Goal: Task Accomplishment & Management: Contribute content

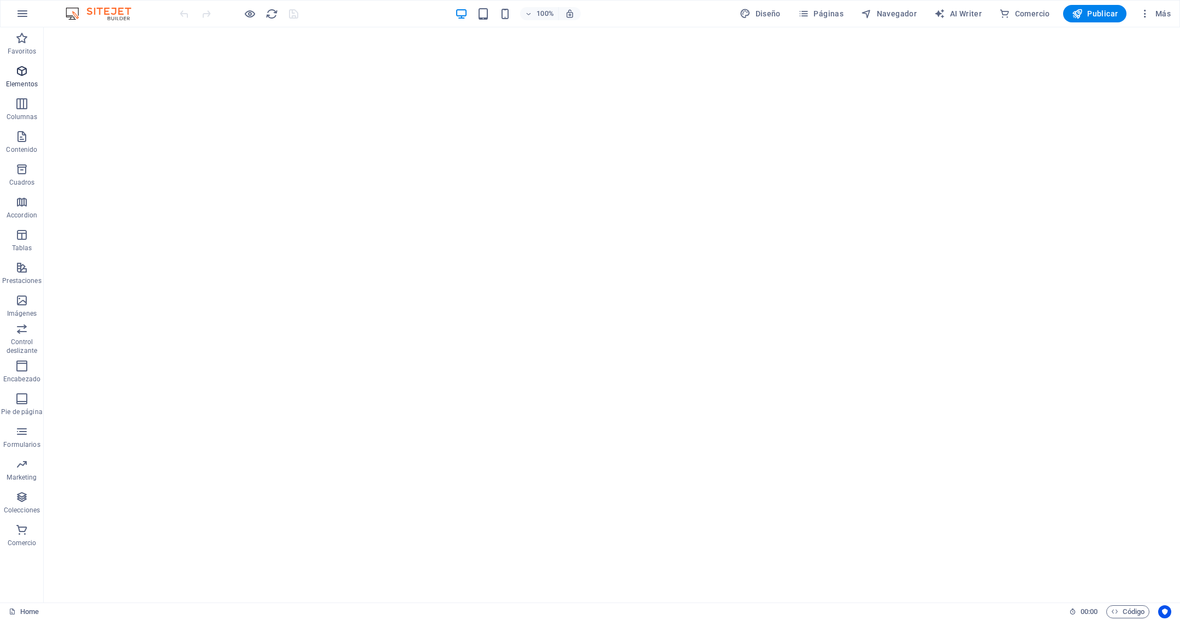
click at [23, 68] on icon "button" at bounding box center [21, 70] width 13 height 13
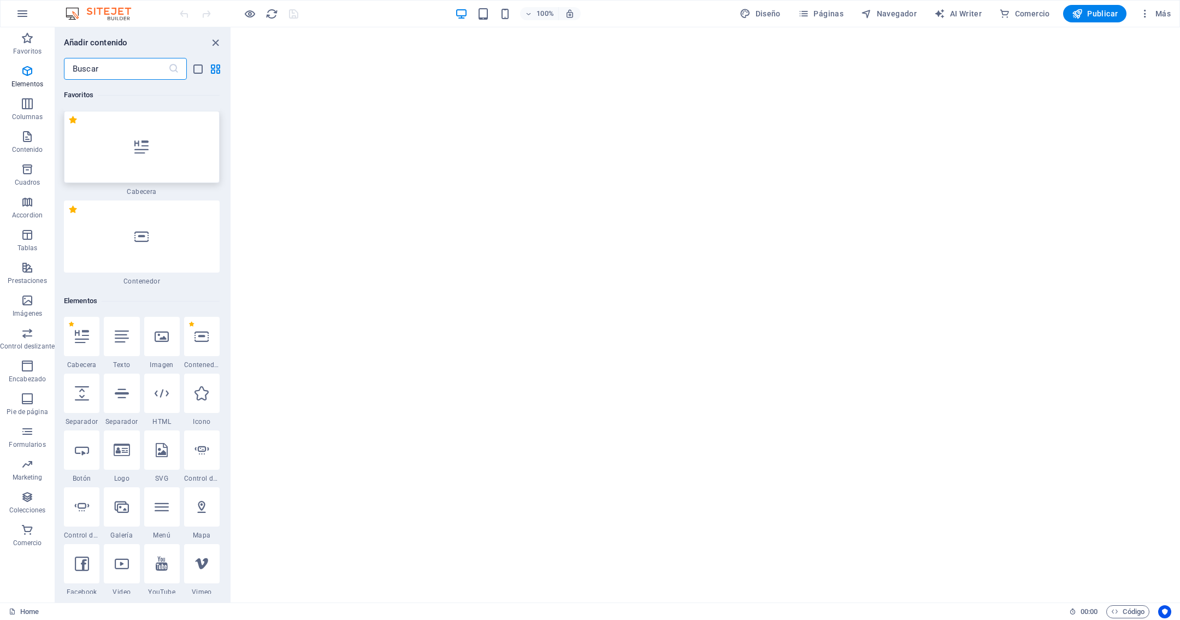
scroll to position [205, 0]
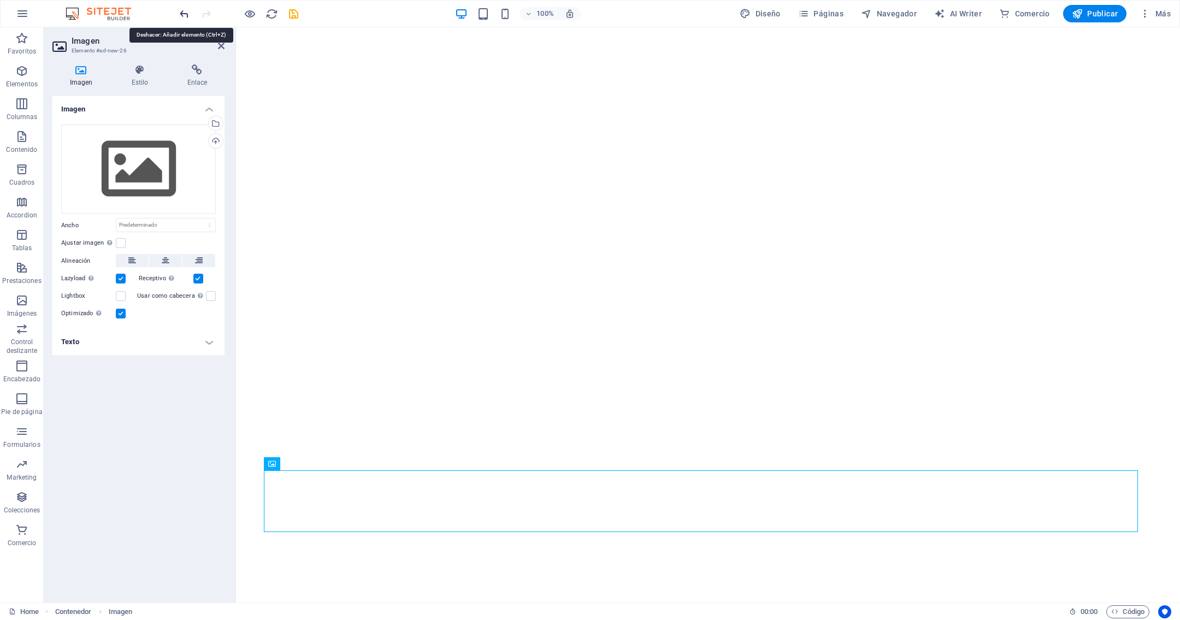
click at [186, 10] on icon "undo" at bounding box center [184, 14] width 13 height 13
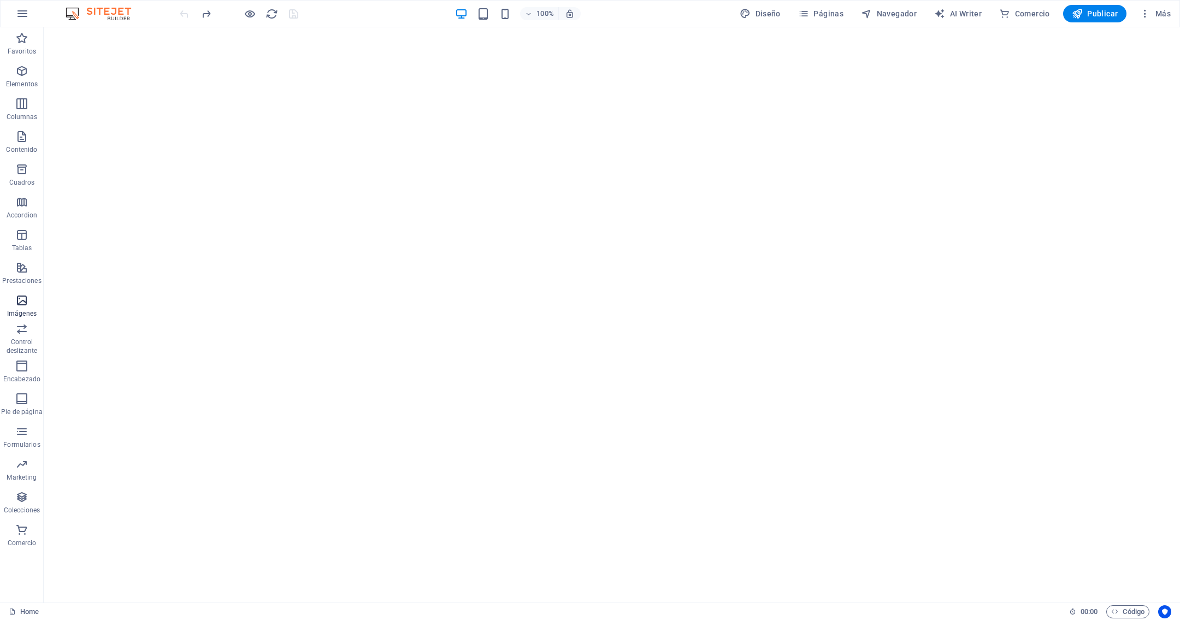
click at [20, 302] on icon "button" at bounding box center [21, 300] width 13 height 13
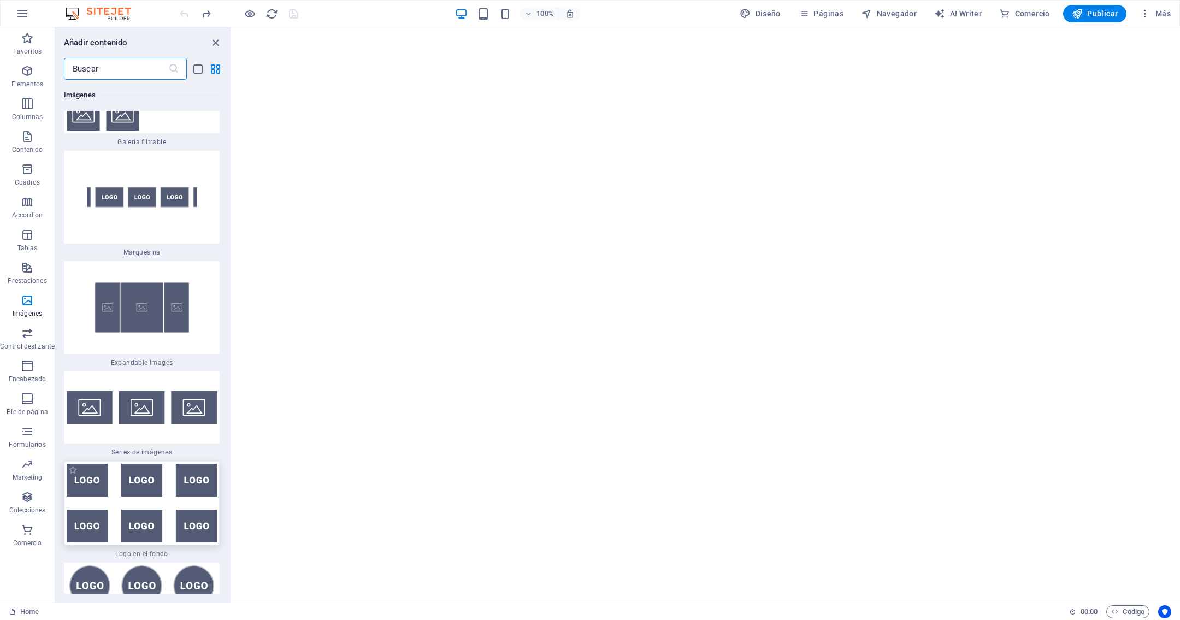
scroll to position [11636, 0]
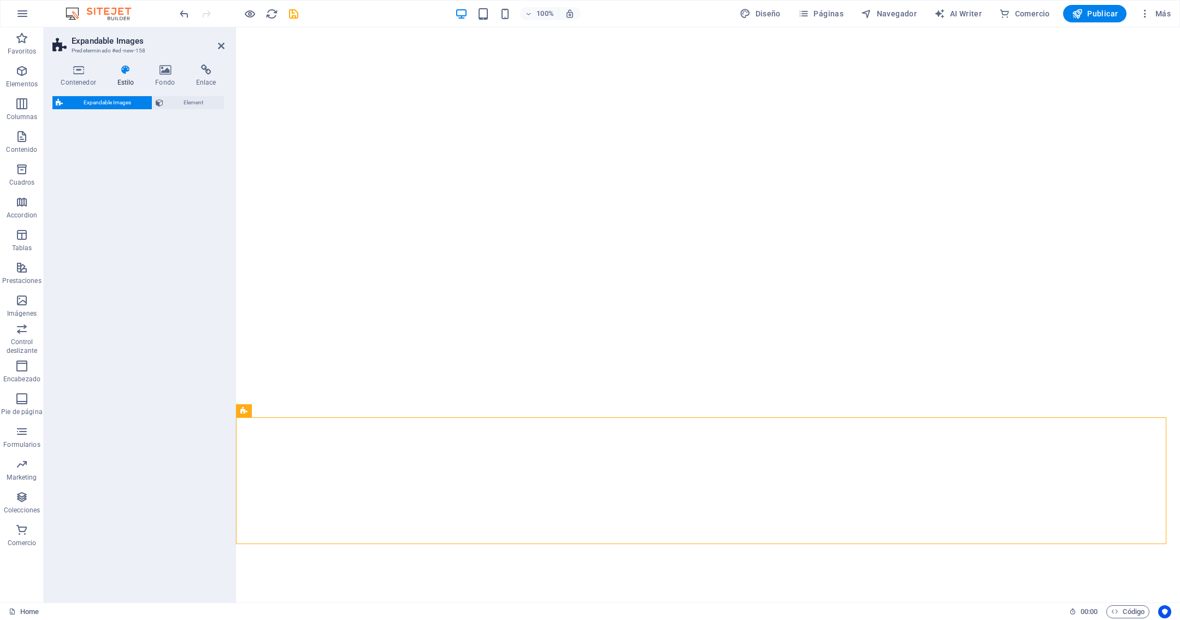
select select "rem"
select select "px"
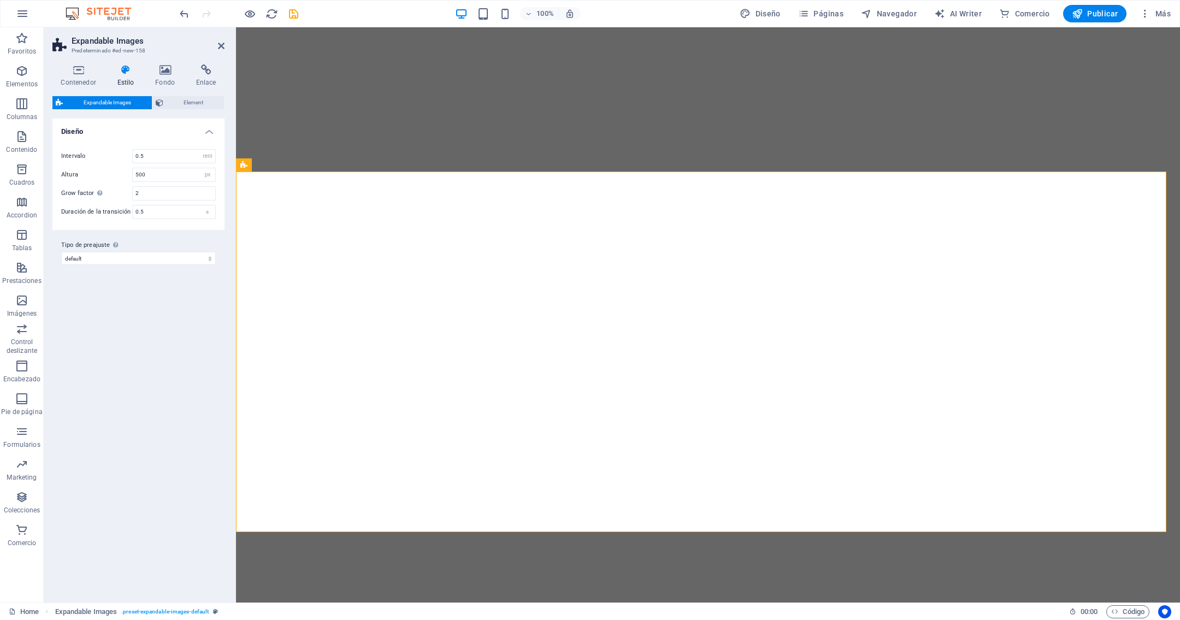
click at [122, 74] on icon at bounding box center [126, 69] width 34 height 11
click at [67, 69] on icon at bounding box center [78, 69] width 52 height 11
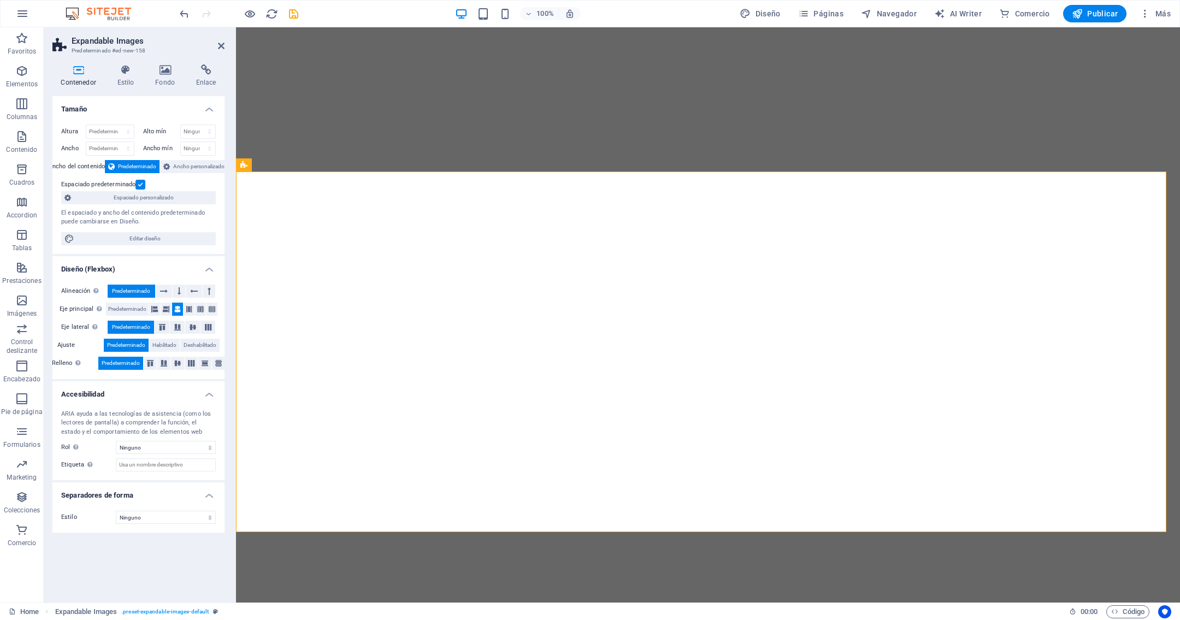
click at [138, 185] on label at bounding box center [140, 185] width 10 height 10
click at [0, 0] on input "Espaciado predeterminado" at bounding box center [0, 0] width 0 height 0
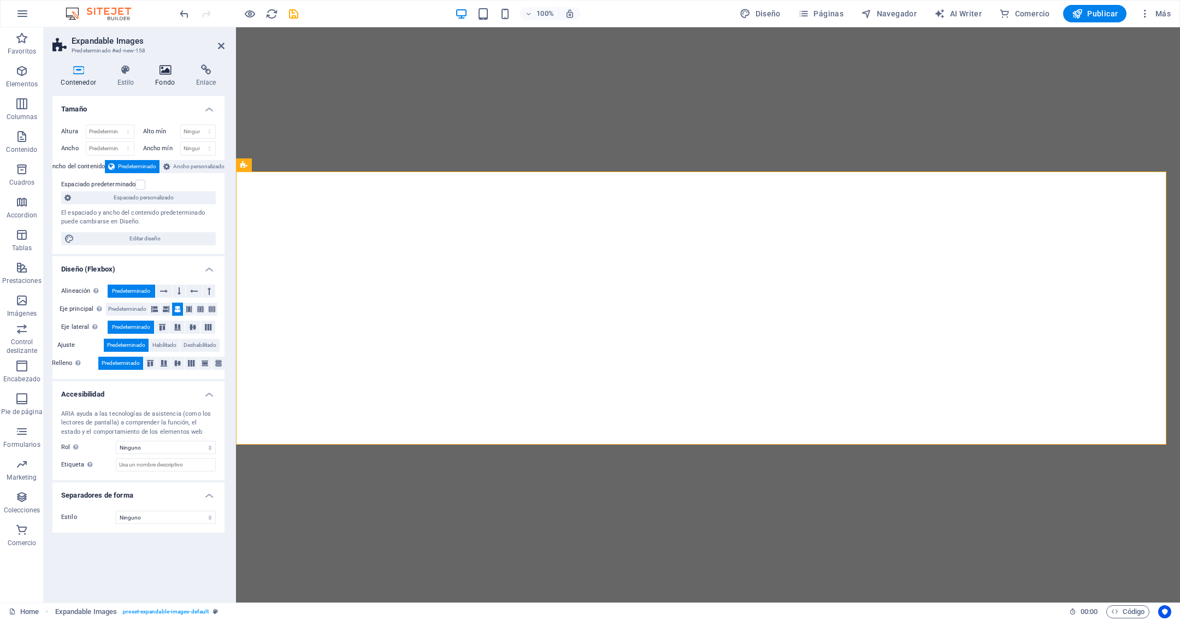
click at [171, 74] on icon at bounding box center [165, 69] width 37 height 11
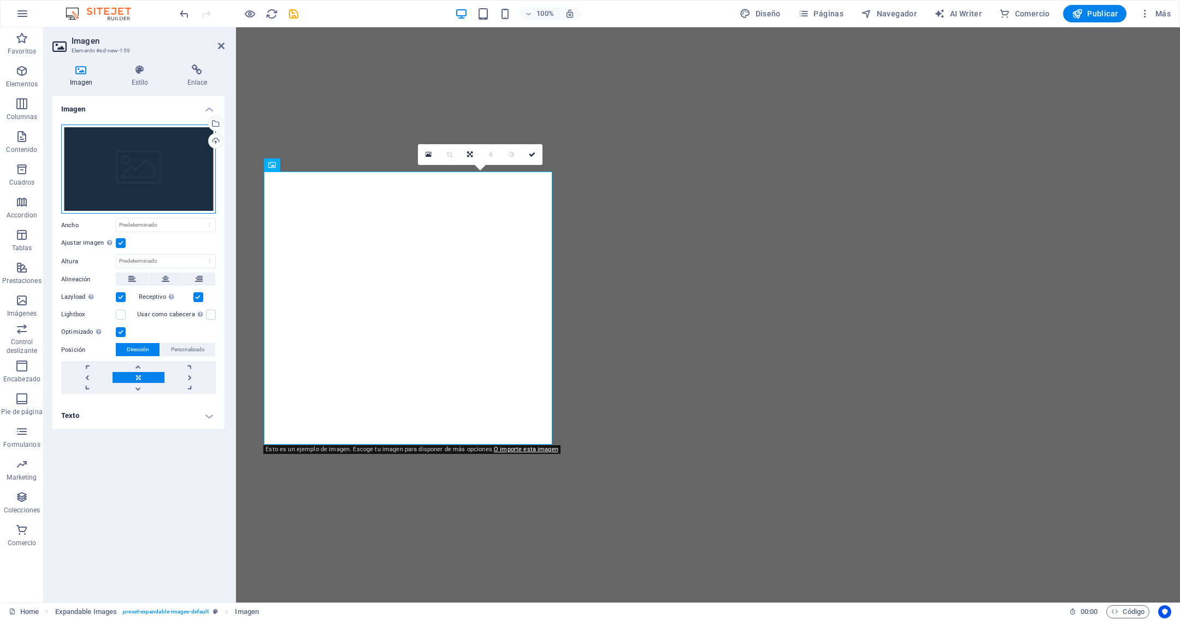
click at [125, 154] on div "Arrastra archivos aquí, haz clic para escoger archivos o selecciona archivos de…" at bounding box center [138, 170] width 155 height 90
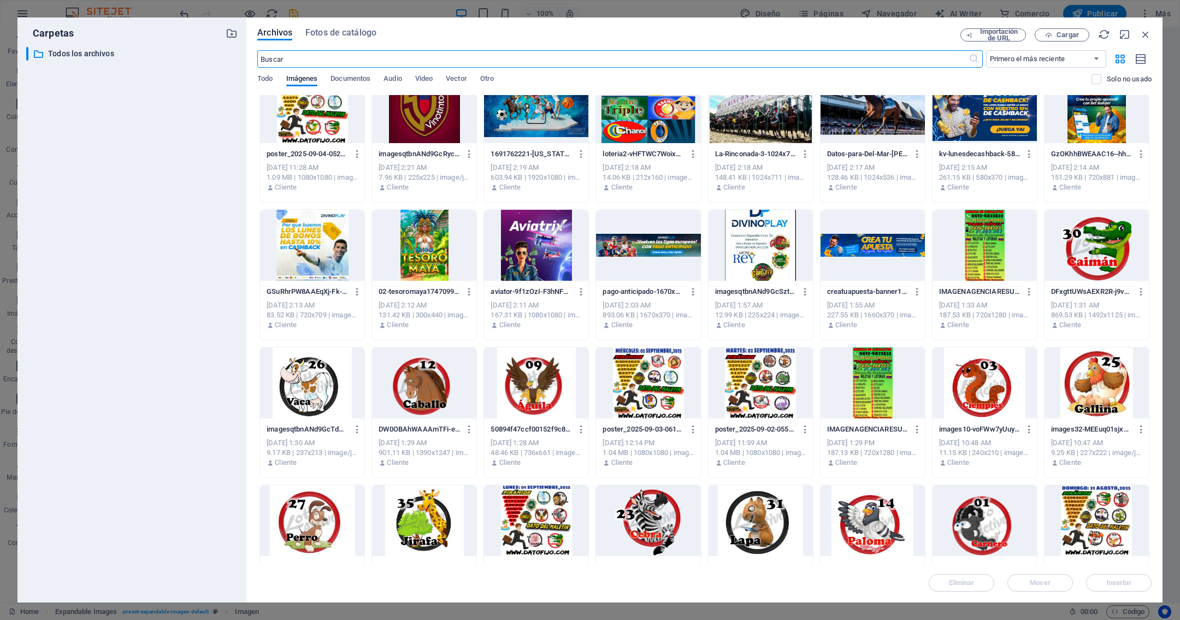
scroll to position [0, 0]
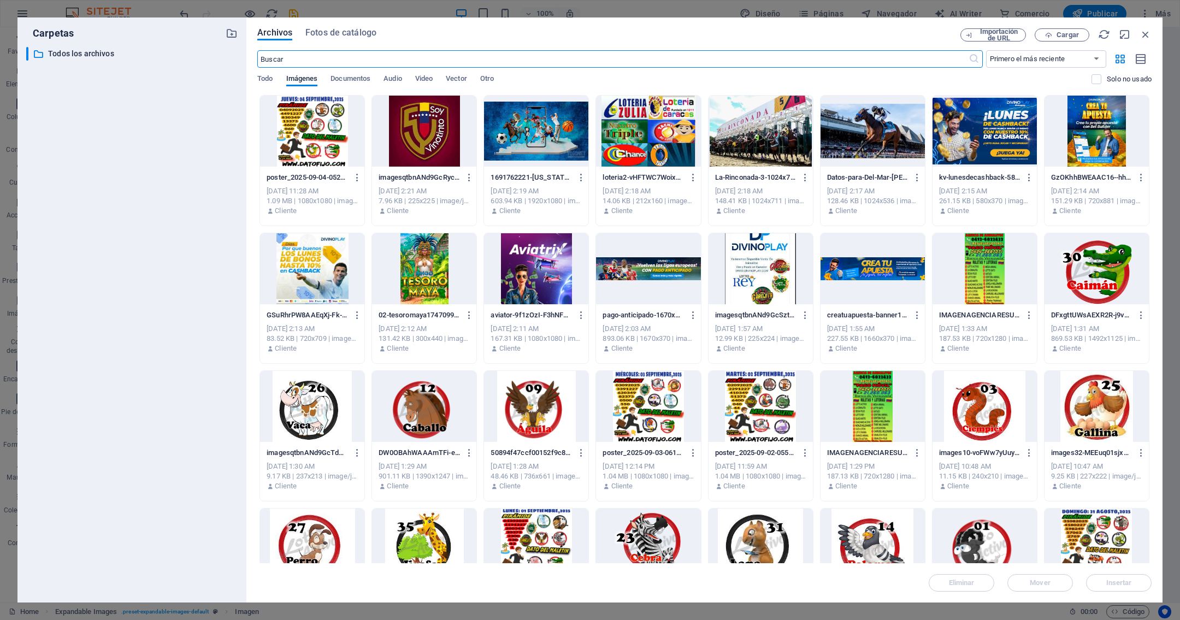
click at [997, 277] on div at bounding box center [984, 268] width 104 height 71
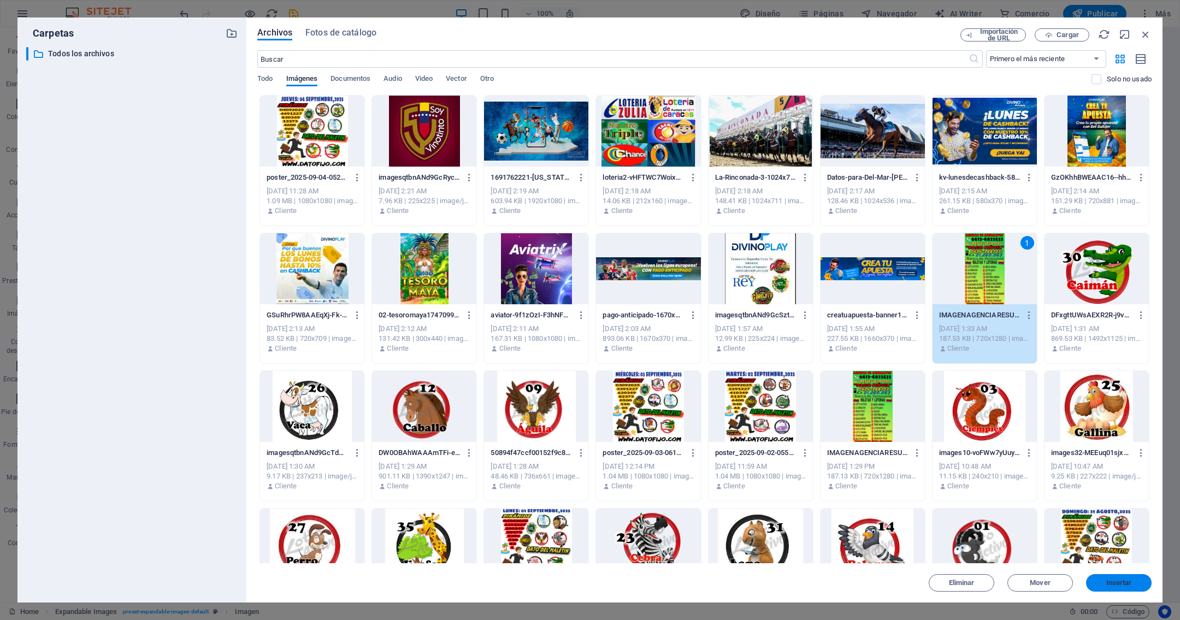
click at [1128, 586] on span "Insertar" at bounding box center [1119, 583] width 26 height 7
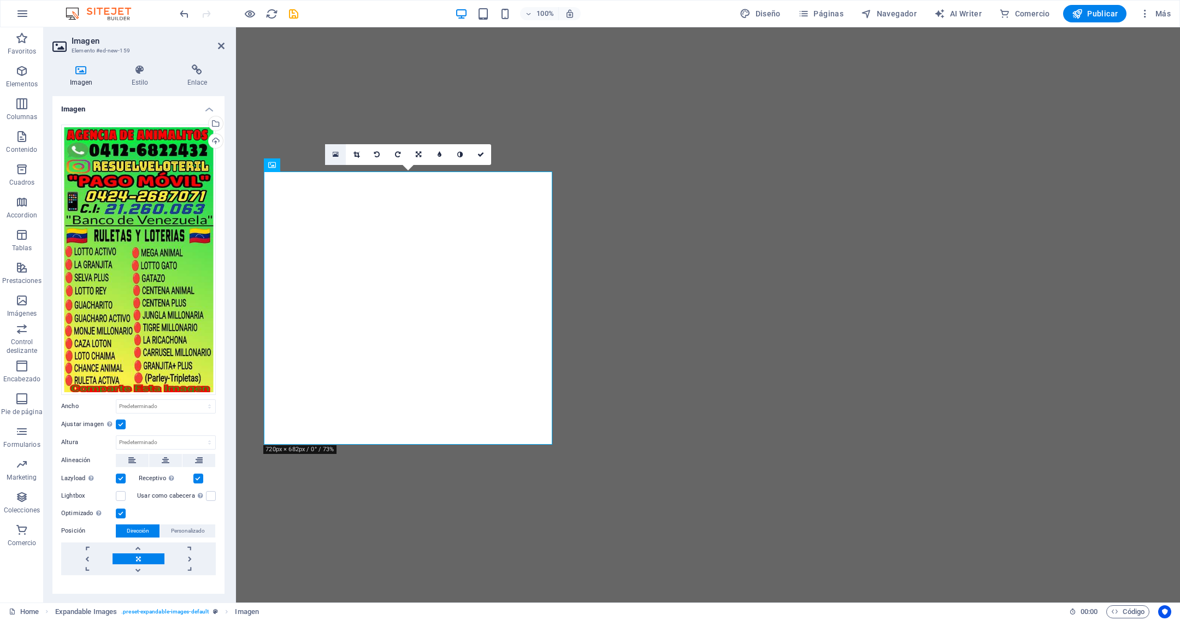
click at [334, 154] on icon at bounding box center [336, 155] width 6 height 8
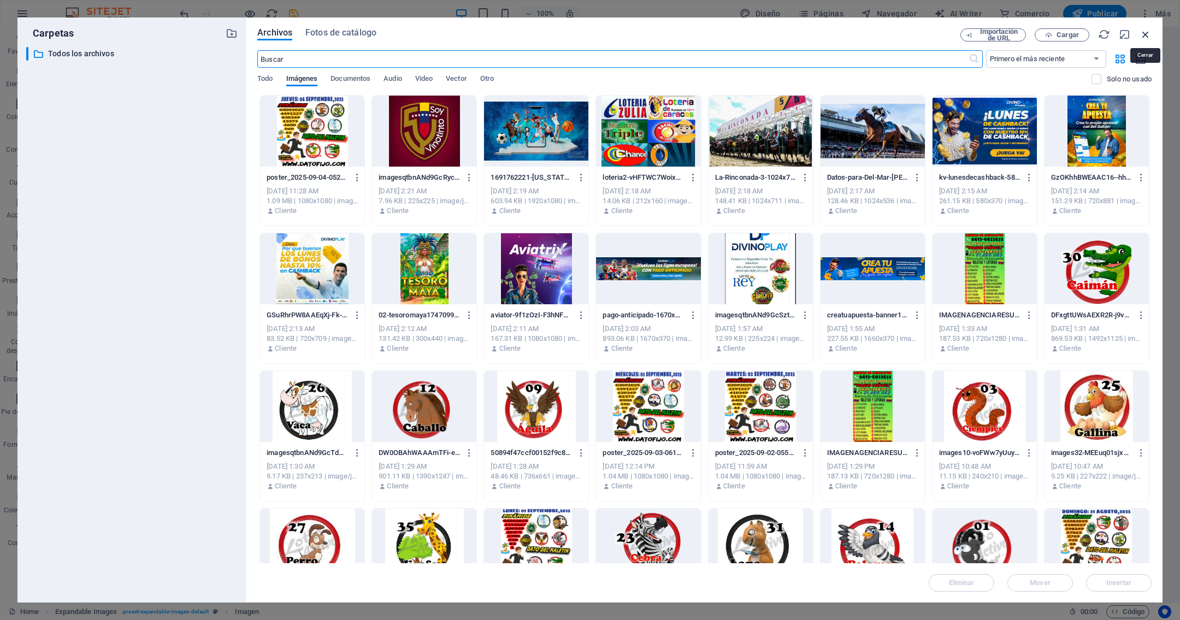
click at [1142, 33] on icon "button" at bounding box center [1145, 34] width 12 height 12
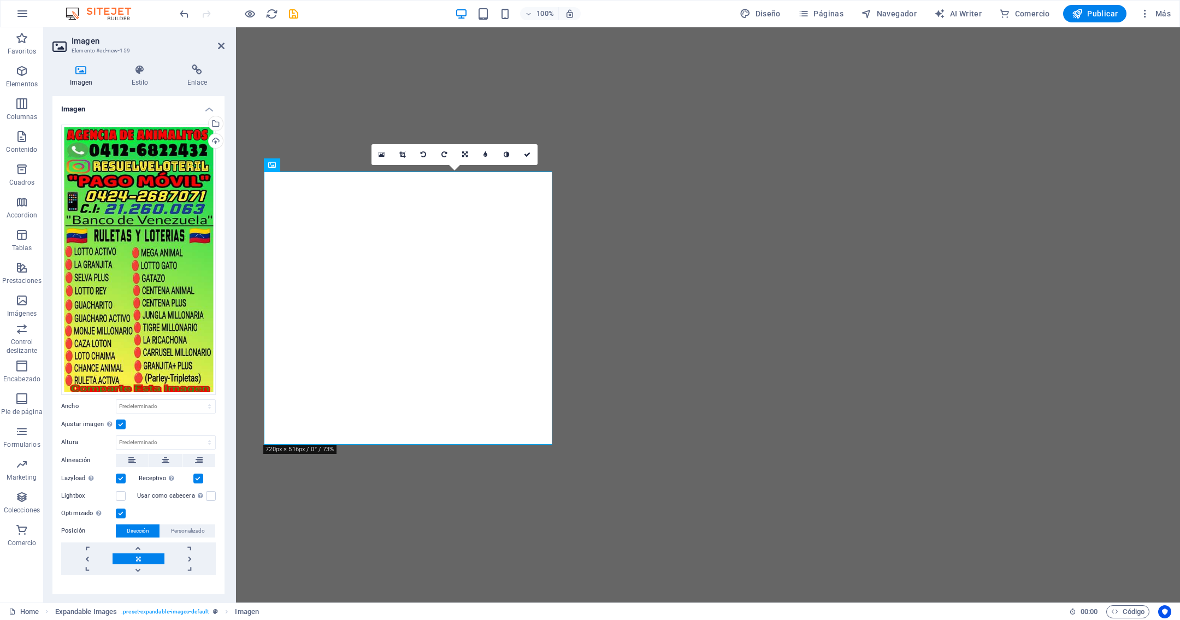
click at [118, 420] on label at bounding box center [121, 425] width 10 height 10
click at [0, 0] on input "Ajustar imagen Ajustar imagen automáticamente a un ancho y alto fijo" at bounding box center [0, 0] width 0 height 0
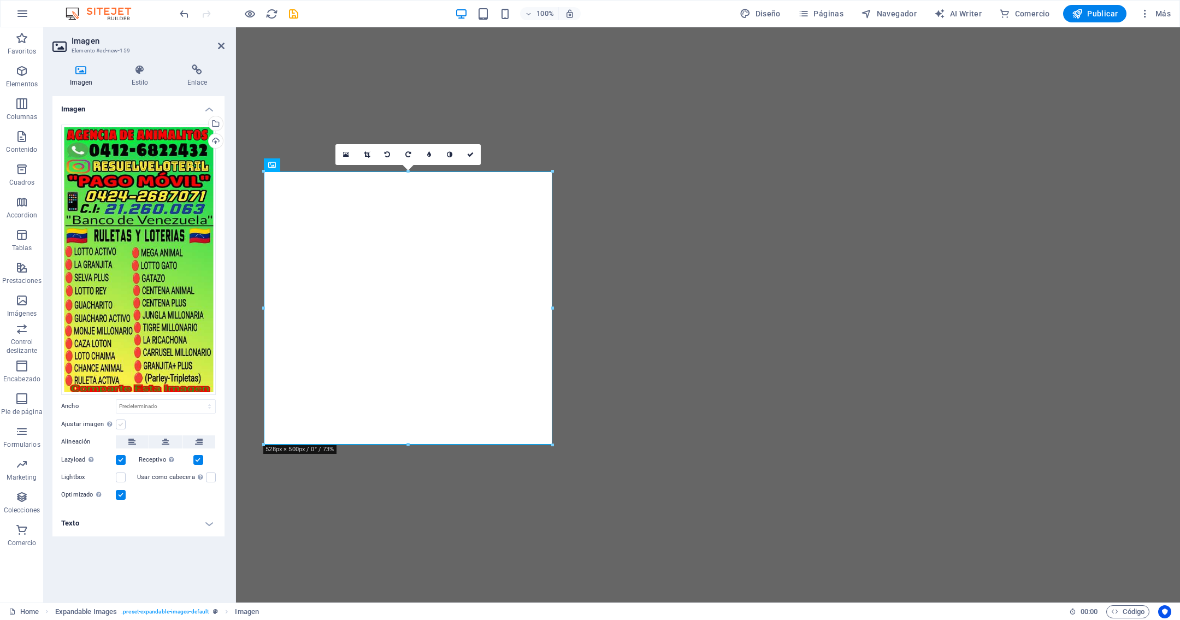
click at [121, 424] on label at bounding box center [121, 425] width 10 height 10
click at [0, 0] on input "Ajustar imagen Ajustar imagen automáticamente a un ancho y alto fijo" at bounding box center [0, 0] width 0 height 0
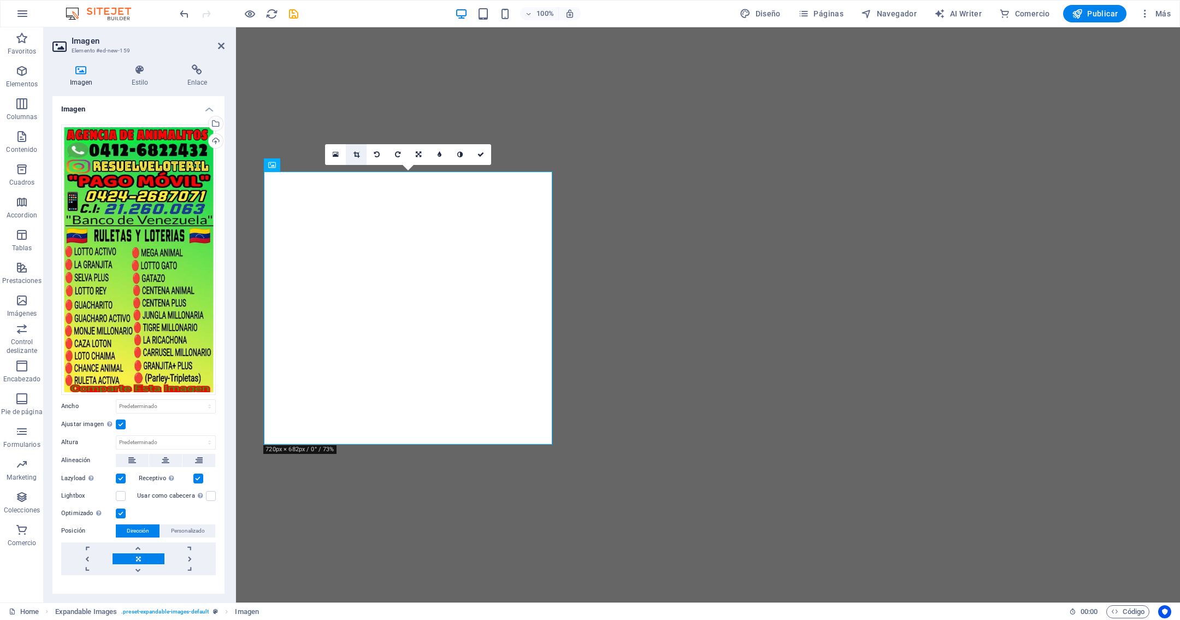
click at [356, 156] on icon at bounding box center [356, 154] width 6 height 7
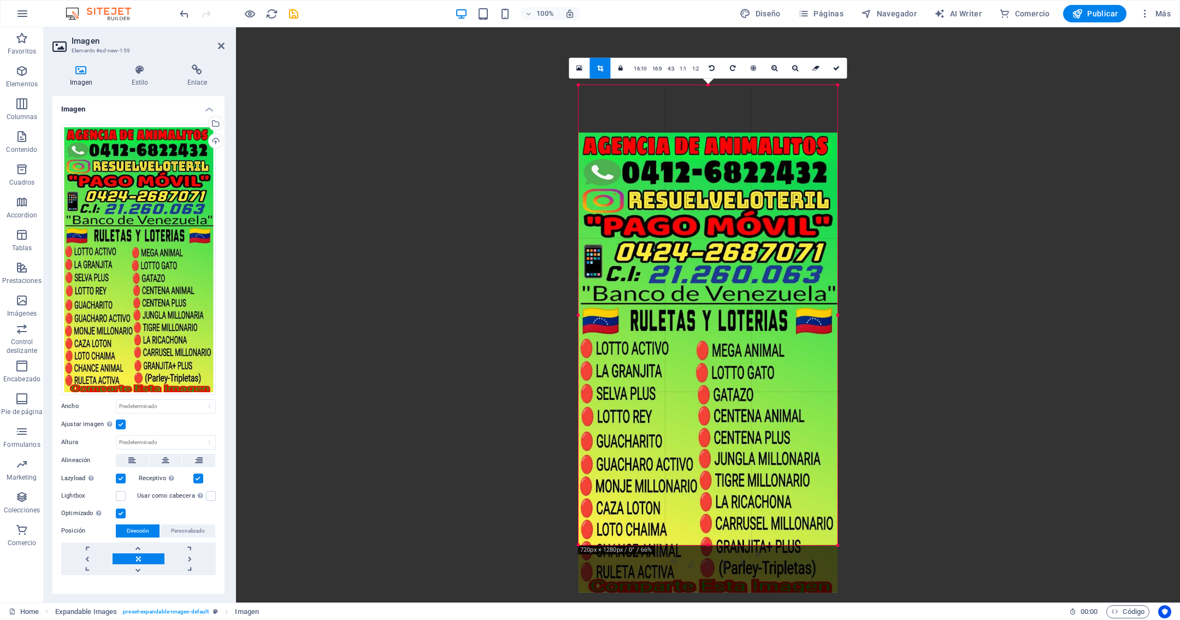
drag, startPoint x: 752, startPoint y: 202, endPoint x: 751, endPoint y: 250, distance: 47.6
click at [751, 250] on div at bounding box center [707, 362] width 259 height 460
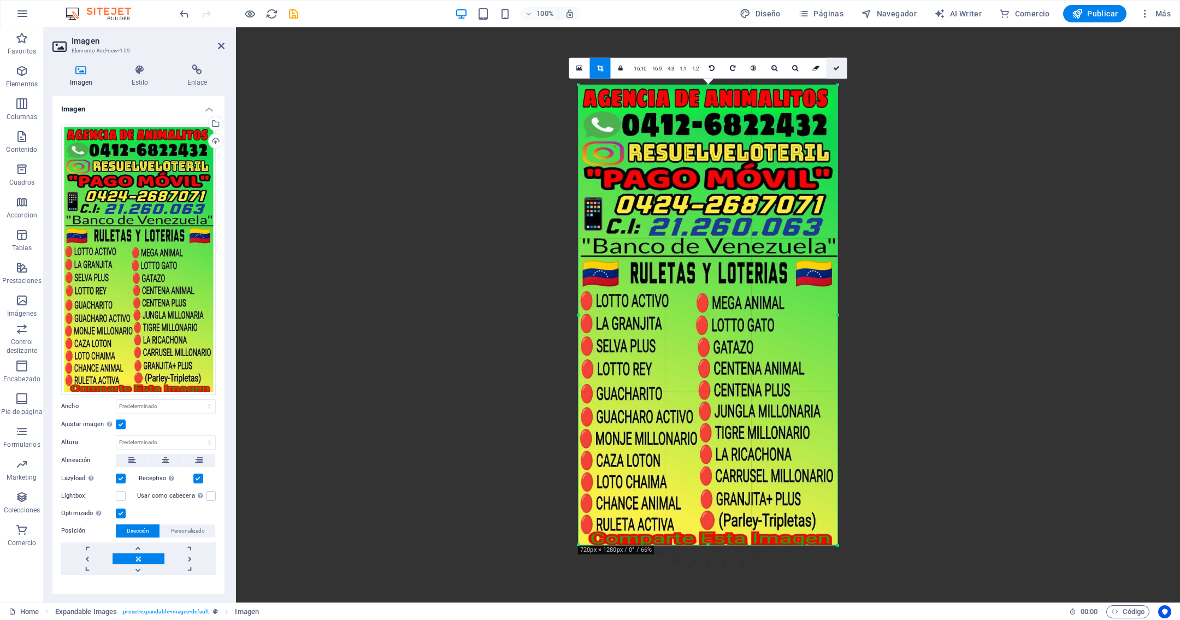
click at [836, 64] on icon at bounding box center [836, 67] width 7 height 7
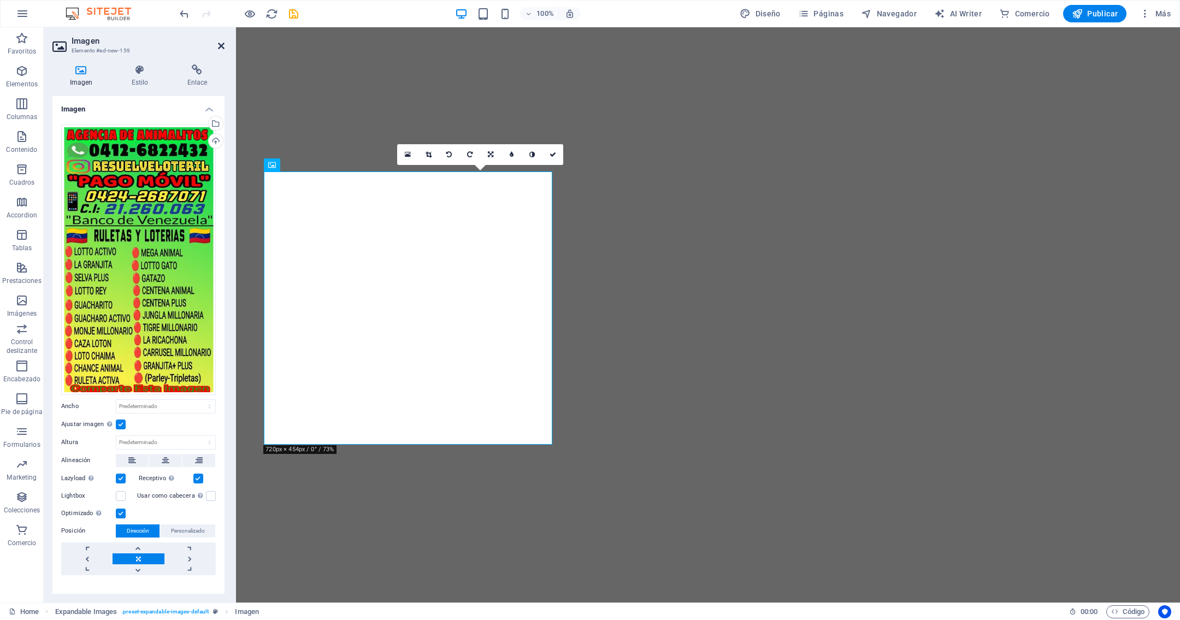
click at [221, 43] on icon at bounding box center [221, 46] width 7 height 9
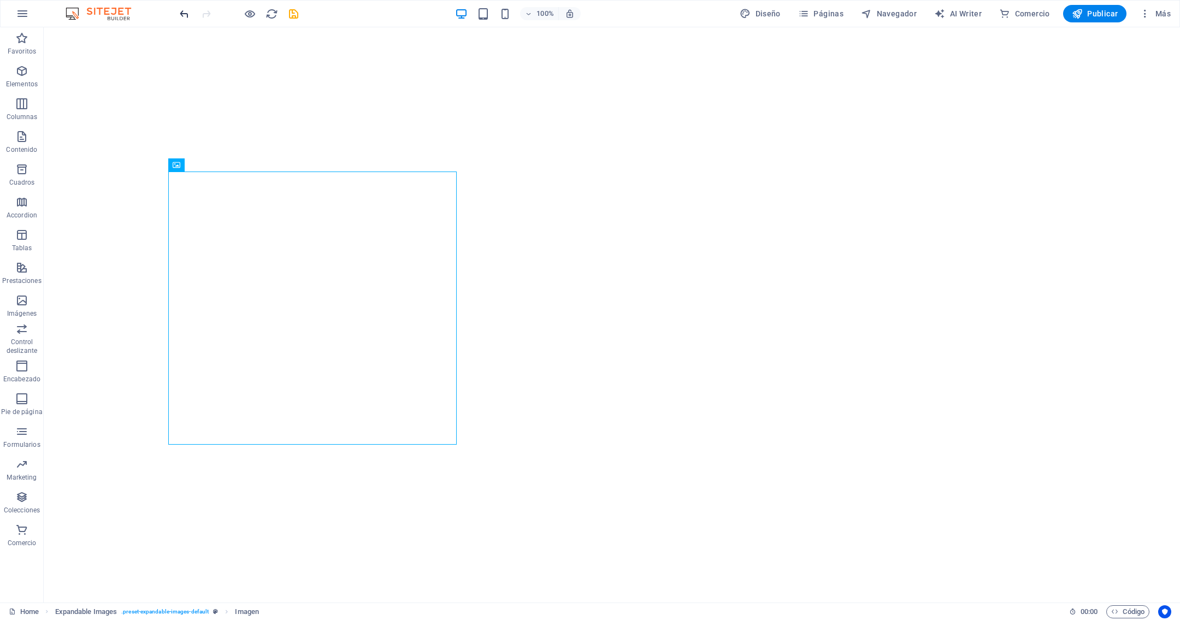
click at [178, 12] on span "undo" at bounding box center [184, 14] width 13 height 13
click at [182, 15] on icon "undo" at bounding box center [184, 14] width 13 height 13
click at [184, 11] on icon "undo" at bounding box center [184, 14] width 13 height 13
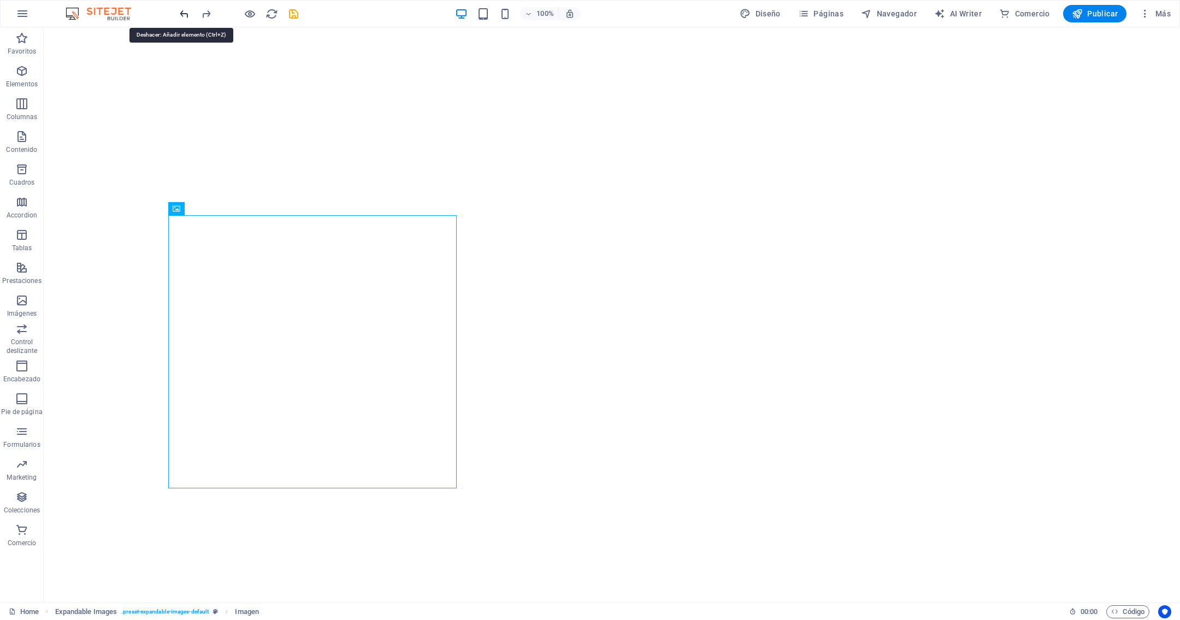
click at [184, 11] on icon "undo" at bounding box center [184, 14] width 13 height 13
click at [20, 299] on icon "button" at bounding box center [21, 300] width 13 height 13
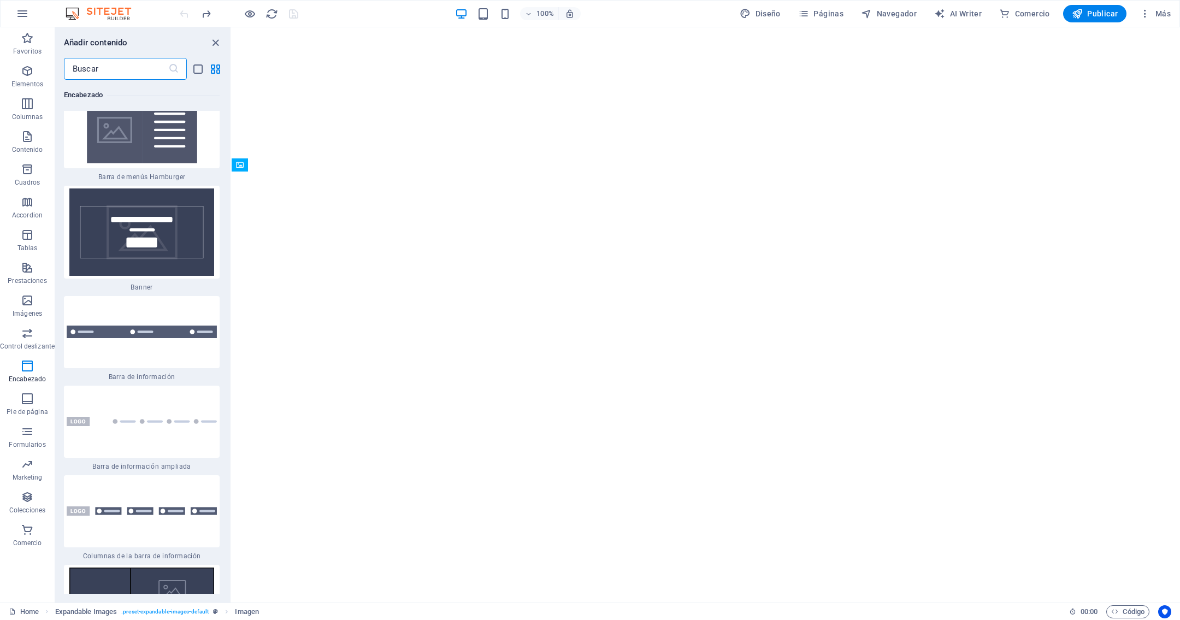
scroll to position [13766, 0]
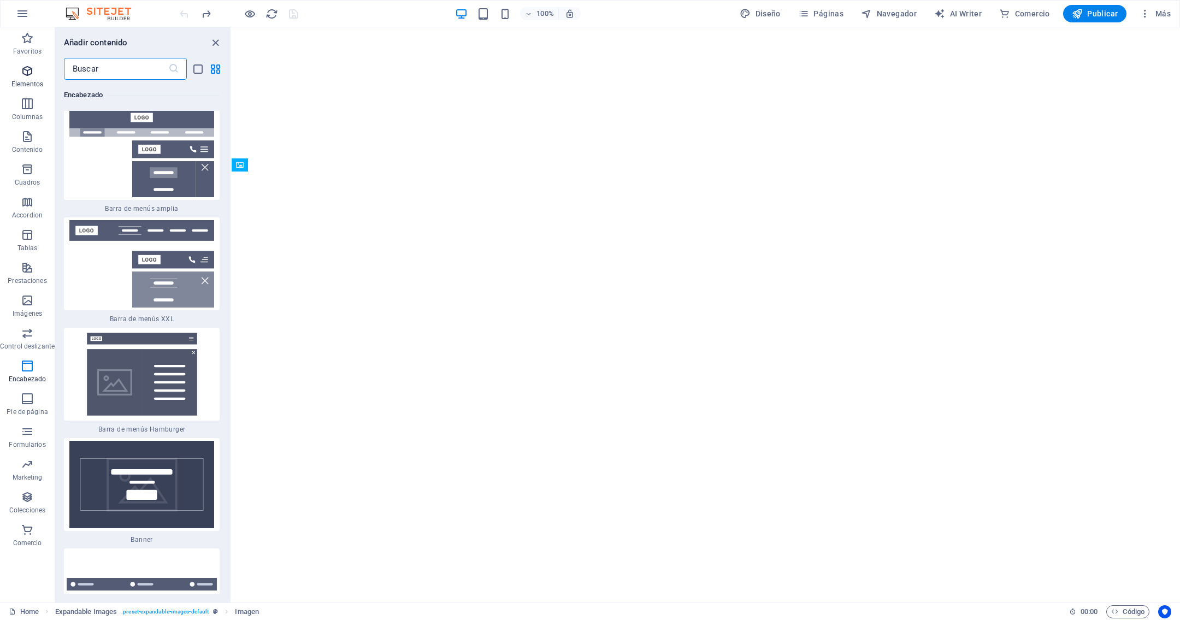
click at [26, 74] on icon "button" at bounding box center [27, 70] width 13 height 13
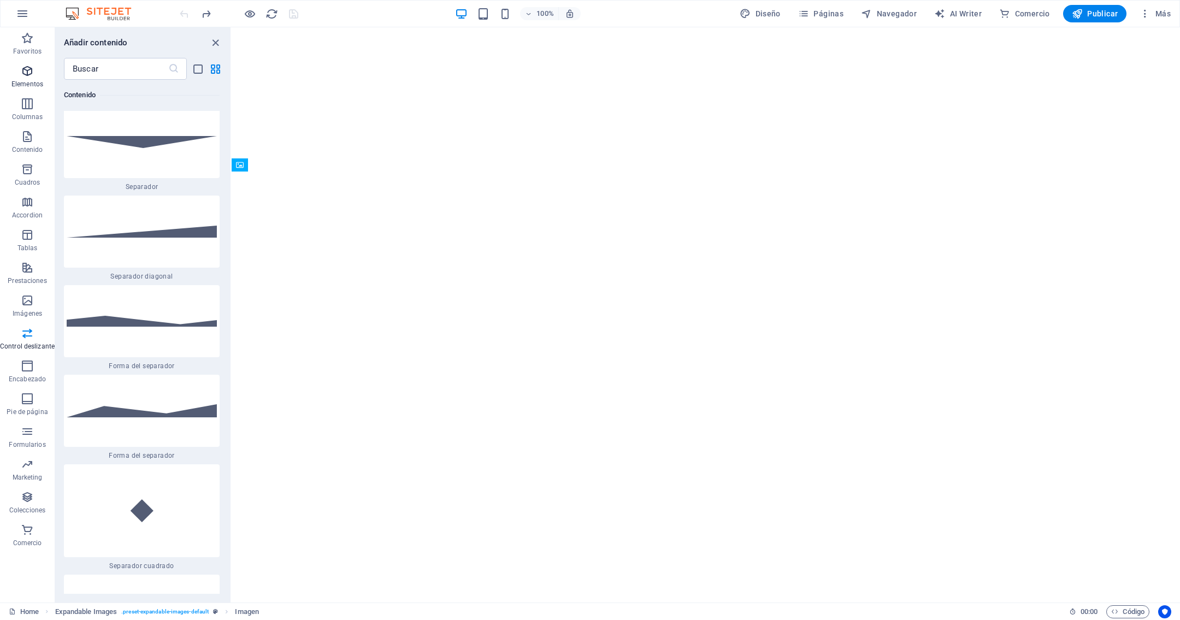
scroll to position [205, 0]
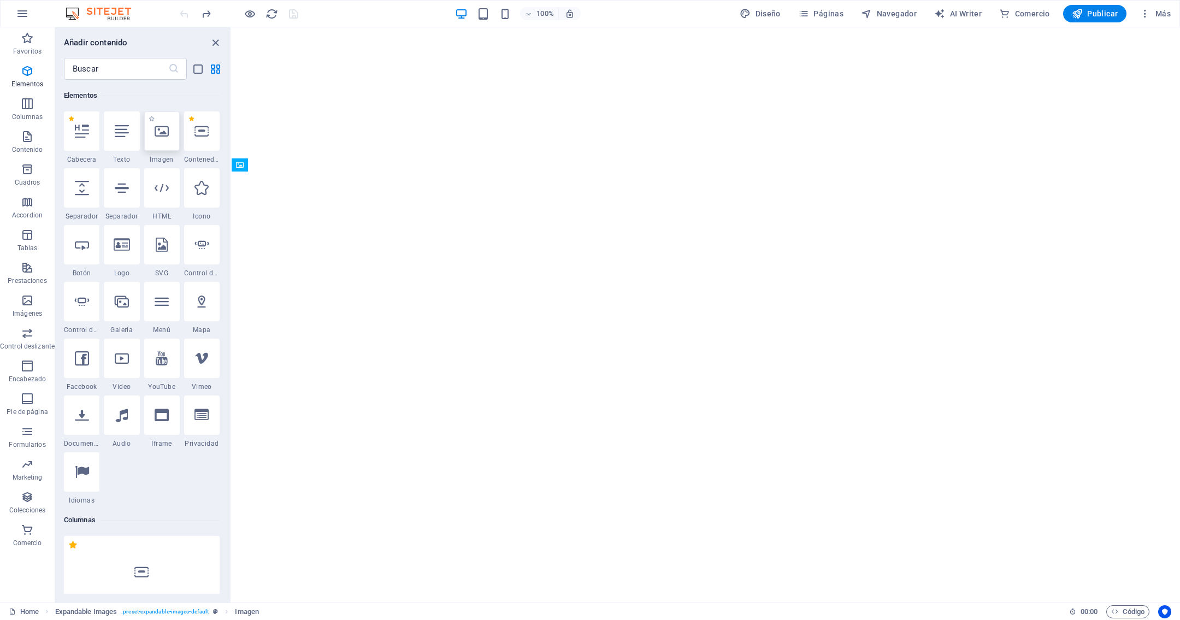
click at [171, 131] on div at bounding box center [162, 130] width 36 height 39
click at [28, 241] on icon "button" at bounding box center [27, 234] width 13 height 13
click at [27, 108] on icon "button" at bounding box center [27, 103] width 13 height 13
click at [212, 42] on icon "close panel" at bounding box center [215, 43] width 13 height 13
click at [215, 42] on icon "close panel" at bounding box center [215, 43] width 13 height 13
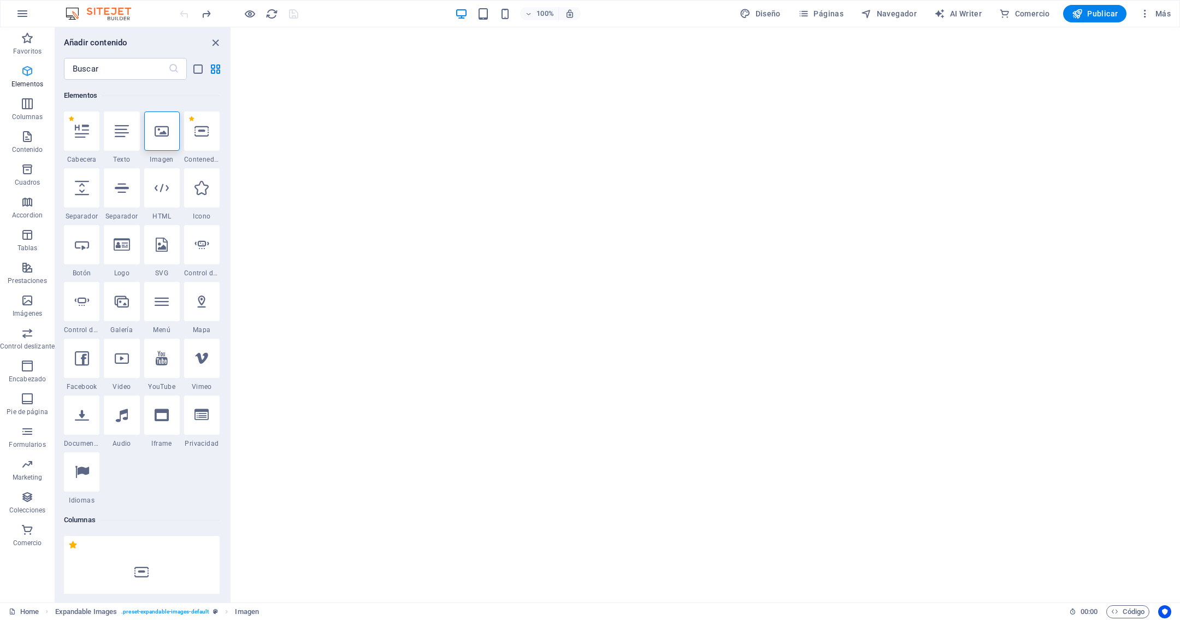
click at [28, 77] on icon "button" at bounding box center [27, 70] width 13 height 13
click at [29, 105] on icon "button" at bounding box center [27, 103] width 13 height 13
click at [211, 39] on icon "close panel" at bounding box center [215, 43] width 13 height 13
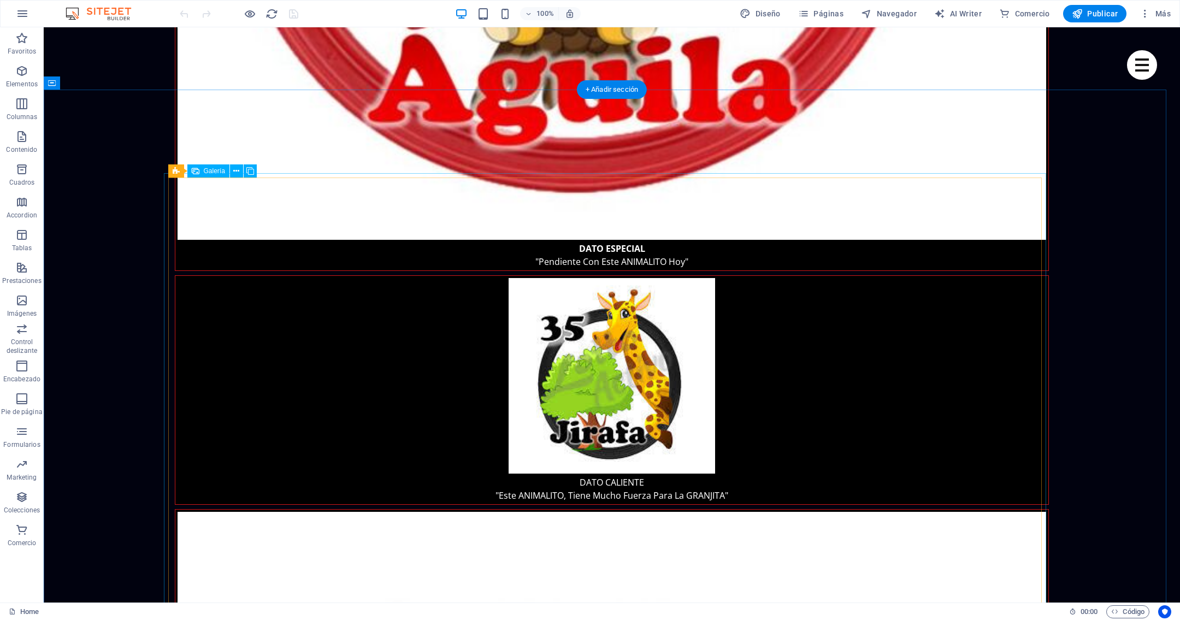
scroll to position [2376, 0]
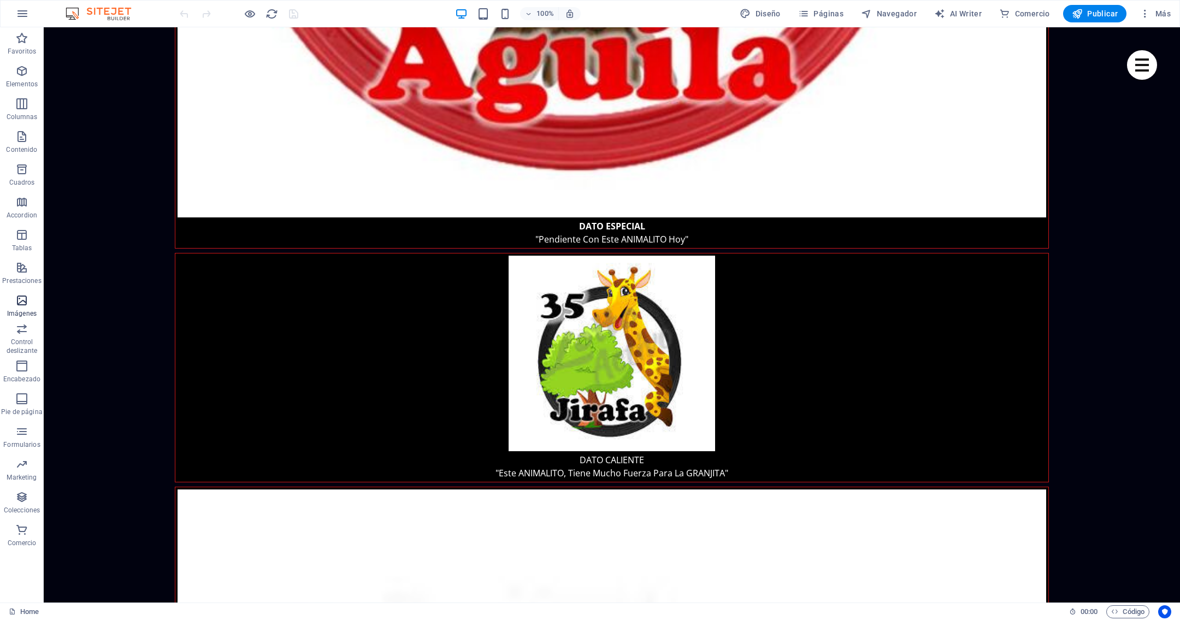
click at [19, 305] on icon "button" at bounding box center [21, 300] width 13 height 13
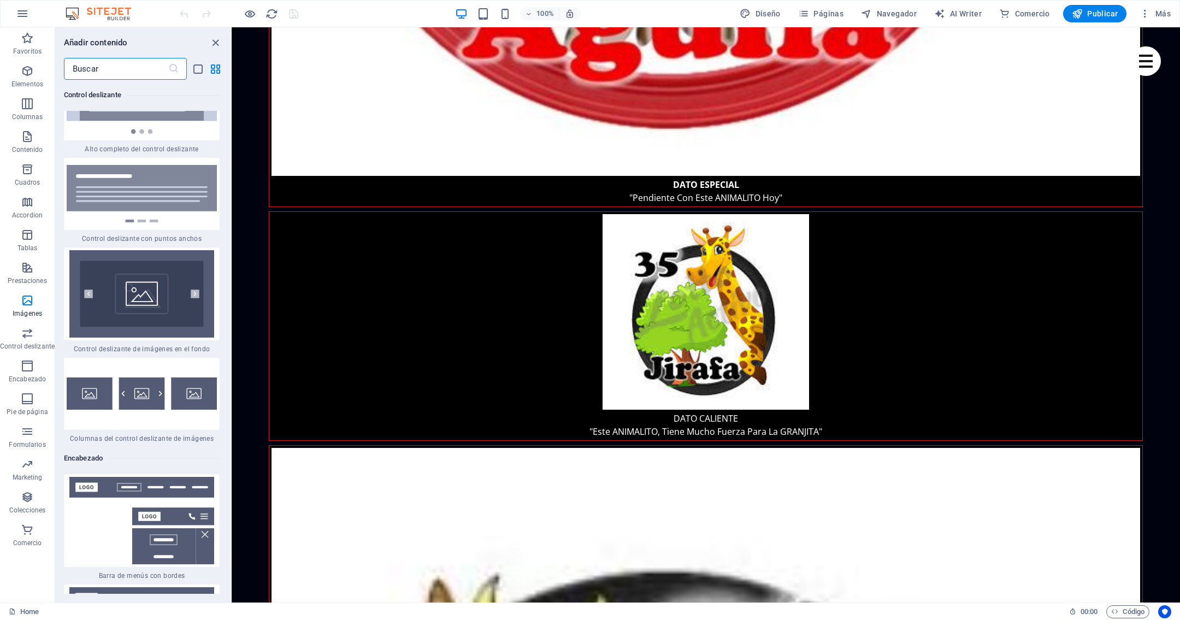
scroll to position [12035, 0]
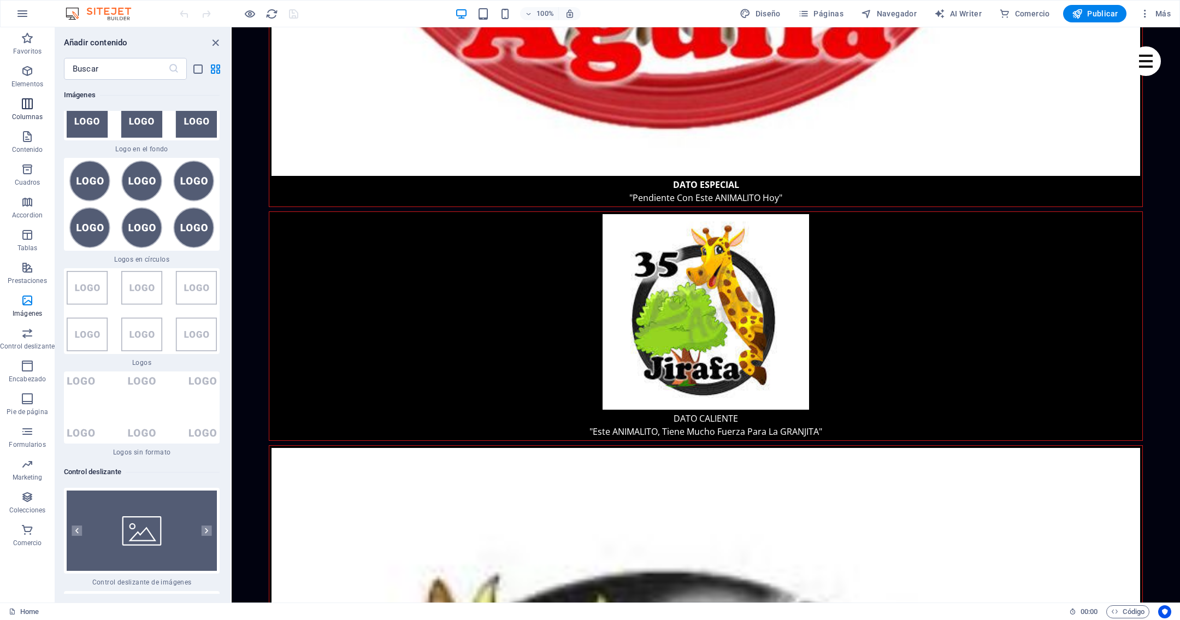
click at [23, 107] on icon "button" at bounding box center [27, 103] width 13 height 13
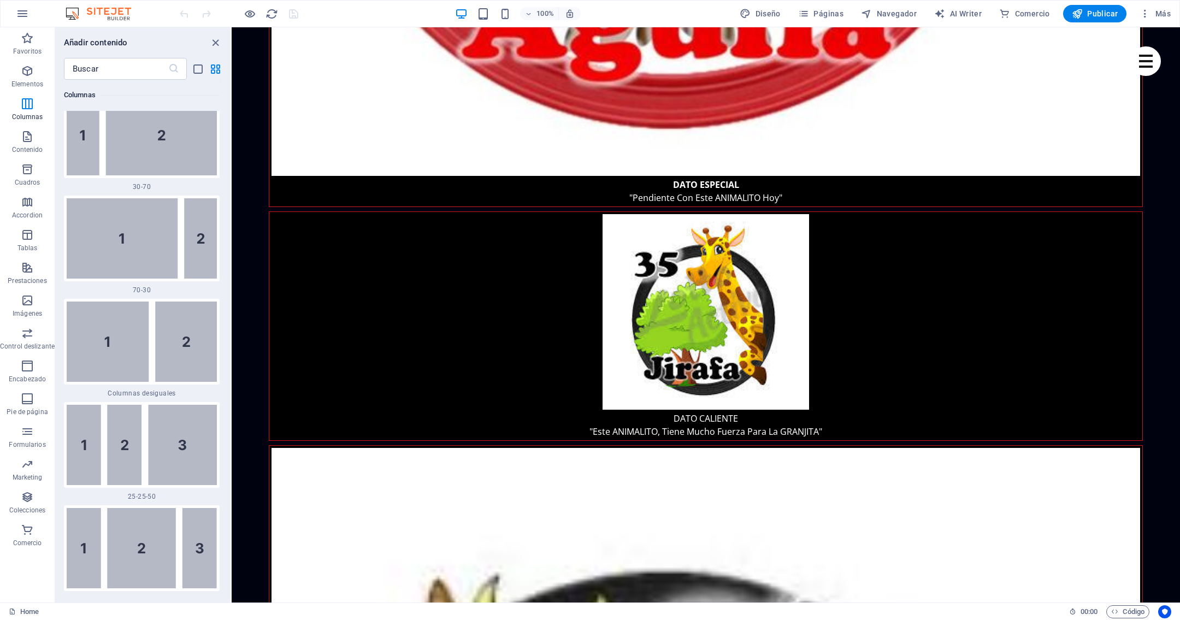
scroll to position [1777, 0]
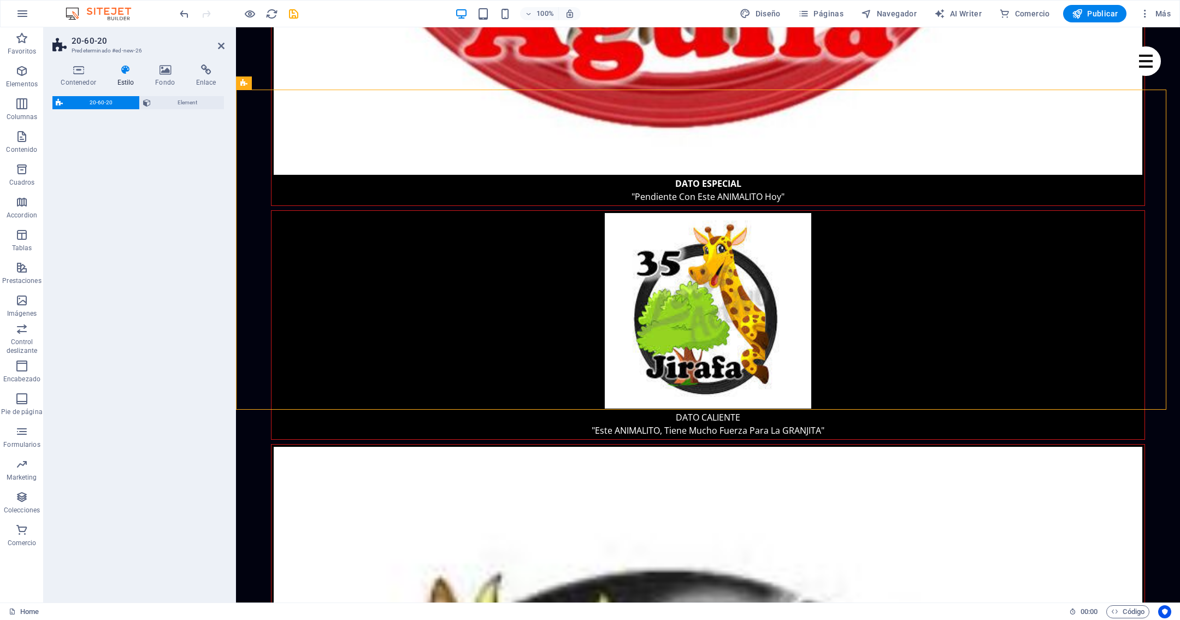
select select "%"
select select "rem"
select select "preset-unequal-columns-three-25-50-25"
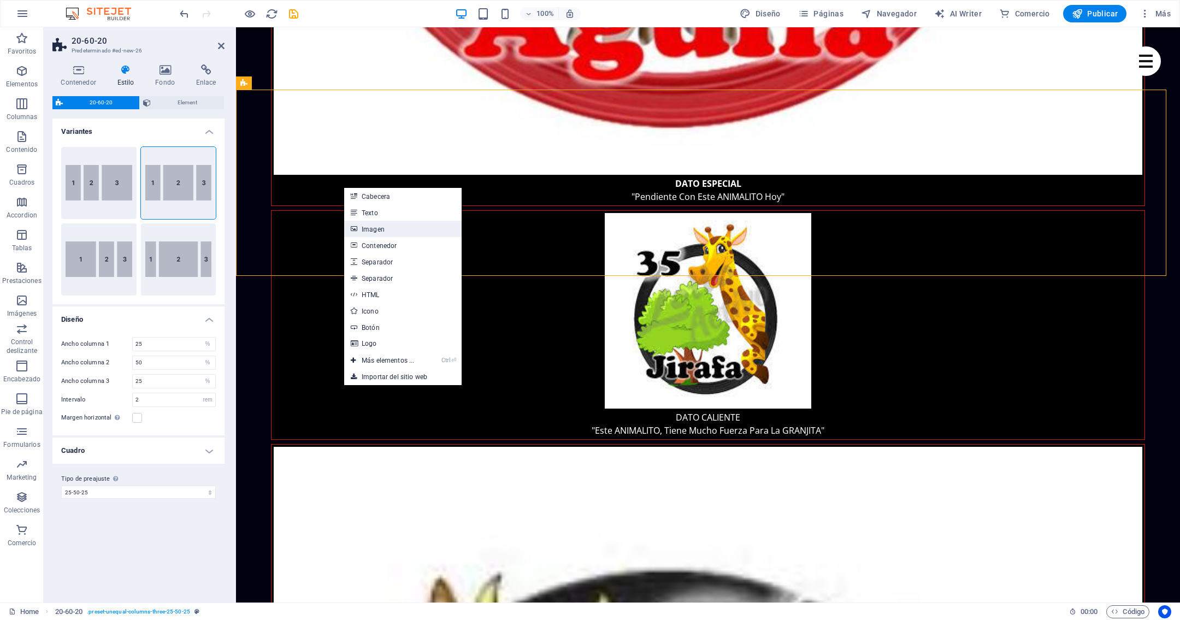
click at [389, 225] on link "Imagen" at bounding box center [402, 229] width 117 height 16
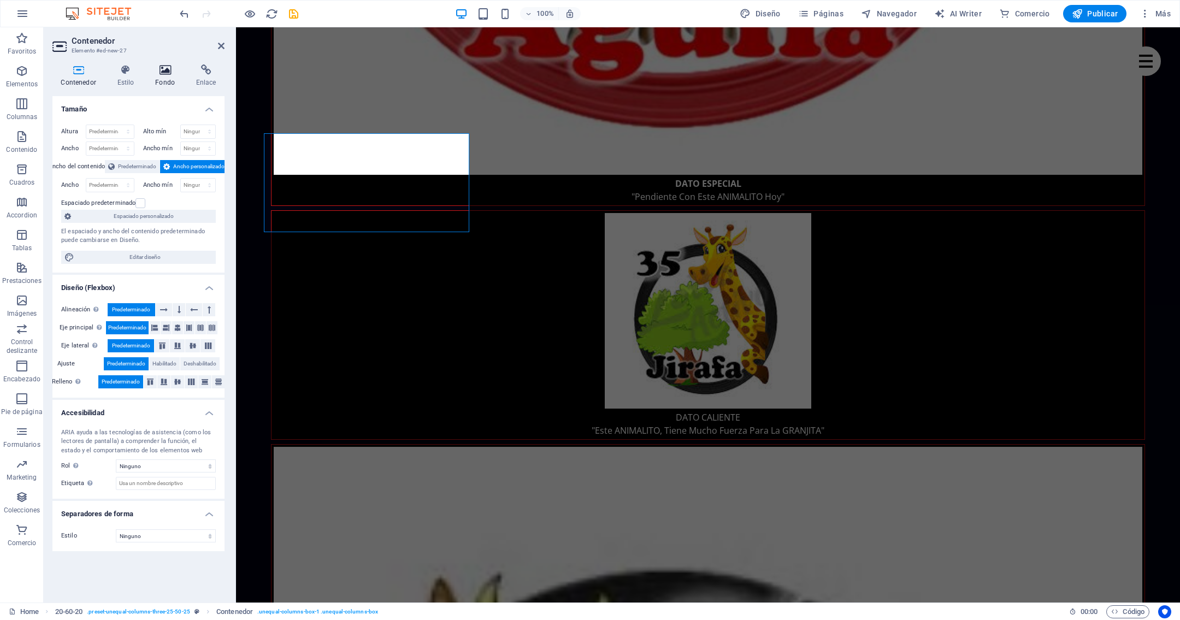
click at [164, 71] on icon at bounding box center [165, 69] width 37 height 11
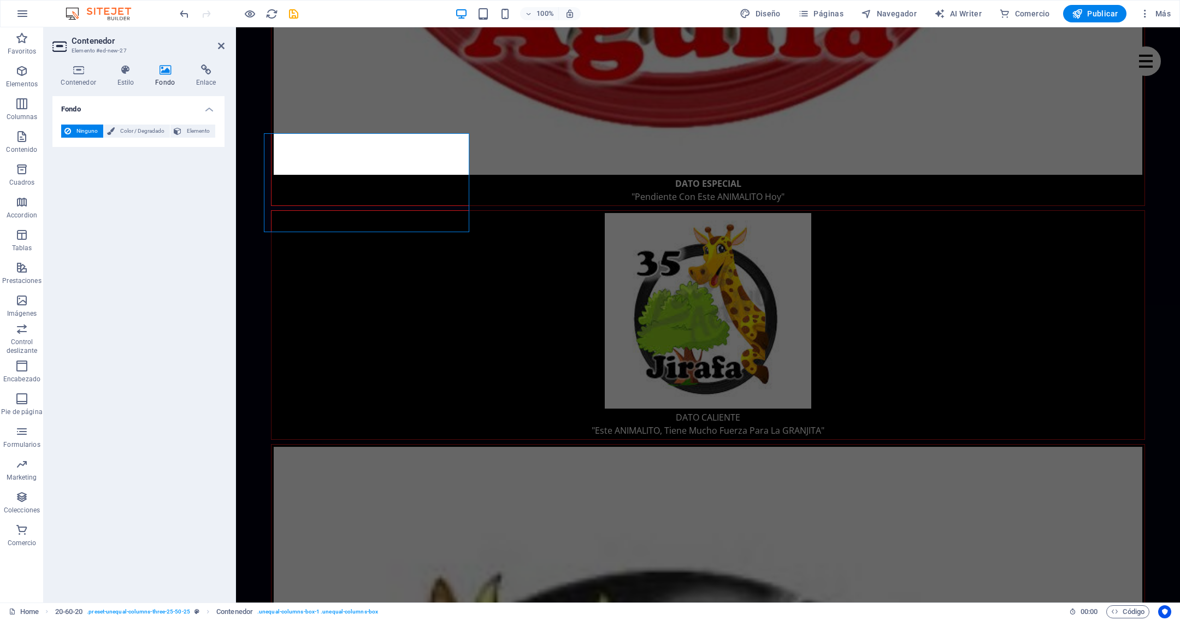
click at [164, 69] on icon at bounding box center [165, 69] width 37 height 11
click at [181, 14] on icon "undo" at bounding box center [184, 14] width 13 height 13
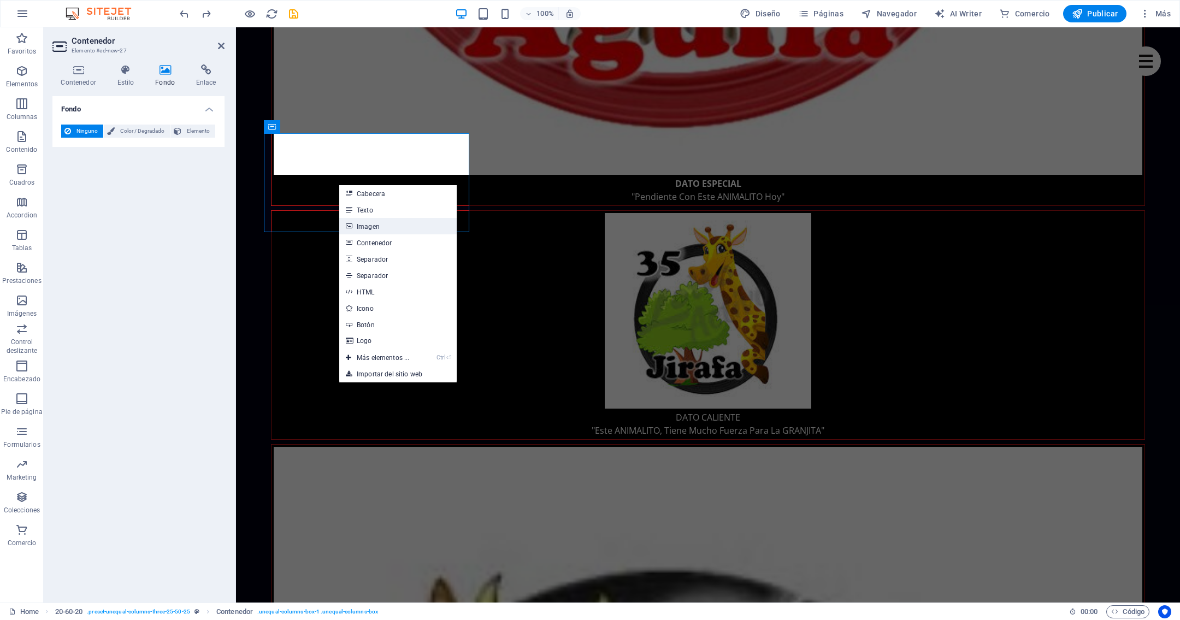
click at [390, 223] on link "Imagen" at bounding box center [397, 226] width 117 height 16
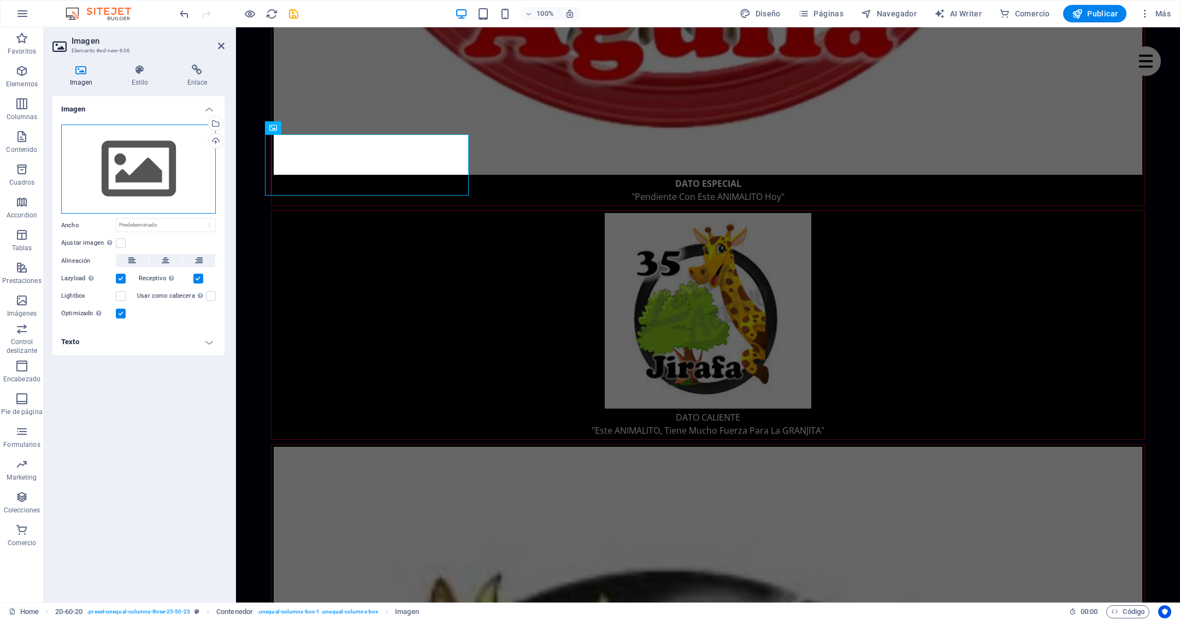
click at [154, 164] on div "Arrastra archivos aquí, haz clic para escoger archivos o selecciona archivos de…" at bounding box center [138, 170] width 155 height 90
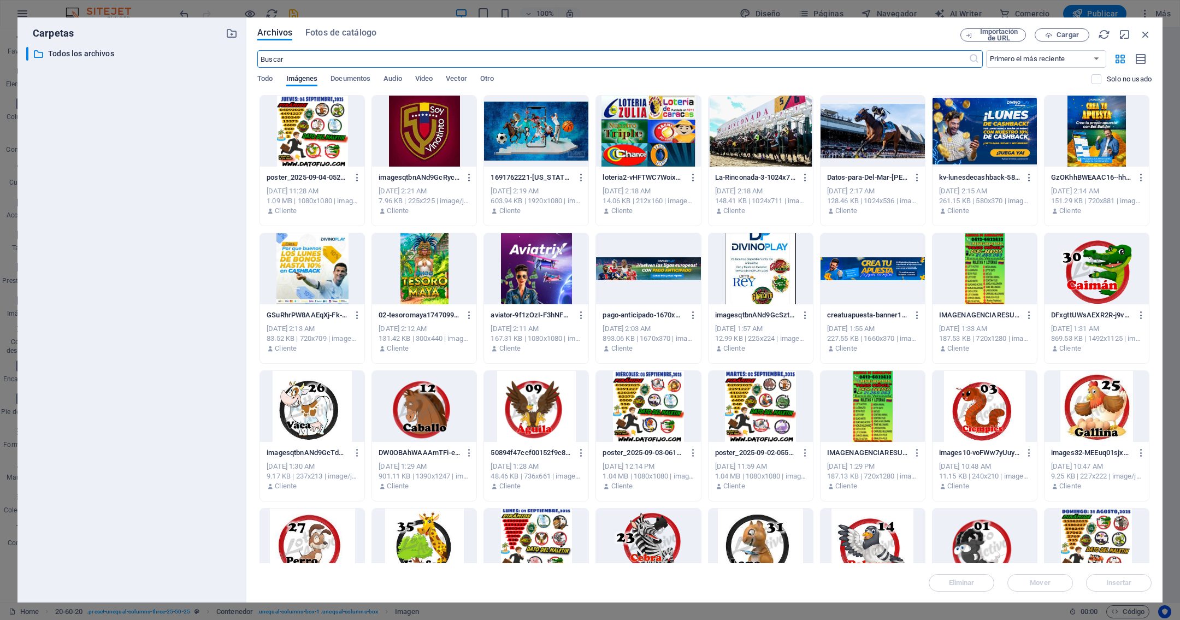
scroll to position [2104, 0]
click at [964, 247] on div at bounding box center [984, 268] width 104 height 71
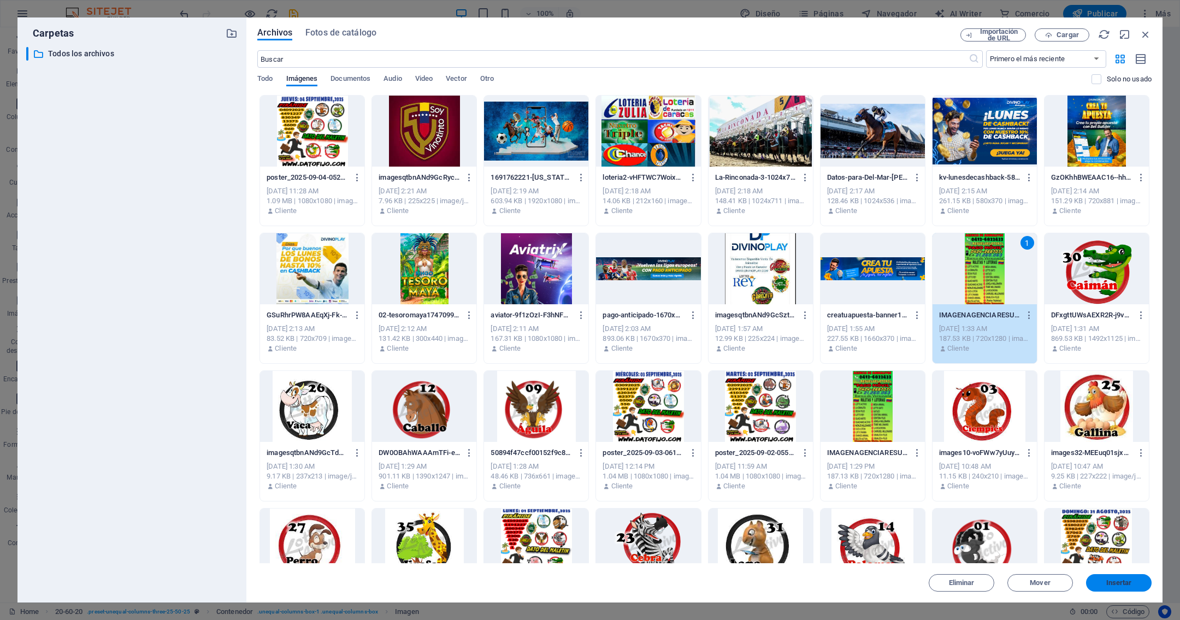
click at [1106, 583] on span "Insertar" at bounding box center [1119, 583] width 26 height 7
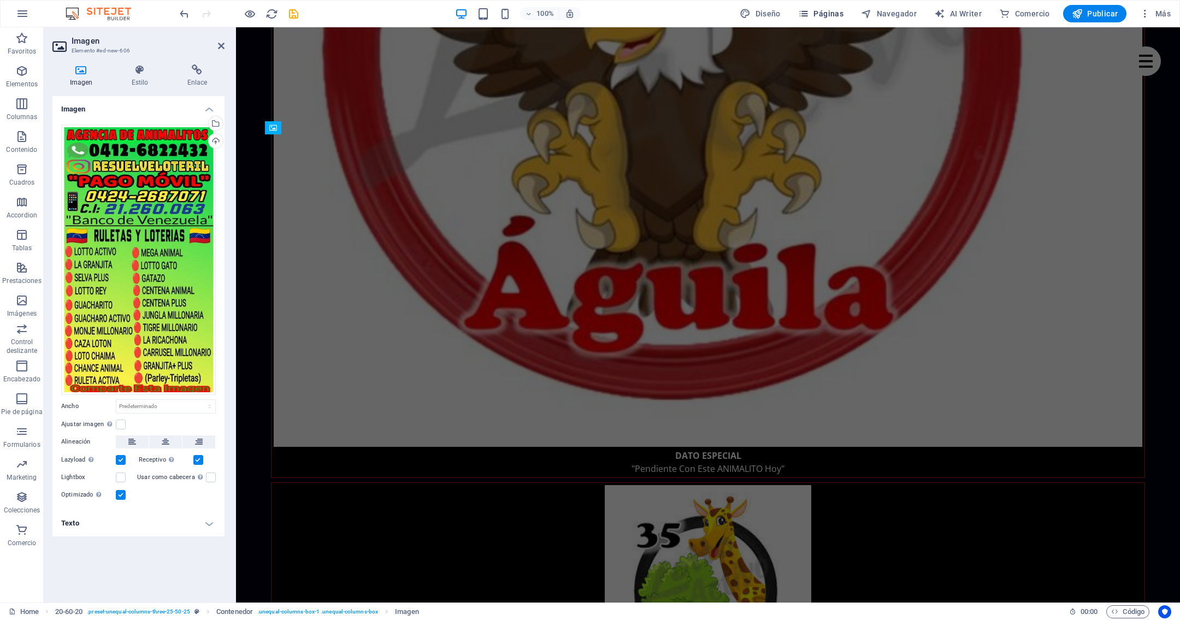
scroll to position [2376, 0]
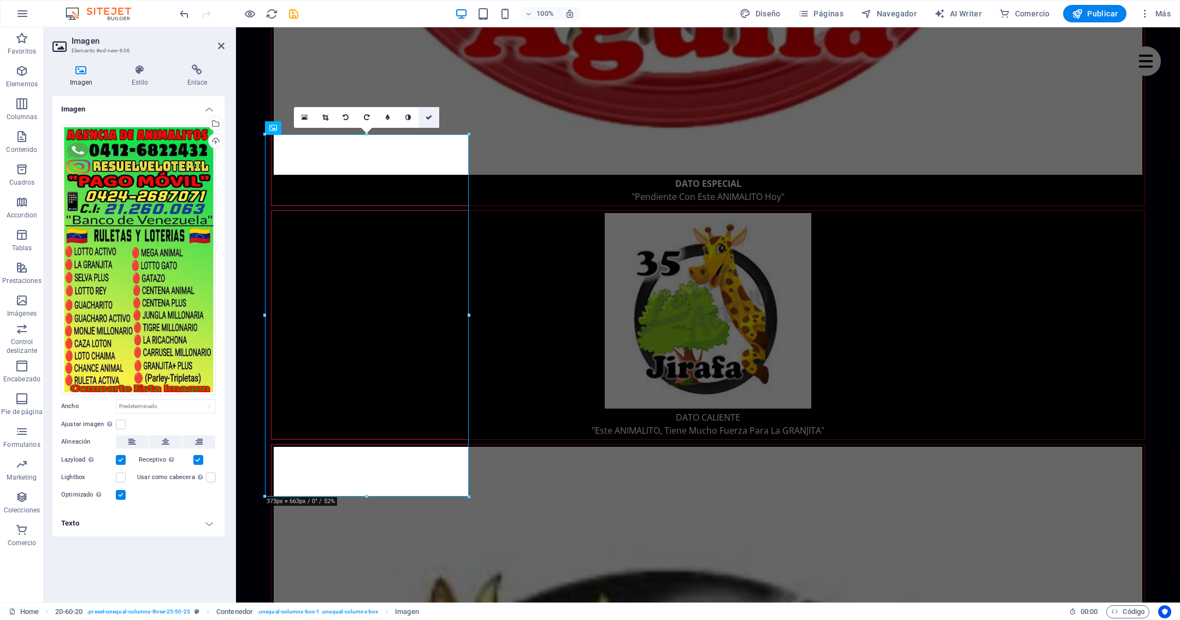
click at [431, 115] on icon at bounding box center [429, 117] width 7 height 7
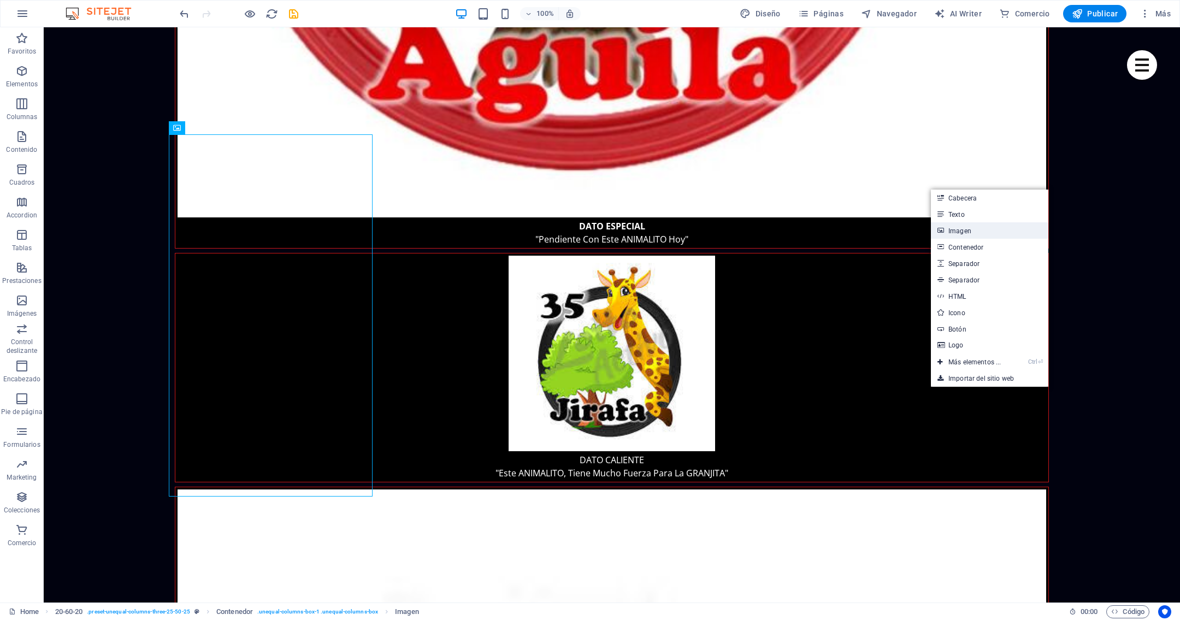
click at [977, 230] on link "Imagen" at bounding box center [989, 230] width 117 height 16
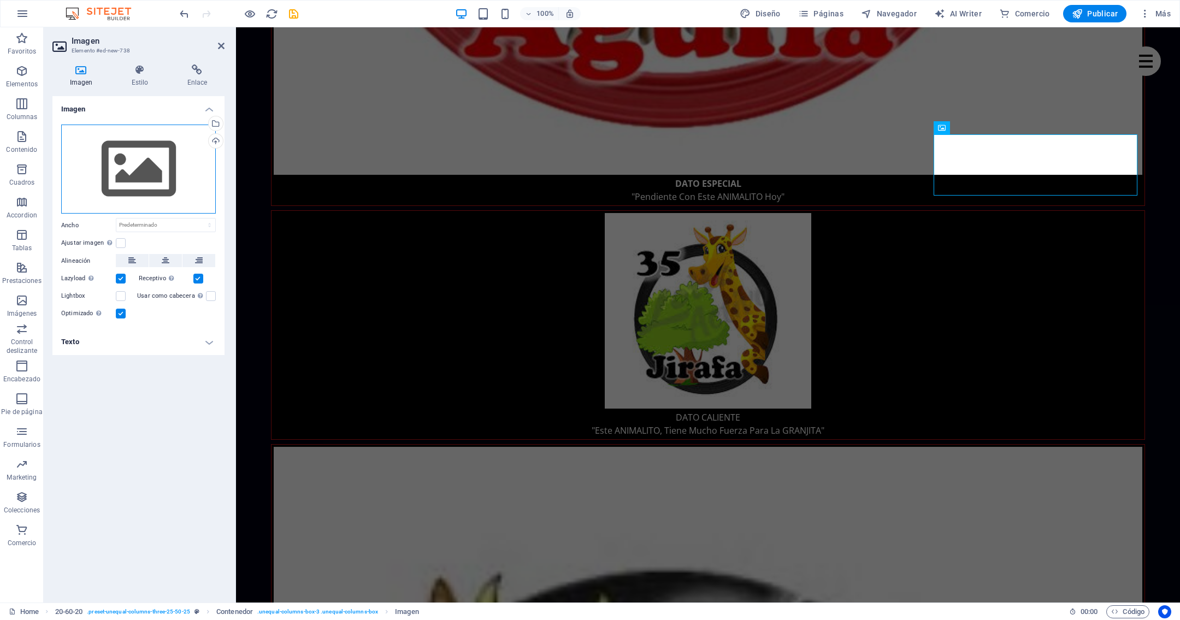
click at [151, 182] on div "Arrastra archivos aquí, haz clic para escoger archivos o selecciona archivos de…" at bounding box center [138, 170] width 155 height 90
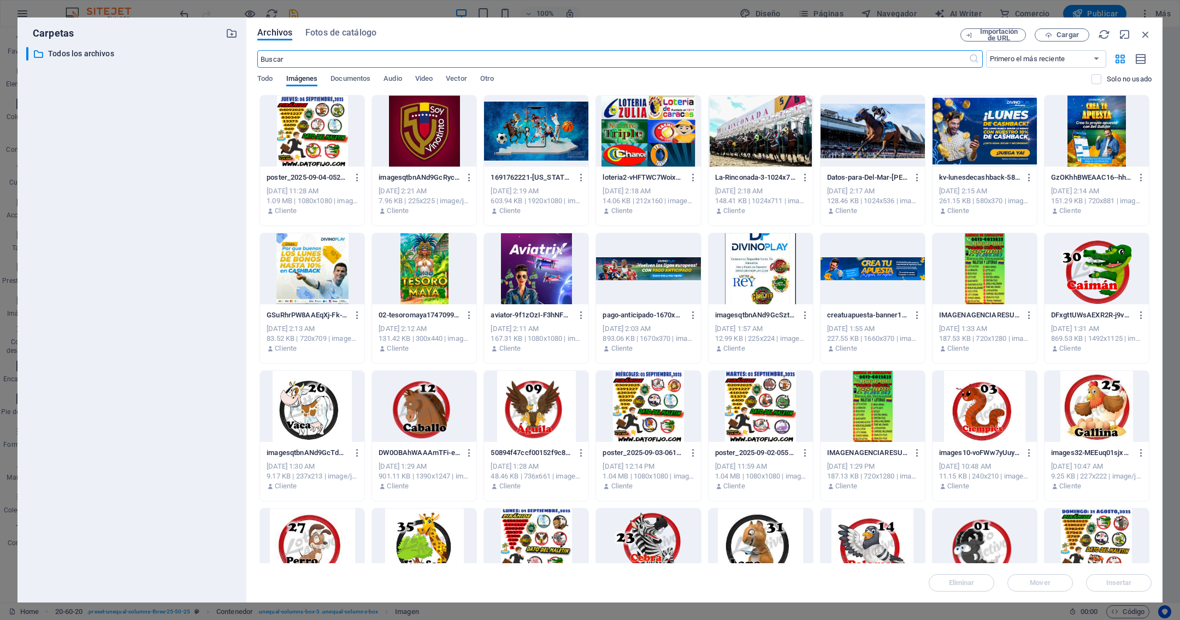
scroll to position [2104, 0]
click at [979, 269] on div at bounding box center [984, 268] width 104 height 71
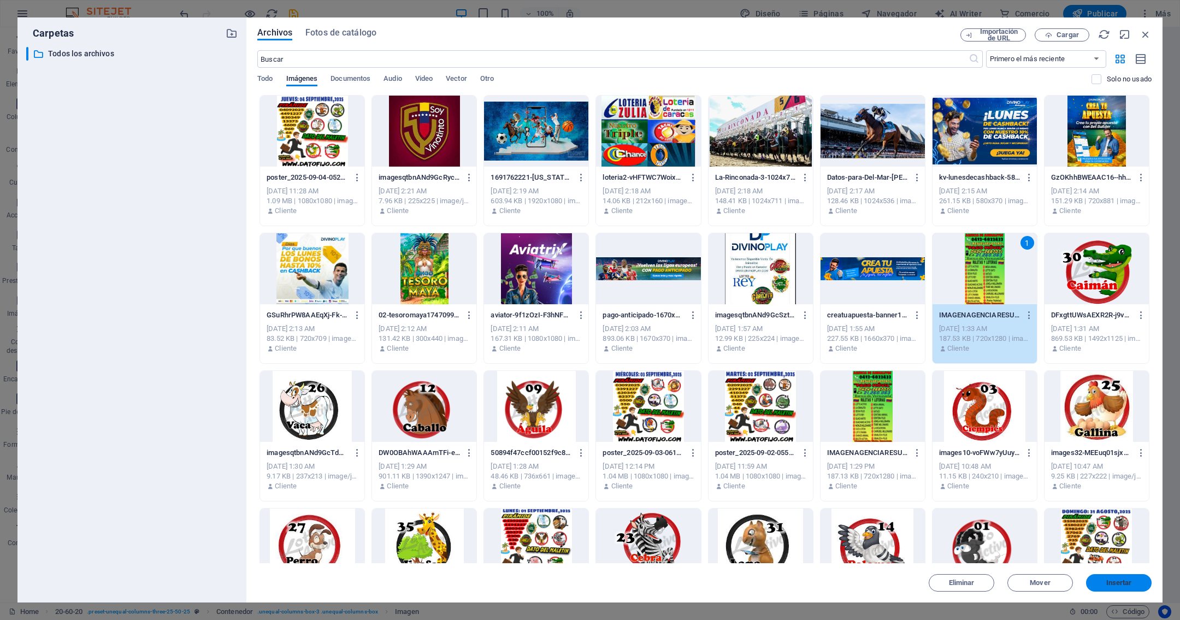
drag, startPoint x: 1134, startPoint y: 577, endPoint x: 898, endPoint y: 547, distance: 238.0
click at [1134, 577] on button "Insertar" at bounding box center [1119, 582] width 66 height 17
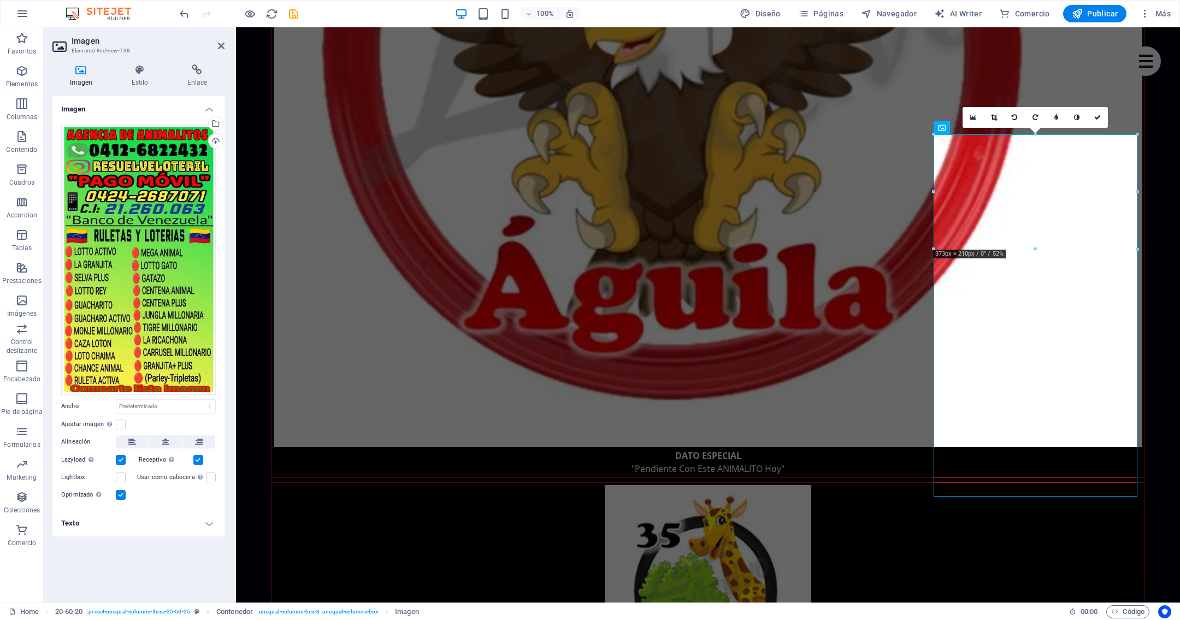
scroll to position [2376, 0]
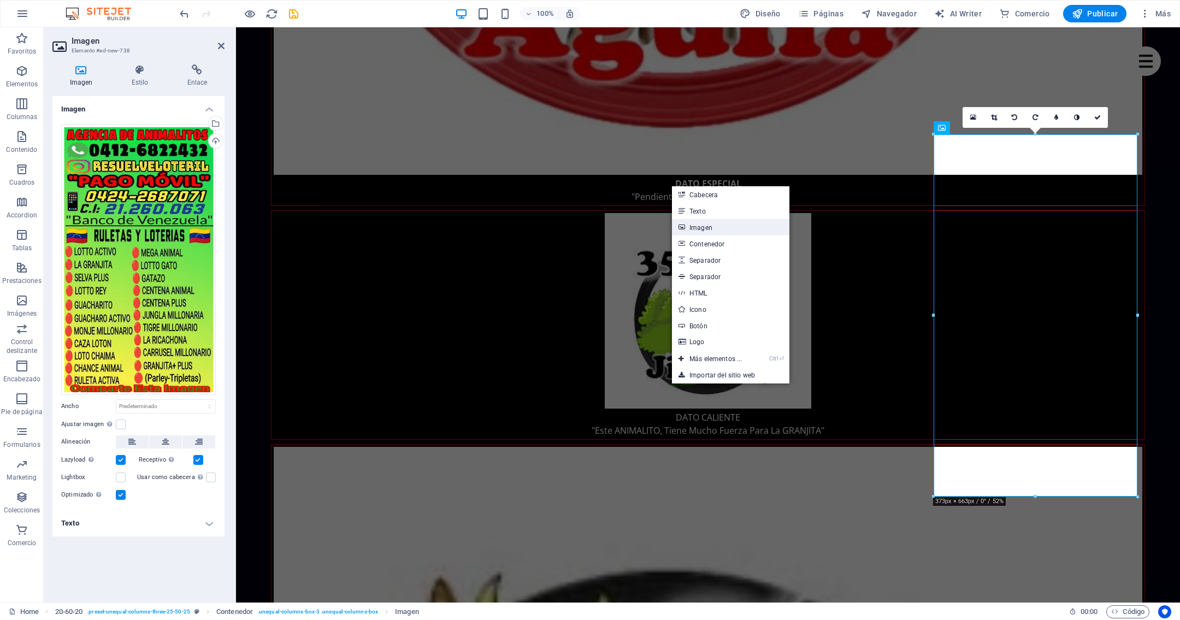
click at [707, 222] on link "Imagen" at bounding box center [730, 227] width 117 height 16
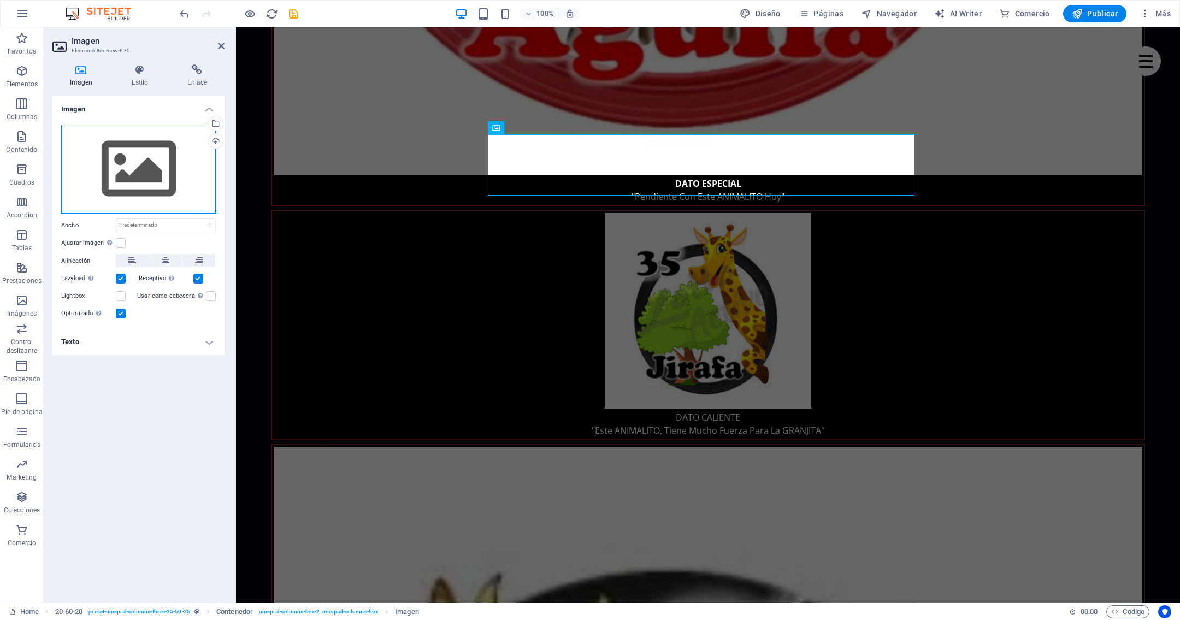
click at [98, 156] on div "Arrastra archivos aquí, haz clic para escoger archivos o selecciona archivos de…" at bounding box center [138, 170] width 155 height 90
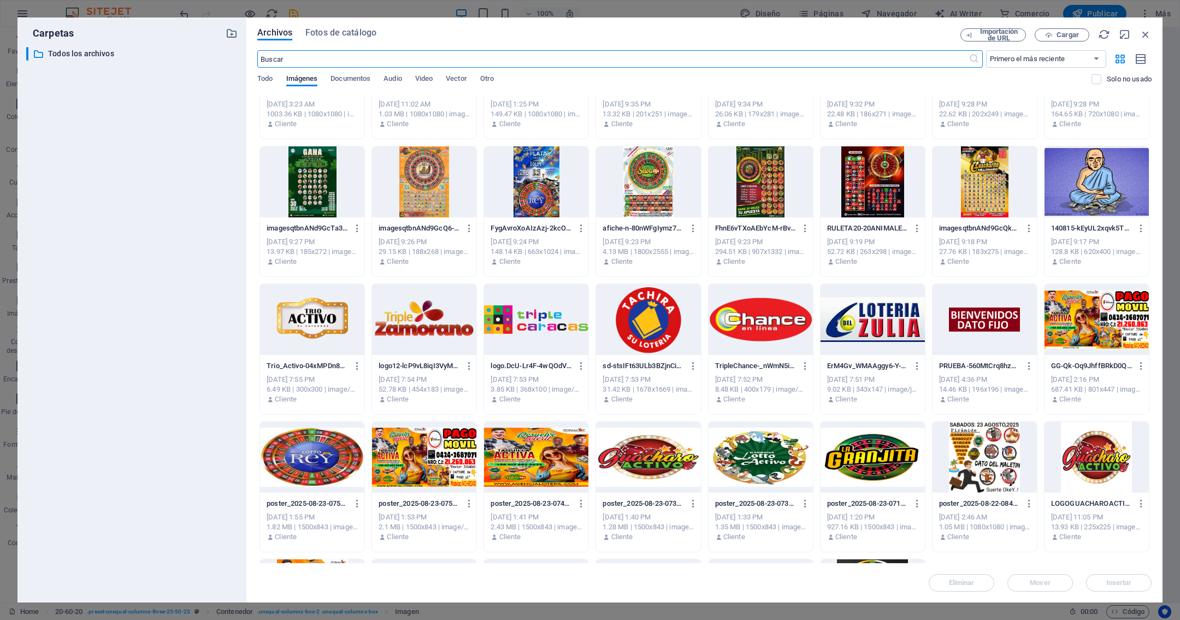
scroll to position [1039, 0]
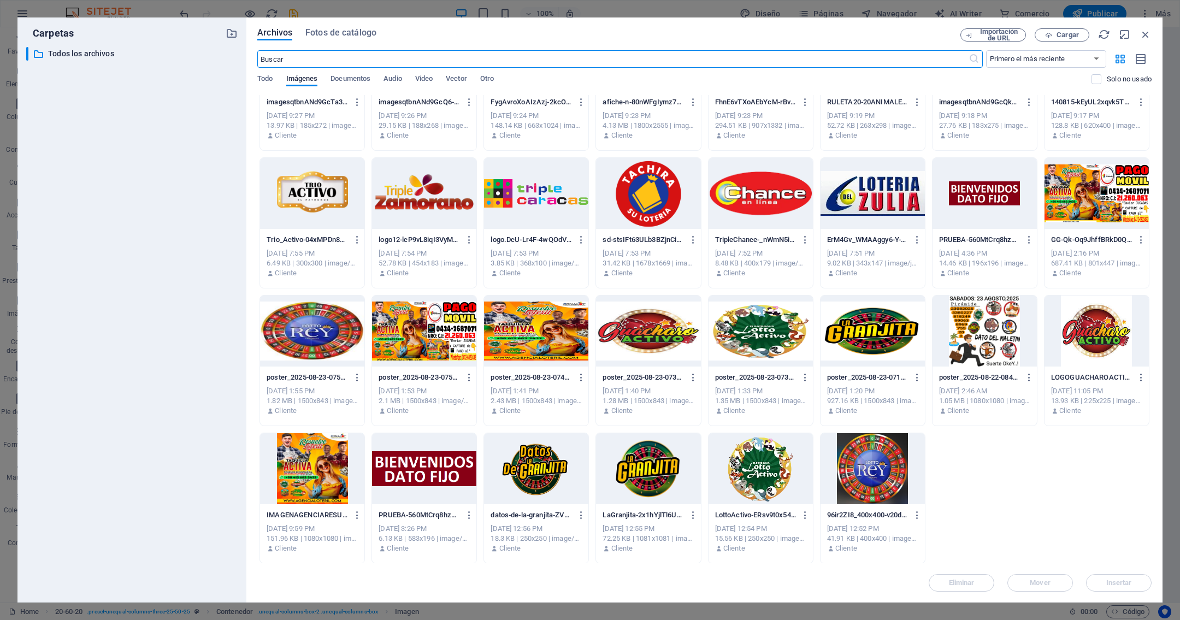
drag, startPoint x: 322, startPoint y: 457, endPoint x: 341, endPoint y: 456, distance: 19.1
click at [323, 457] on div at bounding box center [312, 468] width 104 height 71
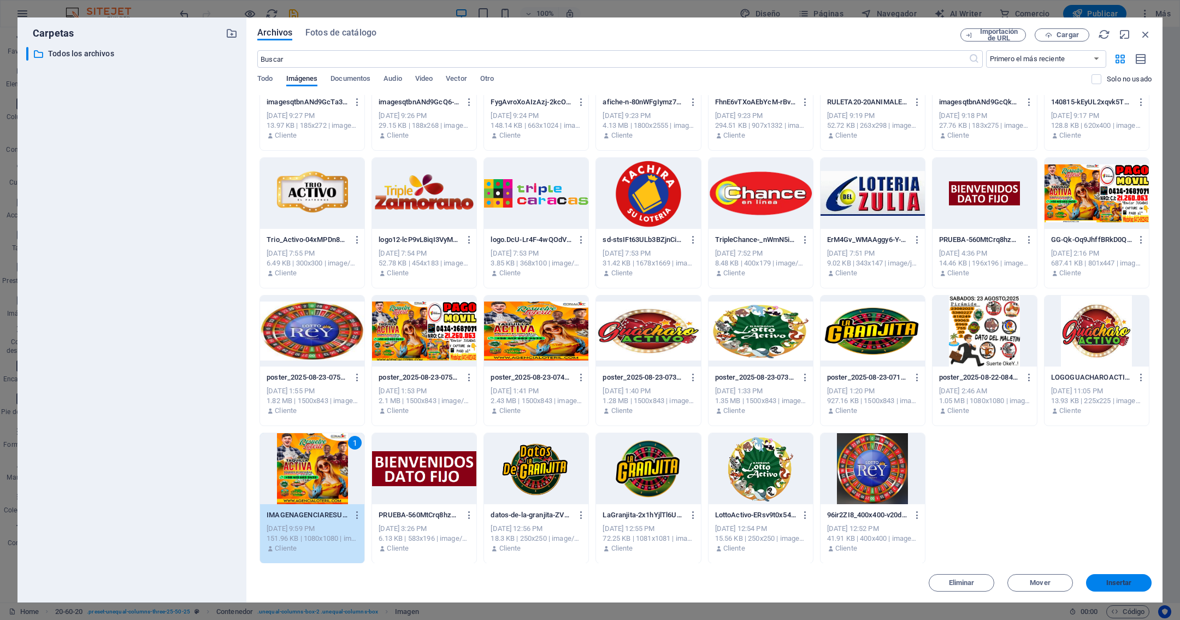
click at [1121, 582] on span "Insertar" at bounding box center [1119, 583] width 26 height 7
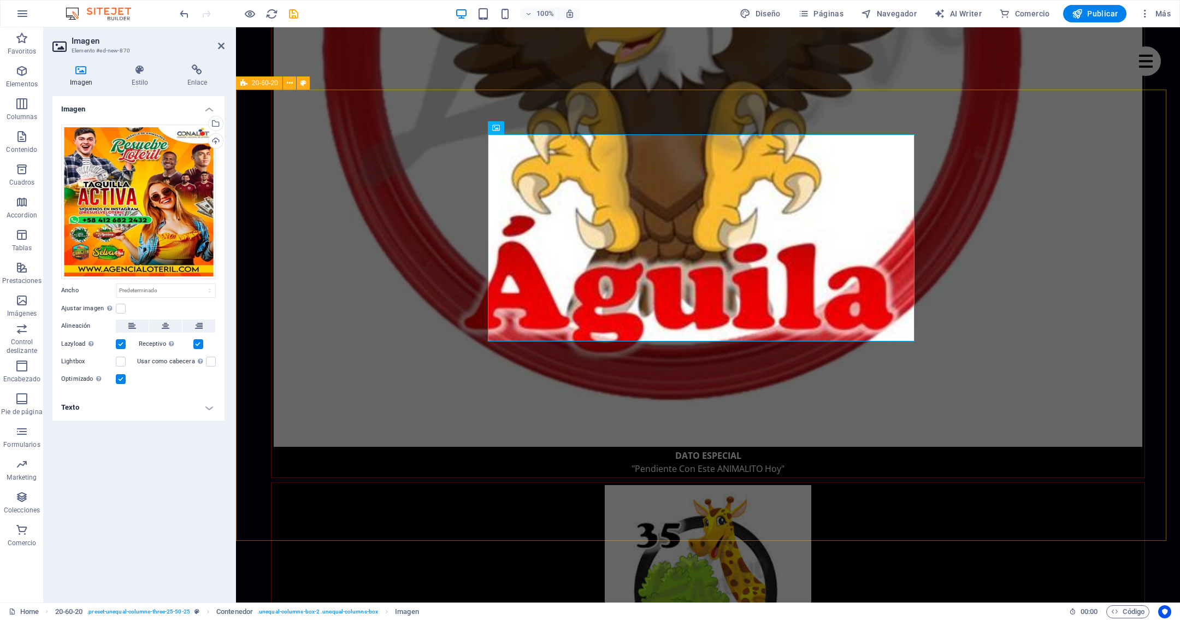
scroll to position [2376, 0]
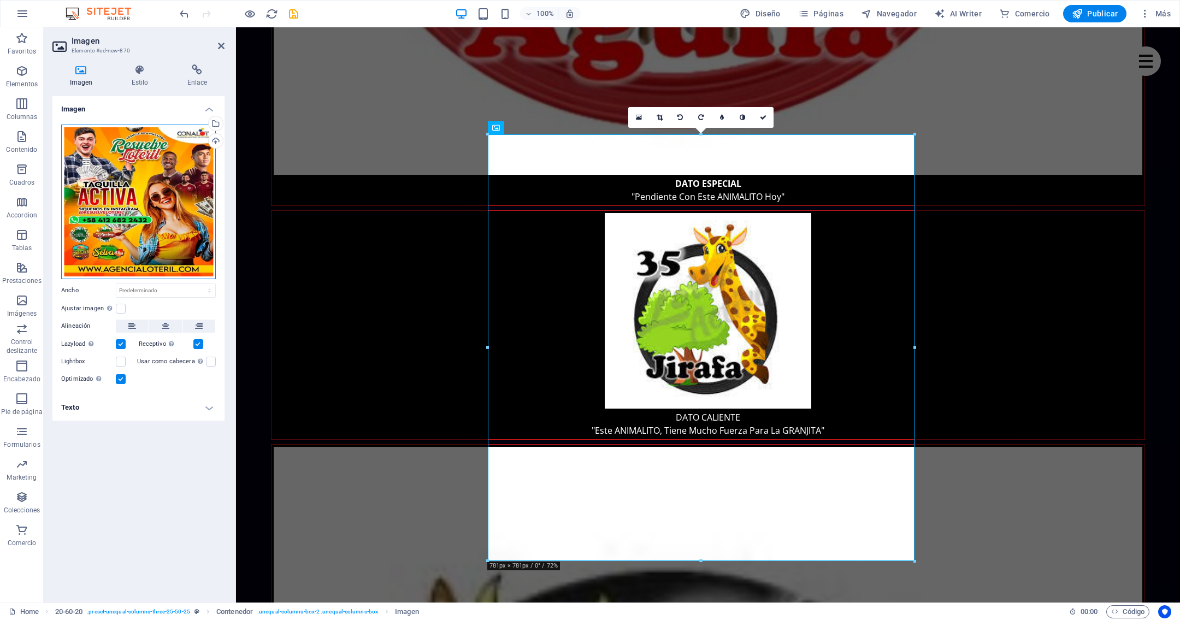
click at [192, 174] on div "Arrastra archivos aquí, haz clic para escoger archivos o selecciona archivos de…" at bounding box center [138, 202] width 155 height 155
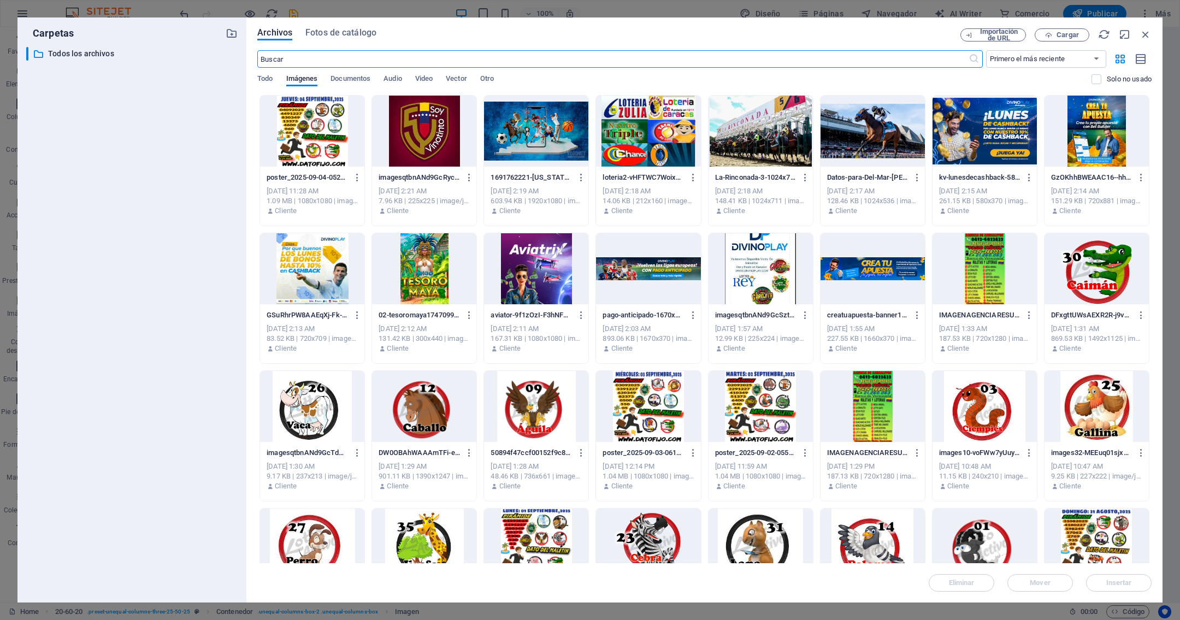
scroll to position [2104, 0]
click at [1062, 33] on span "Cargar" at bounding box center [1067, 35] width 22 height 7
click at [1143, 36] on icon "button" at bounding box center [1145, 34] width 12 height 12
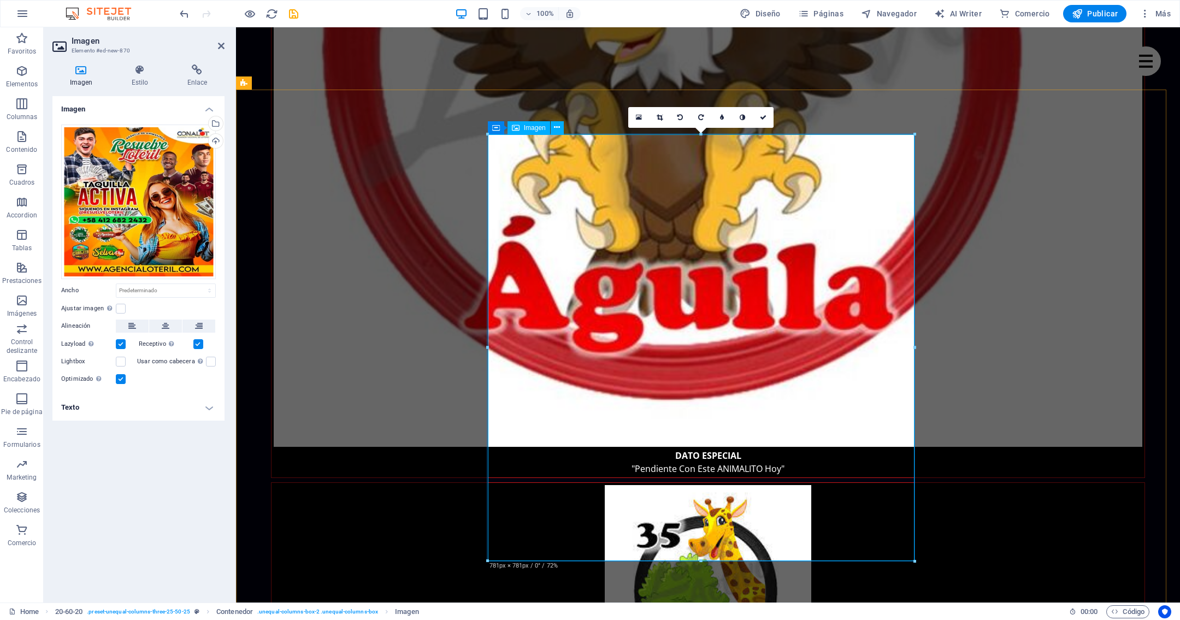
scroll to position [2376, 0]
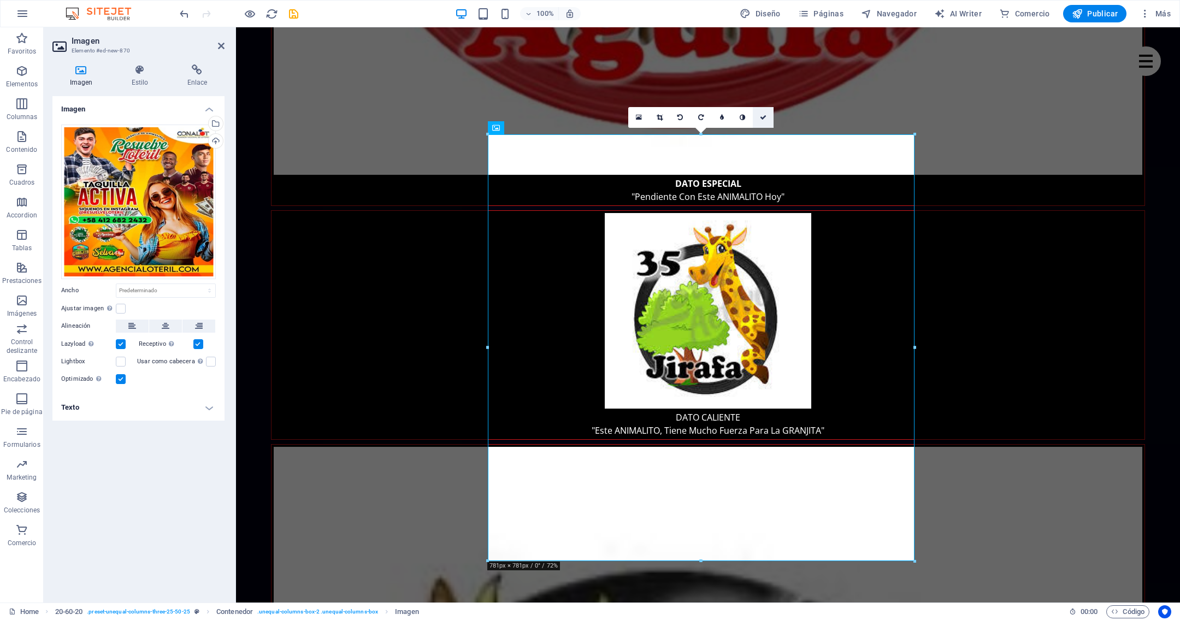
click at [761, 115] on icon at bounding box center [763, 117] width 7 height 7
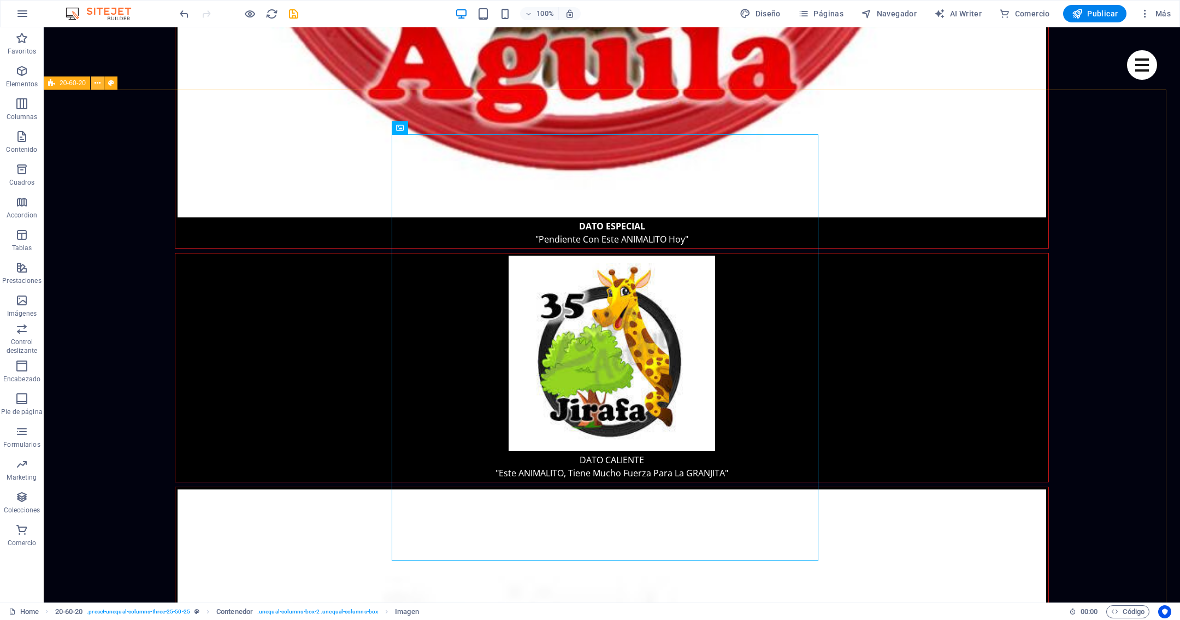
click at [97, 82] on icon at bounding box center [98, 83] width 6 height 11
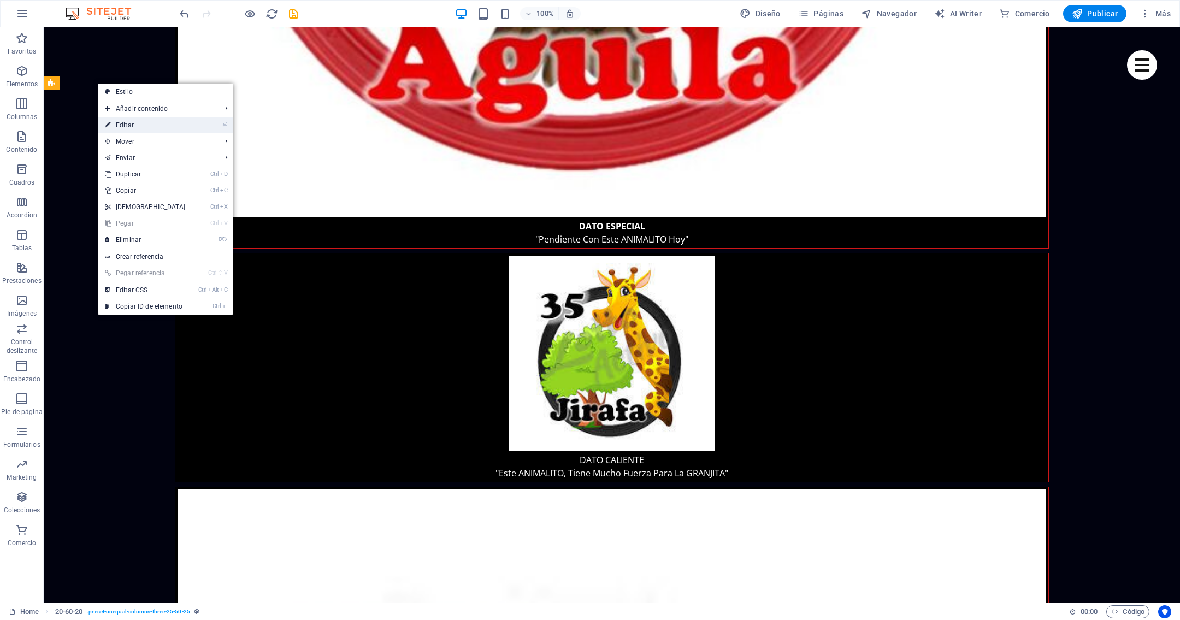
click at [137, 122] on link "⏎ Editar" at bounding box center [145, 125] width 94 height 16
select select "%"
select select "rem"
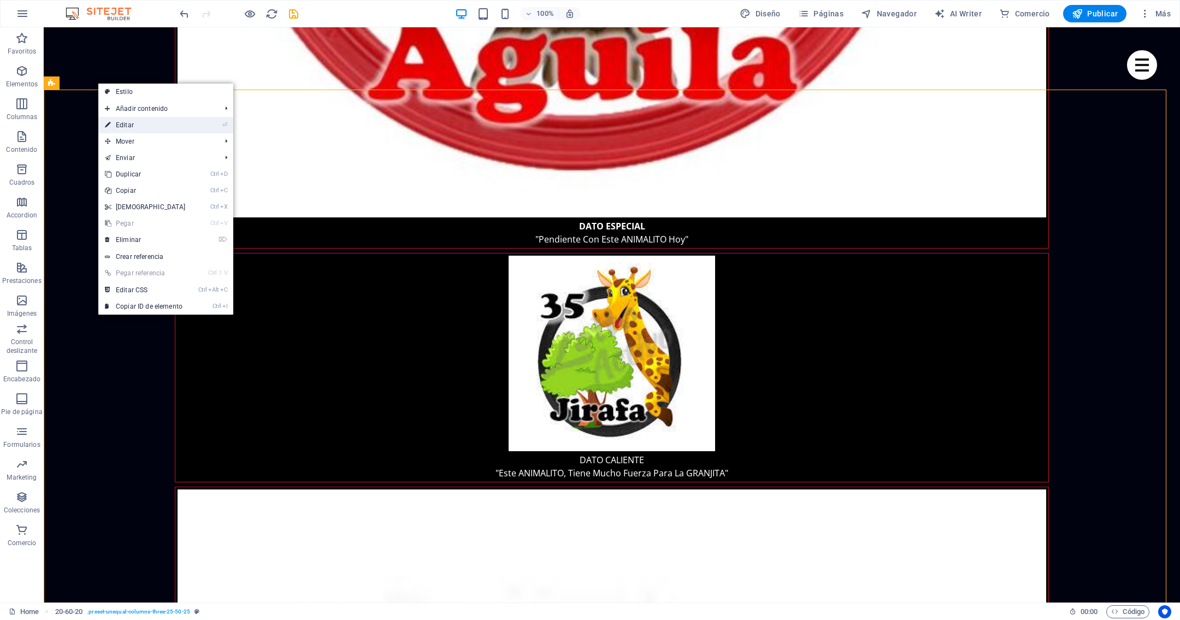
select select "preset-unequal-columns-three-25-50-25"
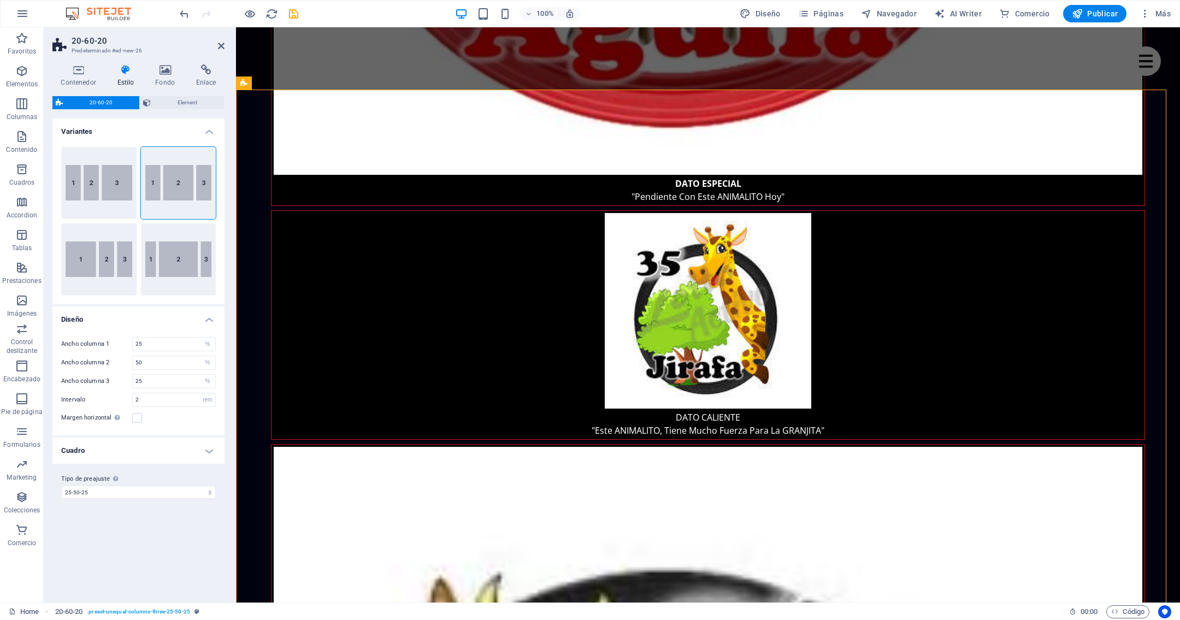
click at [126, 76] on h4 "Estilo" at bounding box center [128, 75] width 38 height 23
click at [75, 76] on h4 "Contenedor" at bounding box center [80, 75] width 56 height 23
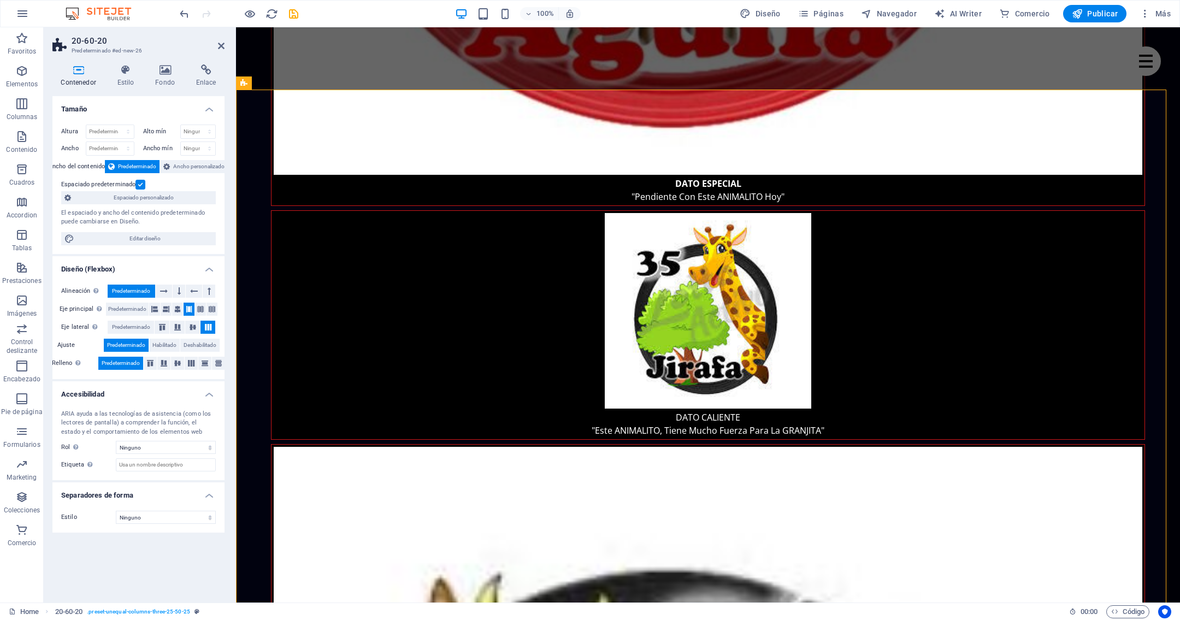
click at [138, 184] on label at bounding box center [140, 185] width 10 height 10
click at [0, 0] on input "Espaciado predeterminado" at bounding box center [0, 0] width 0 height 0
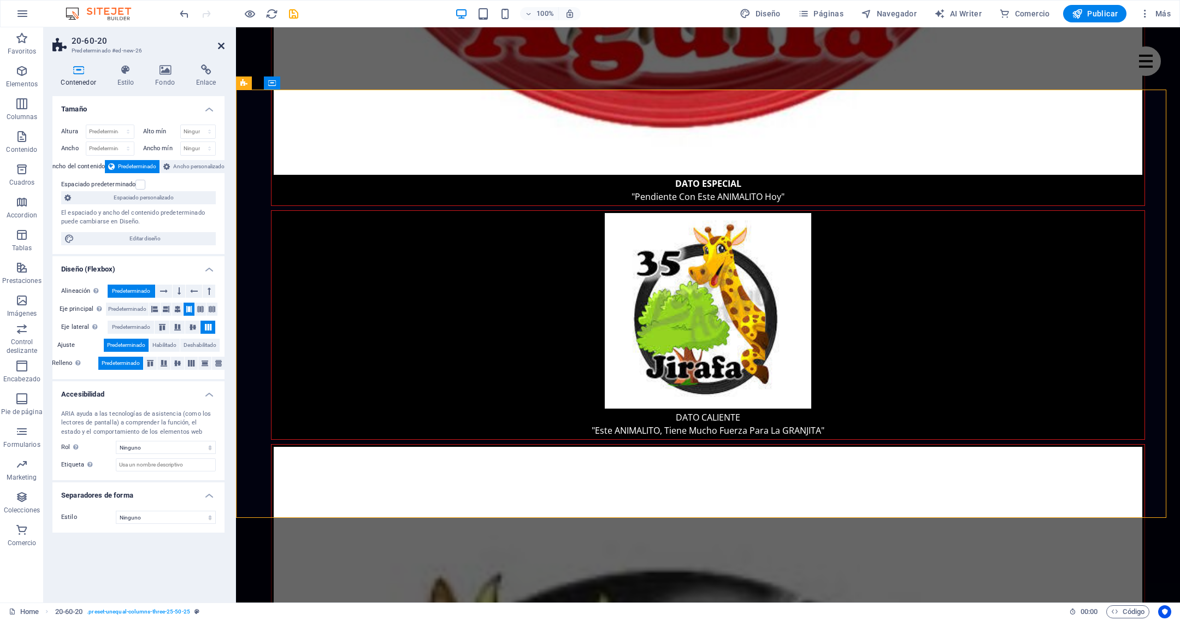
click at [218, 44] on icon at bounding box center [221, 46] width 7 height 9
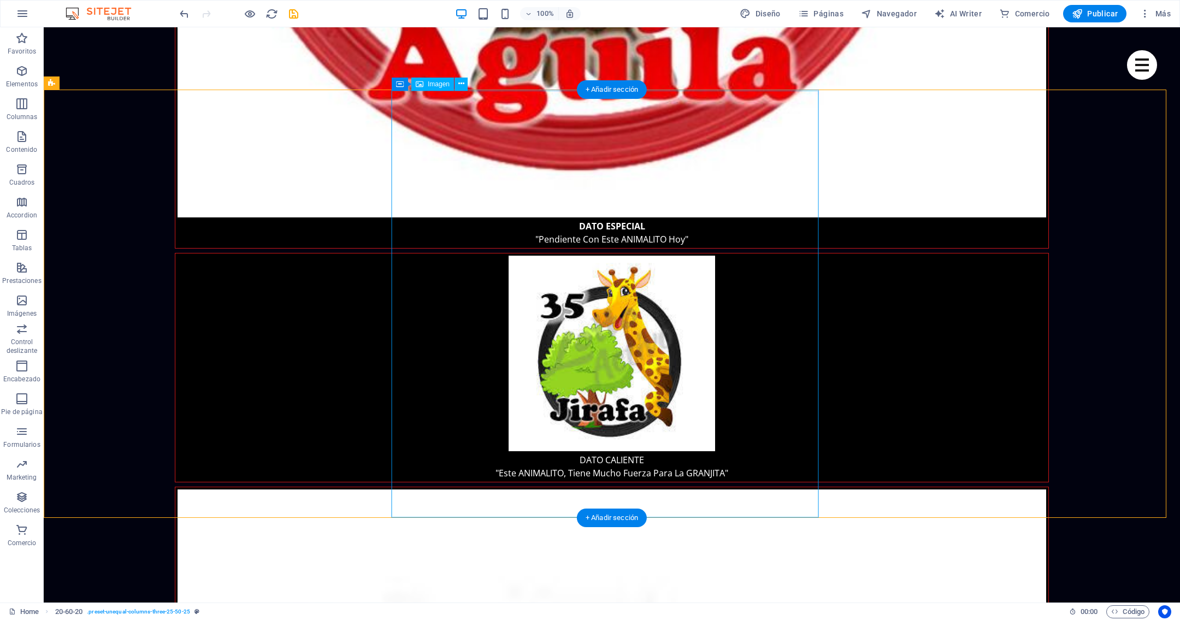
click at [461, 84] on icon at bounding box center [461, 83] width 6 height 11
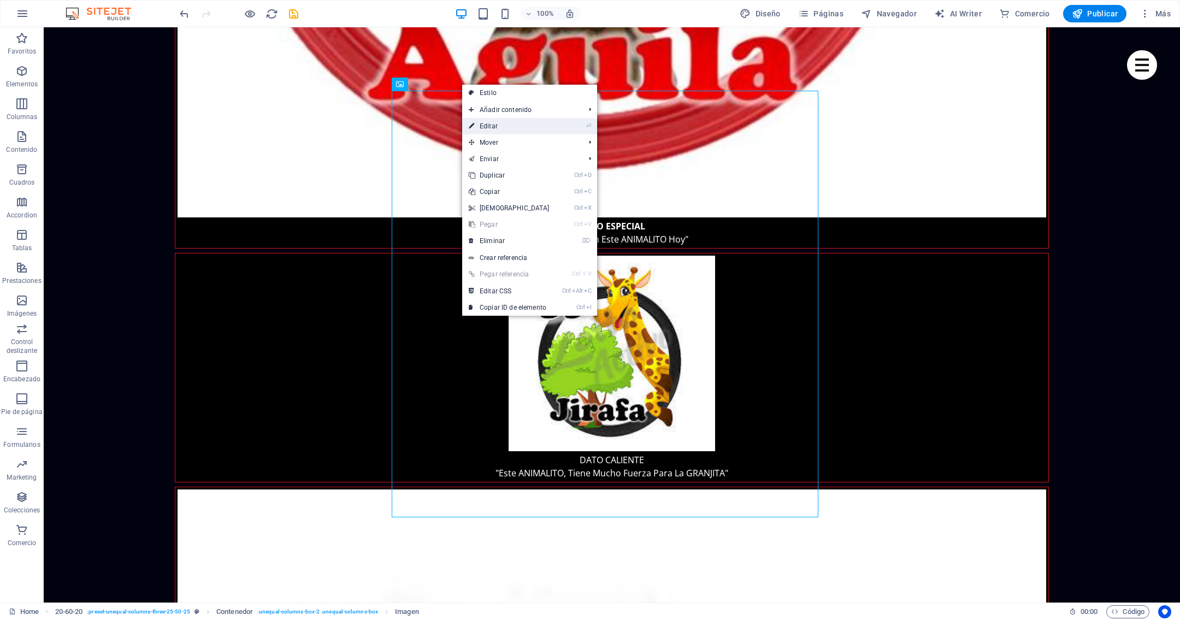
click at [489, 125] on link "⏎ Editar" at bounding box center [509, 126] width 94 height 16
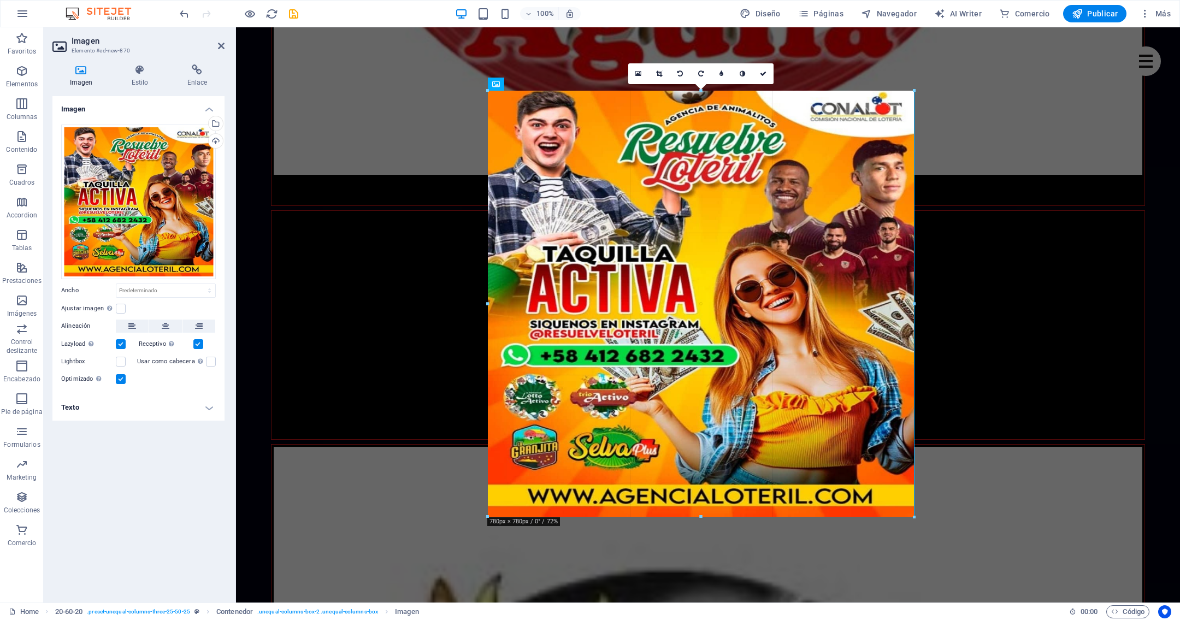
drag, startPoint x: 912, startPoint y: 516, endPoint x: 577, endPoint y: 452, distance: 341.0
type input "780"
select select "px"
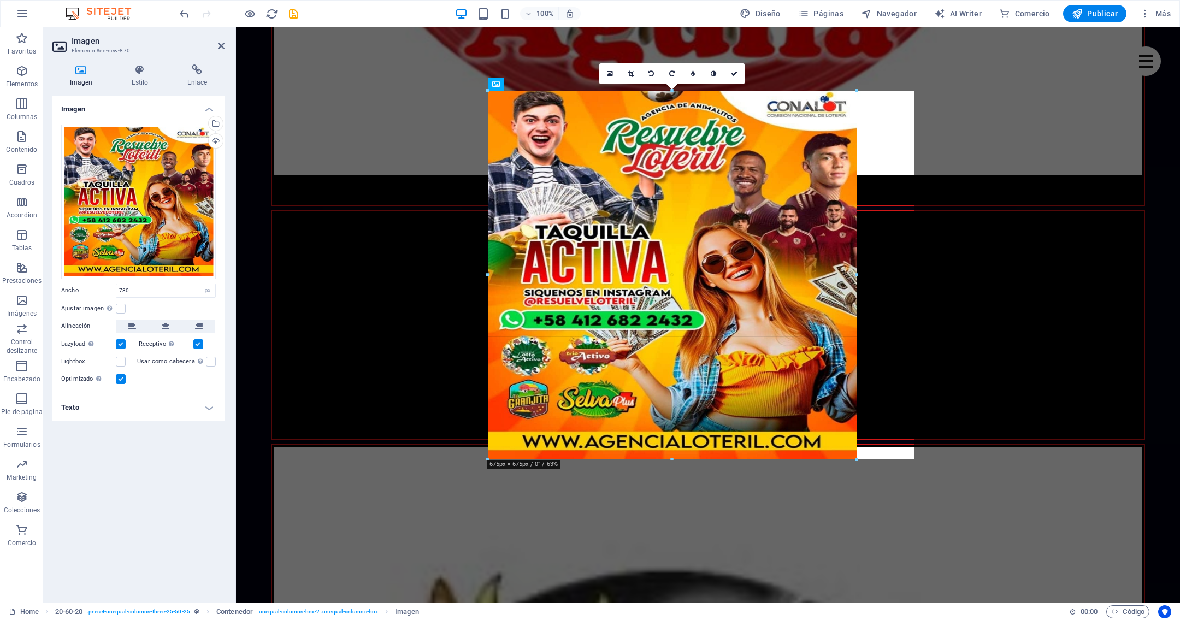
drag, startPoint x: 701, startPoint y: 516, endPoint x: 716, endPoint y: 458, distance: 60.3
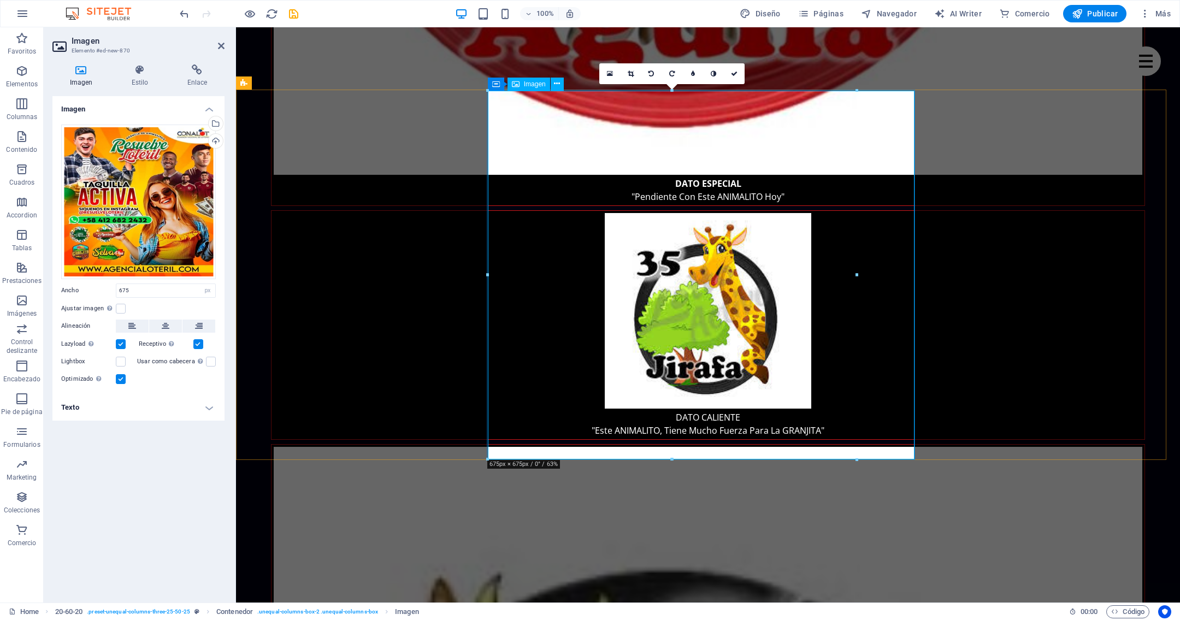
drag, startPoint x: 852, startPoint y: 276, endPoint x: 893, endPoint y: 267, distance: 41.9
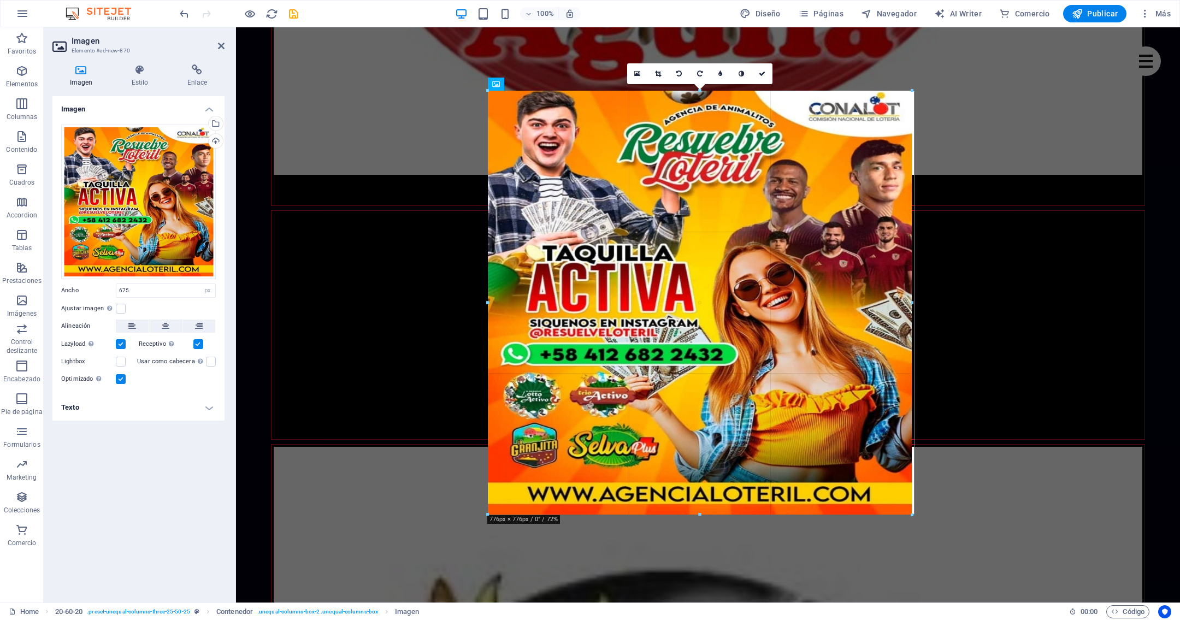
drag, startPoint x: 856, startPoint y: 272, endPoint x: 914, endPoint y: 268, distance: 58.6
type input "776"
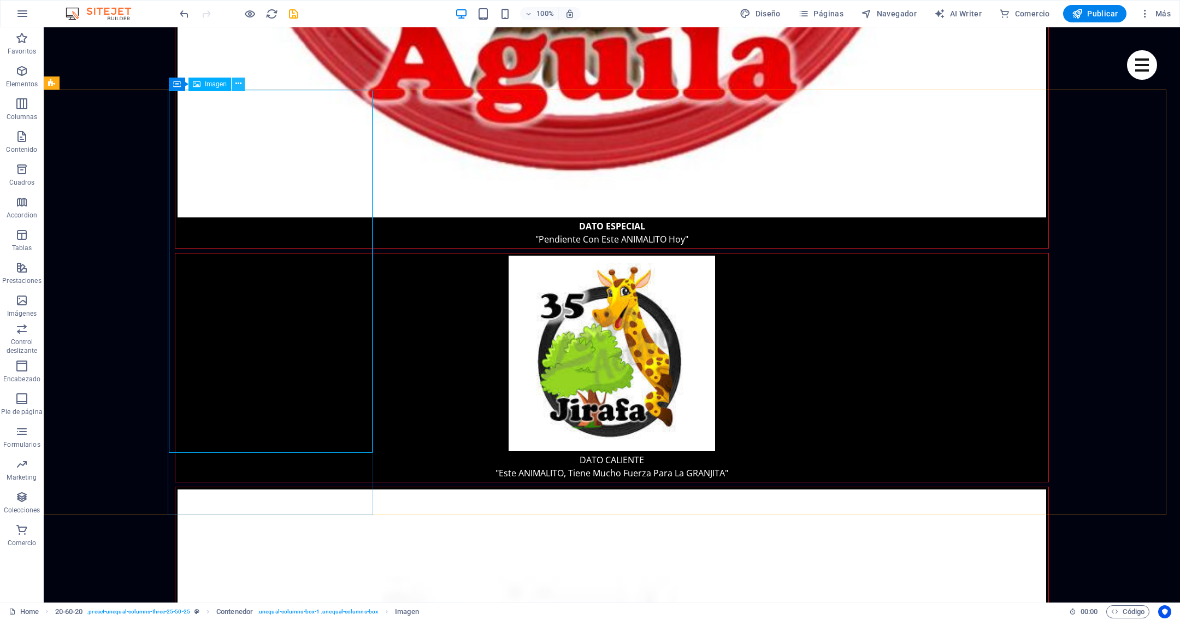
drag, startPoint x: 240, startPoint y: 78, endPoint x: 239, endPoint y: 84, distance: 6.0
click at [239, 79] on icon at bounding box center [238, 83] width 6 height 11
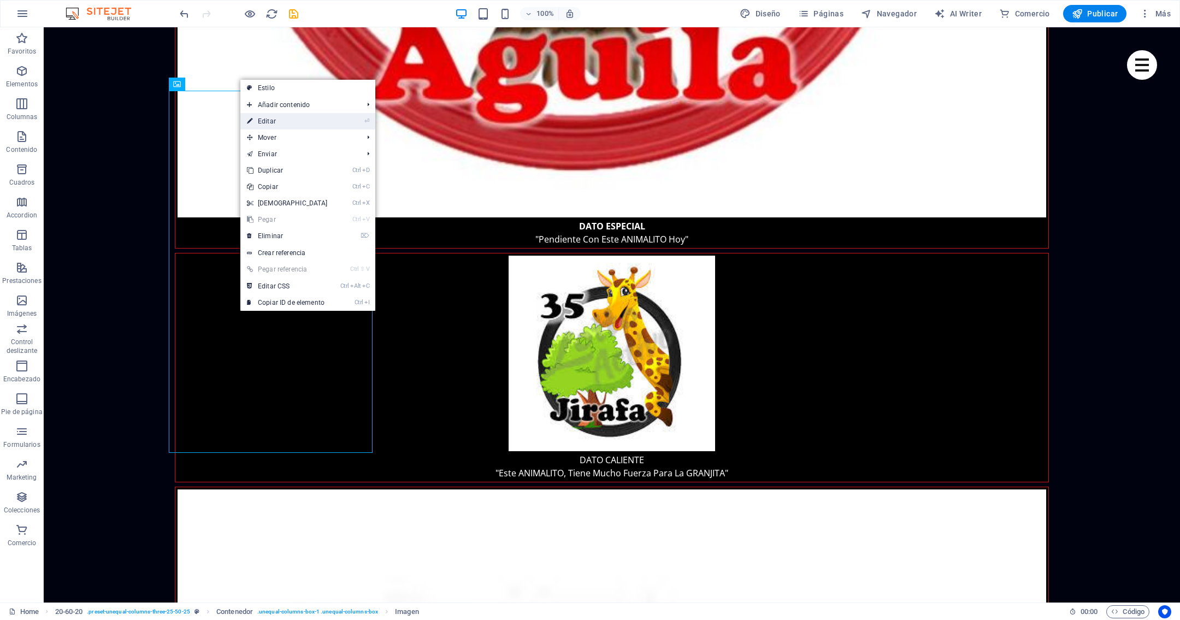
click at [279, 125] on link "⏎ Editar" at bounding box center [287, 121] width 94 height 16
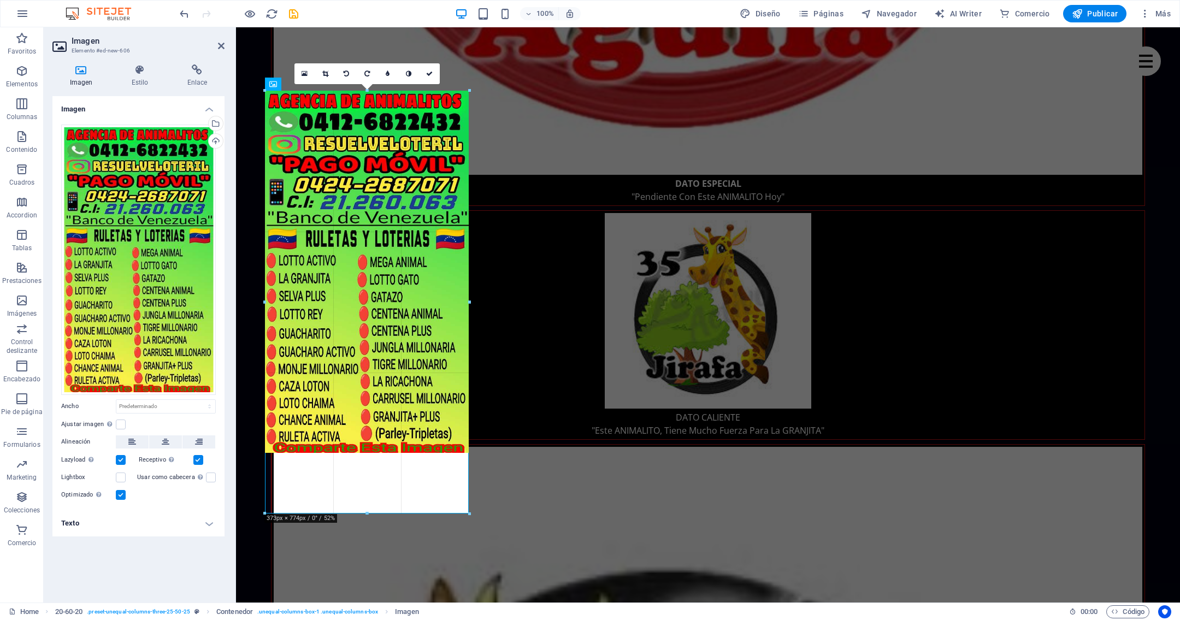
drag, startPoint x: 364, startPoint y: 452, endPoint x: 366, endPoint y: 513, distance: 60.7
click at [366, 513] on div at bounding box center [367, 514] width 204 height 4
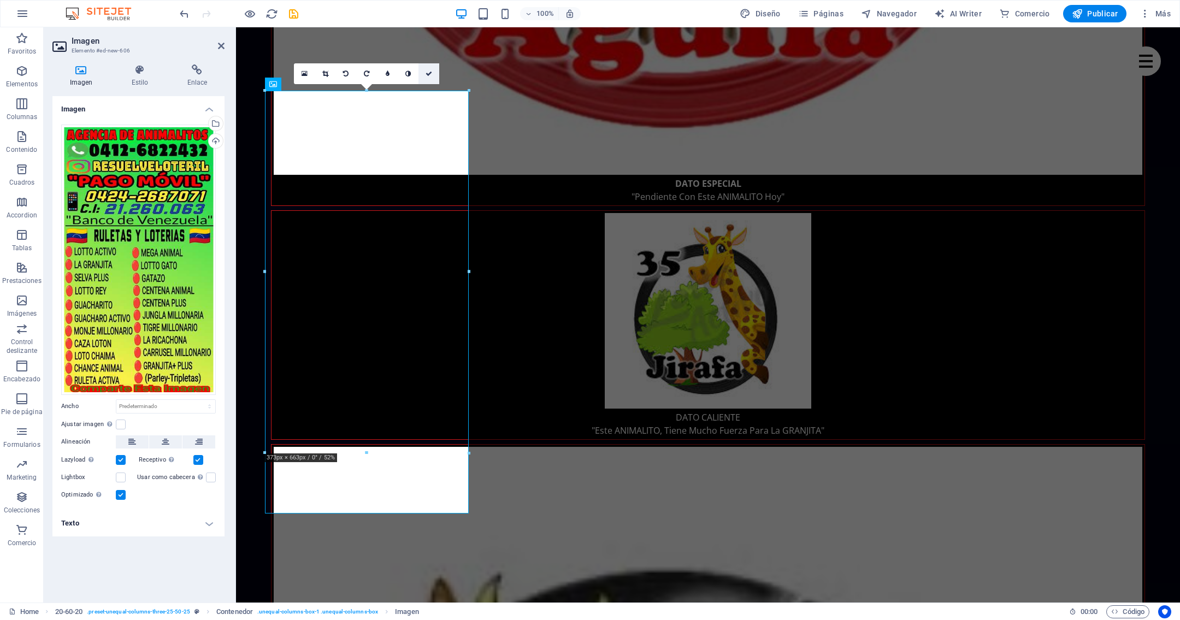
click at [433, 75] on link at bounding box center [428, 73] width 21 height 21
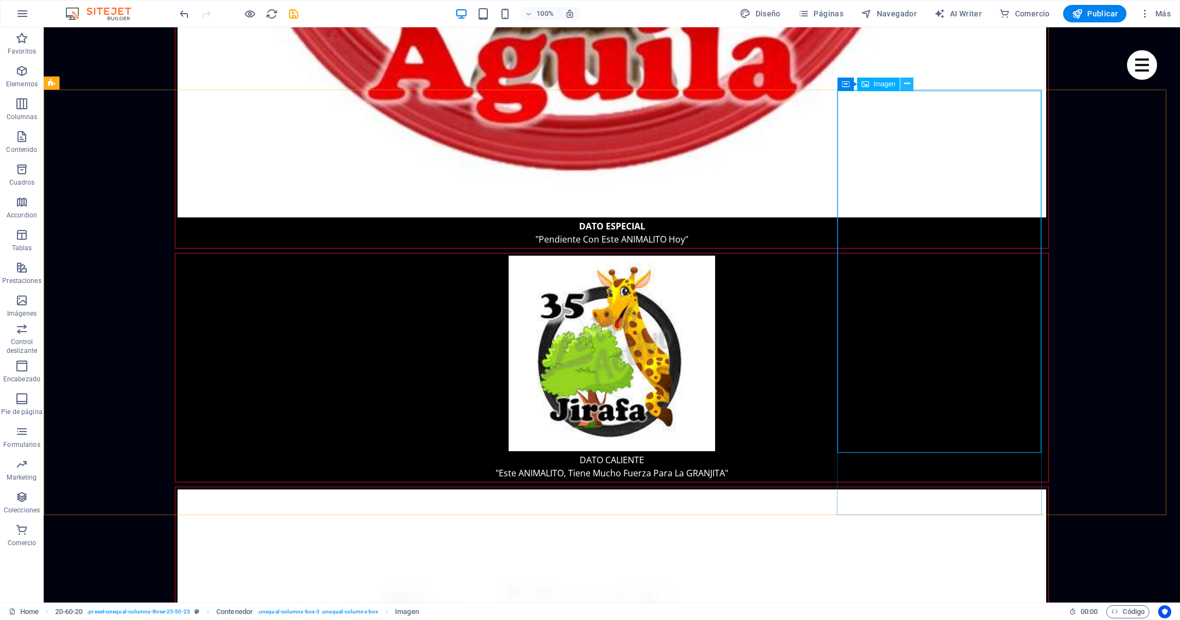
click at [908, 88] on icon at bounding box center [907, 83] width 6 height 11
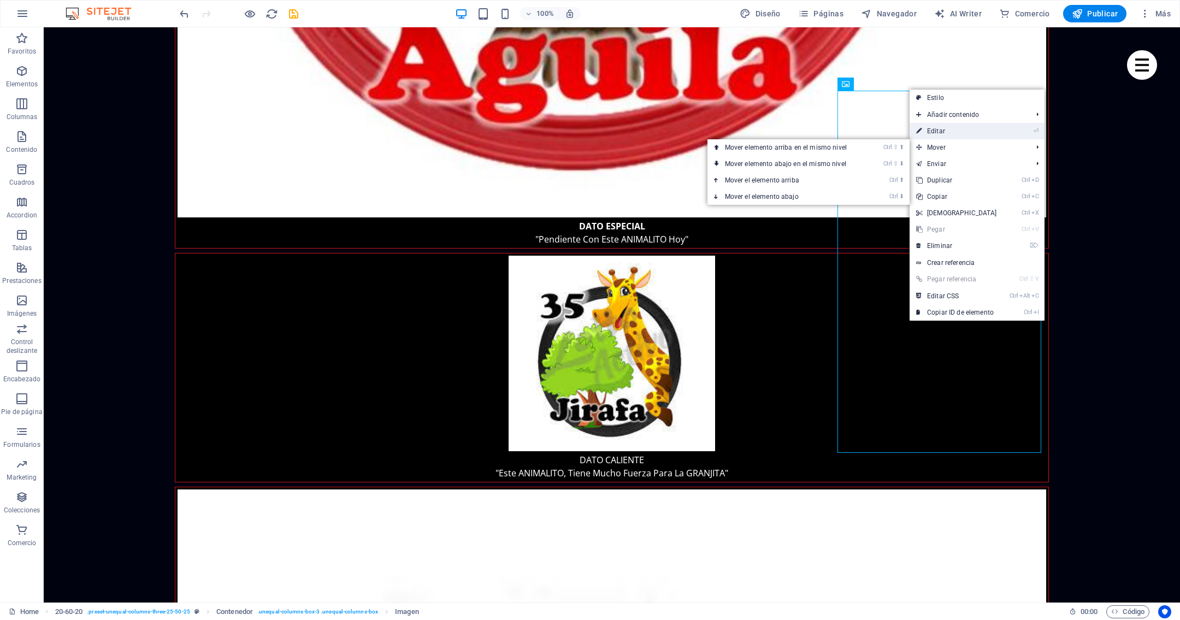
click at [944, 128] on link "⏎ Editar" at bounding box center [957, 131] width 94 height 16
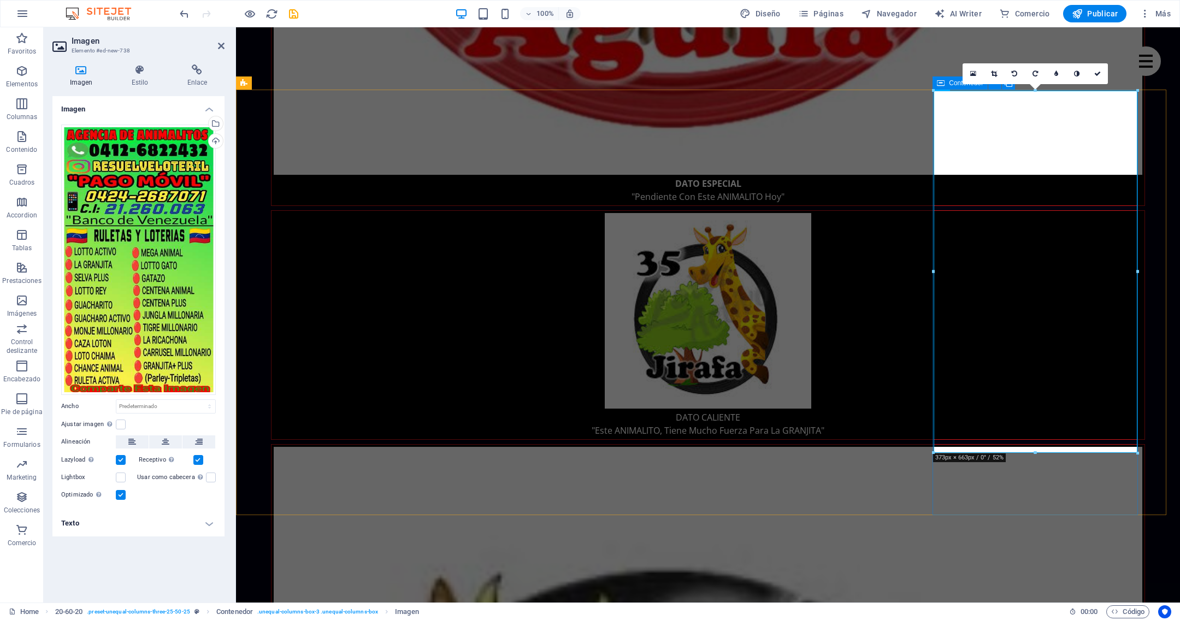
drag, startPoint x: 1272, startPoint y: 480, endPoint x: 1036, endPoint y: 475, distance: 236.0
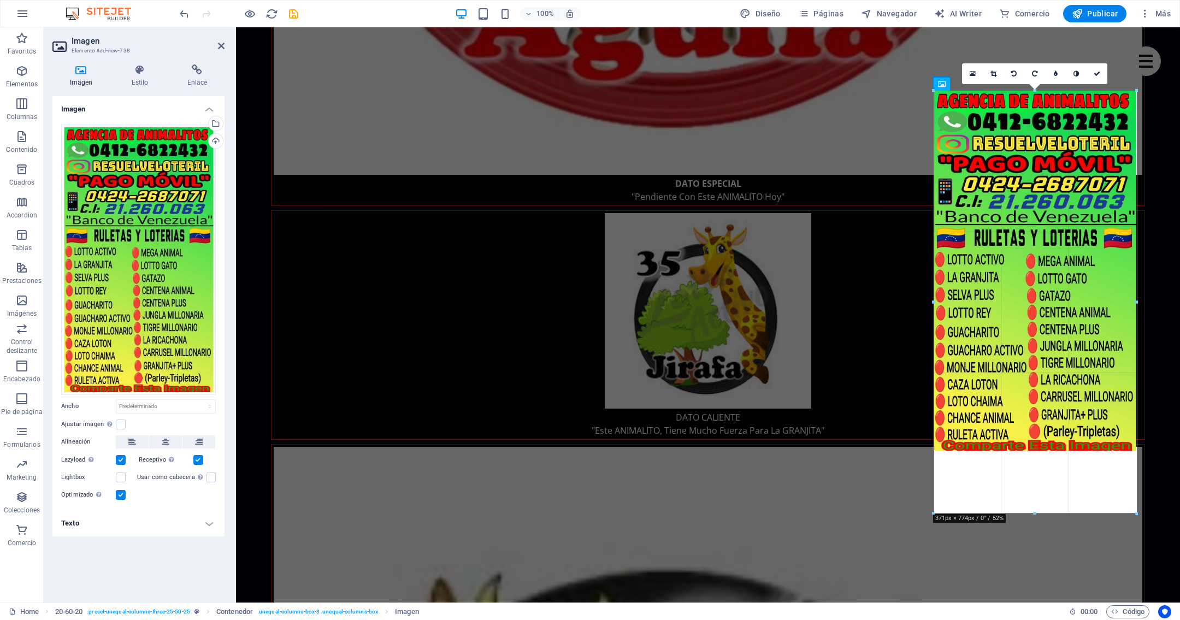
drag, startPoint x: 1034, startPoint y: 450, endPoint x: 1046, endPoint y: 513, distance: 65.0
type input "371"
select select "px"
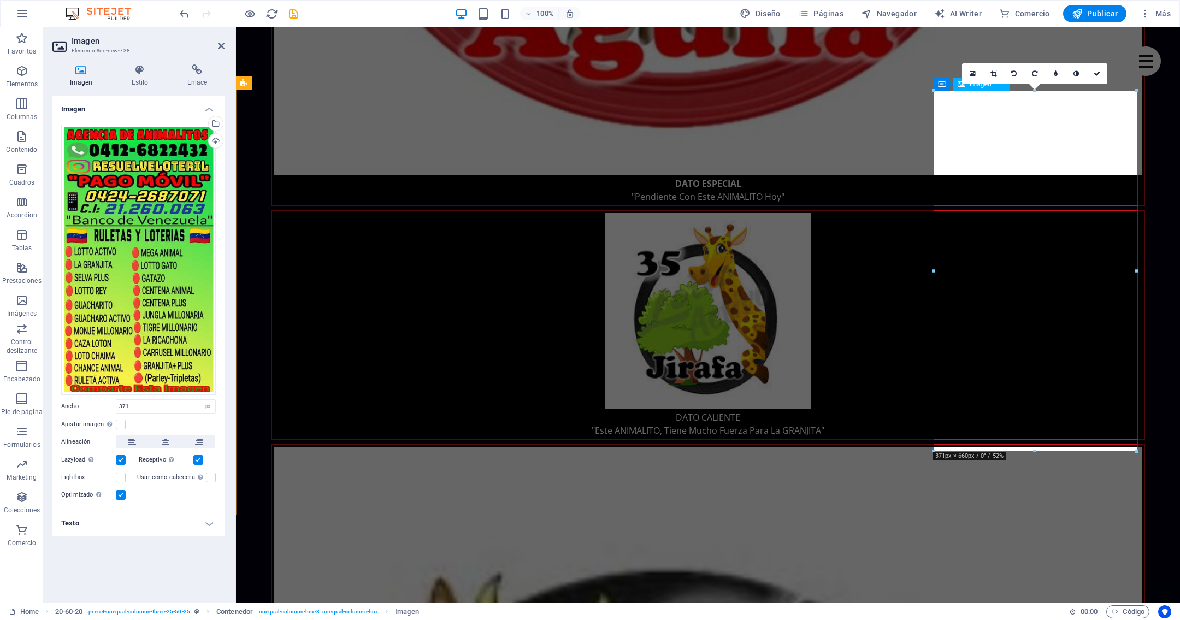
drag, startPoint x: 1036, startPoint y: 447, endPoint x: 1272, endPoint y: 476, distance: 237.2
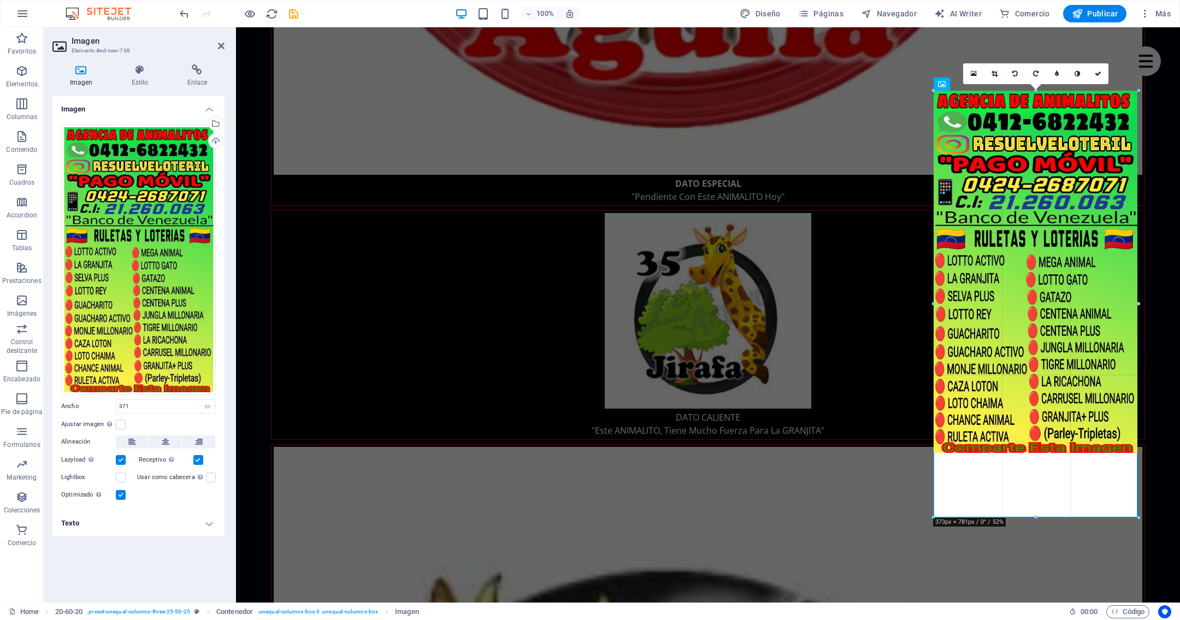
drag, startPoint x: 800, startPoint y: 421, endPoint x: 1041, endPoint y: 515, distance: 258.8
type input "373"
drag, startPoint x: 1034, startPoint y: 453, endPoint x: 805, endPoint y: 486, distance: 231.2
click at [1041, 513] on div at bounding box center [1036, 513] width 204 height 4
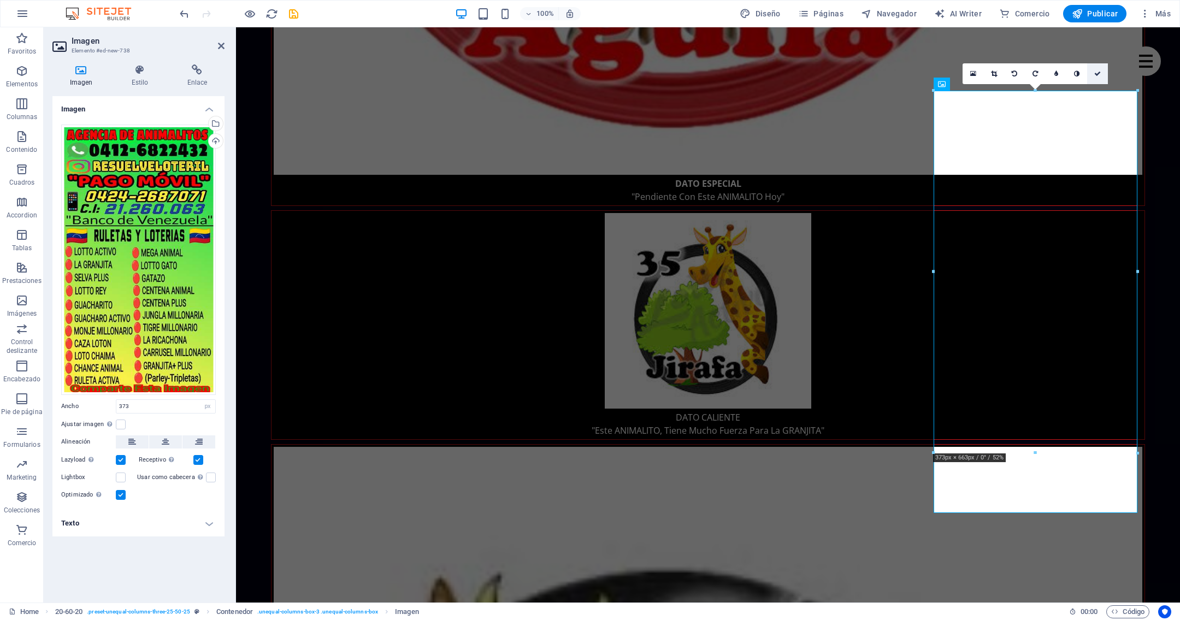
click at [1099, 73] on icon at bounding box center [1097, 73] width 7 height 7
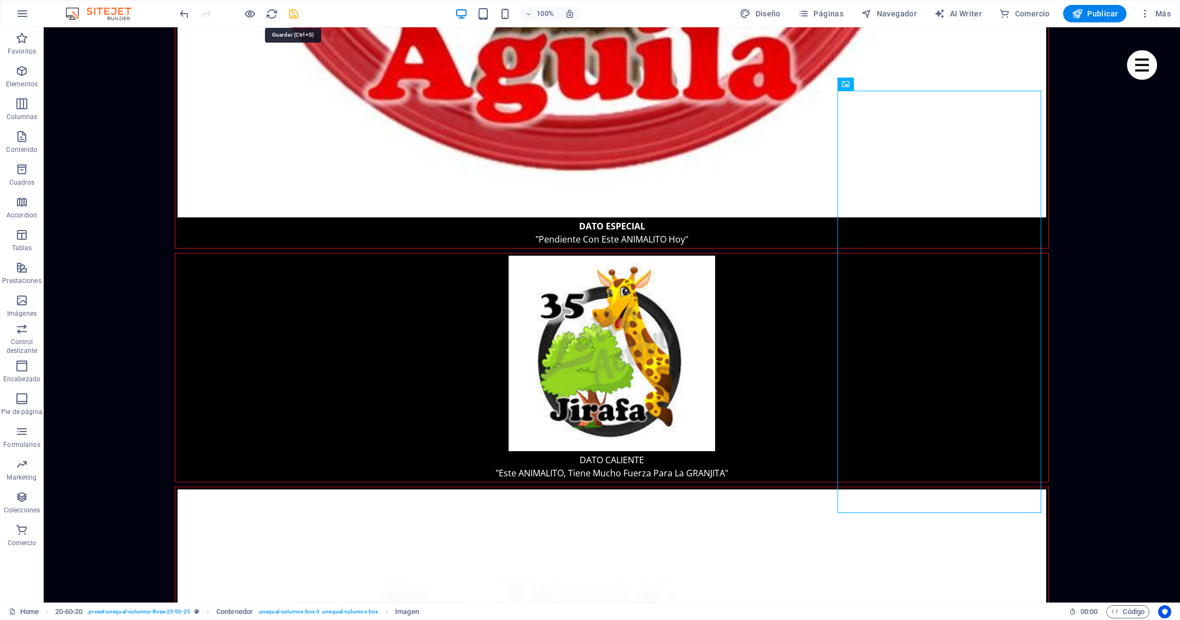
click at [290, 13] on icon "save" at bounding box center [293, 14] width 13 height 13
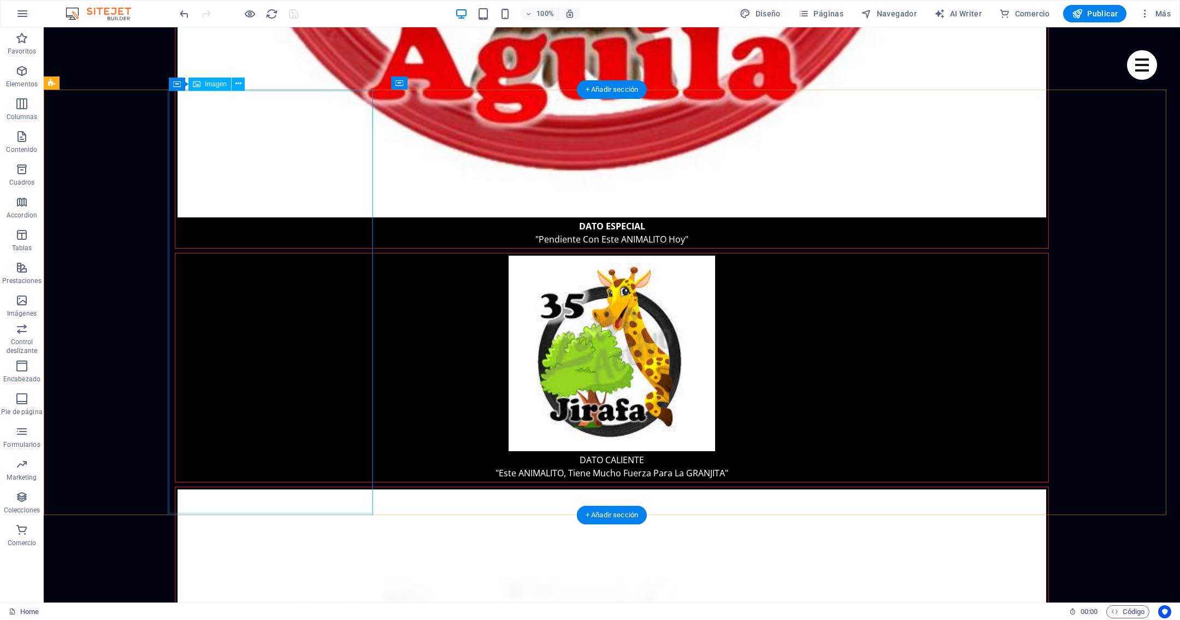
scroll to position [2048, 0]
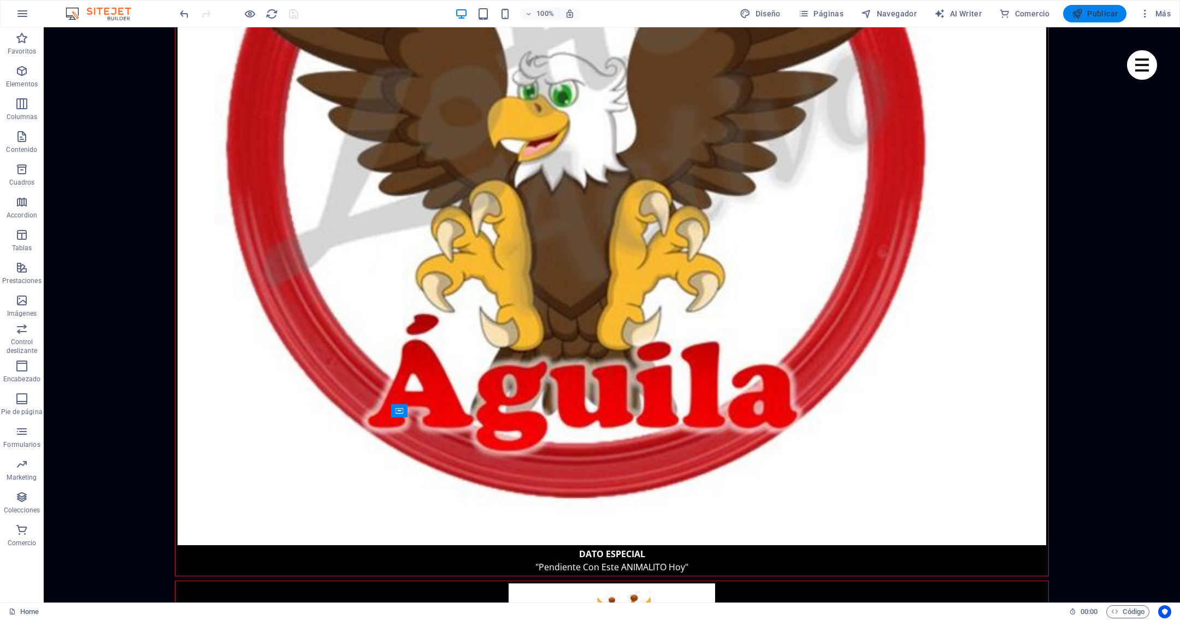
click at [1114, 15] on span "Publicar" at bounding box center [1095, 13] width 46 height 11
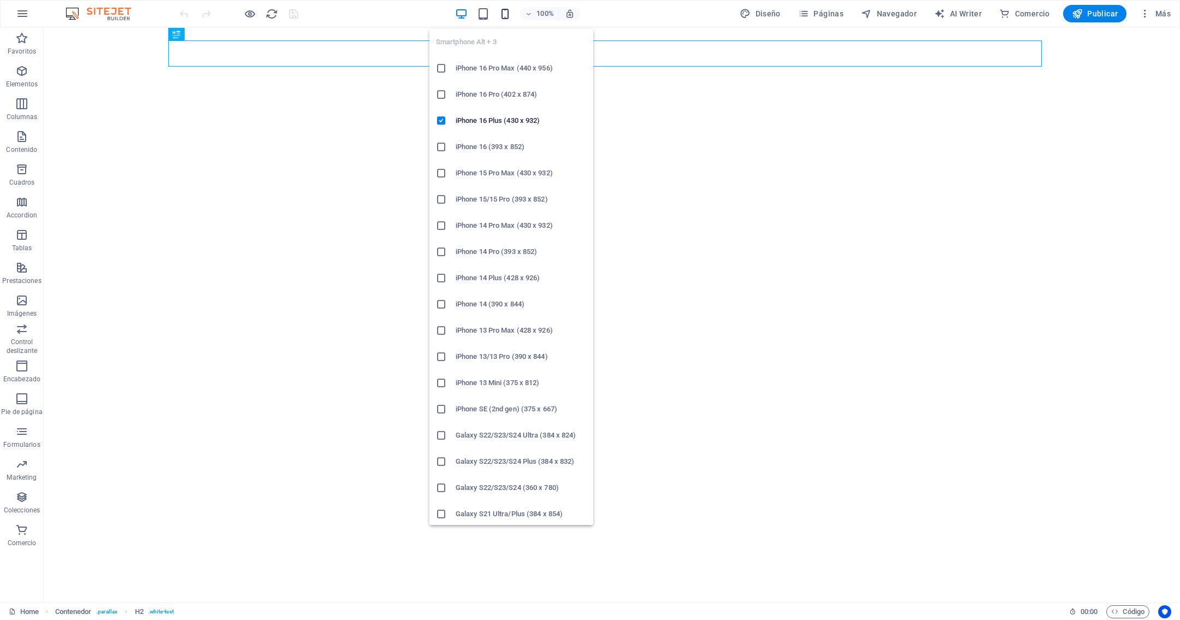
click at [508, 12] on icon "button" at bounding box center [505, 14] width 13 height 13
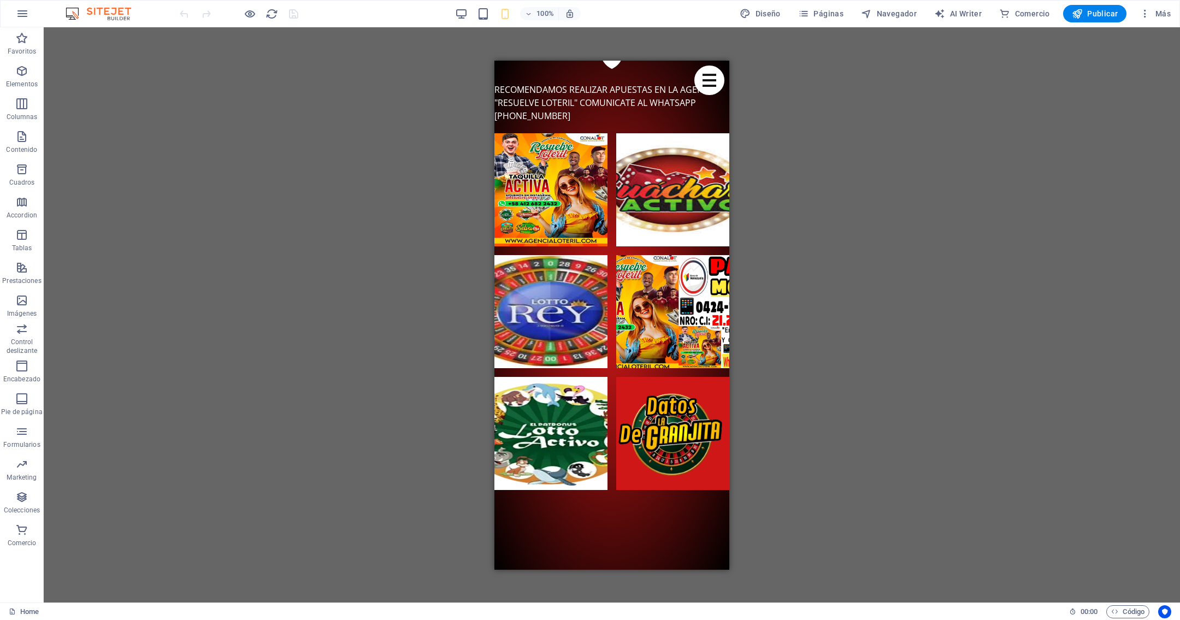
scroll to position [5595, 0]
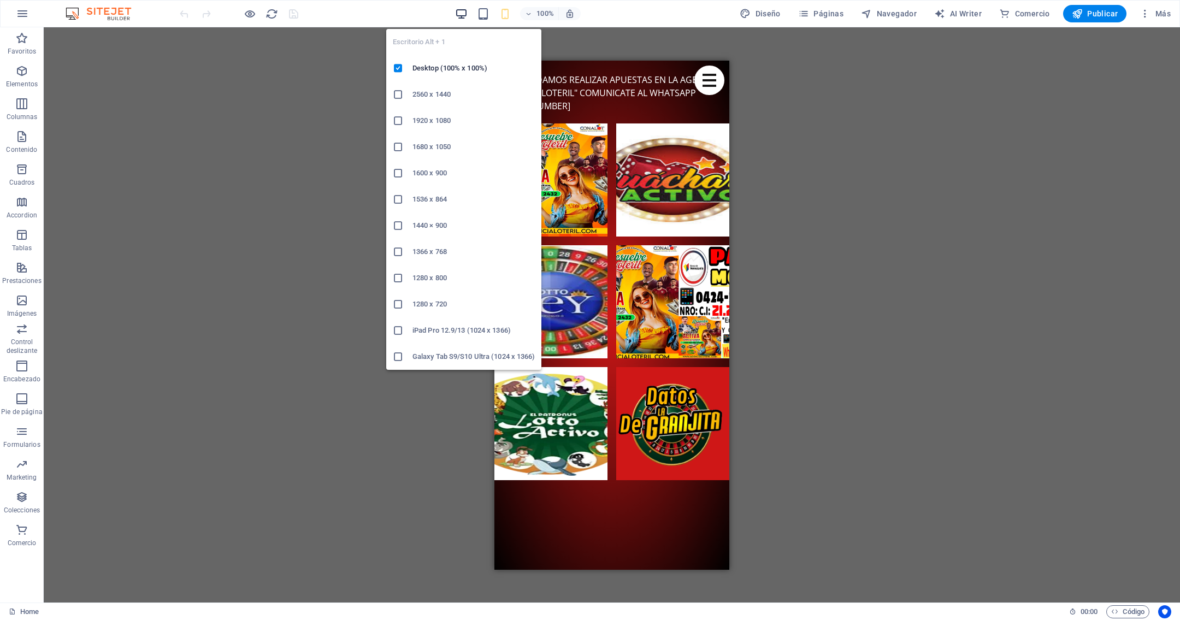
click at [466, 14] on icon "button" at bounding box center [461, 14] width 13 height 13
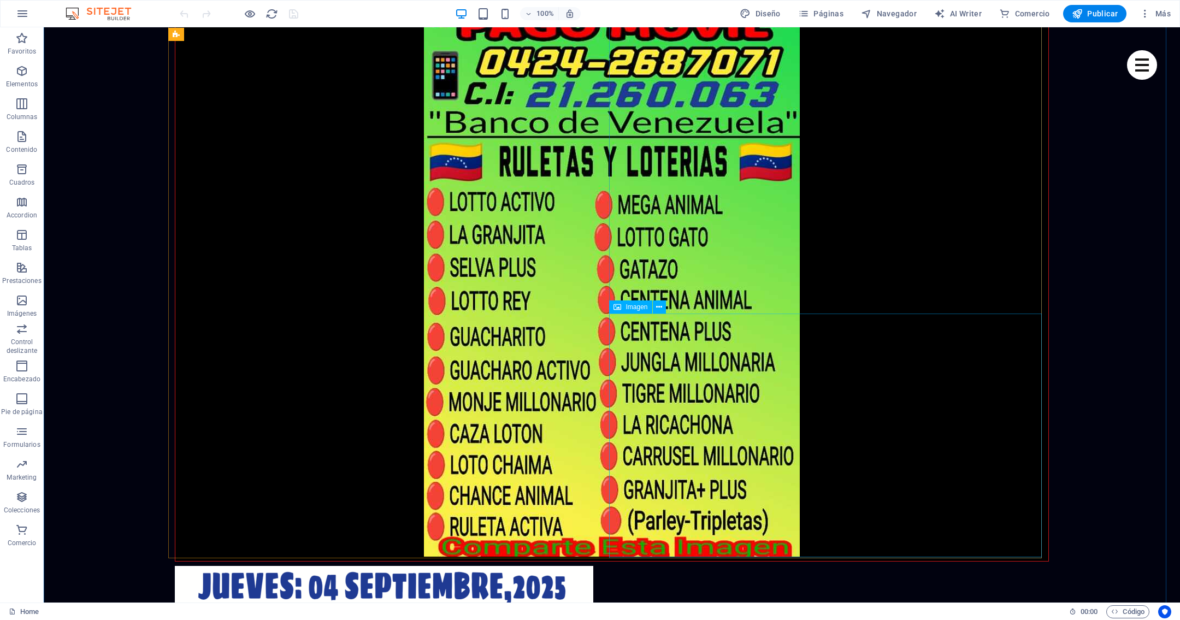
scroll to position [497, 0]
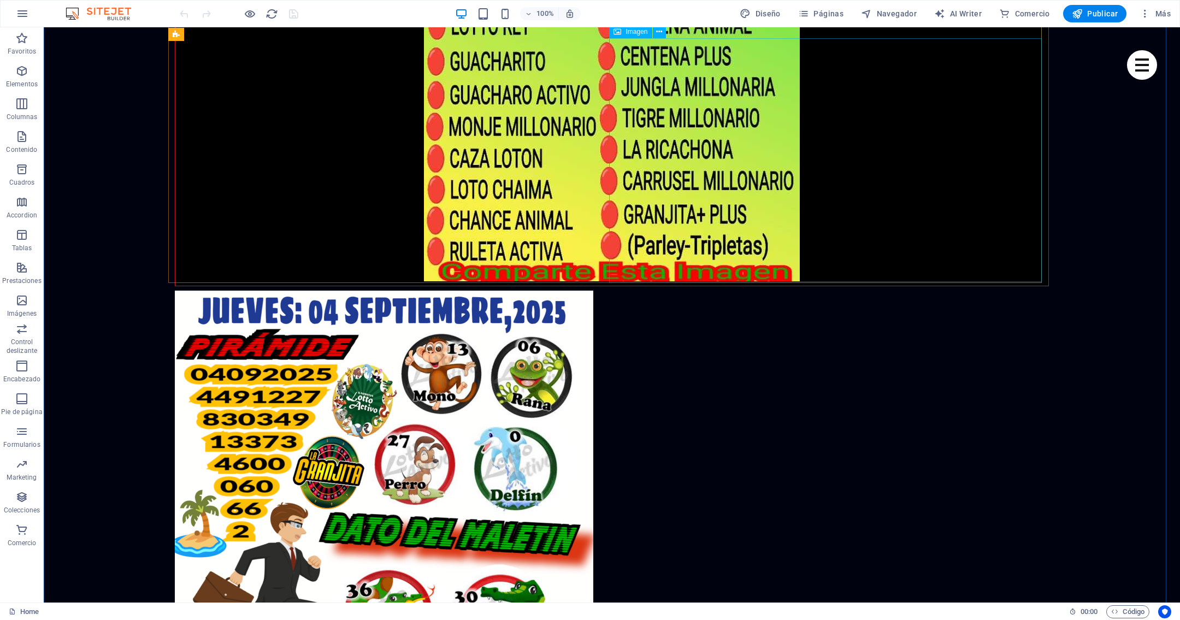
select select "px"
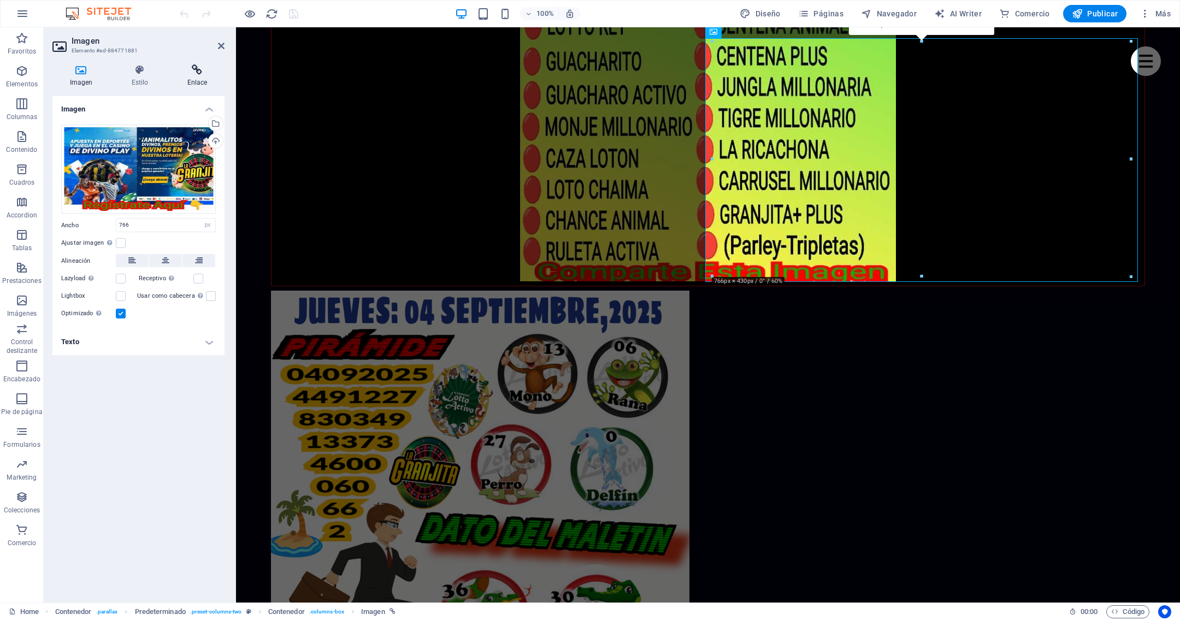
click at [197, 78] on h4 "Enlace" at bounding box center [197, 75] width 55 height 23
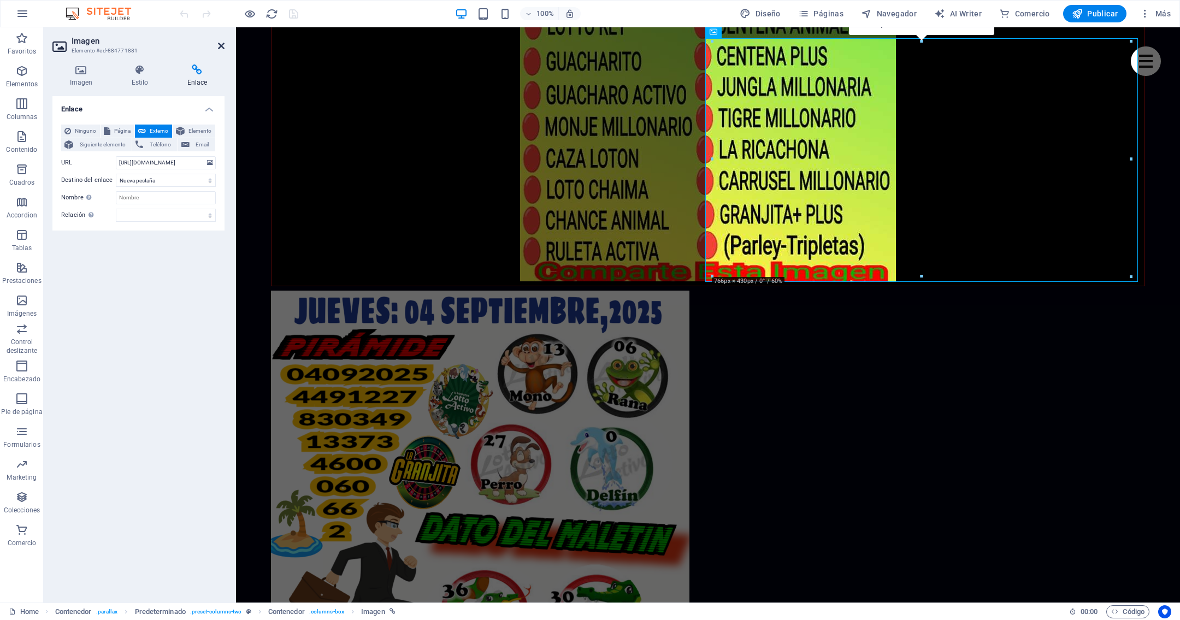
click at [218, 44] on icon at bounding box center [221, 46] width 7 height 9
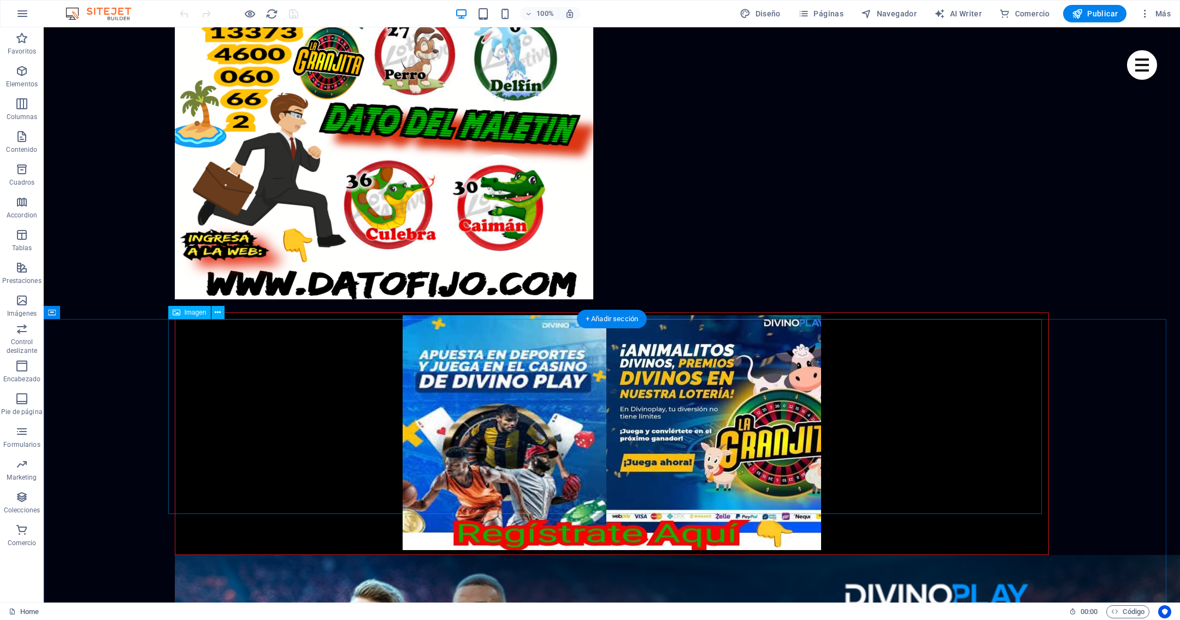
scroll to position [1316, 0]
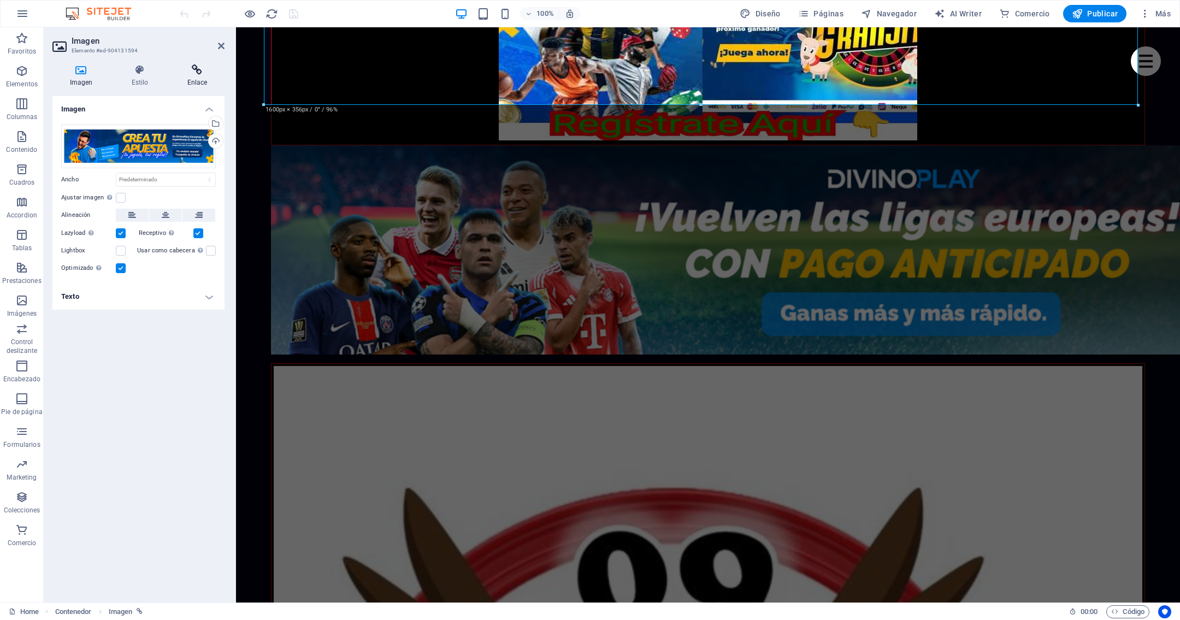
click at [190, 74] on icon at bounding box center [197, 69] width 55 height 11
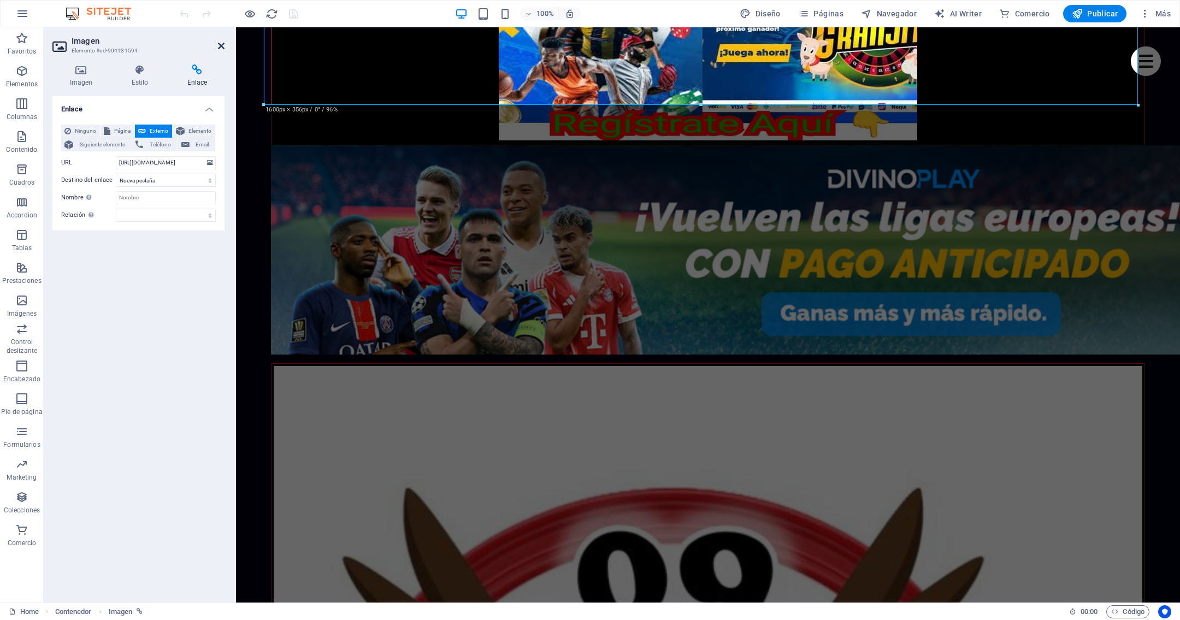
drag, startPoint x: 179, startPoint y: 19, endPoint x: 223, endPoint y: 46, distance: 51.5
click at [223, 46] on icon at bounding box center [221, 46] width 7 height 9
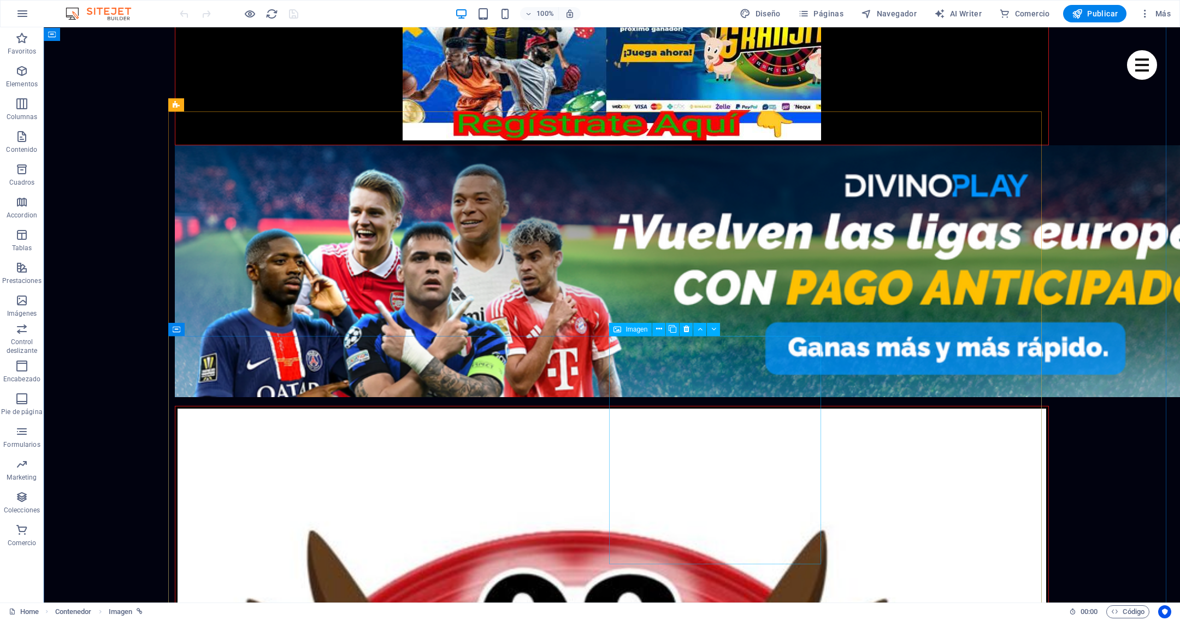
scroll to position [1562, 0]
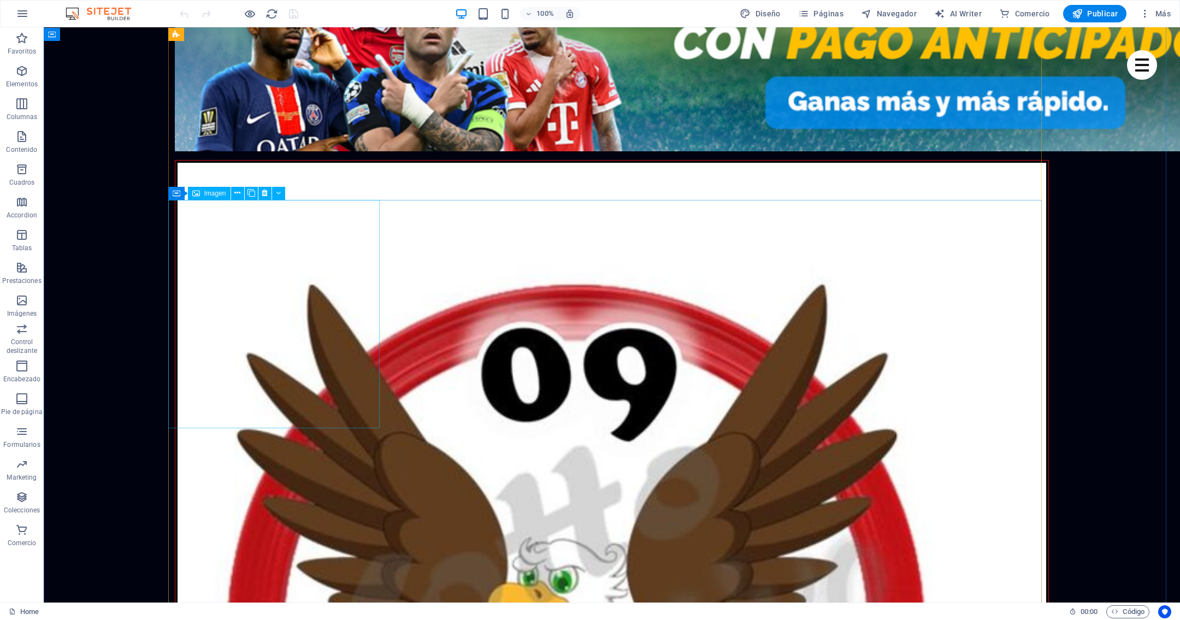
select select "%"
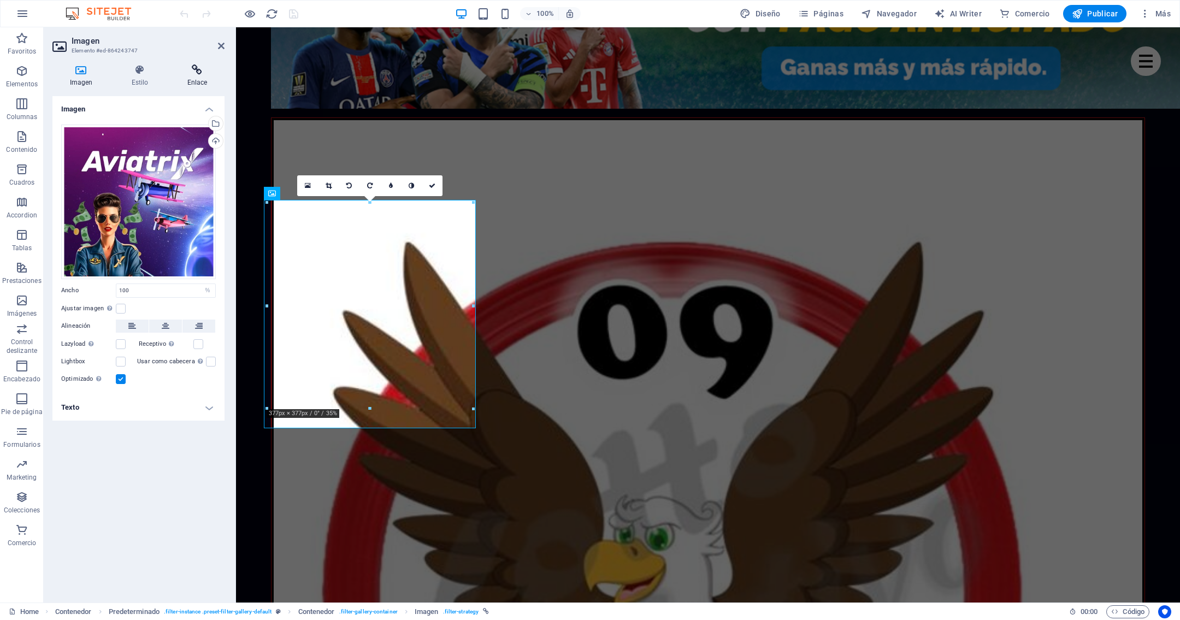
click at [196, 75] on h4 "Enlace" at bounding box center [197, 75] width 55 height 23
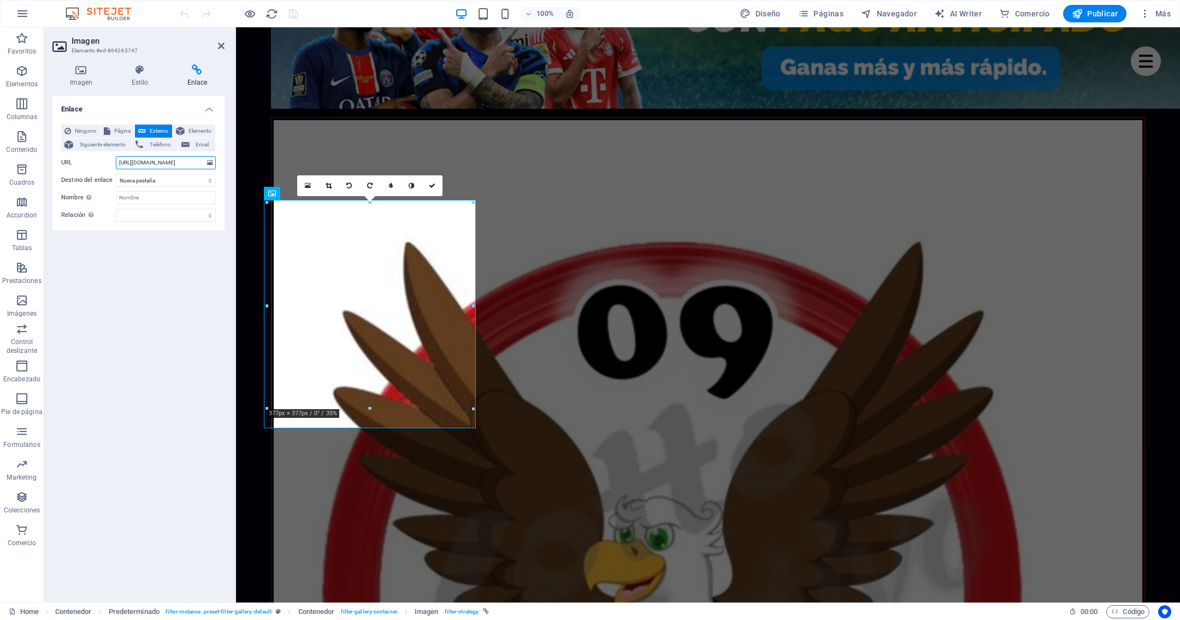
click at [194, 163] on input "https://chat.whatsapp.com/LbmADAADDmmEfRNXJegt4y" at bounding box center [166, 162] width 100 height 13
click at [194, 163] on input "https:bmADAADDmmEfRNXJegt4y" at bounding box center [166, 162] width 100 height 13
click at [194, 163] on input "egt4y" at bounding box center [166, 162] width 100 height 13
type input "e"
paste input "https://divinoplay.com/register?r=DIV273864"
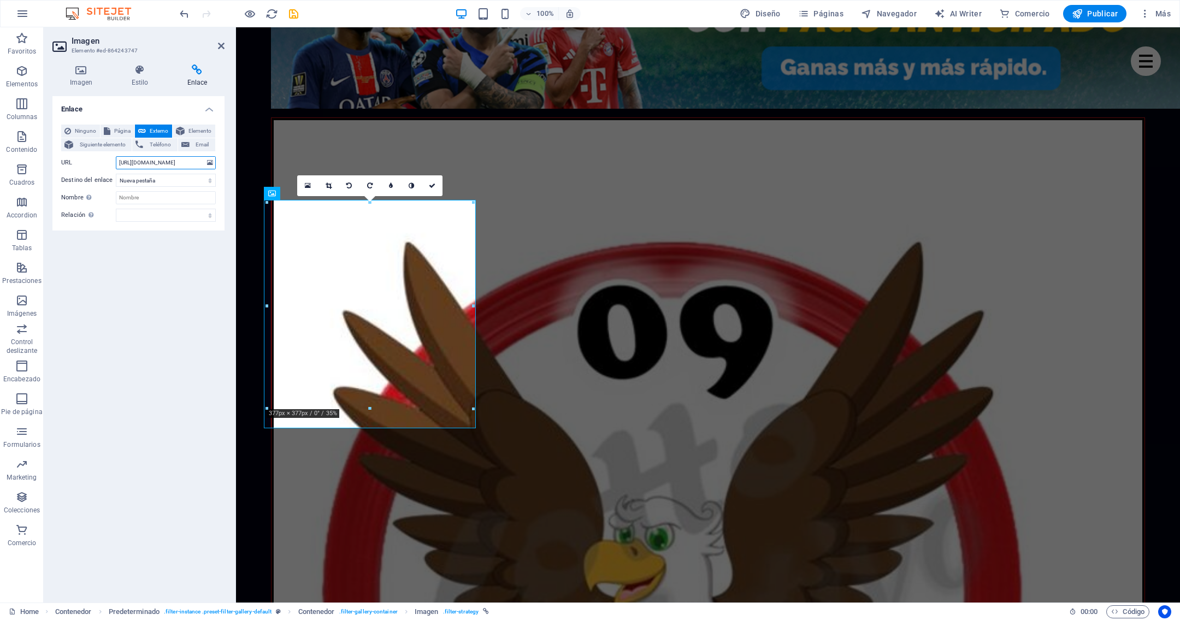
scroll to position [0, 34]
type input "https://divinoplay.com/register?r=DIV273864"
click at [292, 16] on icon "save" at bounding box center [293, 14] width 13 height 13
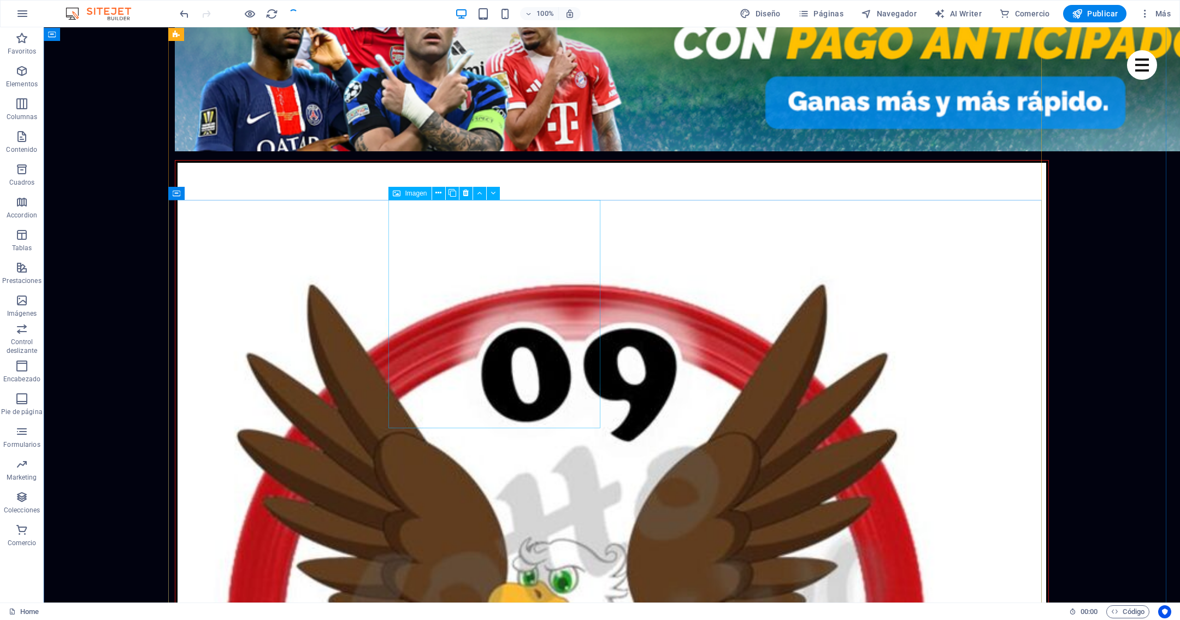
select select "%"
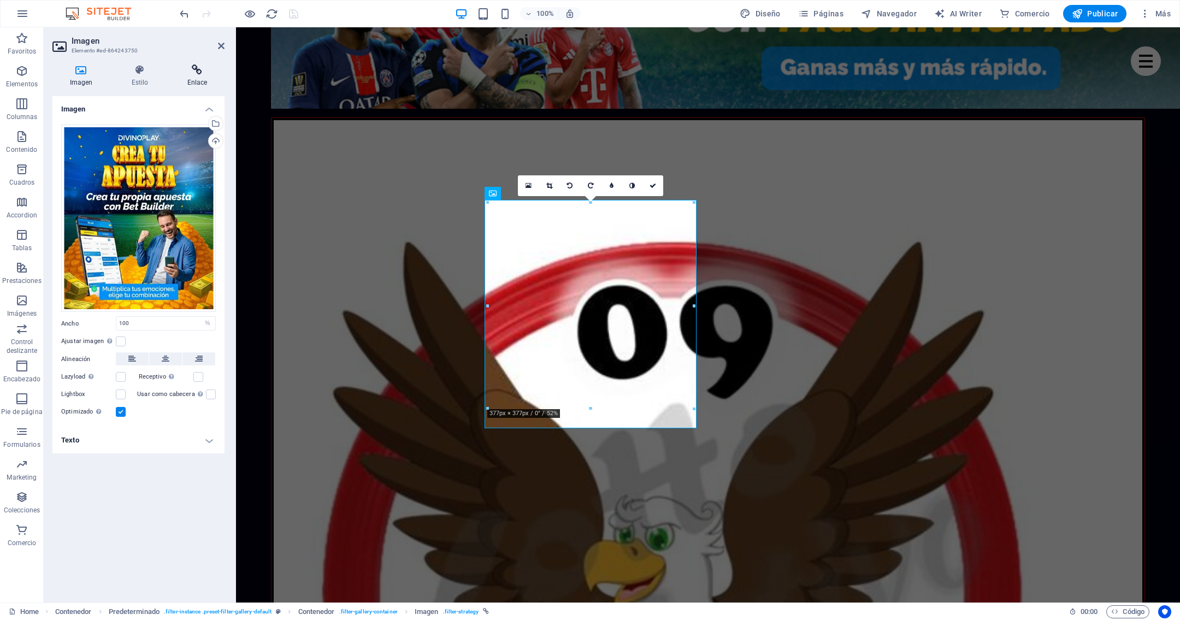
click at [200, 80] on h4 "Enlace" at bounding box center [197, 75] width 55 height 23
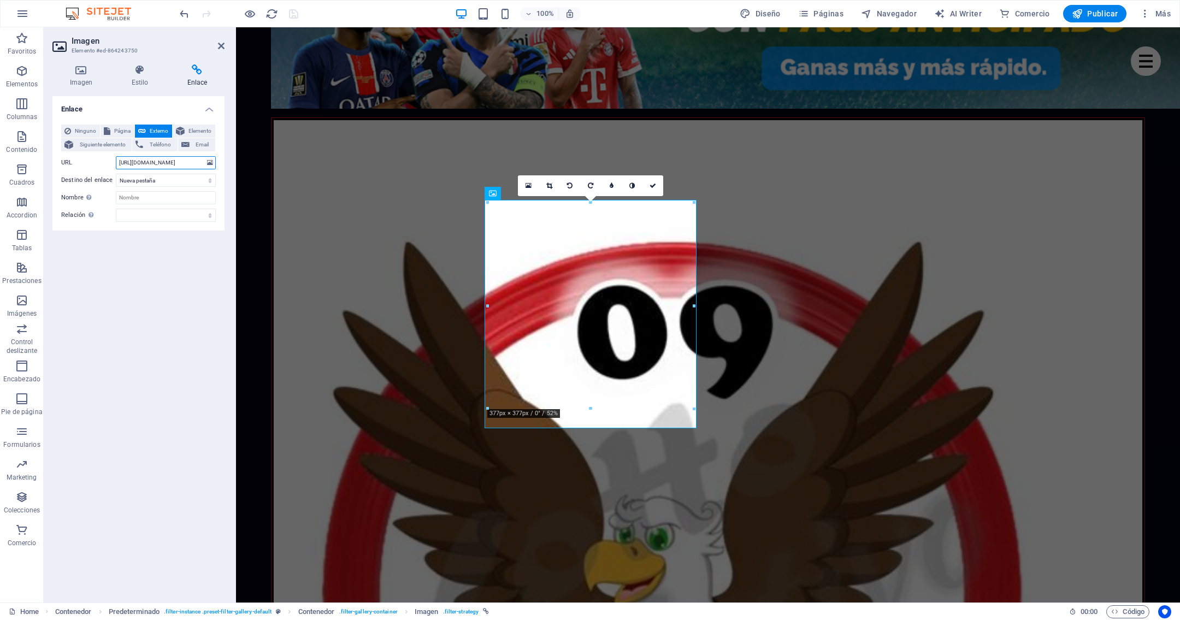
click at [202, 164] on input "https://chat.whatsapp.com/LbmADAADDmmEfRNXJegt4y" at bounding box center [166, 162] width 100 height 13
click at [199, 164] on input "ADAADDmmEfRNXJegt4y" at bounding box center [166, 162] width 100 height 13
type input "A"
click at [184, 166] on input "URL" at bounding box center [166, 162] width 100 height 13
paste input "https://divinoplay.com/register?r=DIV273864"
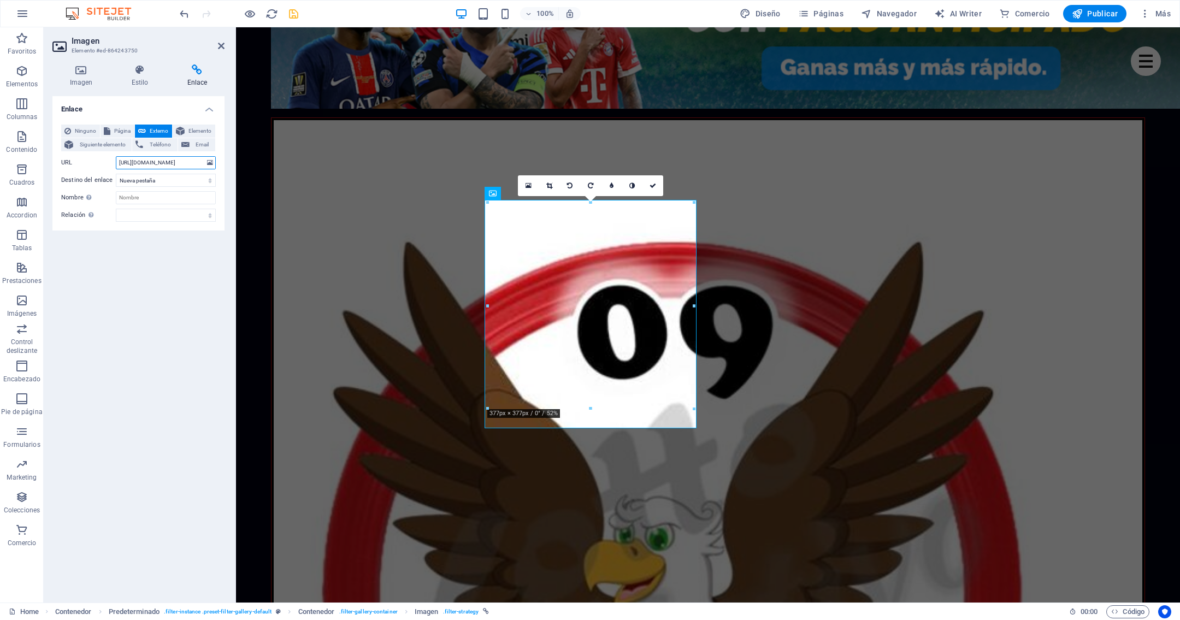
scroll to position [0, 34]
type input "https://divinoplay.com/register?r=DIV273864"
drag, startPoint x: 292, startPoint y: 15, endPoint x: 363, endPoint y: 47, distance: 77.8
click at [292, 15] on icon "save" at bounding box center [293, 14] width 13 height 13
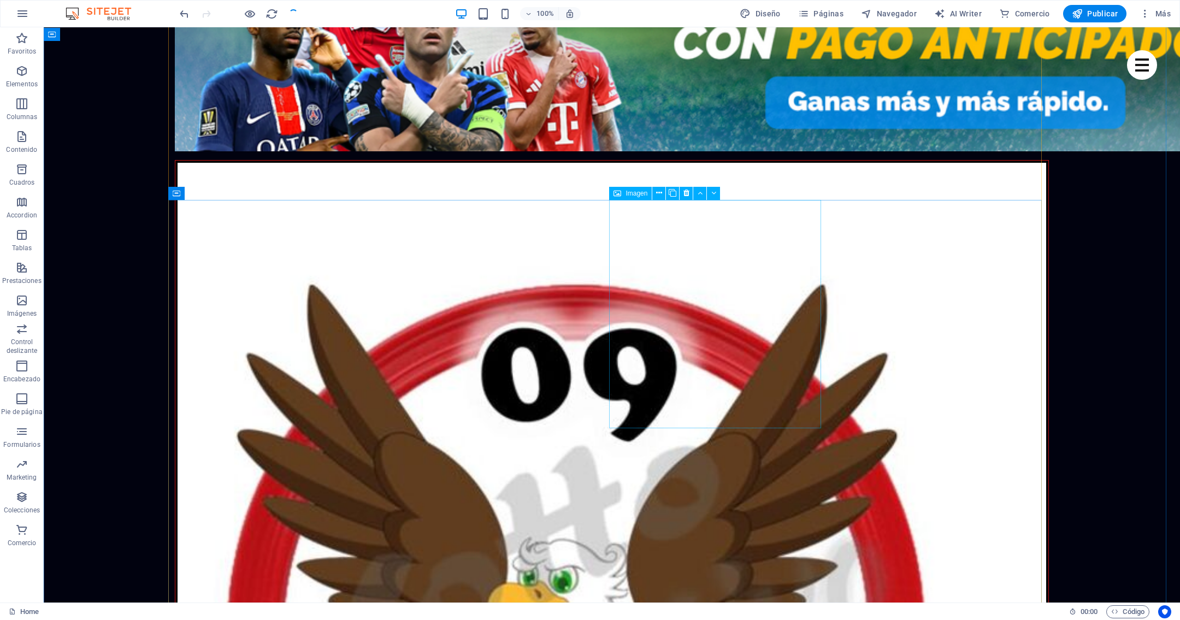
select select "%"
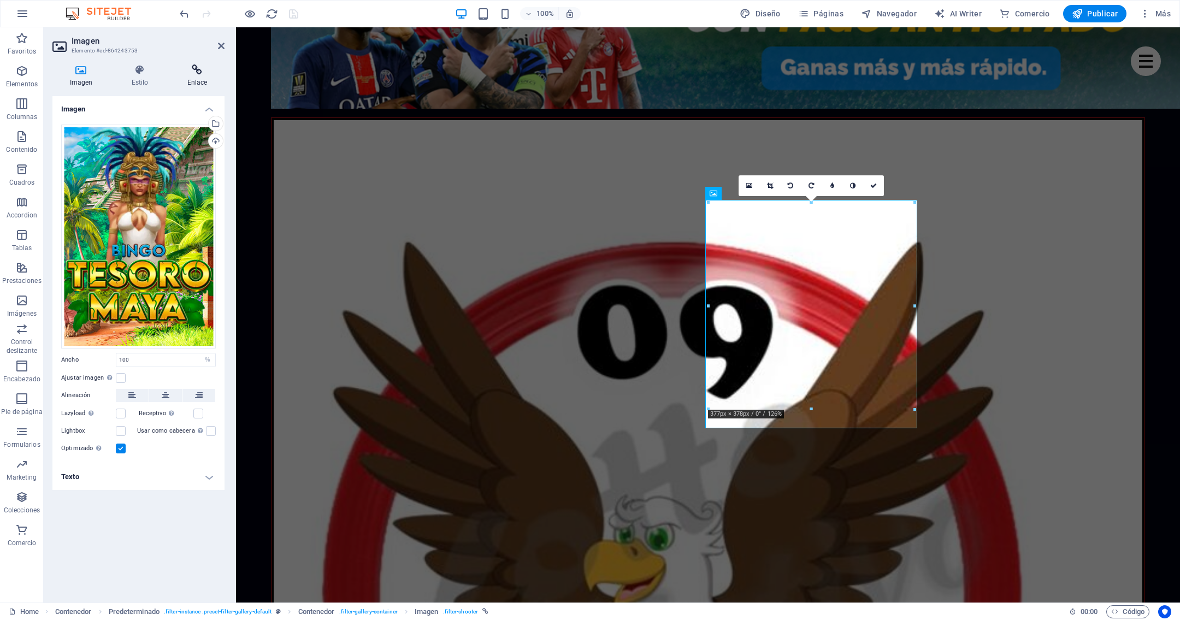
click at [200, 69] on icon at bounding box center [197, 69] width 55 height 11
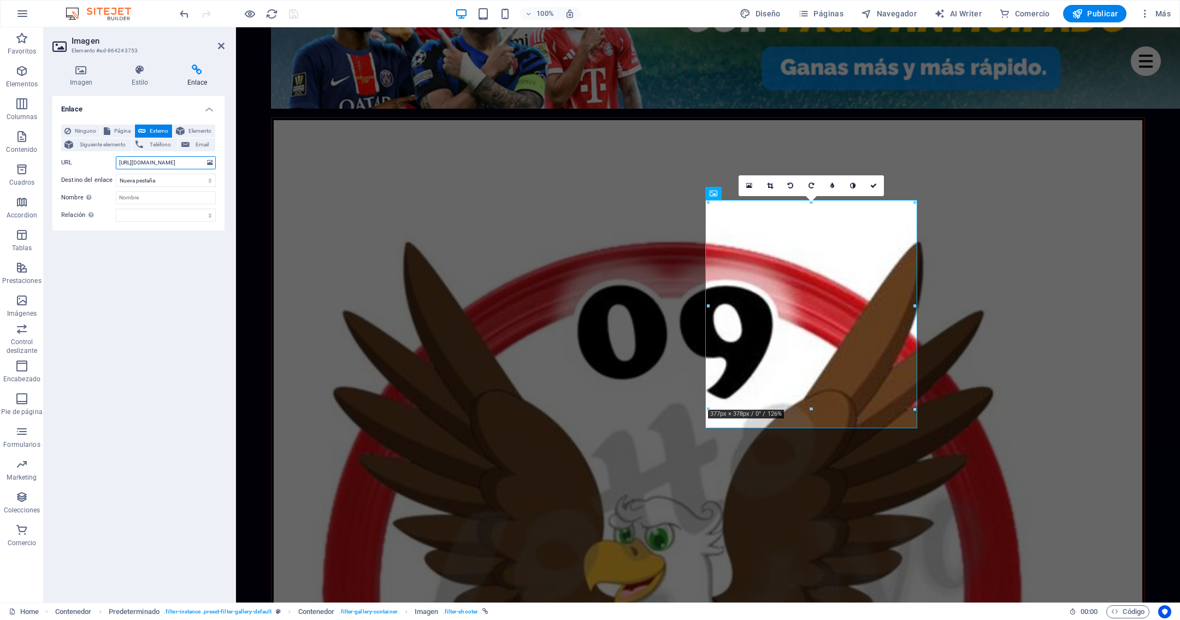
click at [197, 160] on input "https://chat.whatsapp.com/LbmADAADDmmEfRNXJegt4y" at bounding box center [166, 162] width 100 height 13
click at [197, 160] on input "bmADAADDmmEfRNXJegt4y" at bounding box center [166, 162] width 100 height 13
type input "b"
click at [180, 160] on input "URL" at bounding box center [166, 162] width 100 height 13
paste input "https://divinoplay.com/register?r=DIV273864"
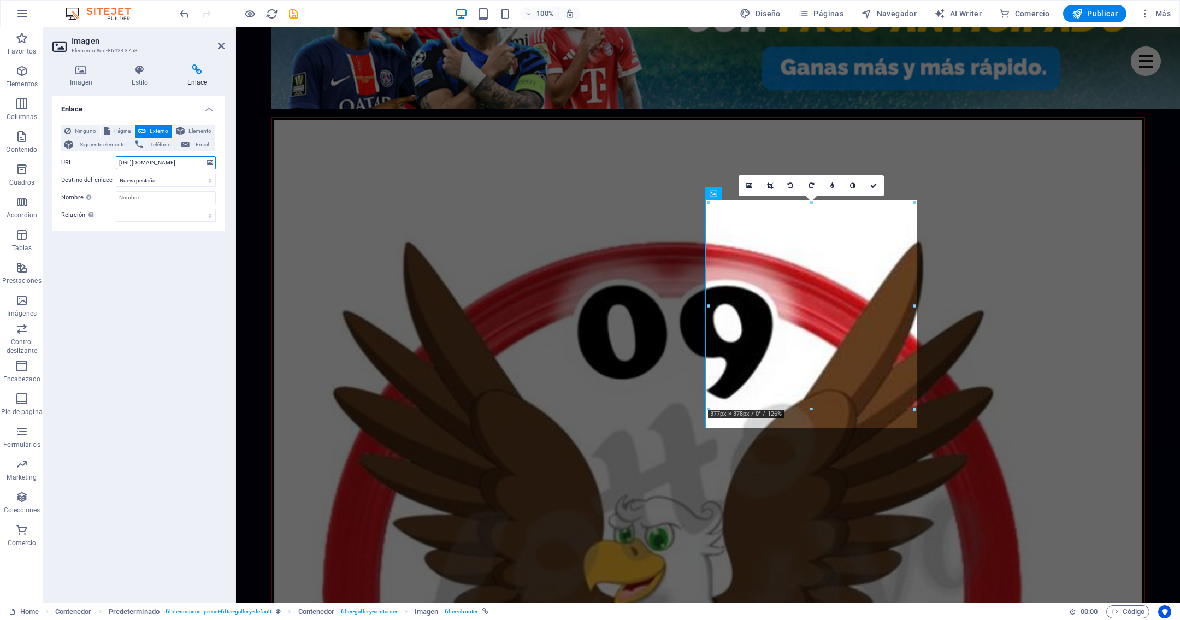
scroll to position [0, 34]
type input "https://divinoplay.com/register?r=DIV273864"
click at [296, 12] on icon "save" at bounding box center [293, 14] width 13 height 13
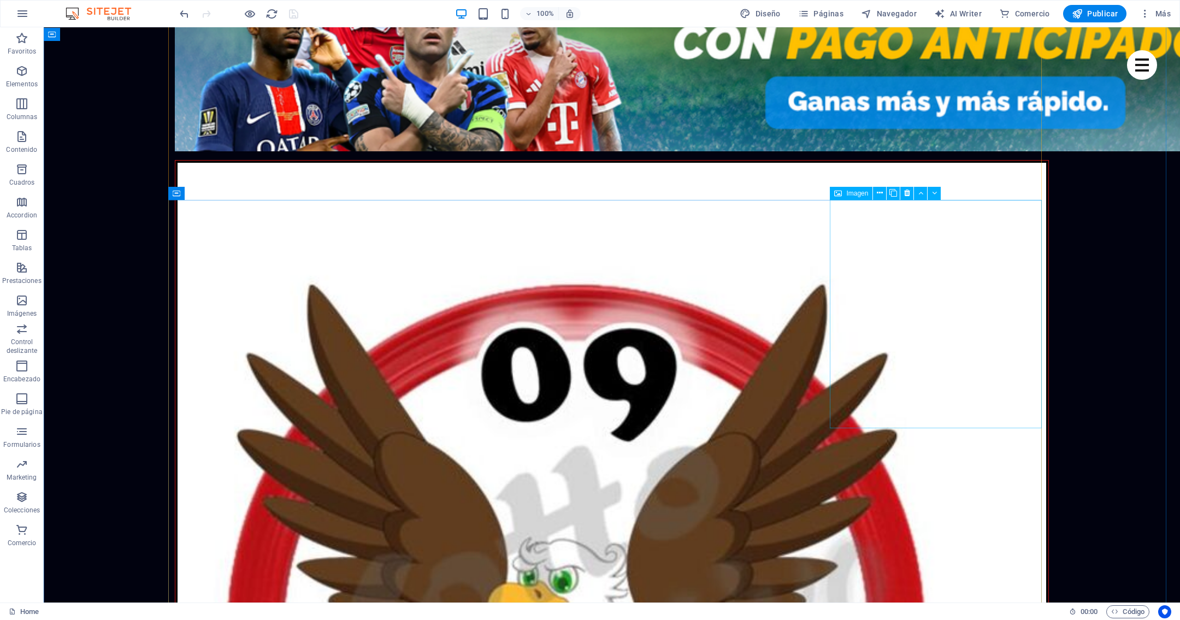
select select "%"
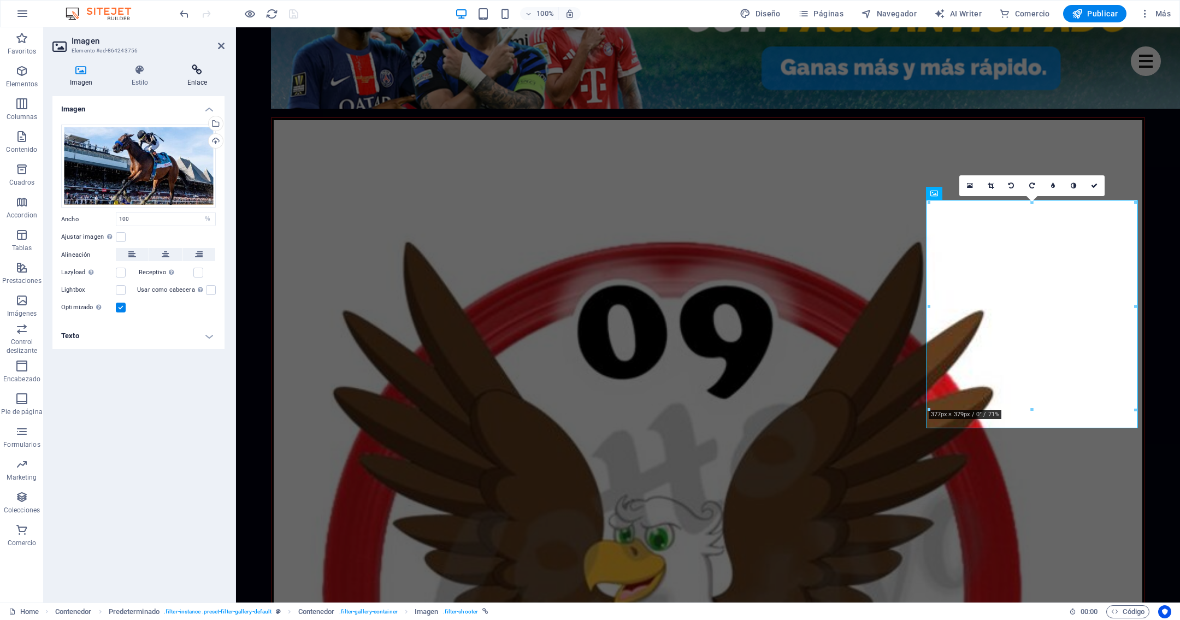
click at [191, 69] on icon at bounding box center [197, 69] width 55 height 11
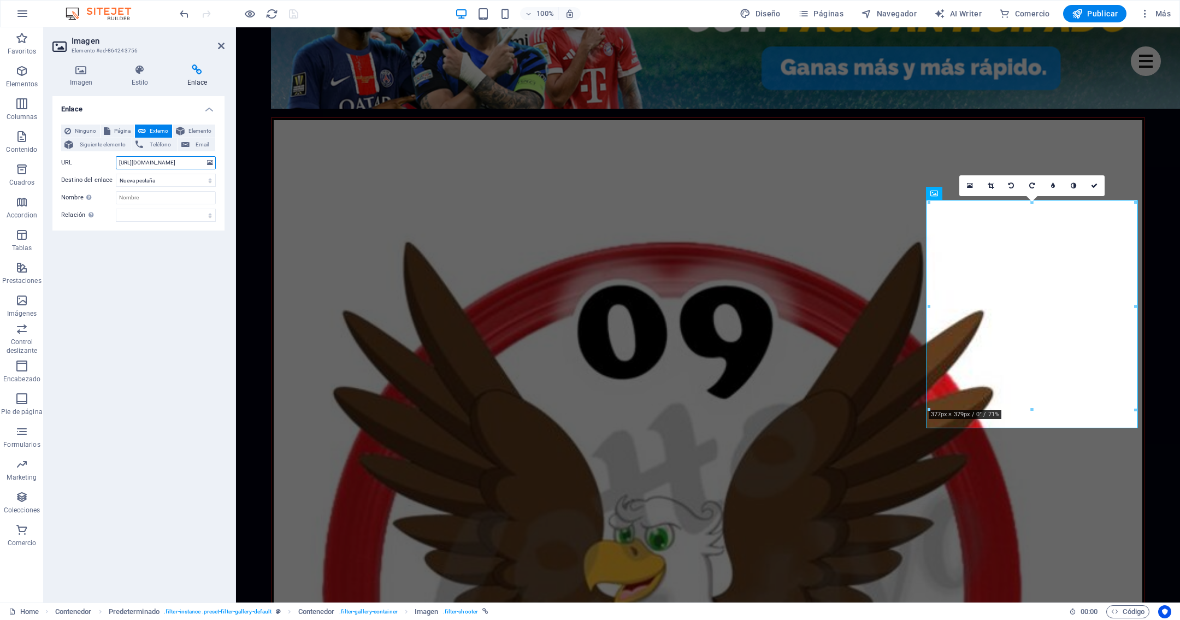
click at [197, 159] on input "https://chat.whatsapp.com/LbmADAADDmmEfRNXJegt4y" at bounding box center [166, 162] width 100 height 13
click at [197, 159] on input "bmADAADDmmEfRNXJegt4y" at bounding box center [166, 162] width 100 height 13
type input "b"
click at [197, 159] on input "URL" at bounding box center [166, 162] width 100 height 13
paste input "https://divinoplay.com/register?r=DIV273864"
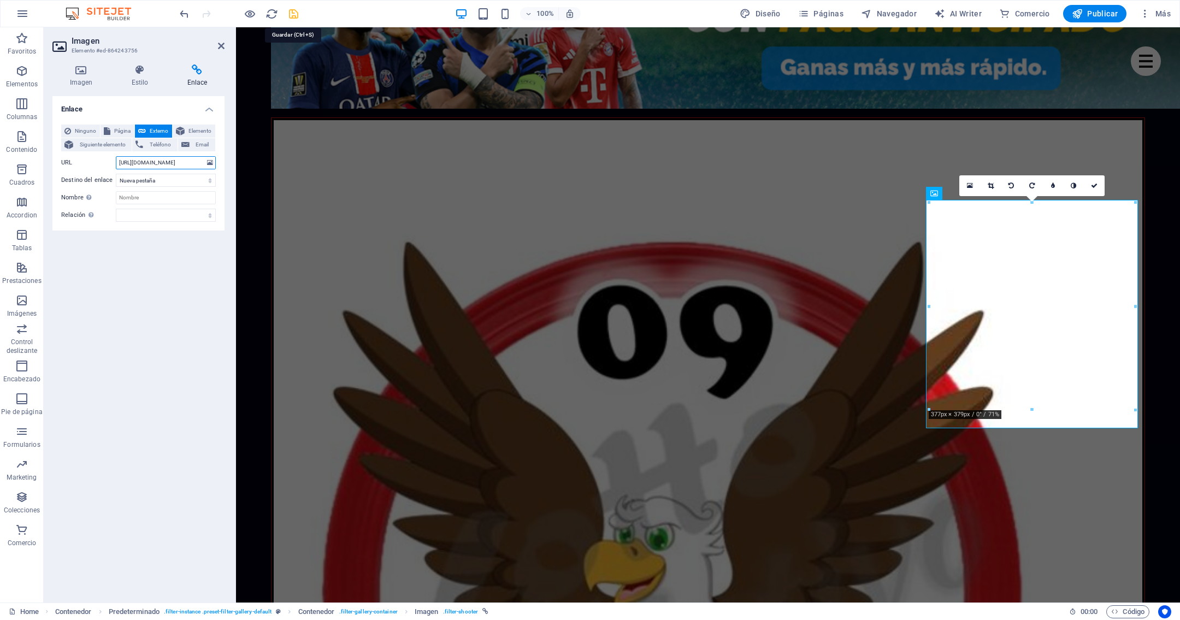
type input "https://divinoplay.com/register?r=DIV273864"
drag, startPoint x: 291, startPoint y: 16, endPoint x: 302, endPoint y: 15, distance: 11.0
click at [291, 16] on icon "save" at bounding box center [293, 14] width 13 height 13
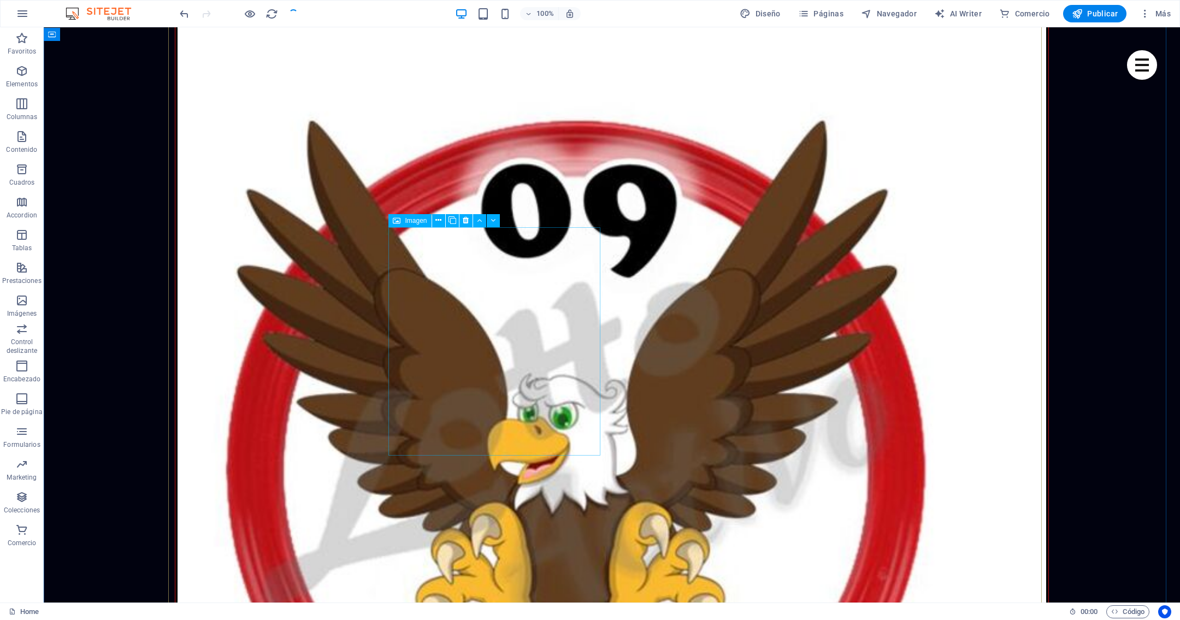
scroll to position [1808, 0]
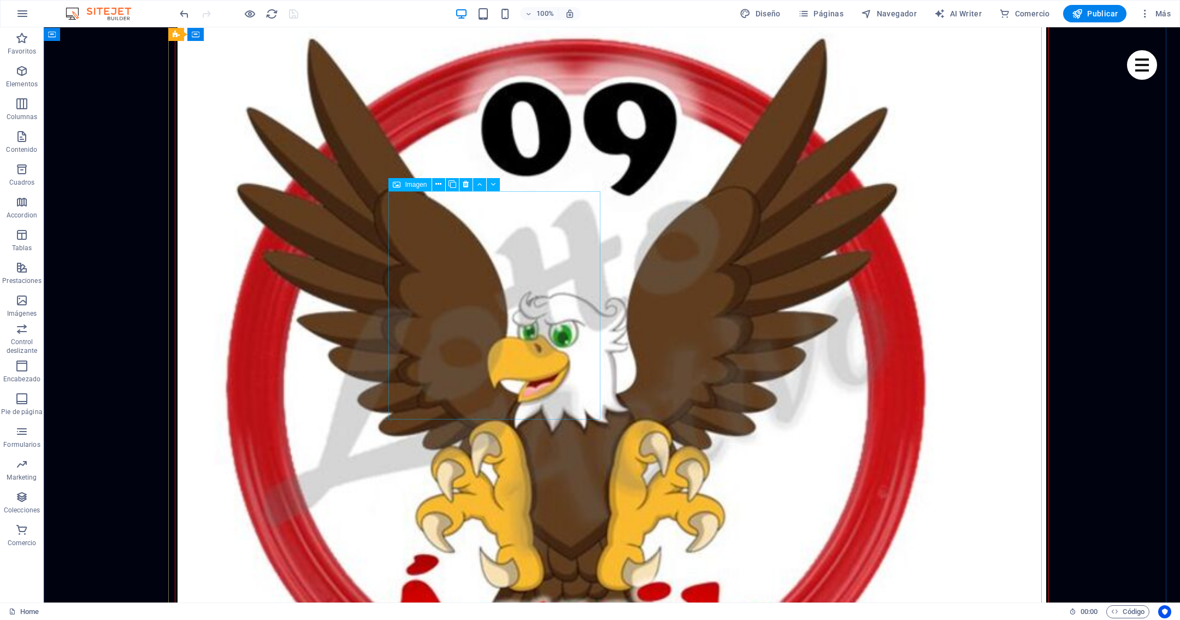
select select "%"
select select
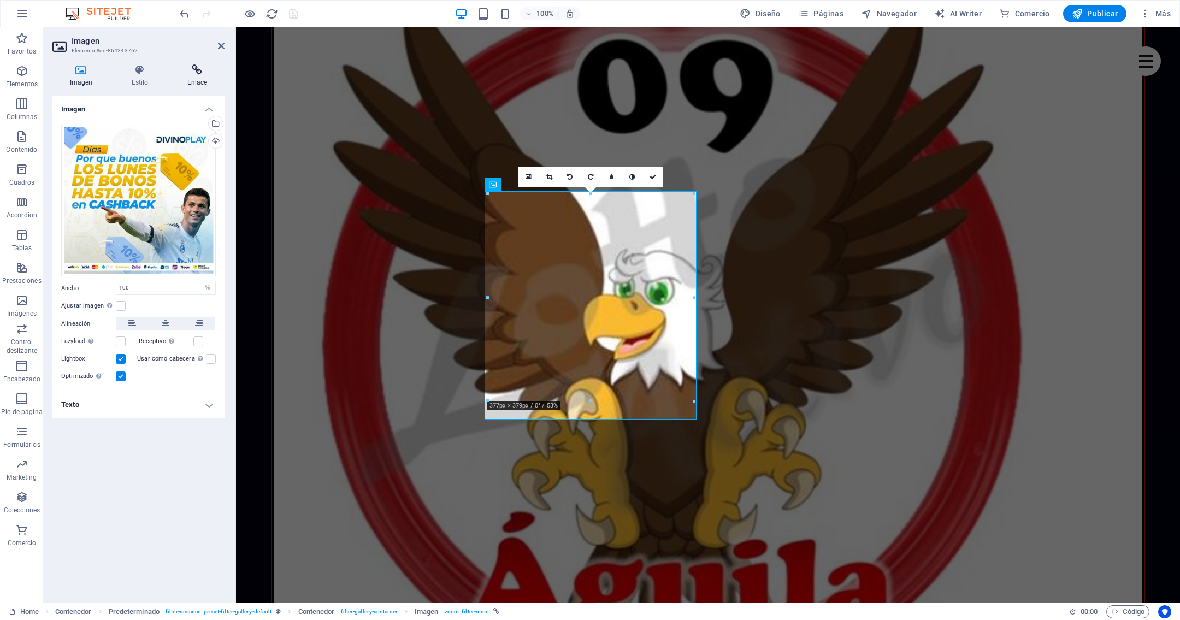
click at [200, 69] on icon at bounding box center [197, 69] width 55 height 11
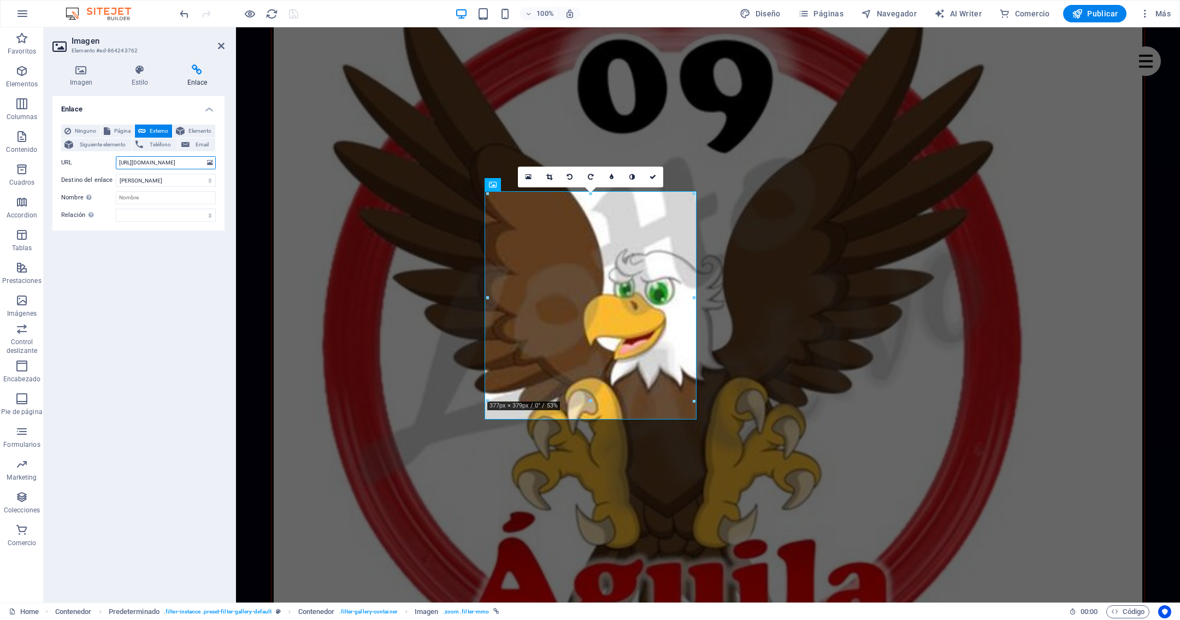
click at [194, 163] on input "https://cdn1.site-media.eu/images/720/18929529/GSuRhrPW8AAEqXj-Fk-zOIdFP4MA1403…" at bounding box center [166, 162] width 100 height 13
click at [194, 163] on input "mages/720/18929529/GSuRhrPW8AAEqXj-Fk-zOIdFP4MA1403CT9ZfA.jpg" at bounding box center [166, 162] width 100 height 13
click at [194, 163] on input "hrPW8AAEqXj-Fk-zOIdFP4MA1403CT9ZfA.jpg" at bounding box center [166, 162] width 100 height 13
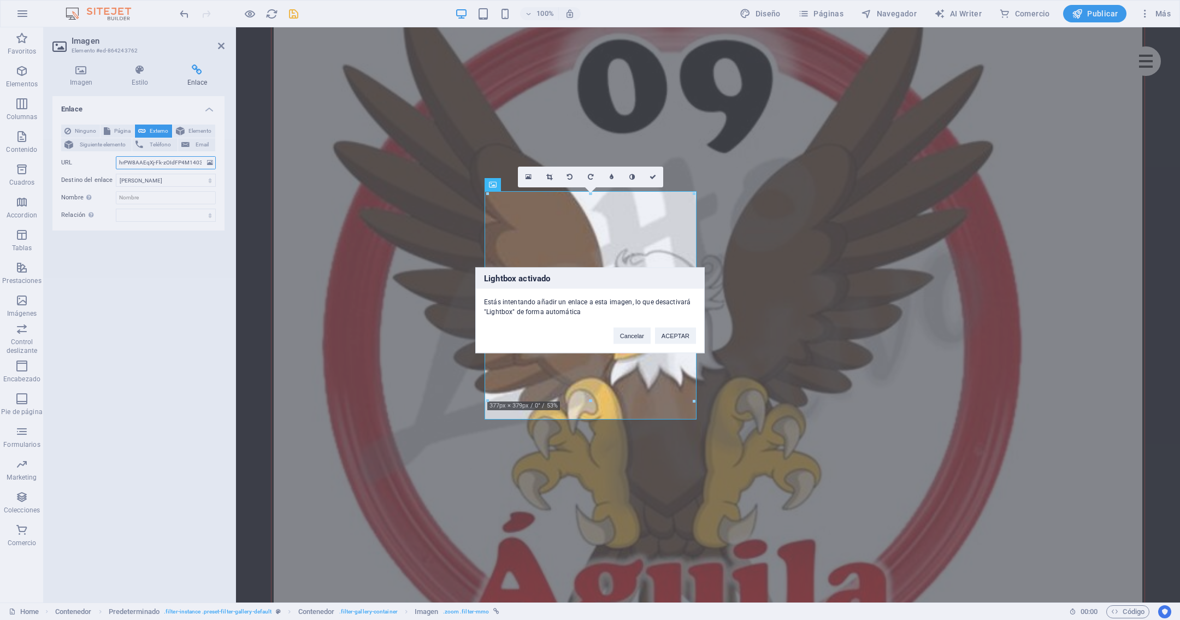
type input "hrPW8AAEqXj-Fk-zOIdFP4M1403CT9ZfA.jpg"
click at [630, 333] on button "Cancelar" at bounding box center [631, 335] width 37 height 16
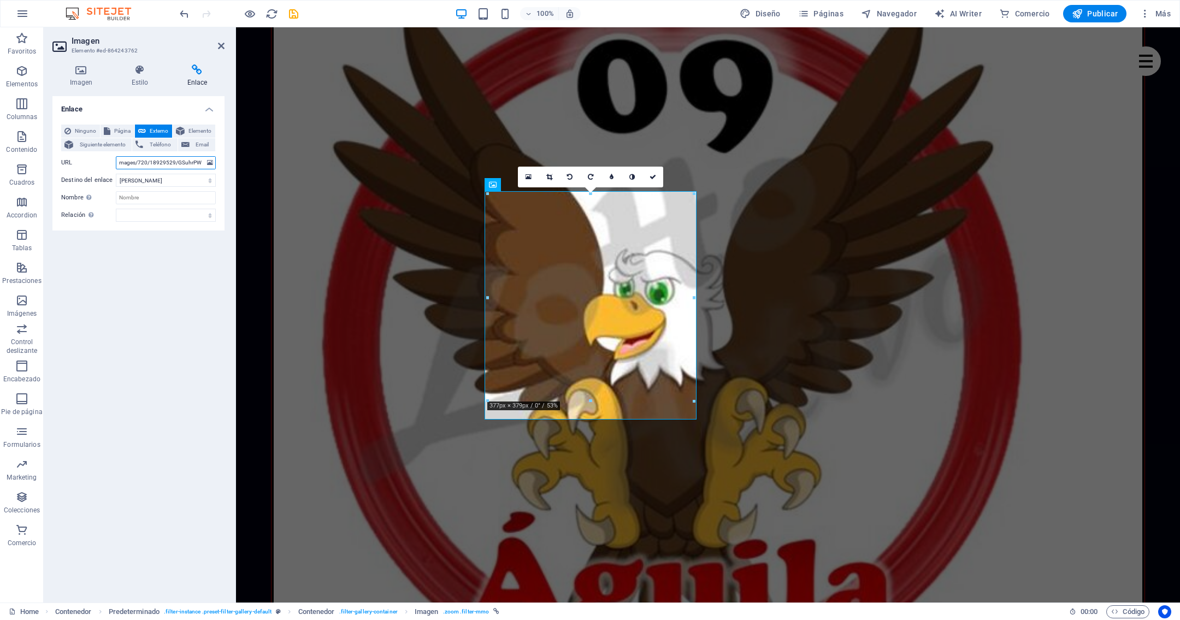
click at [195, 164] on input "mages/720/18929529/GSuhrPW8AAEqXj-Fk-zOIdFP4MA1403CT9ZfA.jpg" at bounding box center [166, 162] width 100 height 13
click at [195, 164] on input "rPW8AAEqXj-Fk-zOIdFP4MA1403CT9ZfA.jpg" at bounding box center [166, 162] width 100 height 13
type input "rPW8AAEqXj-Fk-zOIdFP4MA403CT9ZfA.jpg"
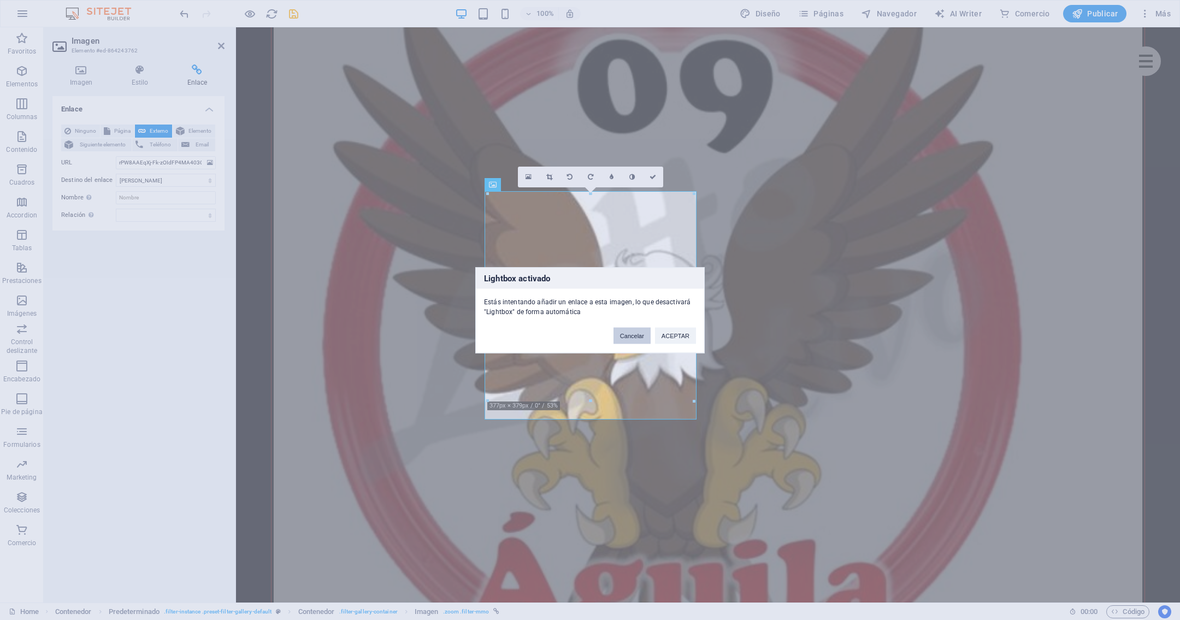
click at [628, 338] on button "Cancelar" at bounding box center [631, 335] width 37 height 16
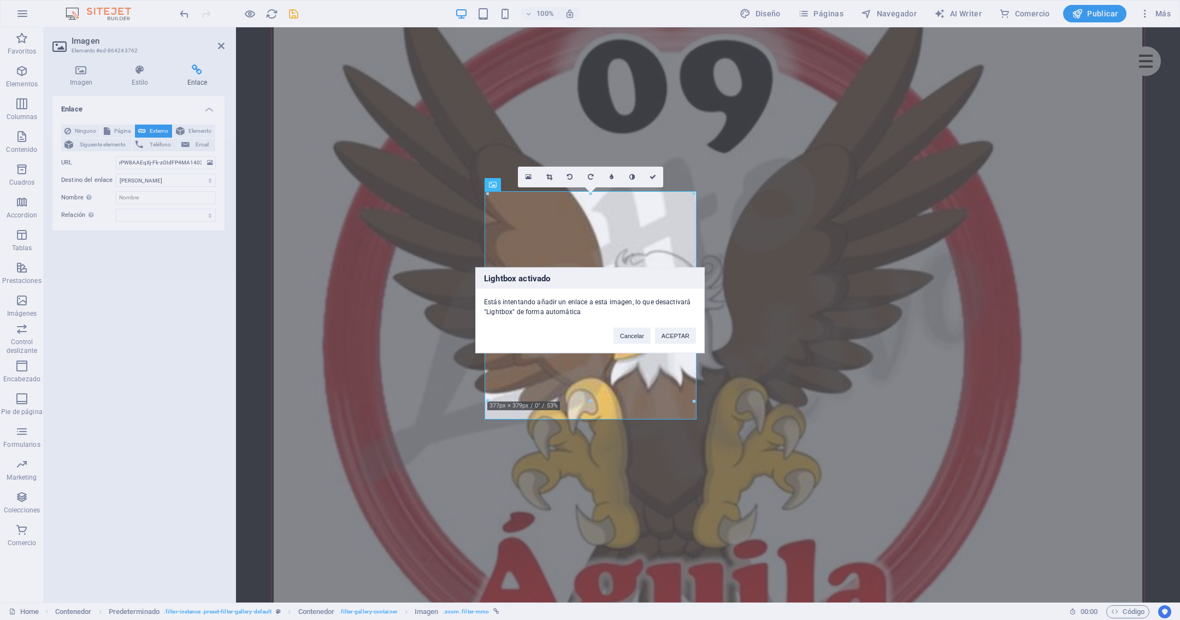
click at [188, 164] on div "Lightbox activado Estás intentando añadir un enlace a esta imagen, lo que desac…" at bounding box center [590, 310] width 1180 height 620
click at [627, 325] on div "Cancelar ACEPTAR" at bounding box center [654, 330] width 99 height 28
drag, startPoint x: 627, startPoint y: 332, endPoint x: 196, endPoint y: 140, distance: 471.7
click at [627, 332] on button "Cancelar" at bounding box center [631, 335] width 37 height 16
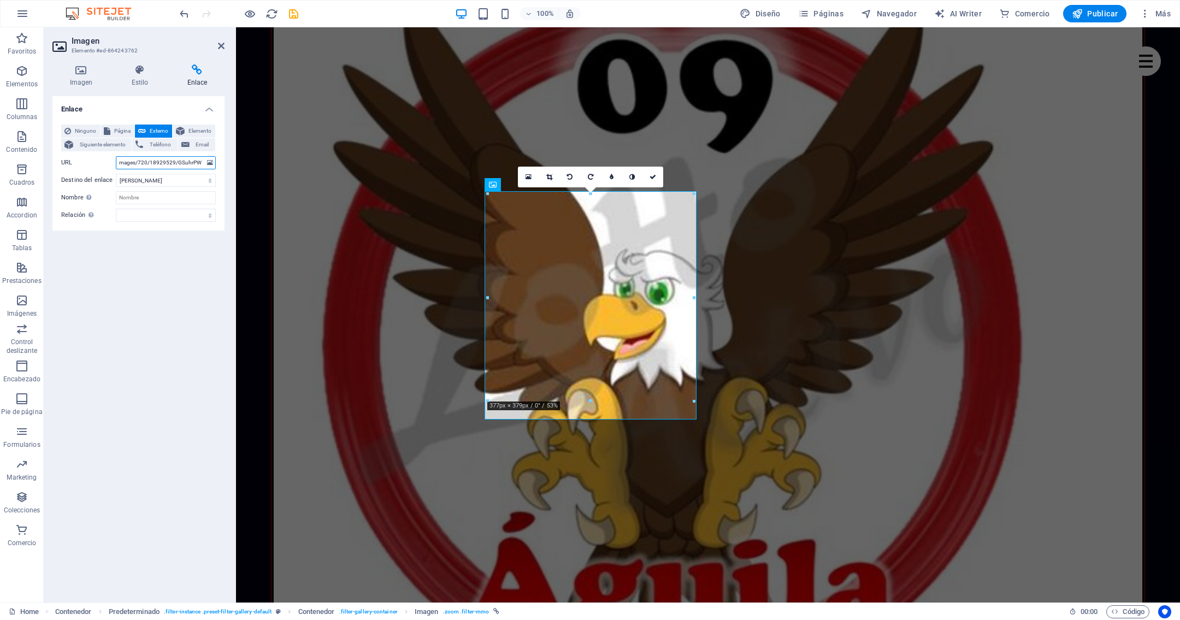
click at [186, 164] on input "mages/720/18929529/GSuhrPW8AAEqXj-Fk-zOIdFP4MA1403CT9ZfA.jpg" at bounding box center [166, 162] width 100 height 13
click at [186, 161] on input "SuhrPW8AAEqXj-Fk-zOIdFP4MA1403CT9ZfA.jpg" at bounding box center [166, 162] width 100 height 13
type input "SuhrPW8AAEqXj-Fk-zOIdFP4MA1403CT9ZfA.jpg"
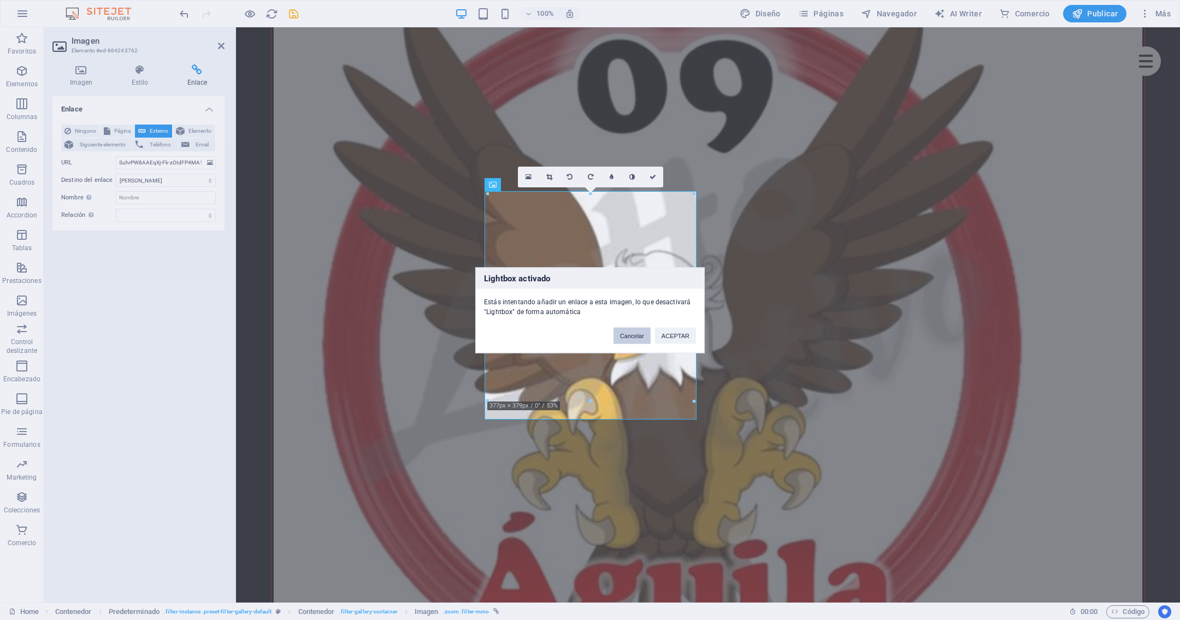
drag, startPoint x: 641, startPoint y: 335, endPoint x: 241, endPoint y: 192, distance: 424.0
click at [641, 335] on button "Cancelar" at bounding box center [631, 335] width 37 height 16
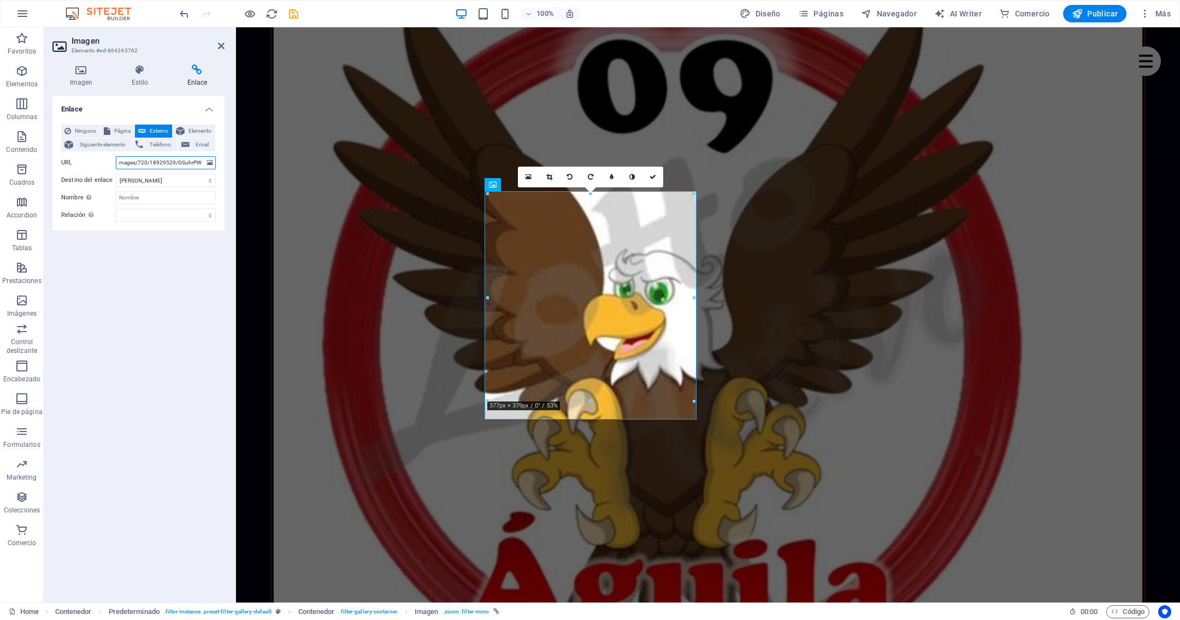
click at [184, 164] on input "mages/720/18929529/GSuhrPW8AAEqXj-Fk-zOIdFP4MA1403CT9ZfA.jpg" at bounding box center [166, 162] width 100 height 13
click at [184, 164] on input "mages/7rPW8AAEqXj-Fk-zOIdFP4MA1403CT9ZfA.jpg" at bounding box center [166, 162] width 100 height 13
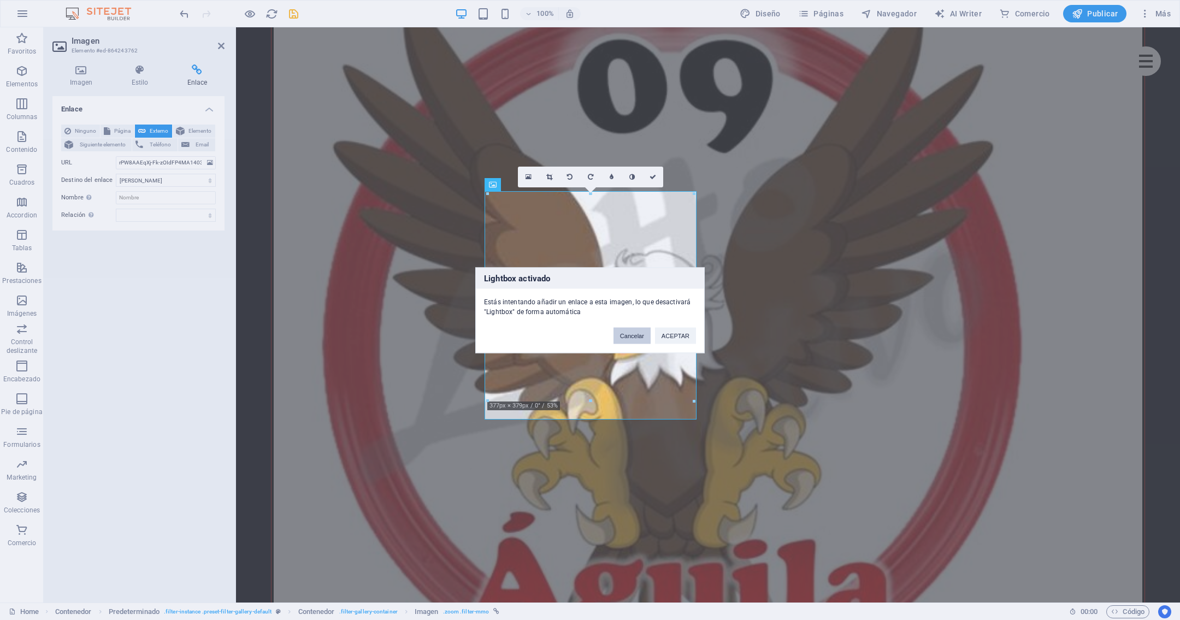
click at [631, 334] on button "Cancelar" at bounding box center [631, 335] width 37 height 16
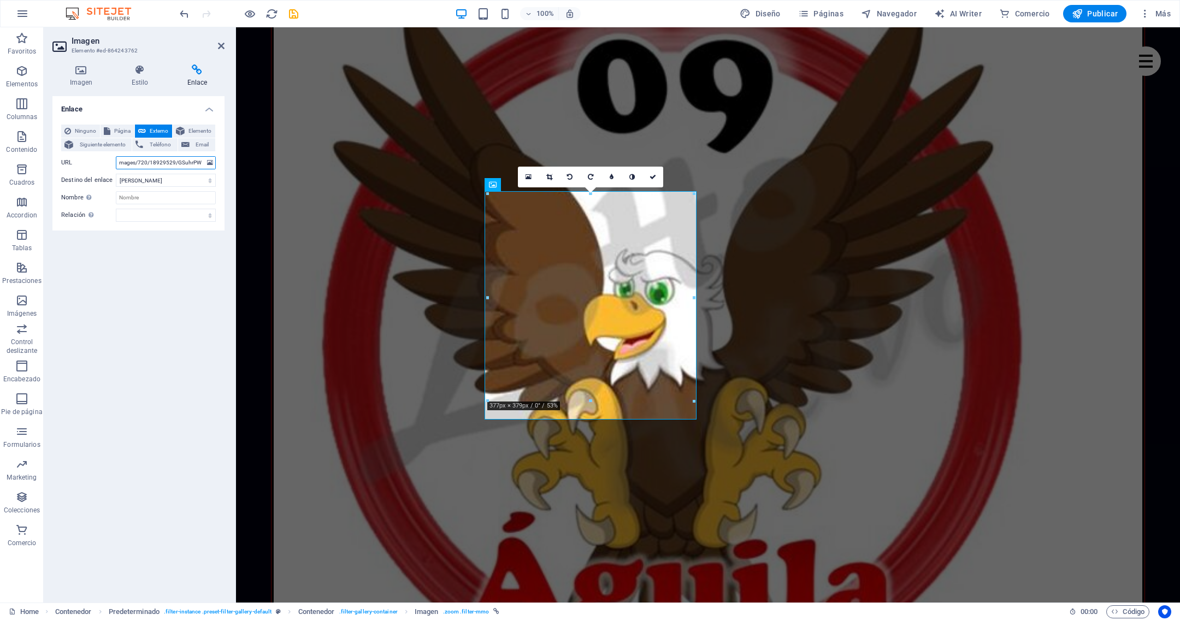
click at [192, 160] on input "mages/720/18929529/GSuhrPW8AAEqXj-Fk-zOIdFP4MA1403CT9ZfA.jpg" at bounding box center [166, 162] width 100 height 13
click at [192, 160] on input "hrPW8AAEqXj-Fk-zOIdFP4MA1403CT9ZfA.jpg" at bounding box center [166, 162] width 100 height 13
type input "hrPW8AAEqXj-Fk-zOIdFP4A1403CT9ZfA.jpg"
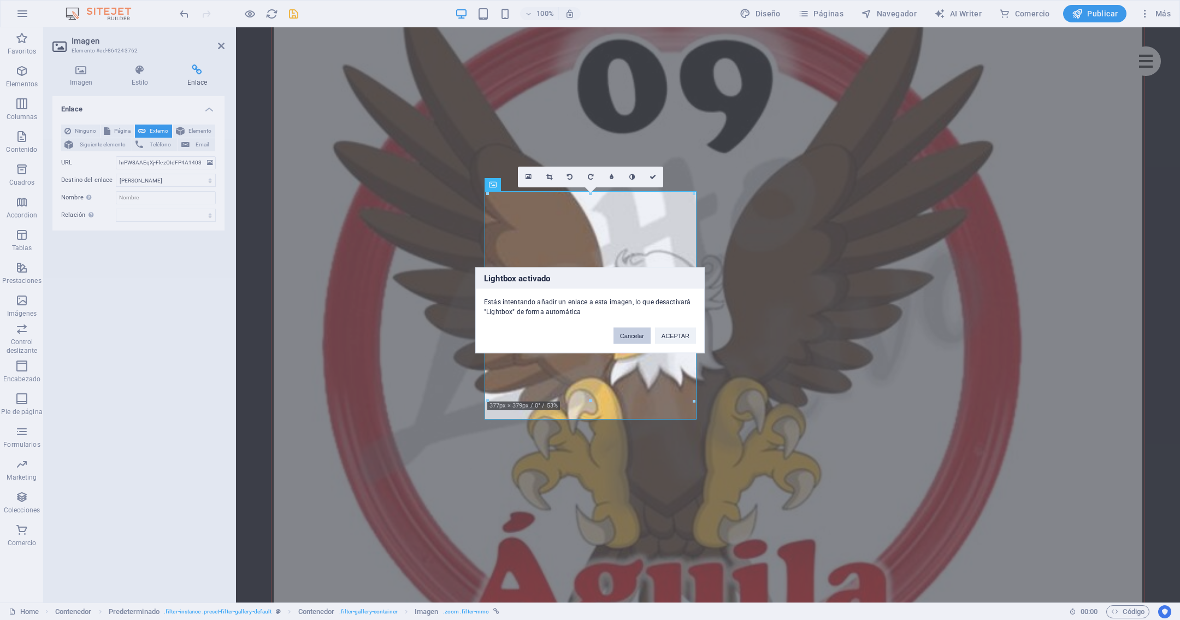
click at [623, 329] on button "Cancelar" at bounding box center [631, 335] width 37 height 16
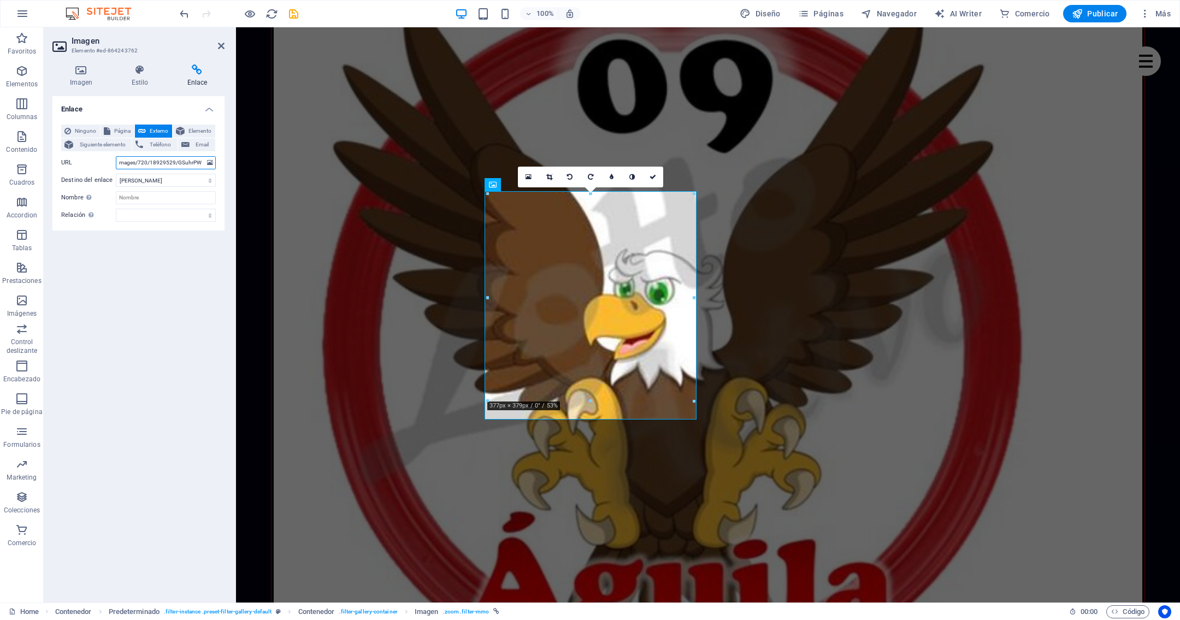
click at [196, 164] on input "mages/720/18929529/GSuhrPW8AAEqXj-Fk-zOIdFP4MA1403CT9ZfA.jpg" at bounding box center [166, 162] width 100 height 13
click at [196, 164] on input "magPW8AAEqXj-Fk-zOIdFP4MA1403CT9ZfA.jpg" at bounding box center [166, 162] width 100 height 13
type input "magPW8AAEqXj-Fk-zOIdFP4A1403CT9ZfA.jpg"
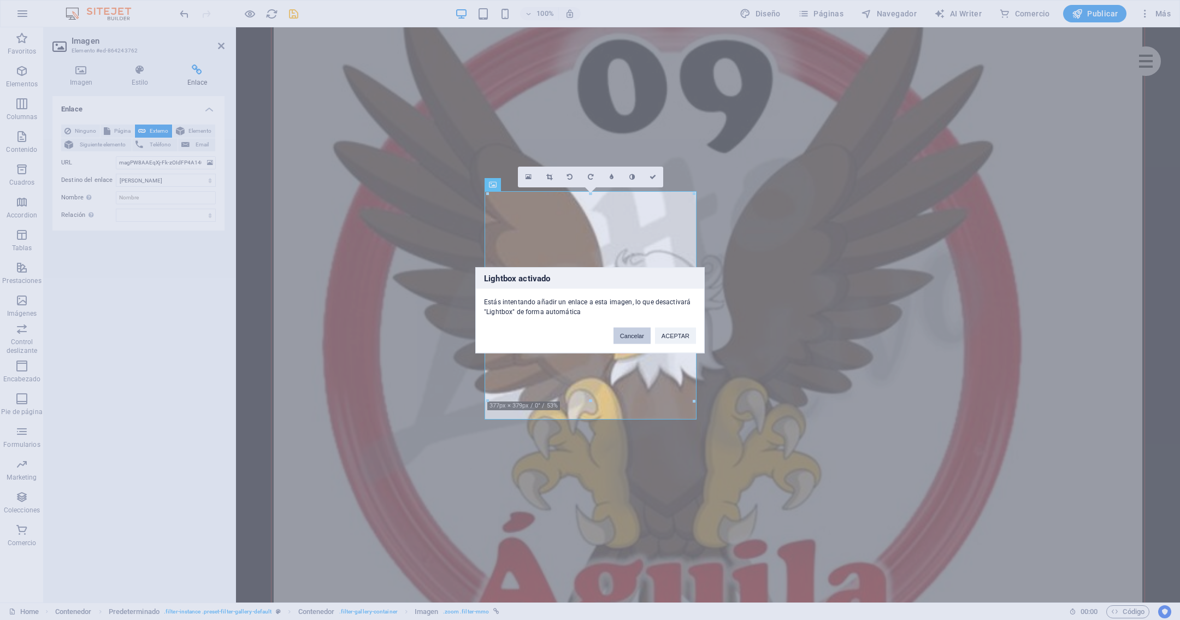
click at [628, 336] on button "Cancelar" at bounding box center [631, 335] width 37 height 16
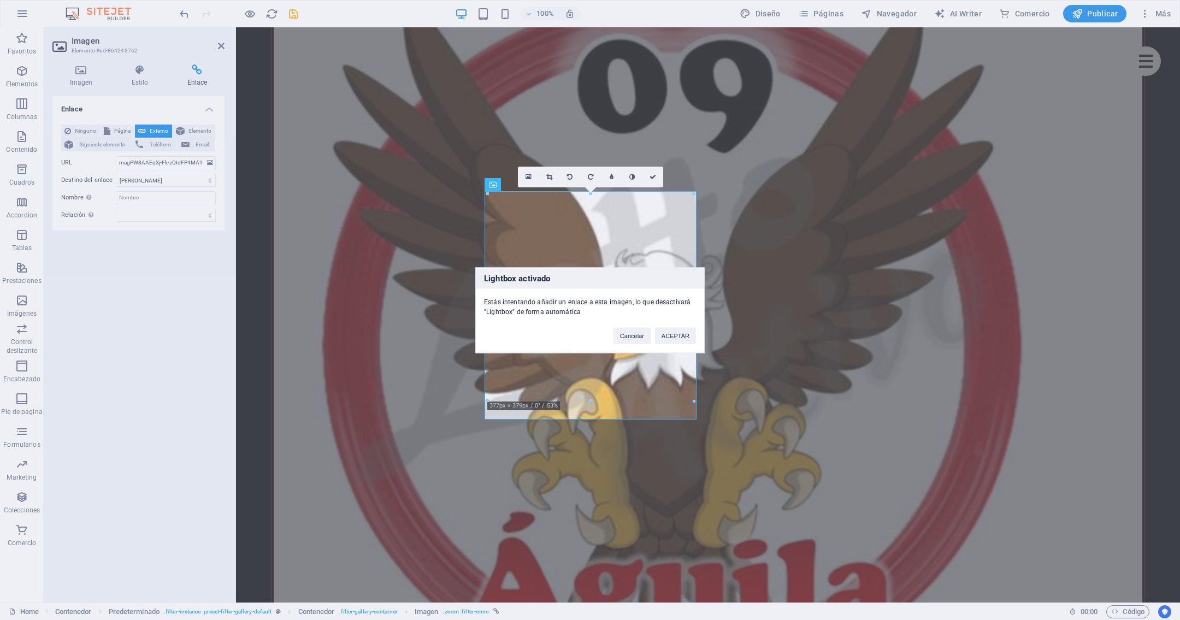
click at [188, 161] on div "Lightbox activado Estás intentando añadir un enlace a esta imagen, lo que desac…" at bounding box center [590, 310] width 1180 height 620
click at [638, 331] on button "Cancelar" at bounding box center [631, 335] width 37 height 16
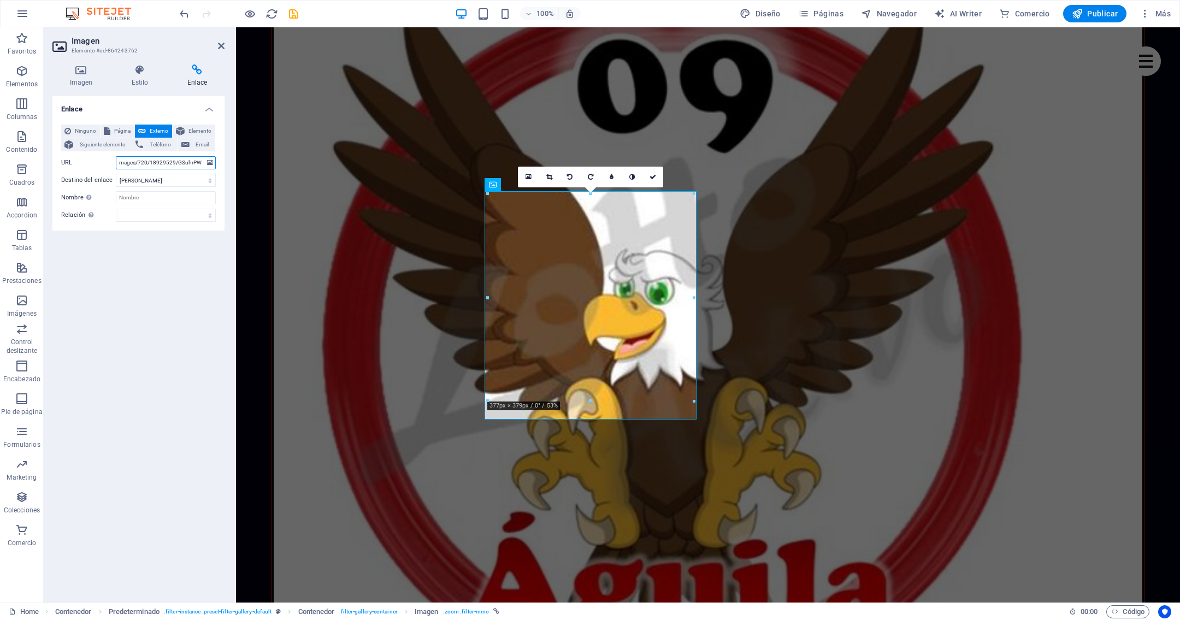
click at [182, 162] on input "mages/720/18929529/GSuhrPW8AAEqXj-Fk-zOIdFP4MA1403CT9ZfA.jpg" at bounding box center [166, 162] width 100 height 13
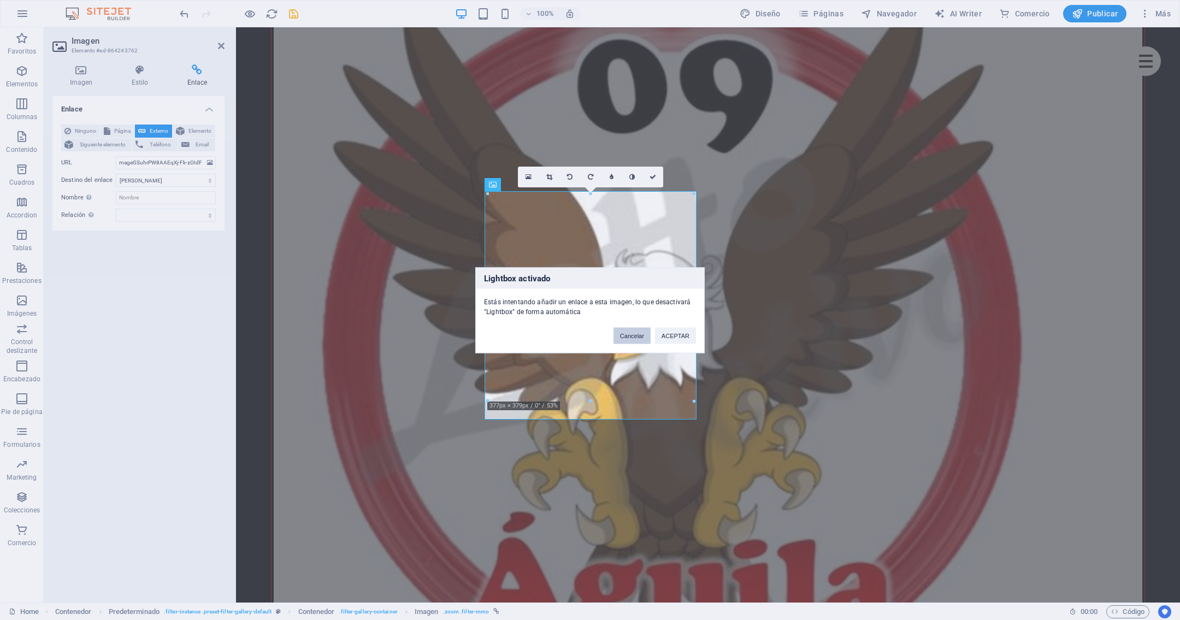
click at [639, 338] on button "Cancelar" at bounding box center [631, 335] width 37 height 16
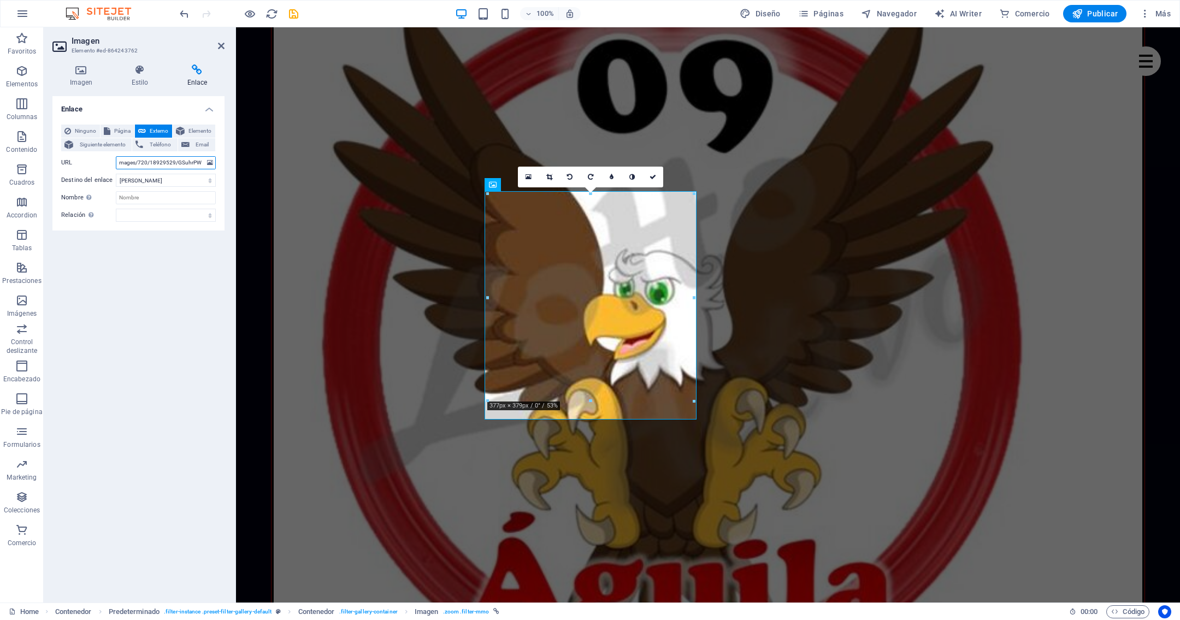
click at [196, 160] on input "mages/720/18929529/GSuhrPW8AAEqXj-Fk-zOIdFP4MA1403CT9ZfA.jpg" at bounding box center [166, 162] width 100 height 13
click at [196, 160] on input "magPW8AAEqXj-Fk-zOIdFP4MA1403CT9ZfA.jpg" at bounding box center [166, 162] width 100 height 13
type input "magPW8AAEqXj-Fk-zOIdFP4A1403CT9ZfA.jpg"
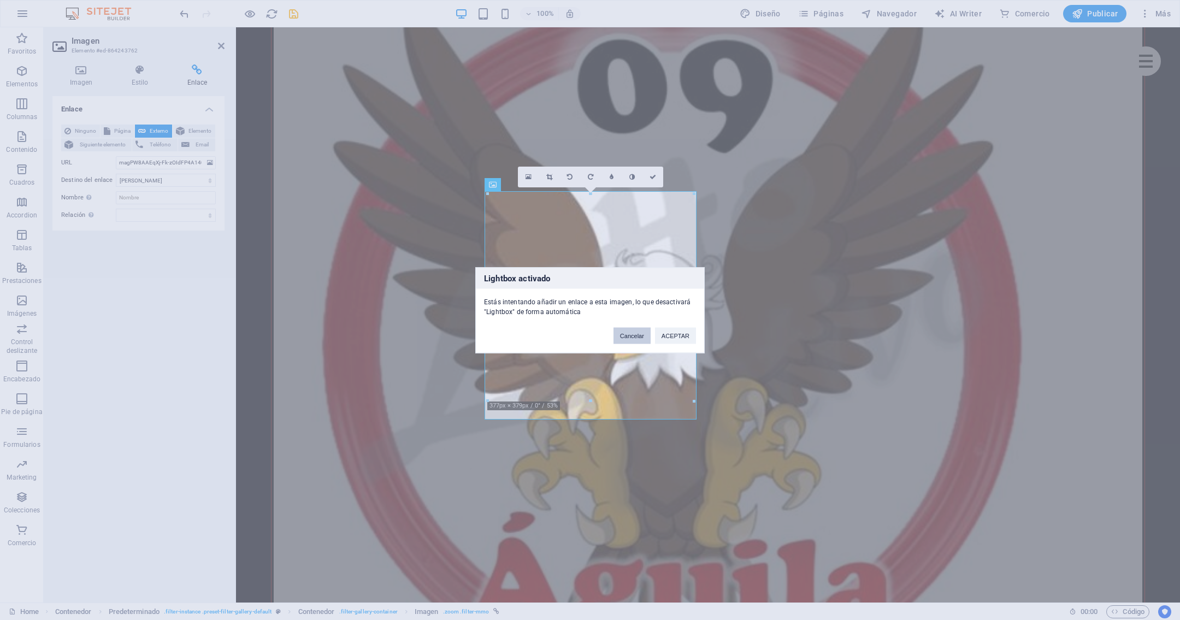
click at [634, 338] on button "Cancelar" at bounding box center [631, 335] width 37 height 16
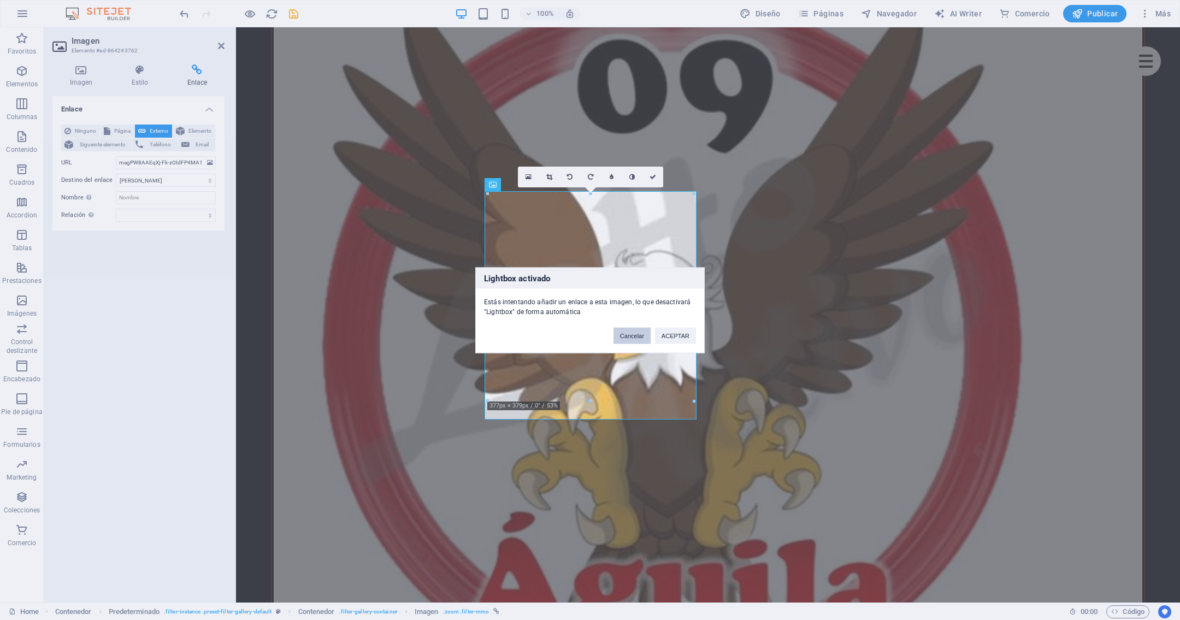
click at [641, 332] on button "Cancelar" at bounding box center [631, 335] width 37 height 16
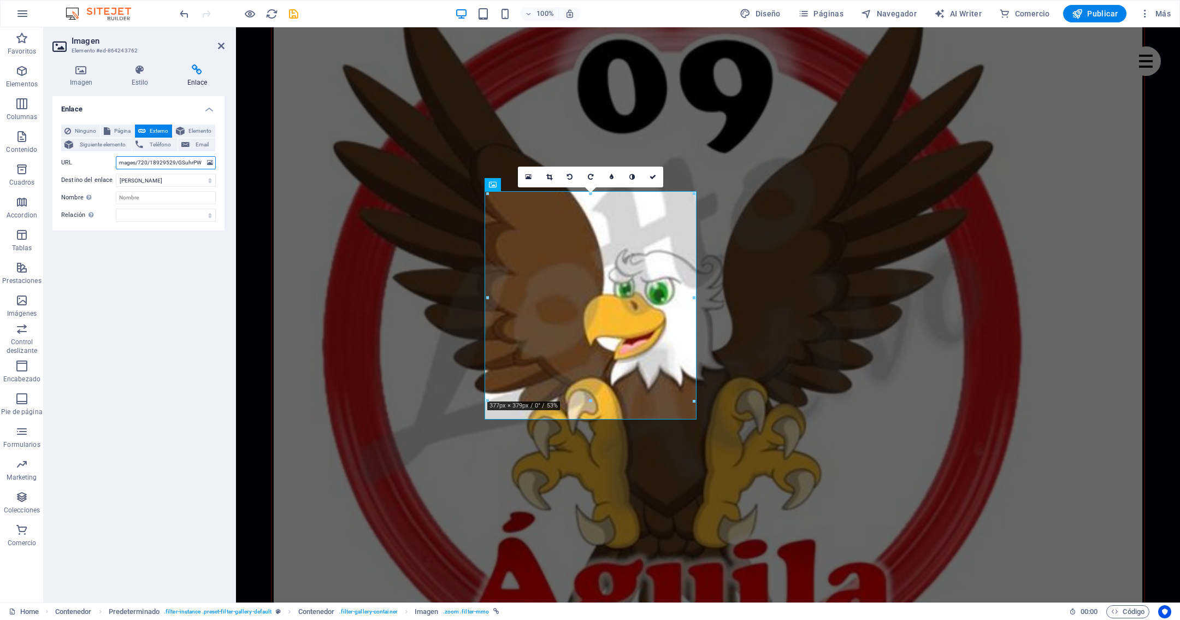
click at [187, 161] on input "mages/720/18929529/GSuhrPW8AAEqXj-Fk-zOIdFP4MA1403CT9ZfA.jpg" at bounding box center [166, 162] width 100 height 13
click at [187, 161] on input "magesuhrPW8AAEqXj-Fk-zOIdFP4MA1403CT9ZfA.jpg" at bounding box center [166, 162] width 100 height 13
type input "magesuhrPW8AAEqXj-FkzOIdFP4MA1403CT9ZfA.jpg"
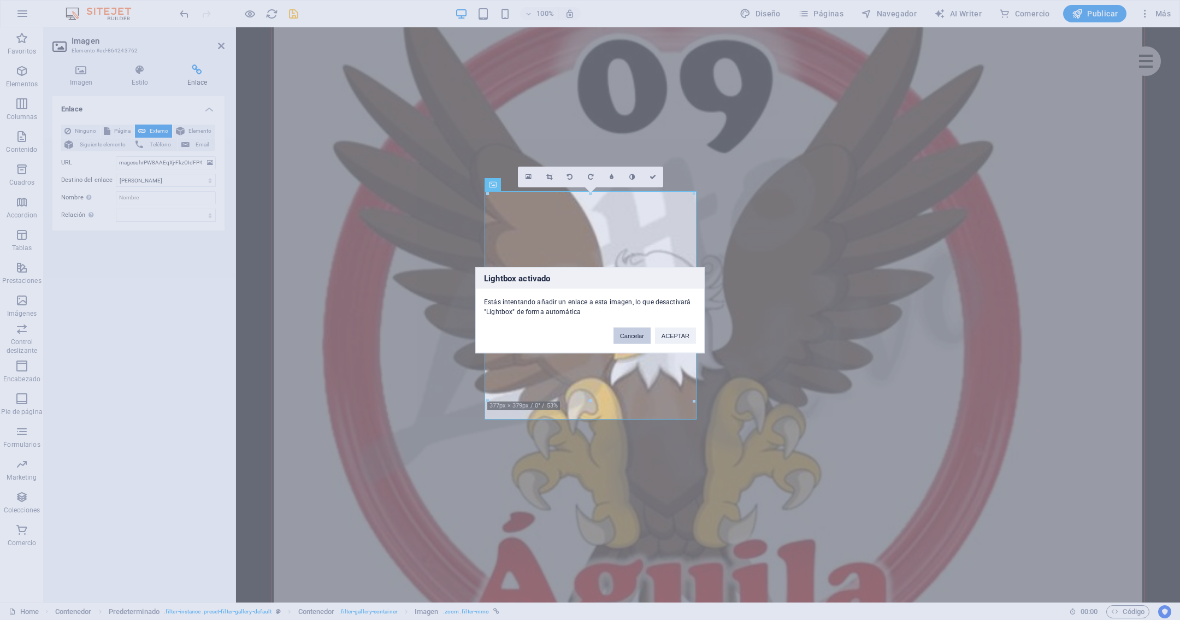
click at [628, 335] on button "Cancelar" at bounding box center [631, 335] width 37 height 16
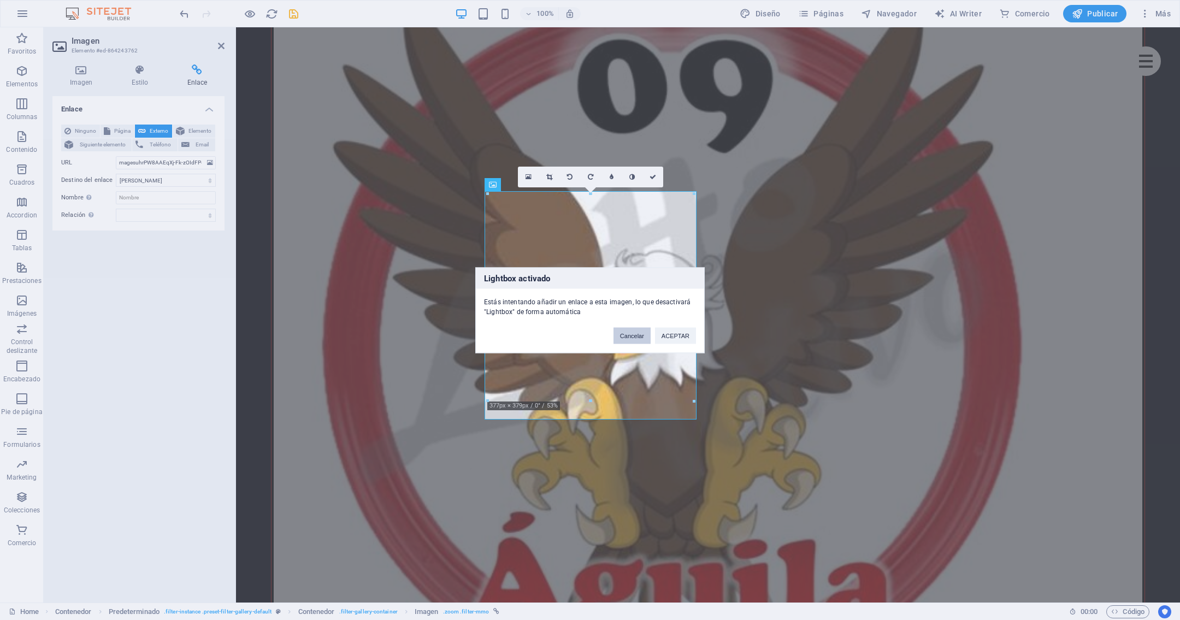
click at [628, 335] on button "Cancelar" at bounding box center [631, 335] width 37 height 16
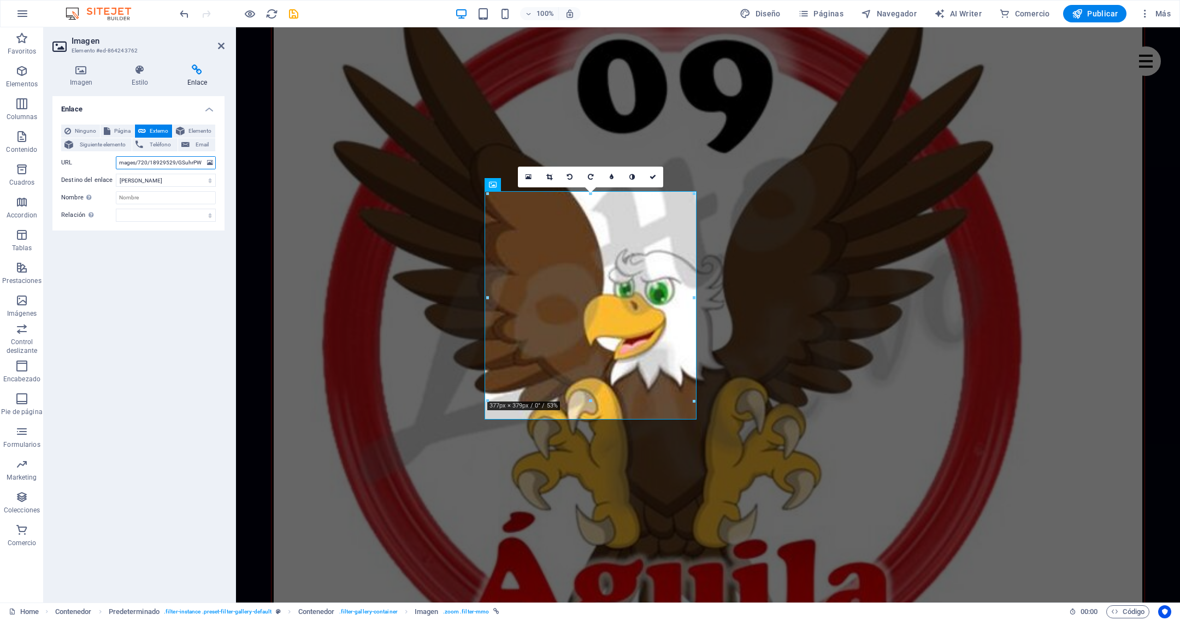
click at [186, 163] on input "mages/720/18929529/GSuhrPW8AAEqXj-Fk-zOIdFP4MA1403CT9ZfA.jpg" at bounding box center [166, 162] width 100 height 13
type input "mageSuhrPW8AAEqXj-Fk-zOIdFP4MA1403CT9ZfA.jpg"
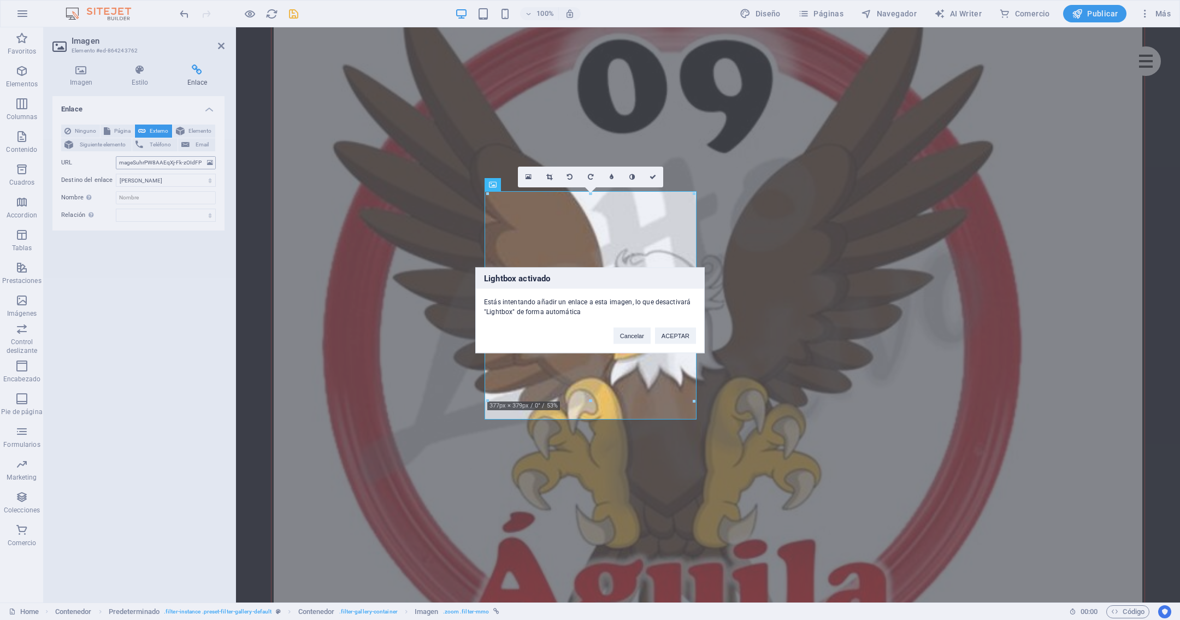
click at [187, 163] on body "datofijo.com Home Favoritos Elementos Columnas Contenido Cuadros Accordion Tabl…" at bounding box center [590, 310] width 1180 height 620
click at [633, 336] on button "Cancelar" at bounding box center [631, 335] width 37 height 16
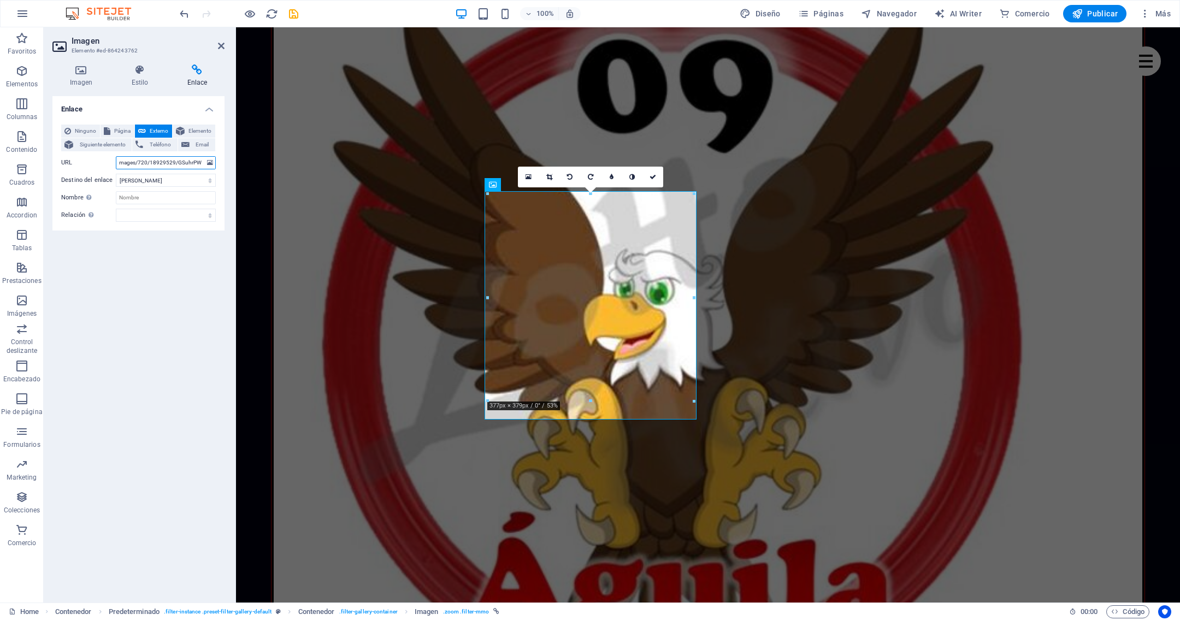
click at [192, 164] on input "mages/720/18929529/GSuhrPW8AAEqXj-Fk-zOIdFP4MA1403CT9ZfA.jpg" at bounding box center [166, 162] width 100 height 13
click at [192, 164] on input "mages/720/18hrPW8AAEqXj-Fk-zOIdFP4MA1403CT9ZfA.jpg" at bounding box center [166, 162] width 100 height 13
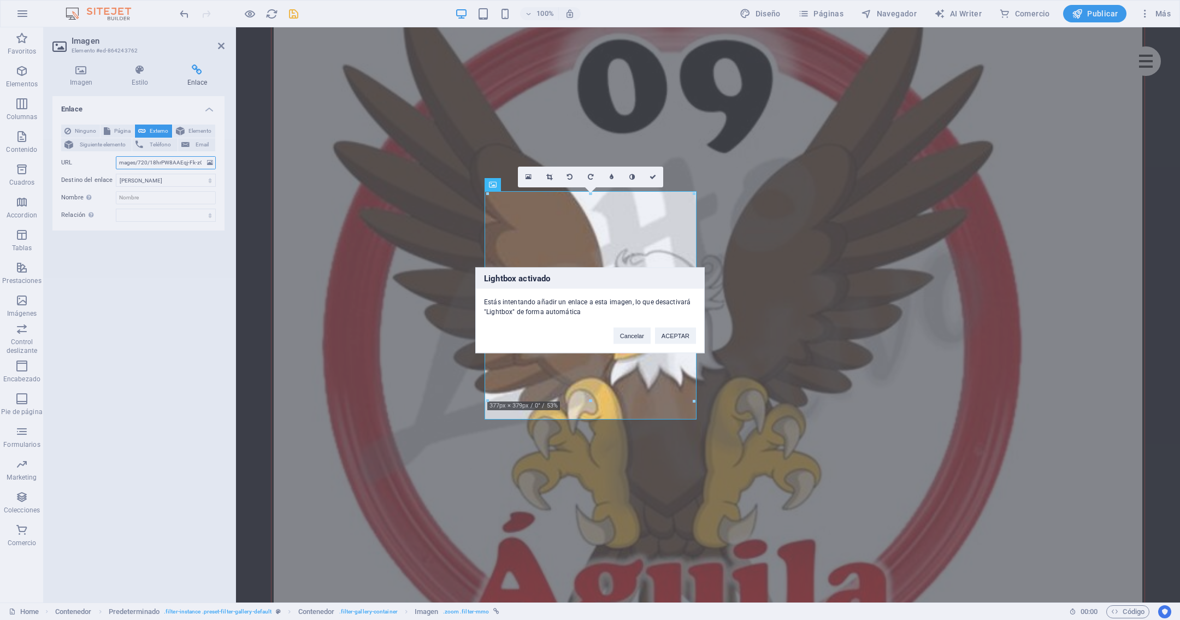
type input "mages/720/18hrPW8AAEqj-Fk-zOIdFP4MA1403CT9ZfA.jpg"
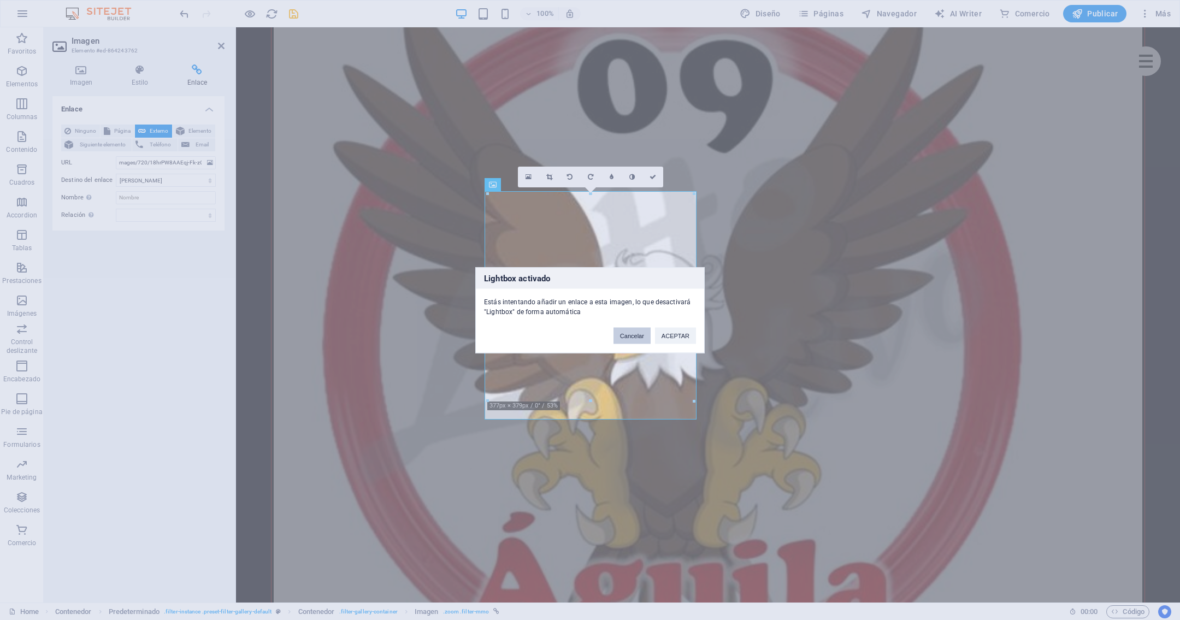
click at [633, 332] on button "Cancelar" at bounding box center [631, 335] width 37 height 16
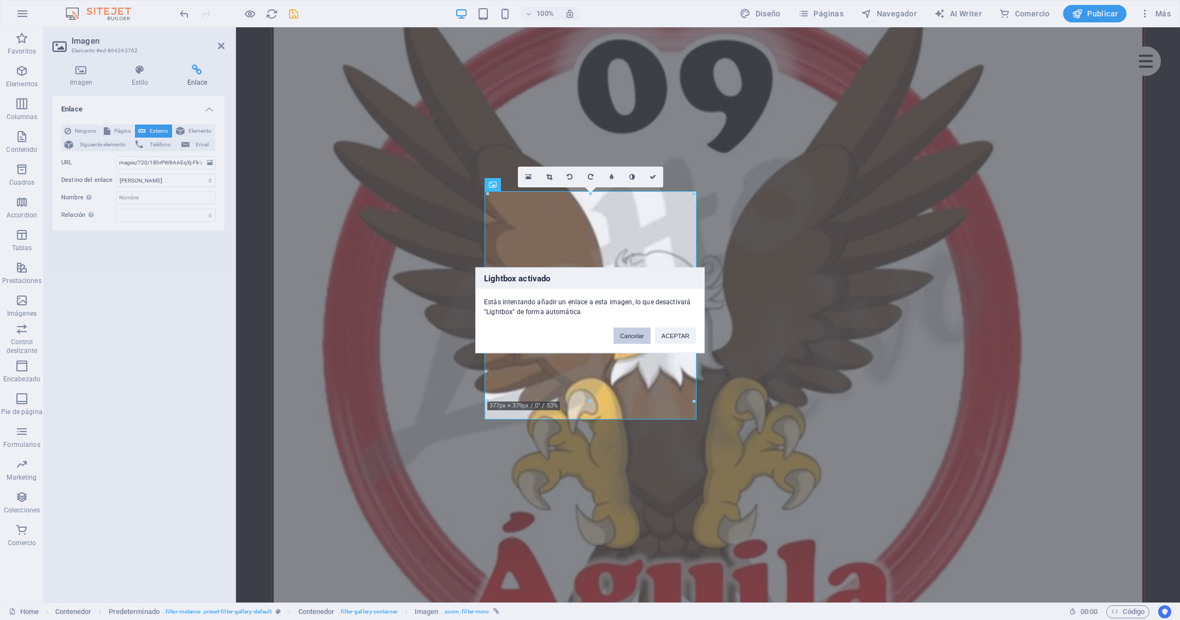
click at [628, 333] on button "Cancelar" at bounding box center [631, 335] width 37 height 16
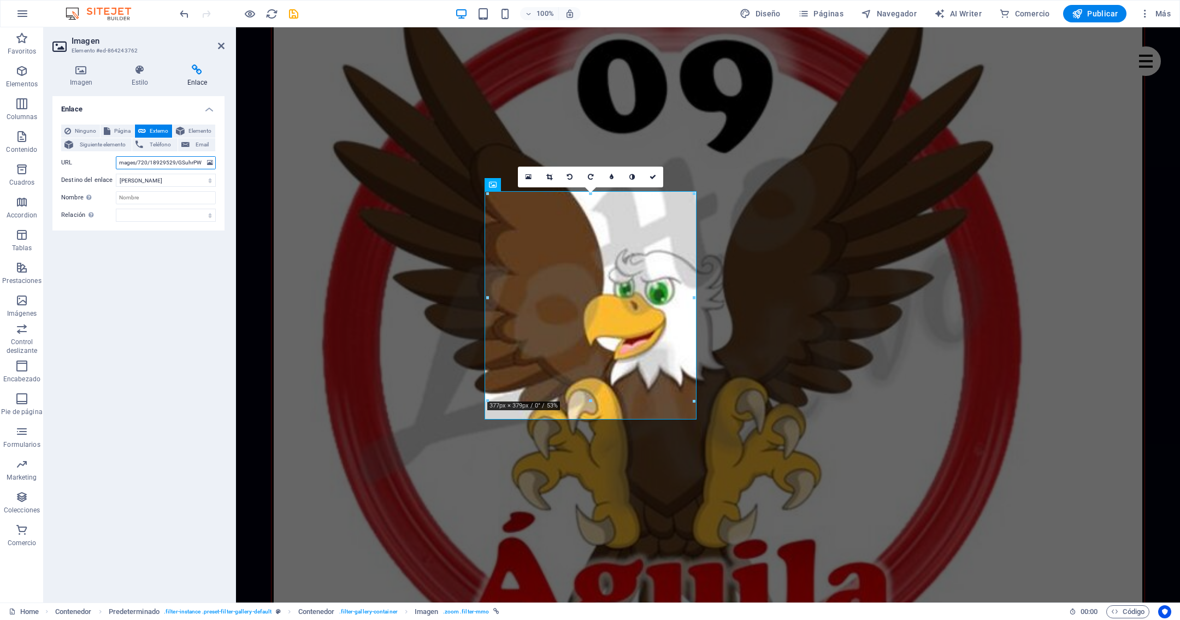
click at [186, 161] on input "mages/720/18929529/GSuhrPW8AAEqXj-Fk-zOIdFP4MA1403CT9ZfA.jpg" at bounding box center [166, 162] width 100 height 13
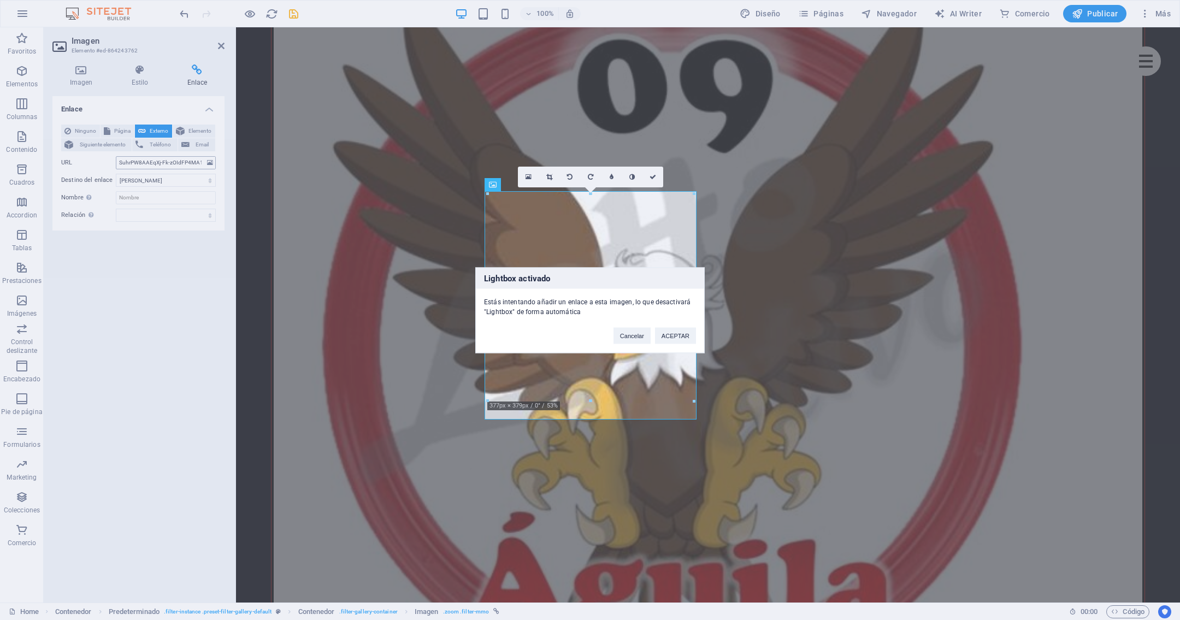
click at [186, 161] on div "Lightbox activado Estás intentando añadir un enlace a esta imagen, lo que desac…" at bounding box center [590, 310] width 1180 height 620
click at [622, 333] on button "Cancelar" at bounding box center [631, 335] width 37 height 16
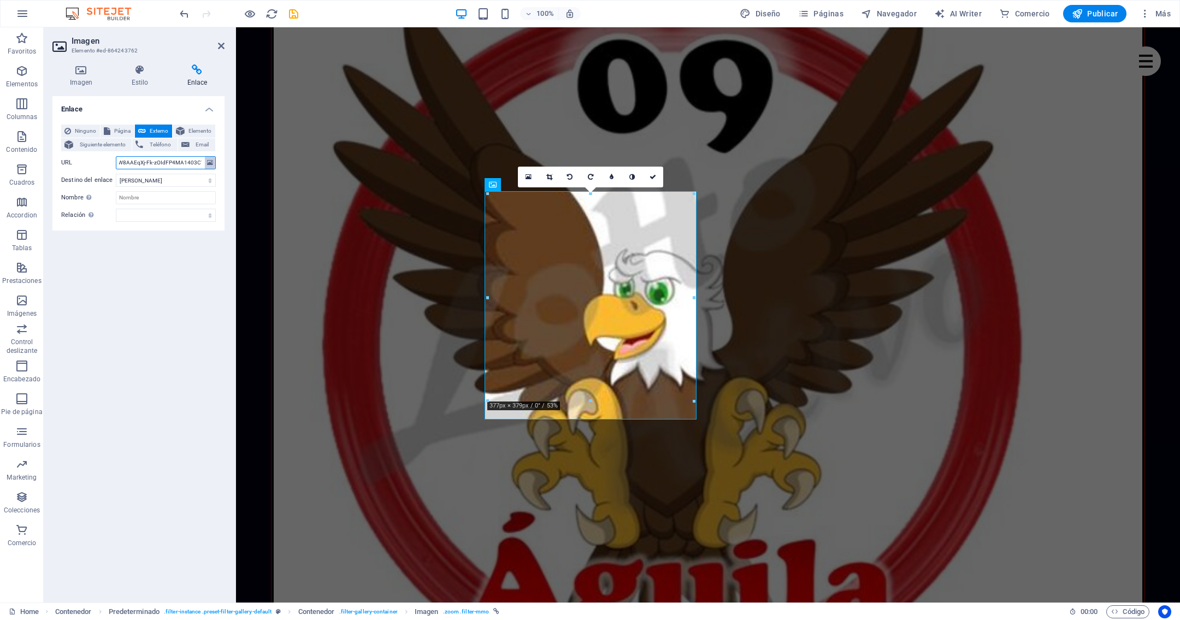
scroll to position [0, 109]
drag, startPoint x: 140, startPoint y: 160, endPoint x: 208, endPoint y: 162, distance: 68.3
click at [208, 162] on div "URL mages/720/18929529/GSuhrPW8AAEqXj-Fk-zOIdFP4MA1403CT9ZfA.jpg" at bounding box center [138, 162] width 155 height 13
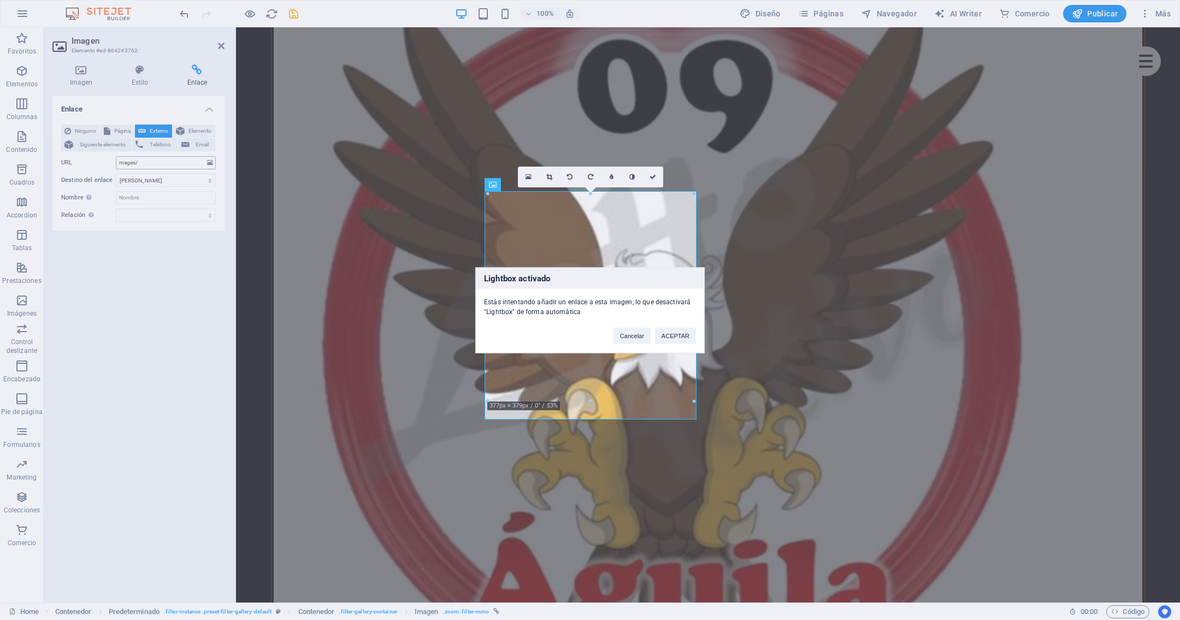
click at [168, 162] on div "Lightbox activado Estás intentando añadir un enlace a esta imagen, lo que desac…" at bounding box center [590, 310] width 1180 height 620
drag, startPoint x: 631, startPoint y: 334, endPoint x: 233, endPoint y: 212, distance: 416.1
click at [631, 334] on button "Cancelar" at bounding box center [631, 335] width 37 height 16
type input "mages/720/18929529/GSuhrPW8AAEqXj-Fk-zOIdFP4MA1403CT9ZfA.jpg"
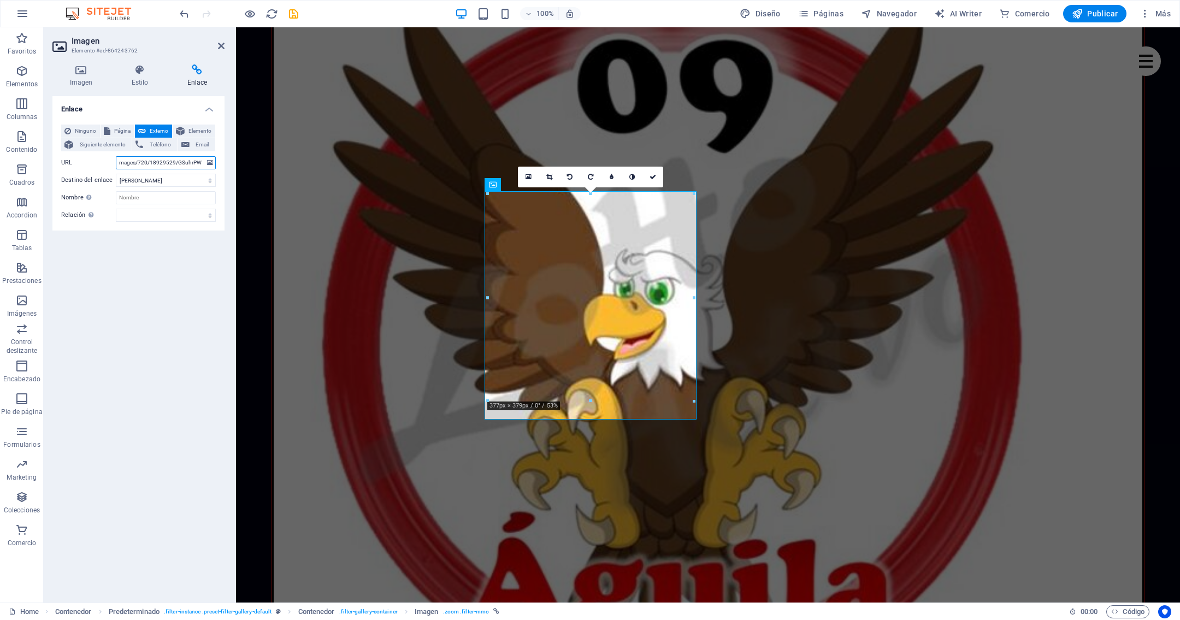
scroll to position [0, 109]
drag, startPoint x: 119, startPoint y: 164, endPoint x: 222, endPoint y: 176, distance: 103.9
click at [222, 176] on div "Ninguno Página Externo Elemento Siguiente elemento Teléfono Email Página Home S…" at bounding box center [138, 173] width 172 height 115
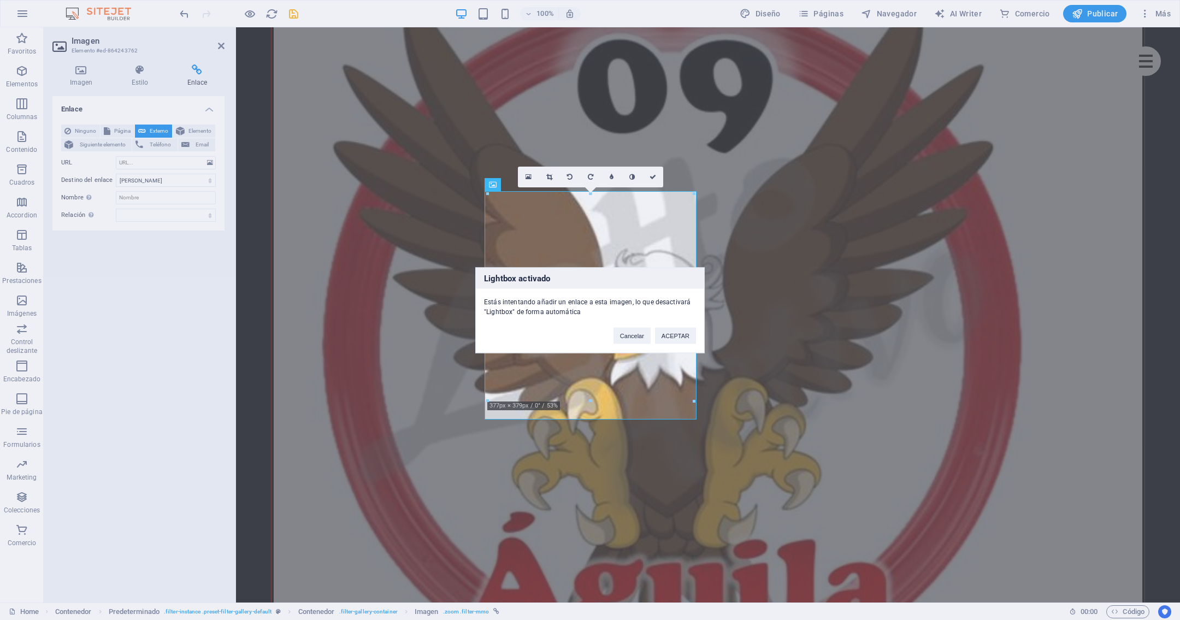
drag, startPoint x: 164, startPoint y: 159, endPoint x: 600, endPoint y: 327, distance: 467.6
click at [587, 322] on div "Lightbox activado Estás intentando añadir un enlace a esta imagen, lo que desac…" at bounding box center [589, 310] width 229 height 86
click at [628, 339] on button "Cancelar" at bounding box center [631, 335] width 37 height 16
type input "mages/720/18929529/GSuhrPW8AAEqXj-Fk-zOIdFP4MA1403CT9ZfA.jpg"
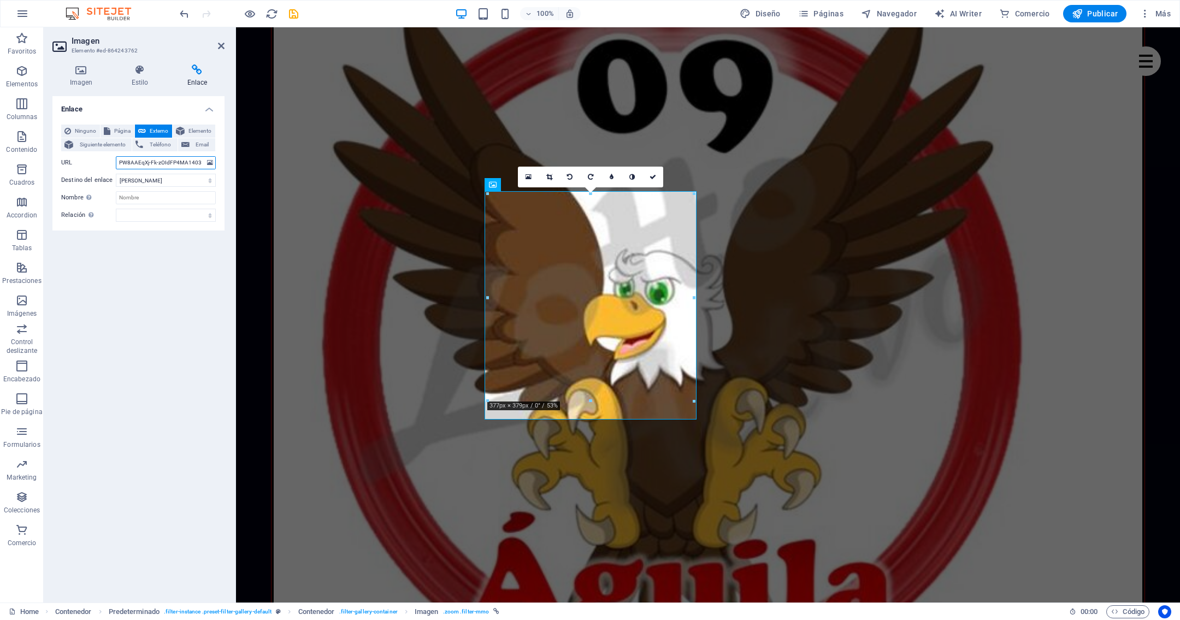
scroll to position [0, 109]
drag, startPoint x: 119, startPoint y: 162, endPoint x: 209, endPoint y: 175, distance: 91.1
click at [209, 175] on div "Ninguno Página Externo Elemento Siguiente elemento Teléfono Email Página Home S…" at bounding box center [138, 173] width 155 height 97
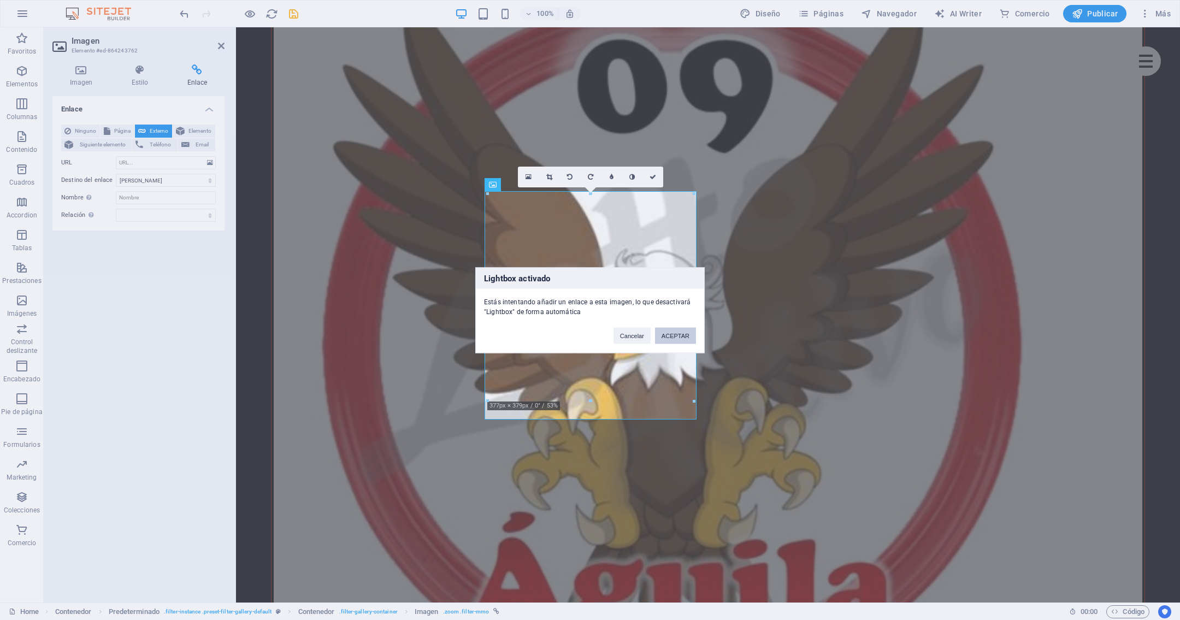
click at [672, 332] on button "ACEPTAR" at bounding box center [675, 335] width 41 height 16
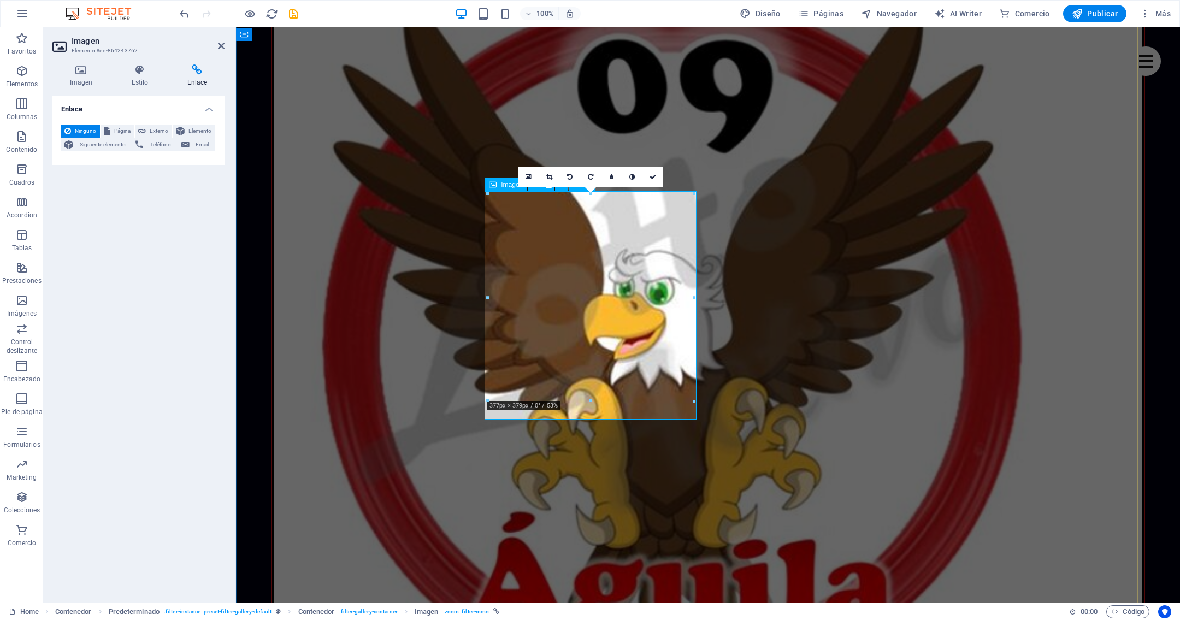
click at [208, 77] on h4 "Enlace" at bounding box center [197, 75] width 55 height 23
click at [193, 78] on h4 "Enlace" at bounding box center [197, 75] width 55 height 23
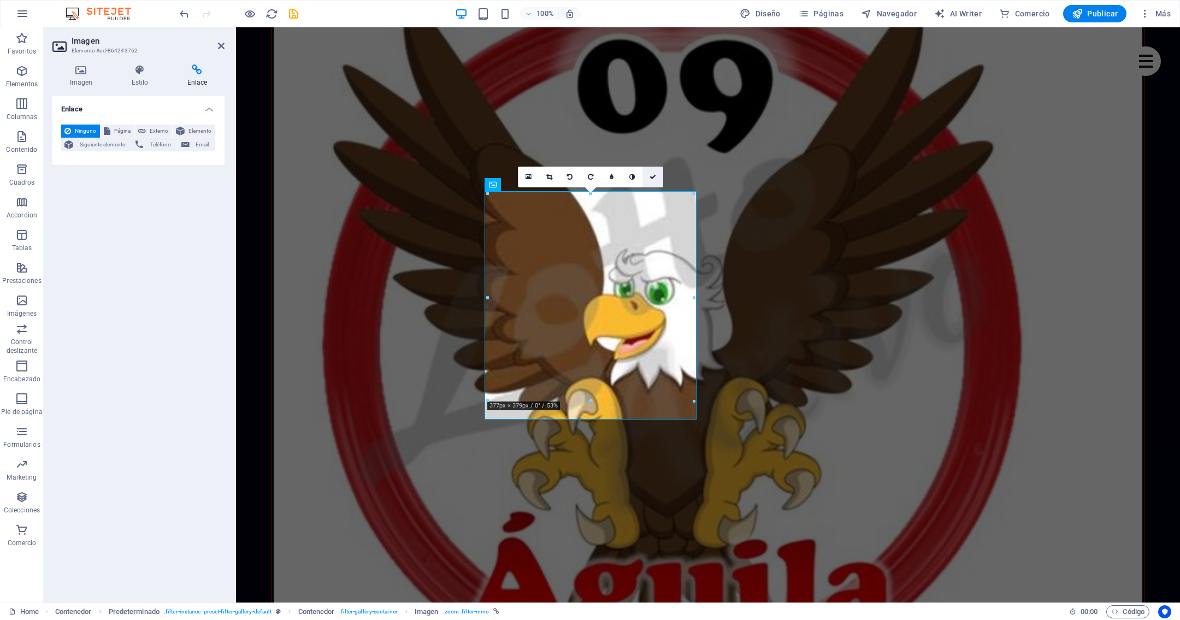
click at [648, 177] on link at bounding box center [652, 177] width 21 height 21
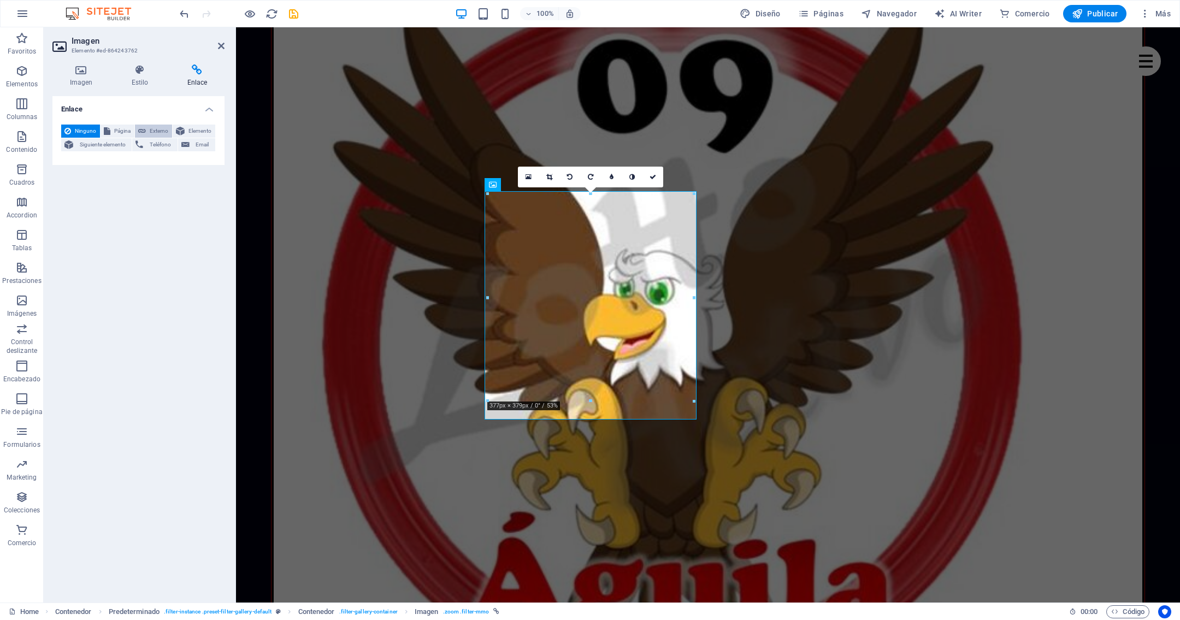
click at [155, 128] on span "Externo" at bounding box center [159, 131] width 20 height 13
select select "blank"
select select
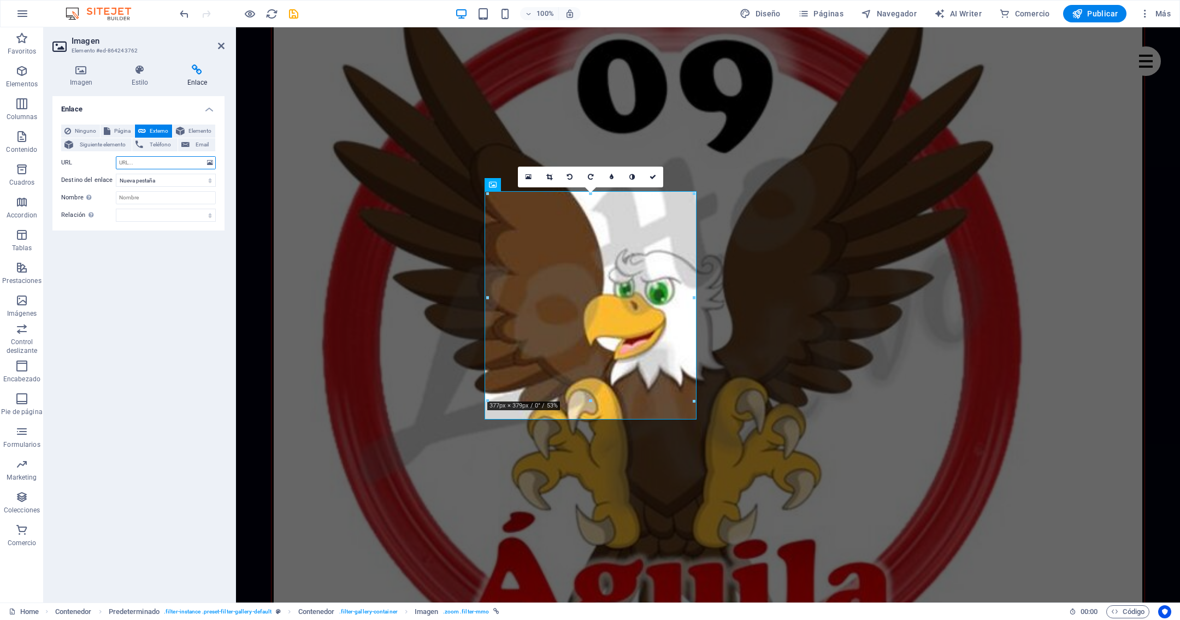
paste input "https://divinoplay.com/register?r=DIV273864"
type input "https://divinoplay.com/register?r=DIV273864"
select select
type input "https://divinoplay.com/register?r=DIV273864"
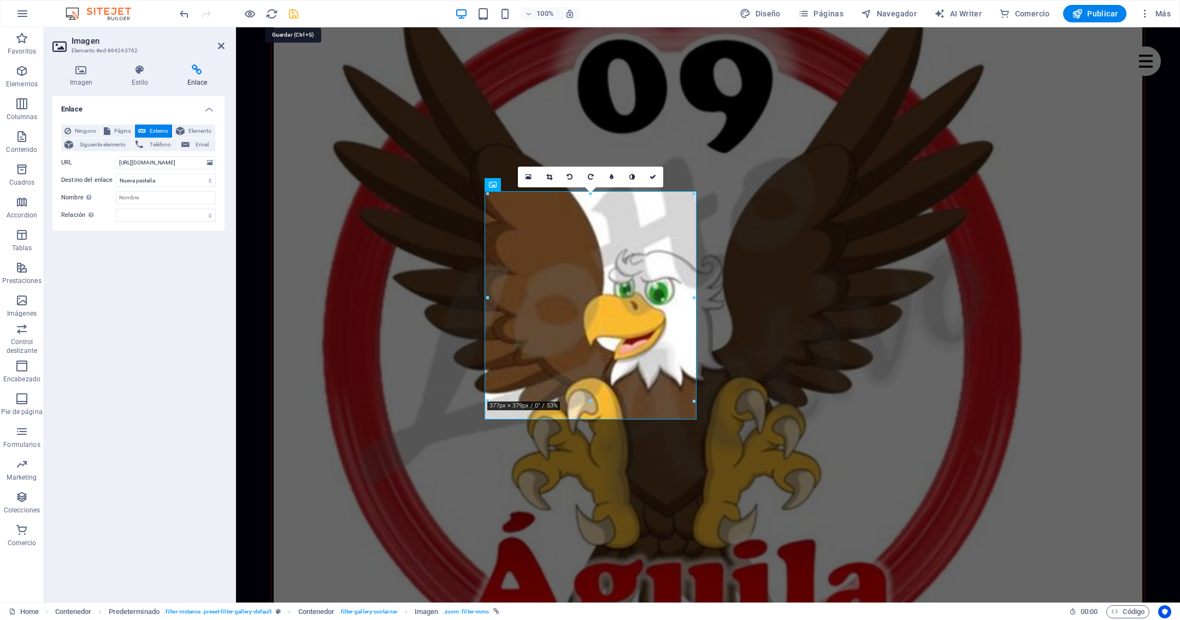
scroll to position [0, 0]
drag, startPoint x: 293, startPoint y: 14, endPoint x: 646, endPoint y: 189, distance: 394.0
click at [293, 14] on icon "save" at bounding box center [293, 14] width 13 height 13
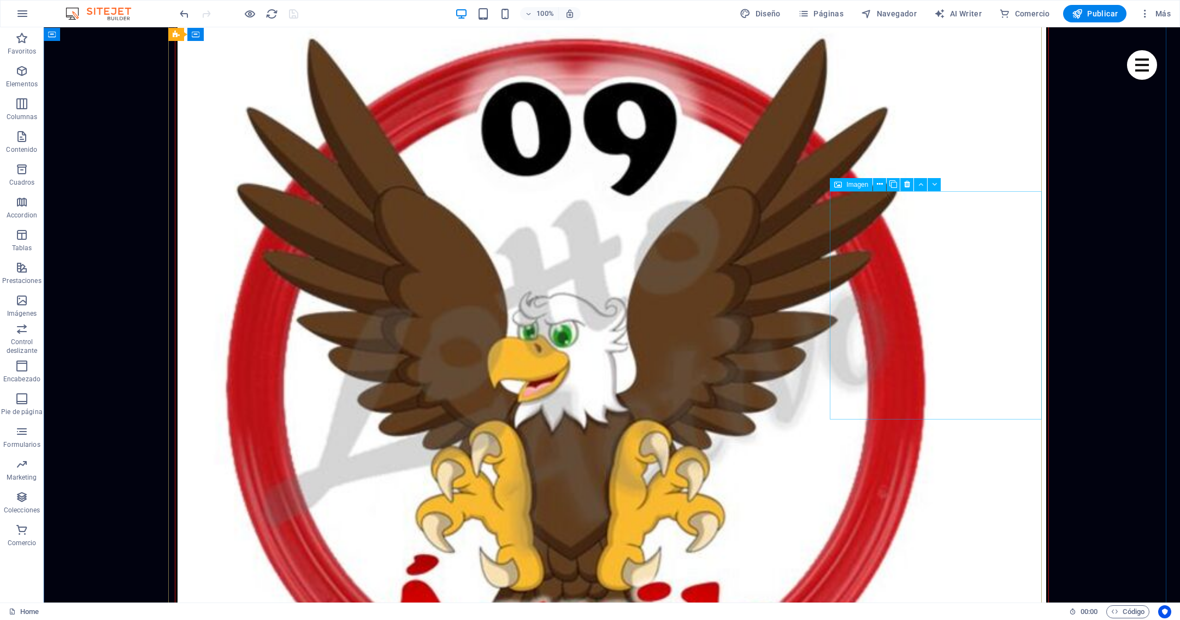
select select "%"
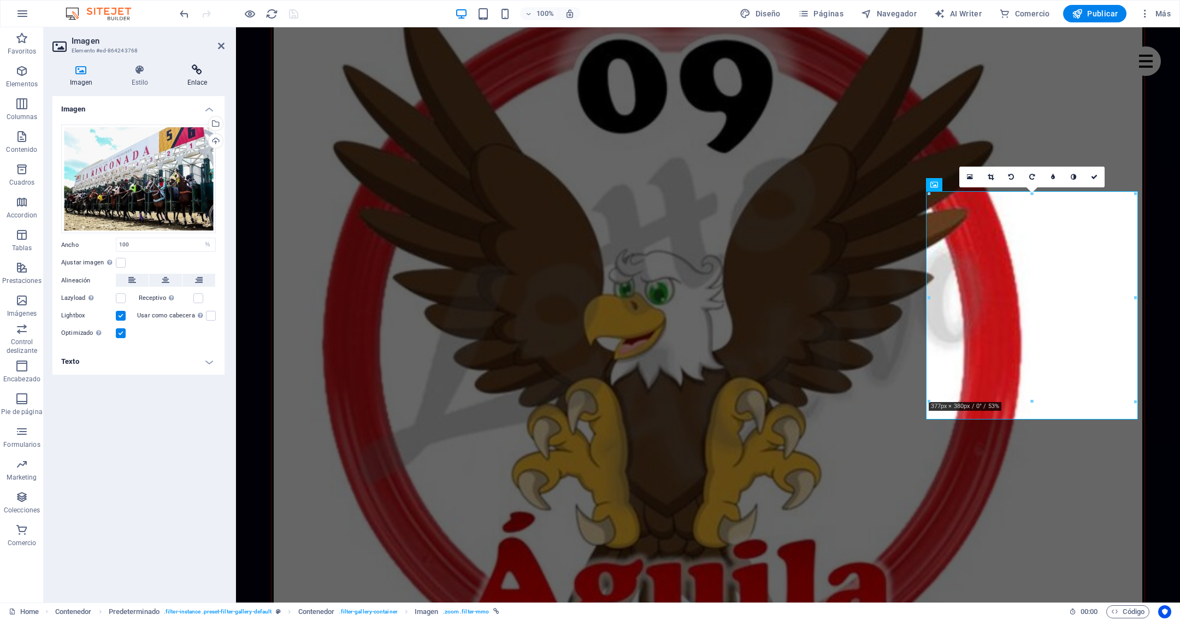
click at [194, 72] on icon at bounding box center [197, 69] width 55 height 11
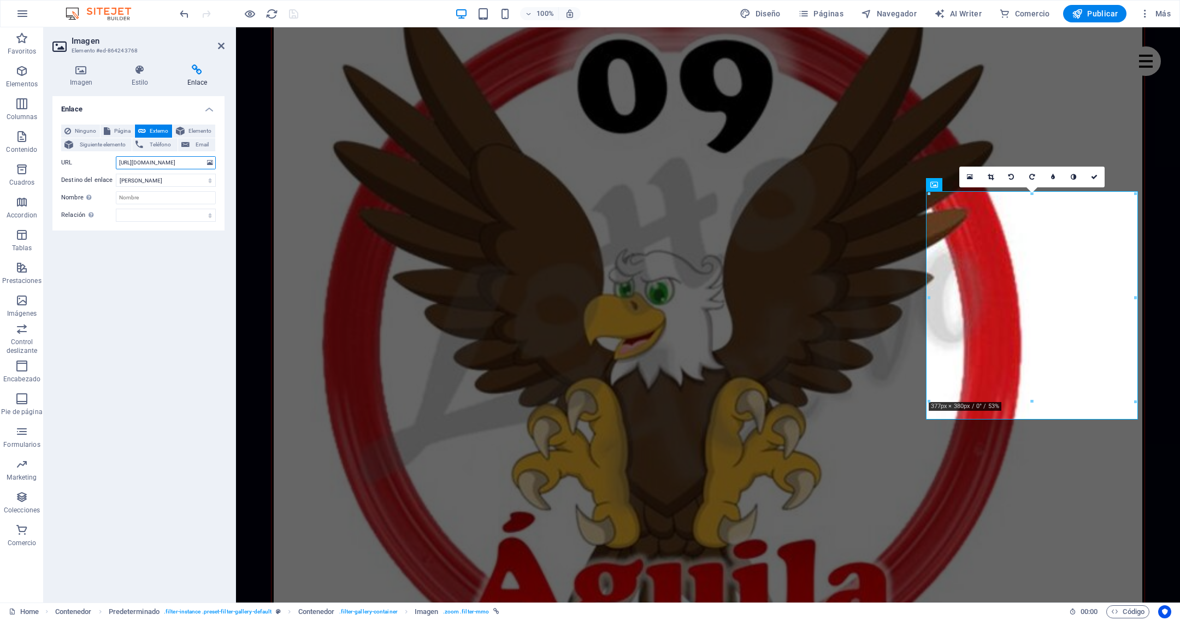
scroll to position [0, 209]
drag, startPoint x: 120, startPoint y: 164, endPoint x: 222, endPoint y: 159, distance: 102.3
click at [222, 159] on div "Ninguno Página Externo Elemento Siguiente elemento Teléfono Email Página Home S…" at bounding box center [138, 173] width 172 height 115
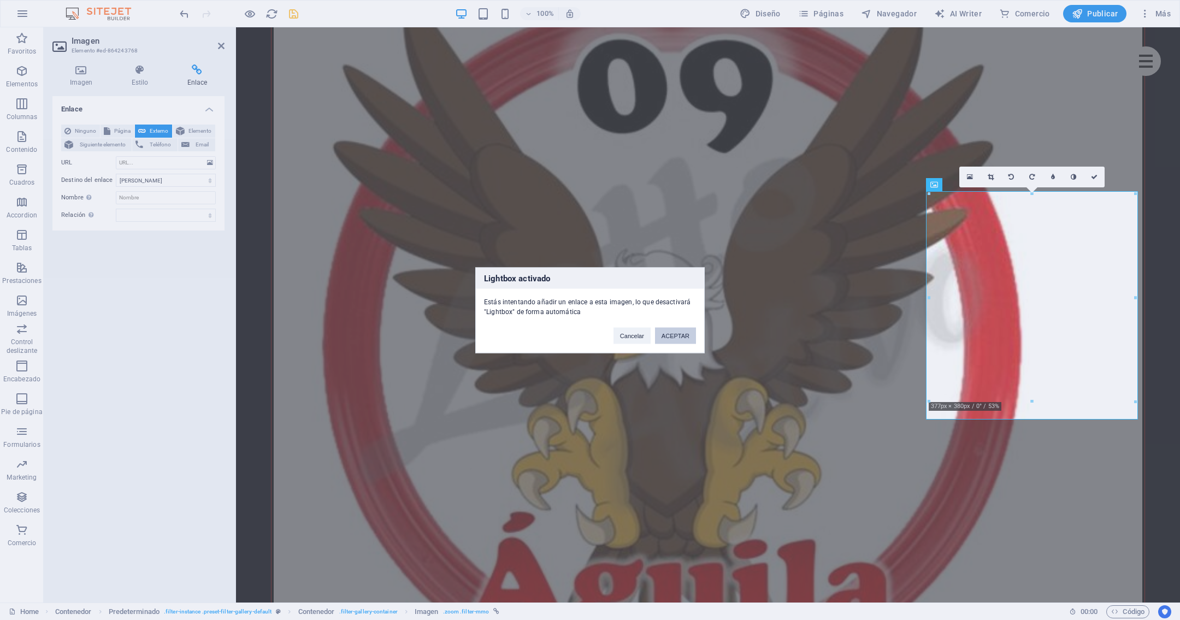
click at [666, 329] on button "ACEPTAR" at bounding box center [675, 335] width 41 height 16
select select
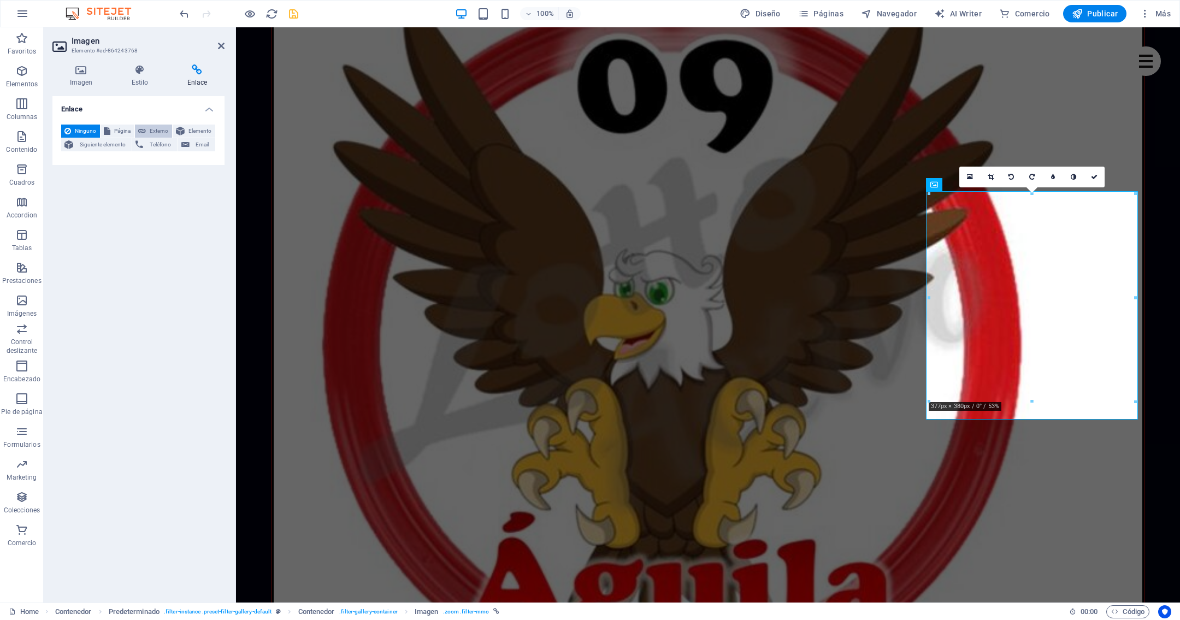
click at [146, 125] on button "Externo" at bounding box center [153, 131] width 37 height 13
select select "blank"
select select
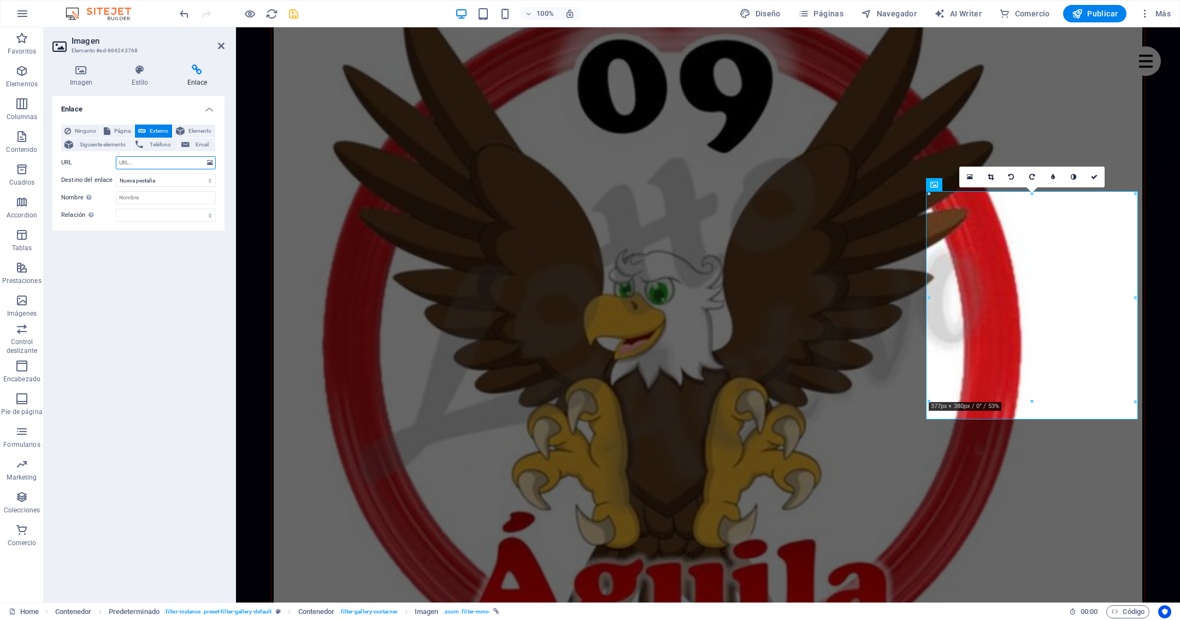
paste input "https://divinoplay.com/register?r=DIV273864"
type input "https://divinoplay.com/register?r=DIV273864"
select select
type input "https://divinoplay.com/register?r=DIV273864"
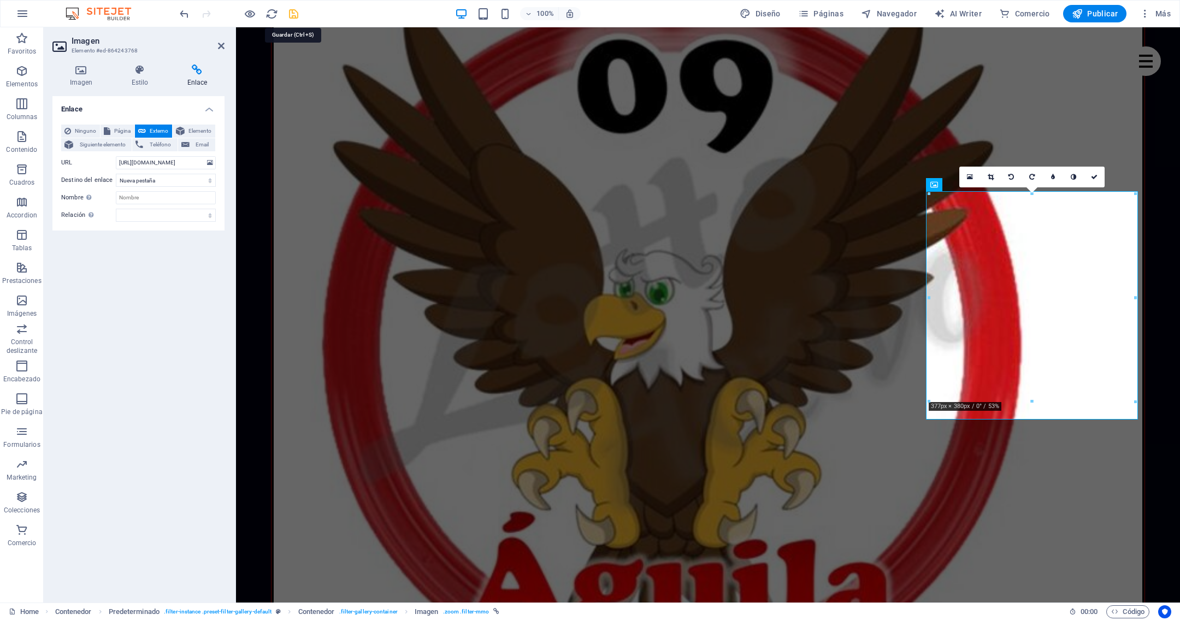
scroll to position [0, 0]
click at [296, 13] on icon "save" at bounding box center [293, 14] width 13 height 13
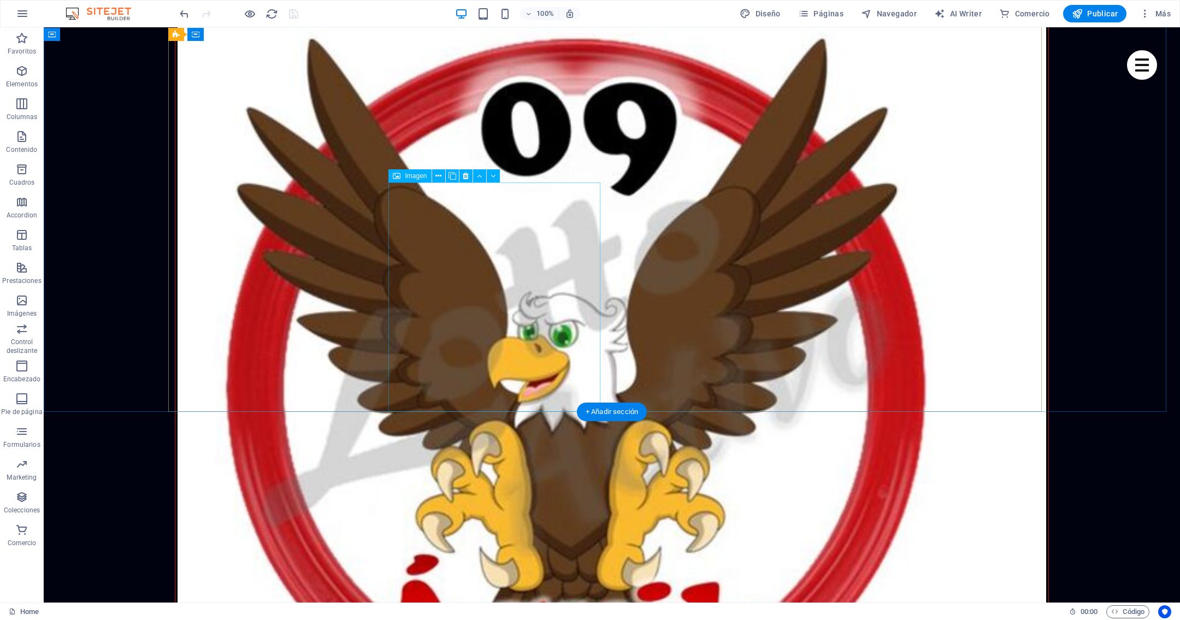
scroll to position [2054, 0]
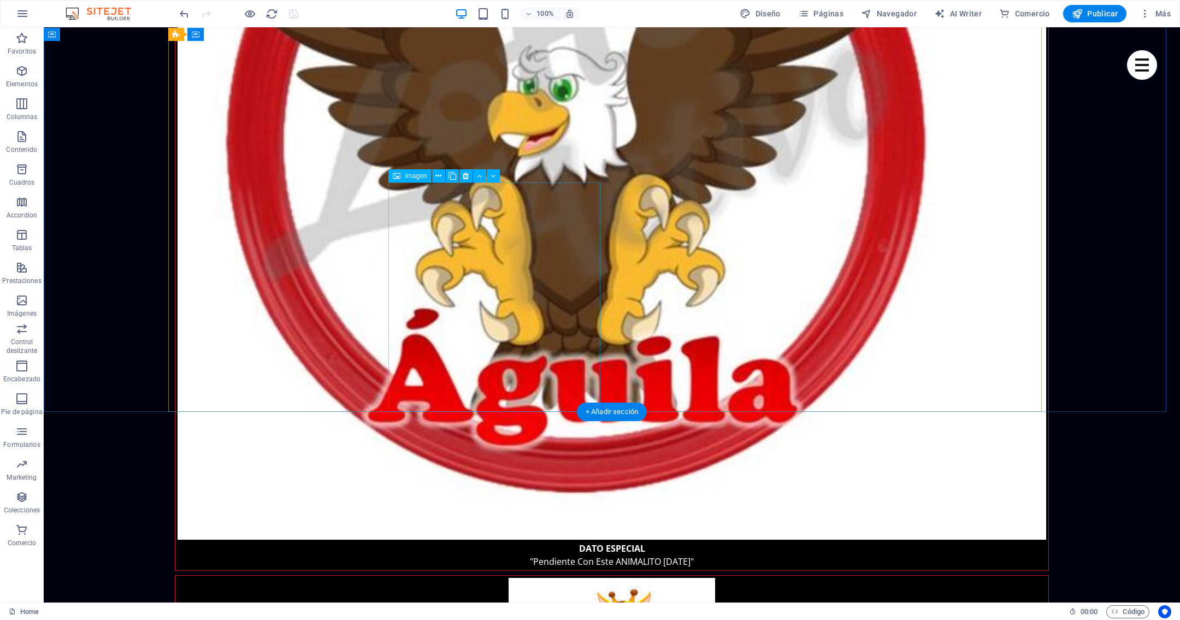
select select "%"
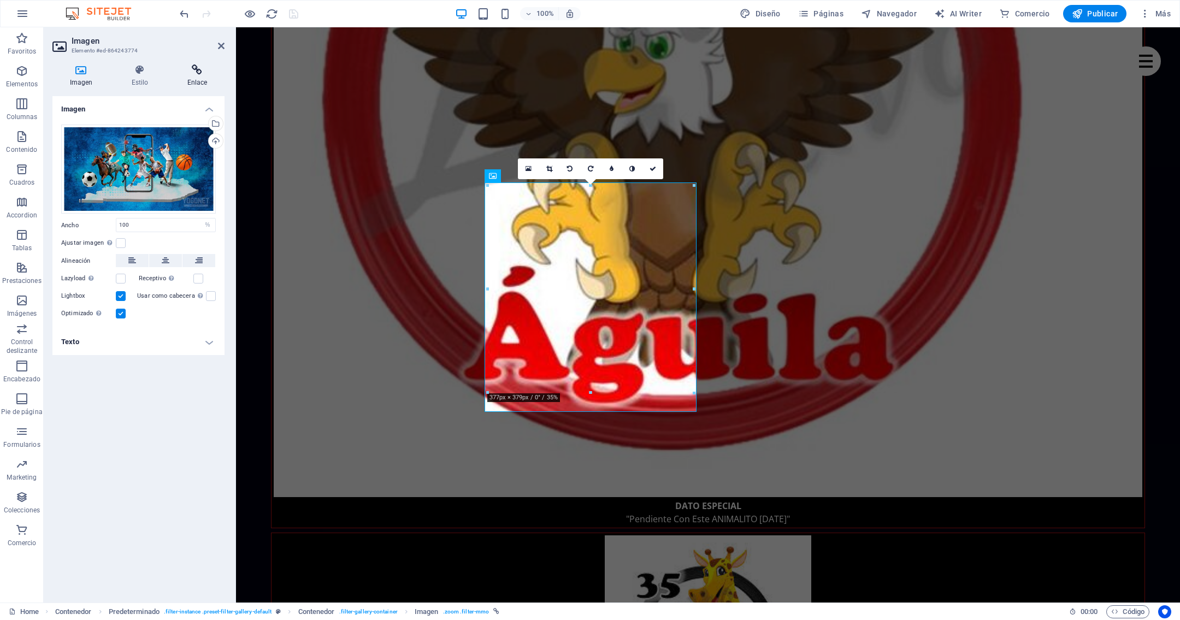
click at [197, 74] on icon at bounding box center [197, 69] width 55 height 11
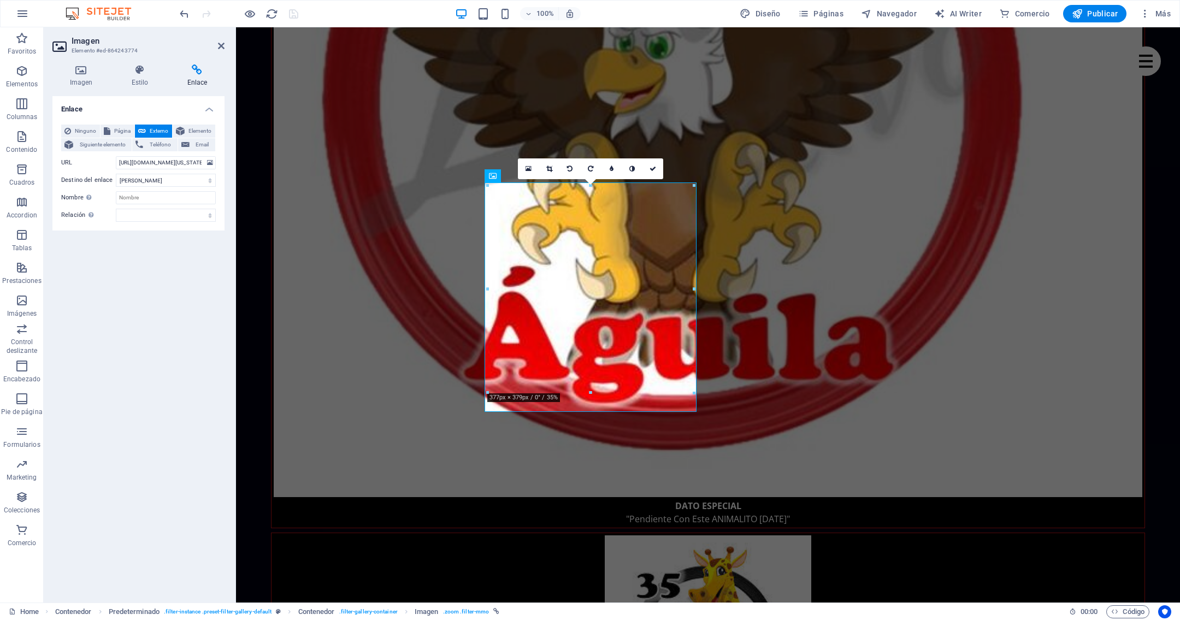
click at [152, 128] on span "Externo" at bounding box center [159, 131] width 20 height 13
drag, startPoint x: 120, startPoint y: 161, endPoint x: 32, endPoint y: 155, distance: 88.2
click at [268, 182] on div "Imagen Elemento #ed-864243774 Imagen Estilo Enlace Imagen Arrastra archivos aqu…" at bounding box center [612, 314] width 1136 height 575
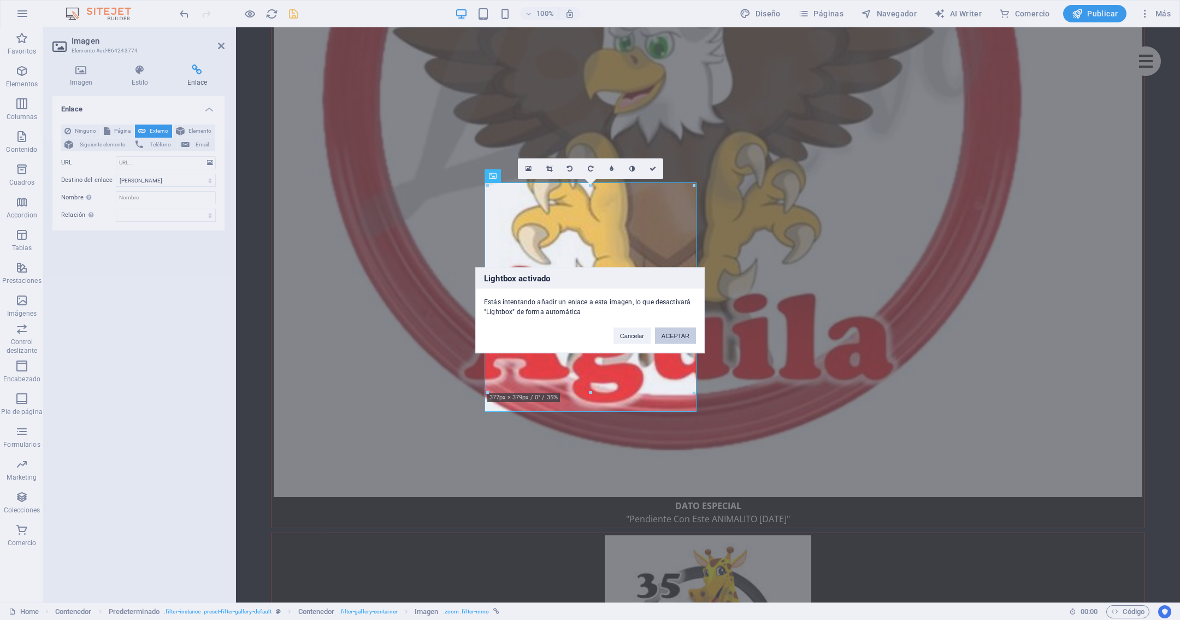
drag, startPoint x: 672, startPoint y: 338, endPoint x: 22, endPoint y: 117, distance: 686.5
click at [672, 338] on button "ACEPTAR" at bounding box center [675, 335] width 41 height 16
select select
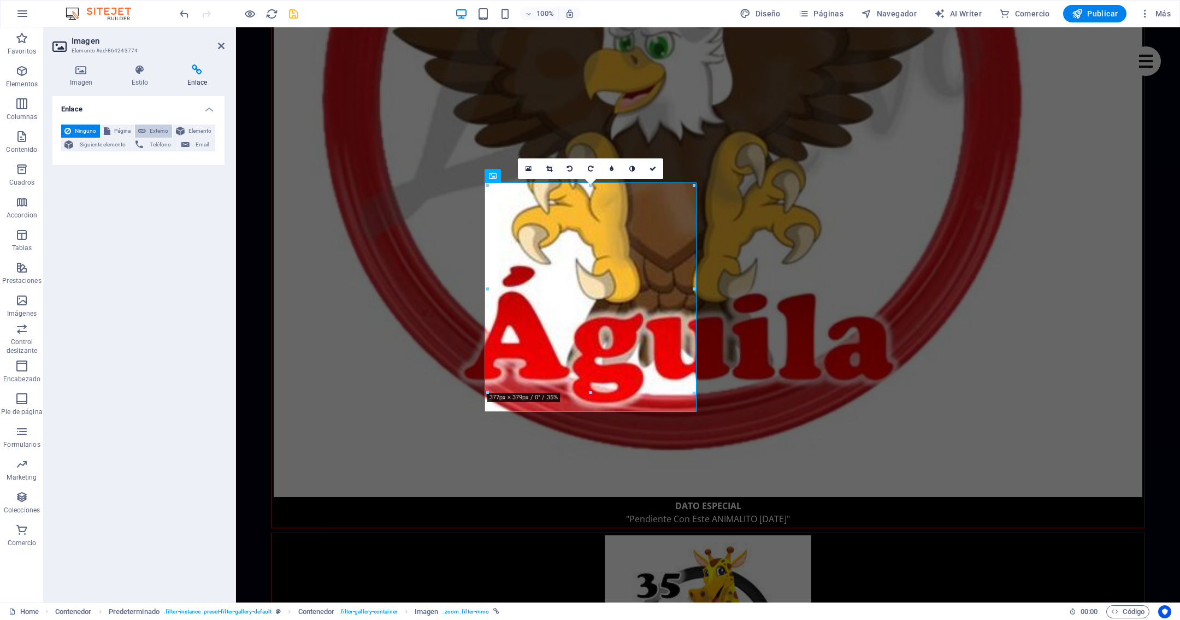
click at [156, 131] on span "Externo" at bounding box center [159, 131] width 20 height 13
select select "blank"
select select
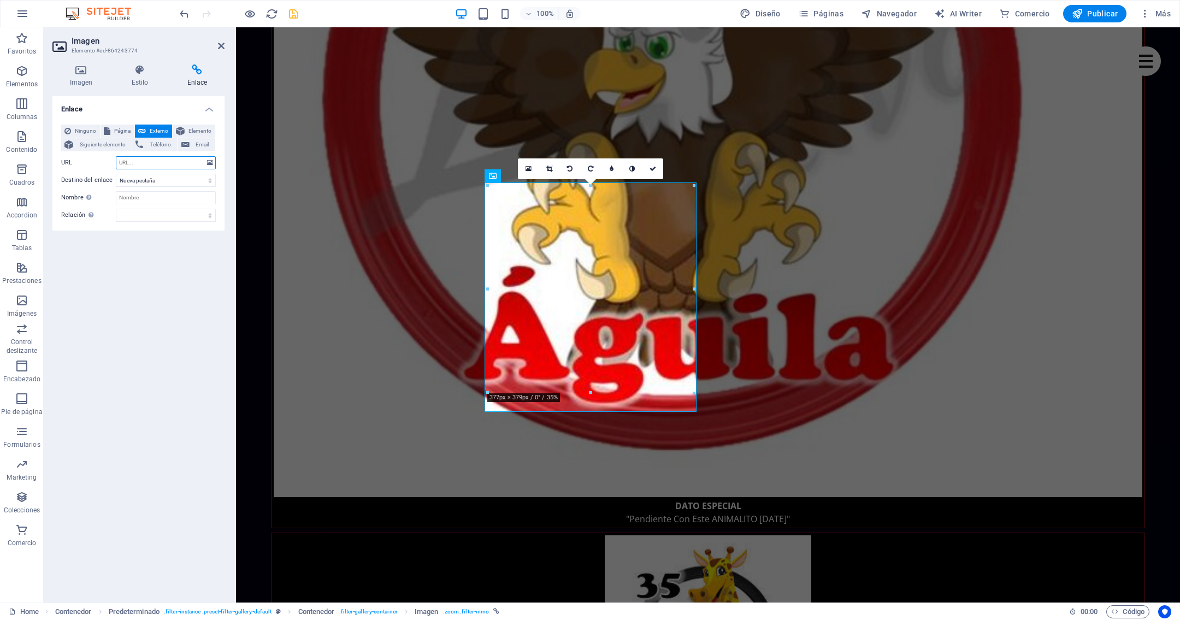
click at [155, 156] on input "URL" at bounding box center [166, 162] width 100 height 13
paste input "https://divinoplay.com/register?r=DIV273864"
type input "https://divinoplay.com/register?r=DIV273864"
select select
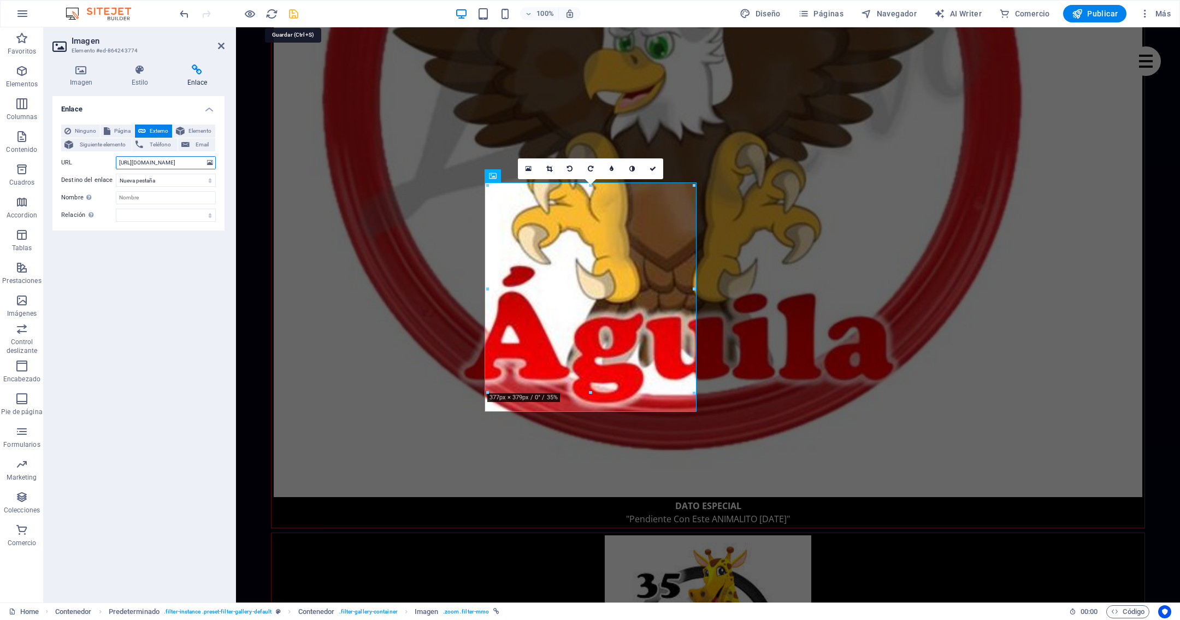
type input "https://divinoplay.com/register?r=DIV273864"
click at [290, 8] on icon "save" at bounding box center [293, 14] width 13 height 13
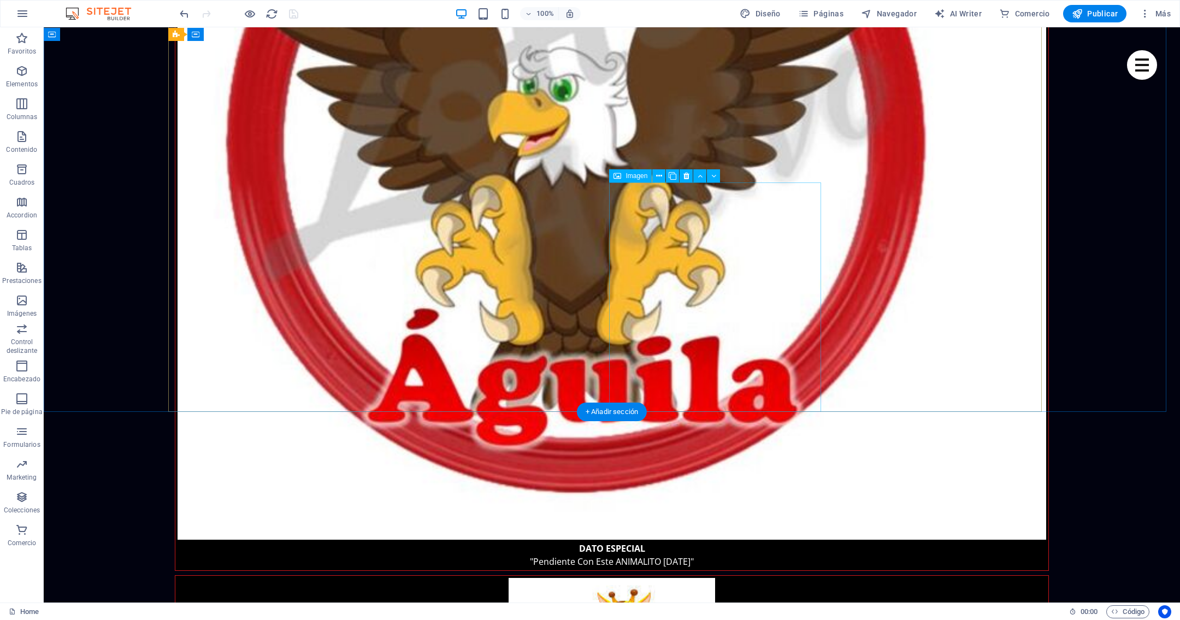
select select "%"
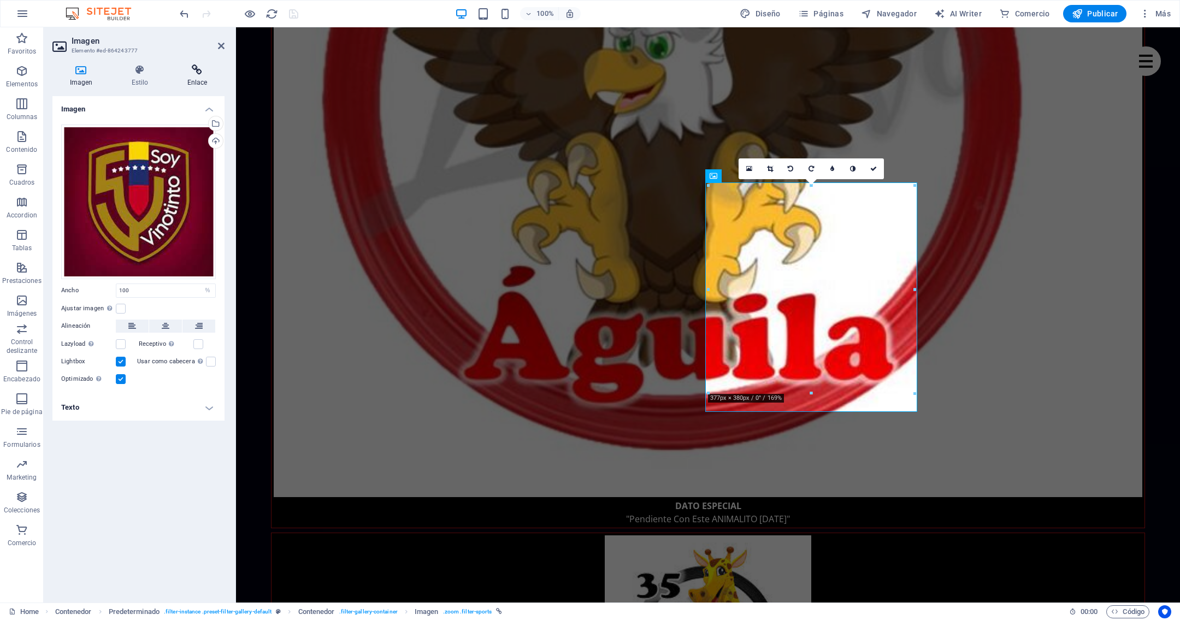
click at [192, 74] on icon at bounding box center [197, 69] width 55 height 11
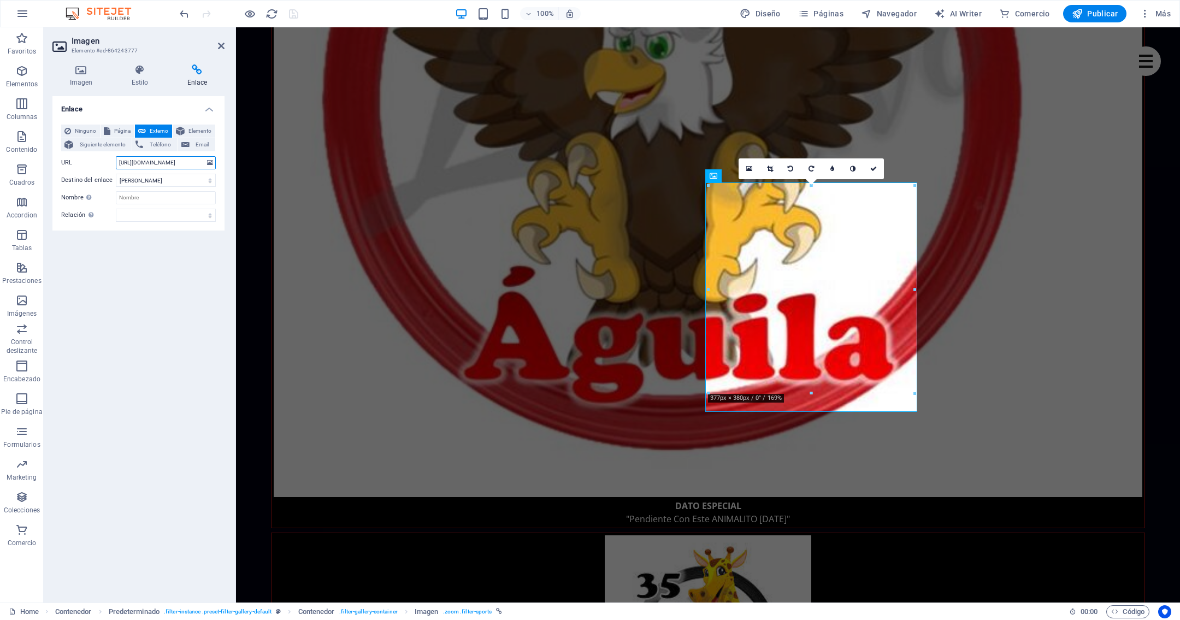
scroll to position [0, 420]
drag, startPoint x: 356, startPoint y: 190, endPoint x: 274, endPoint y: 173, distance: 83.2
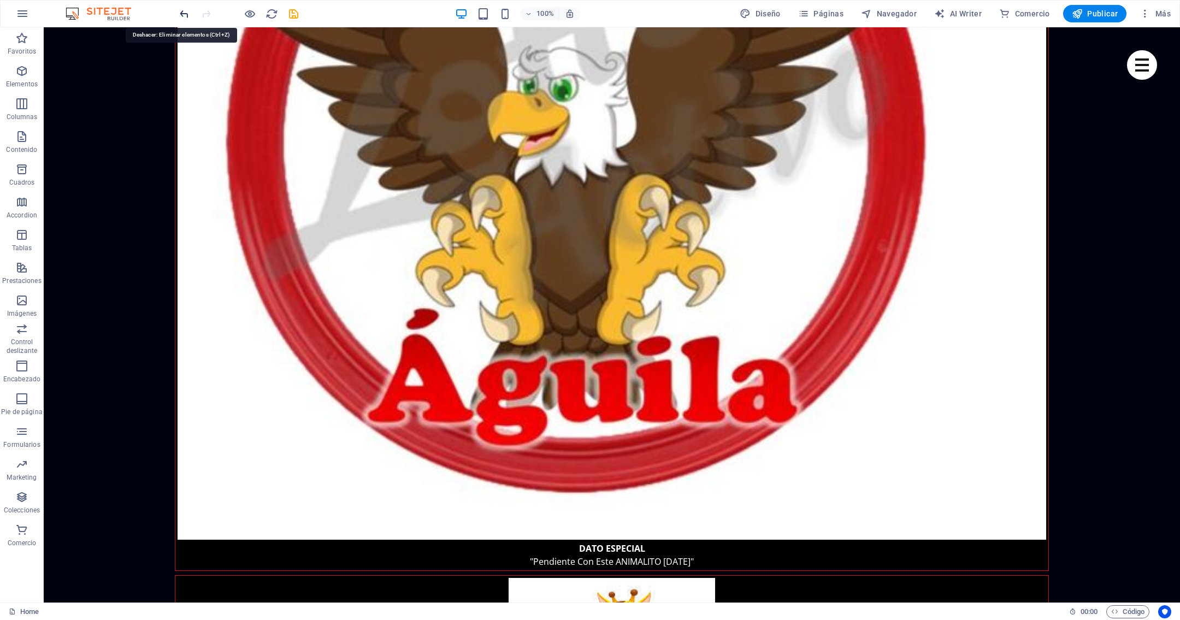
click at [180, 15] on icon "undo" at bounding box center [184, 14] width 13 height 13
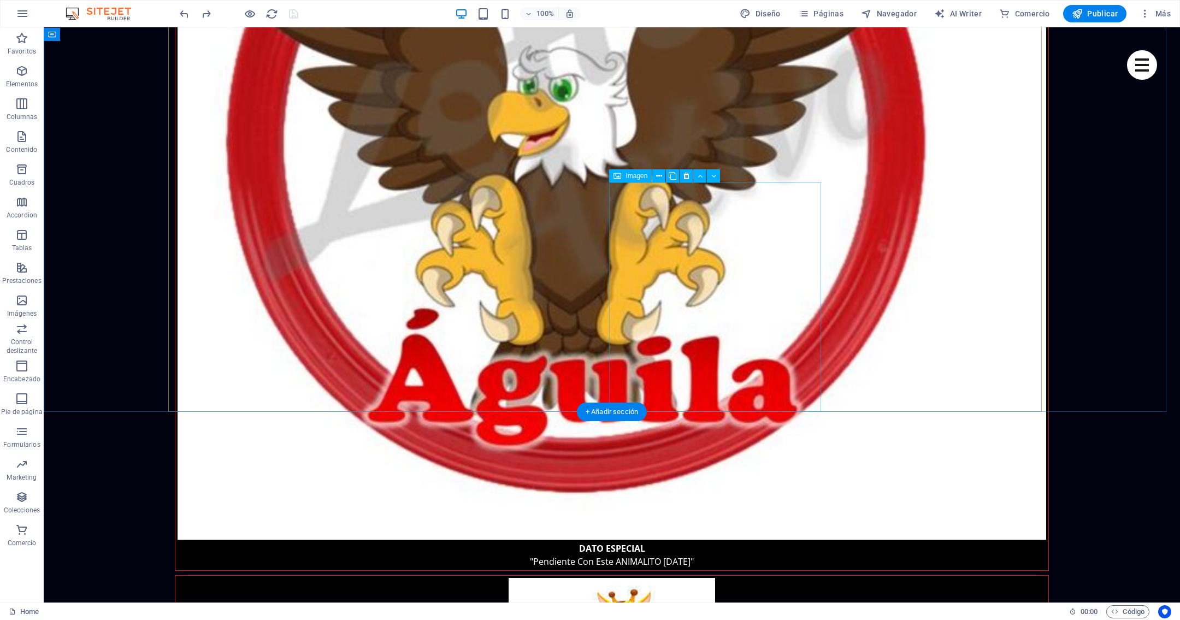
select select
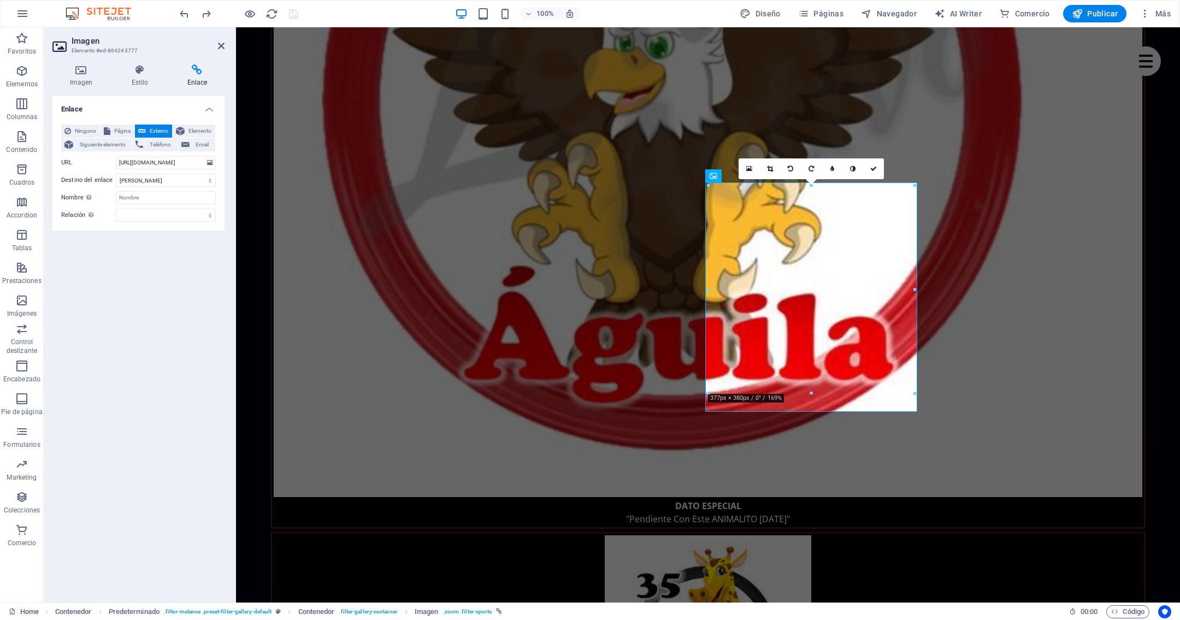
click at [200, 81] on h4 "Enlace" at bounding box center [197, 75] width 55 height 23
drag, startPoint x: 120, startPoint y: 164, endPoint x: 210, endPoint y: 164, distance: 90.1
click at [210, 164] on div "URL https://cdn1.site-media.eu/images/225/18929652/imagesqtbnANd9GcRycQAgY8T-z-…" at bounding box center [138, 162] width 155 height 13
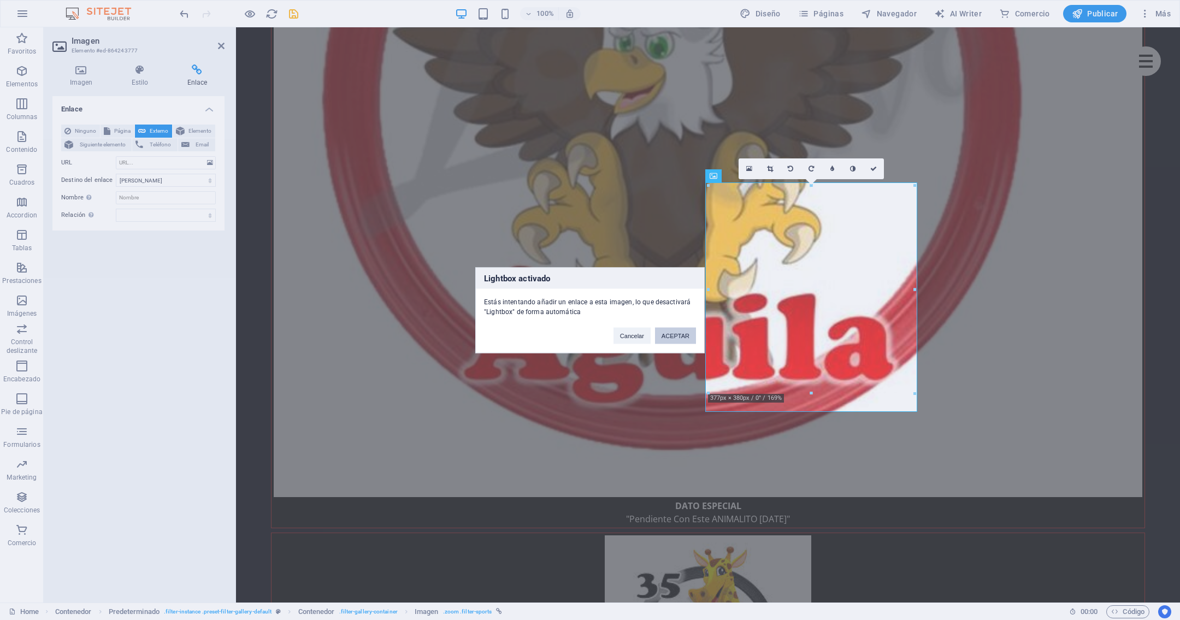
drag, startPoint x: 678, startPoint y: 338, endPoint x: 129, endPoint y: 74, distance: 608.9
click at [678, 338] on button "ACEPTAR" at bounding box center [675, 335] width 41 height 16
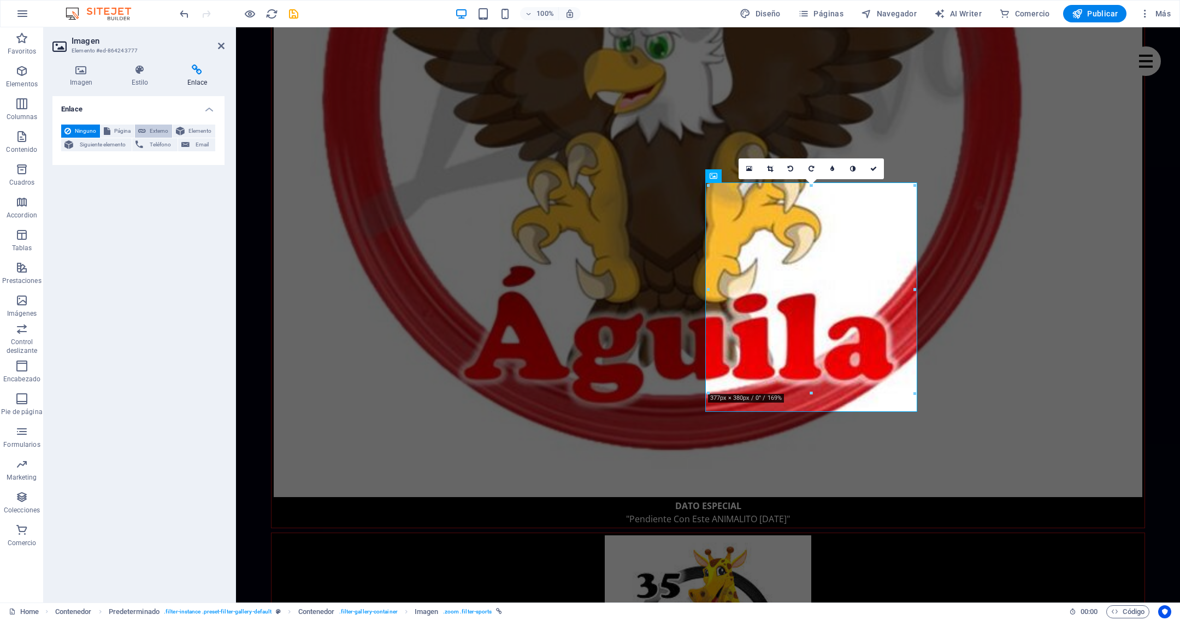
click at [157, 130] on span "Externo" at bounding box center [159, 131] width 20 height 13
select select "blank"
select select
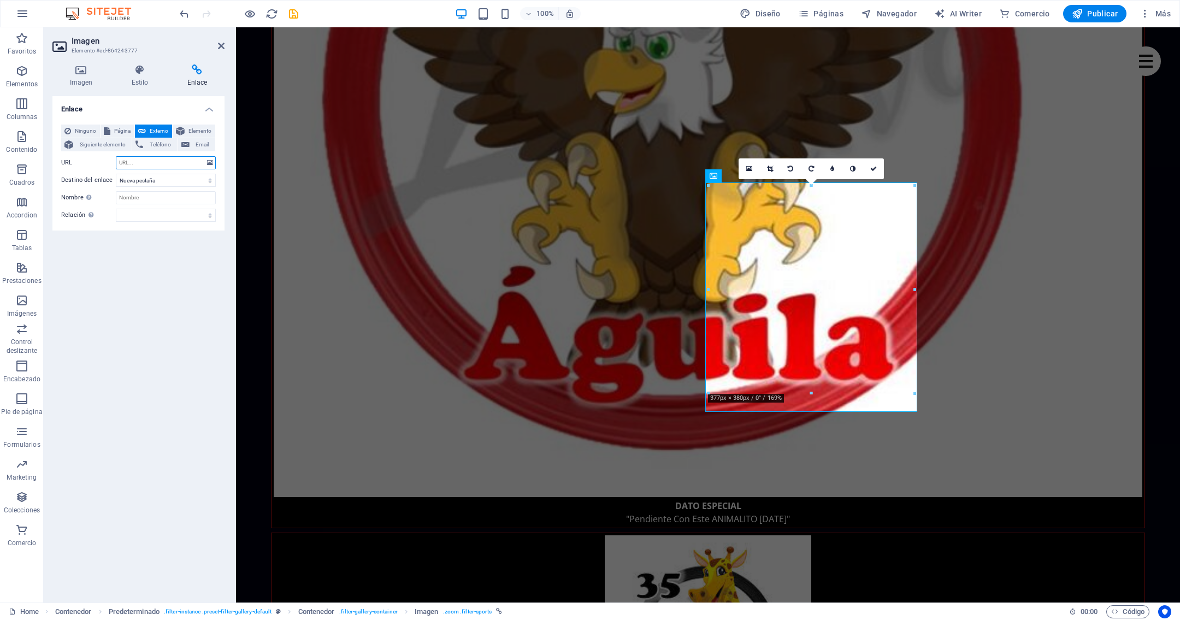
paste input "https://divinoplay.com/register?r=DIV273864"
type input "https://divinoplay.com/register?r=DIV273864"
select select
type input "https://divinoplay.com/register?r=DIV273864"
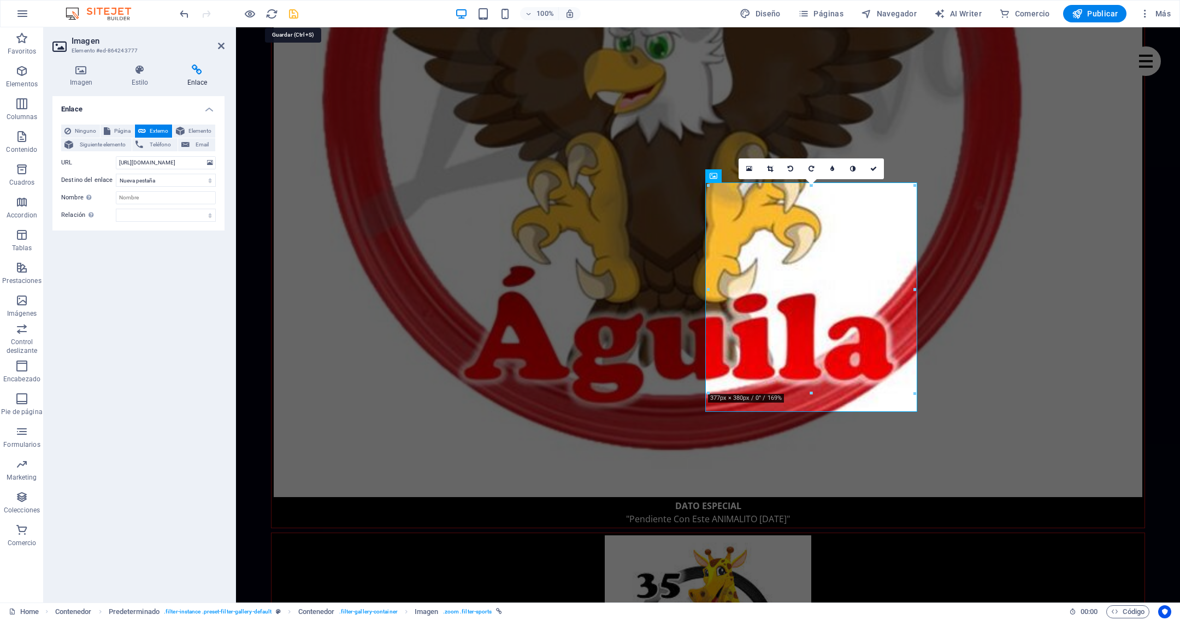
click at [295, 13] on icon "save" at bounding box center [293, 14] width 13 height 13
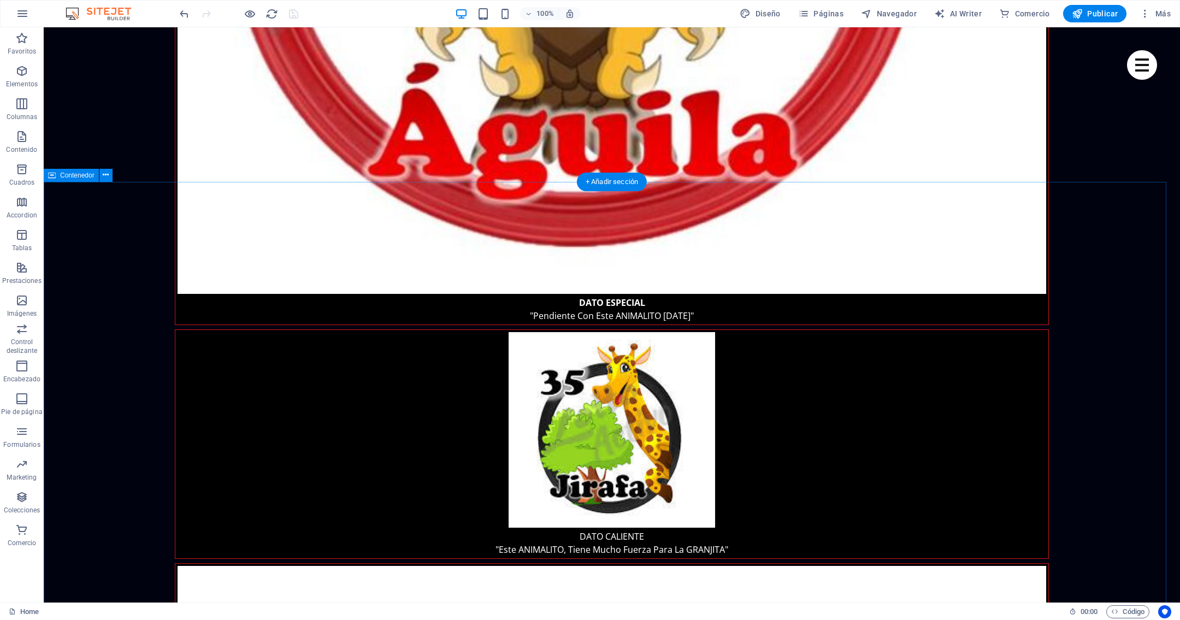
scroll to position [2709, 0]
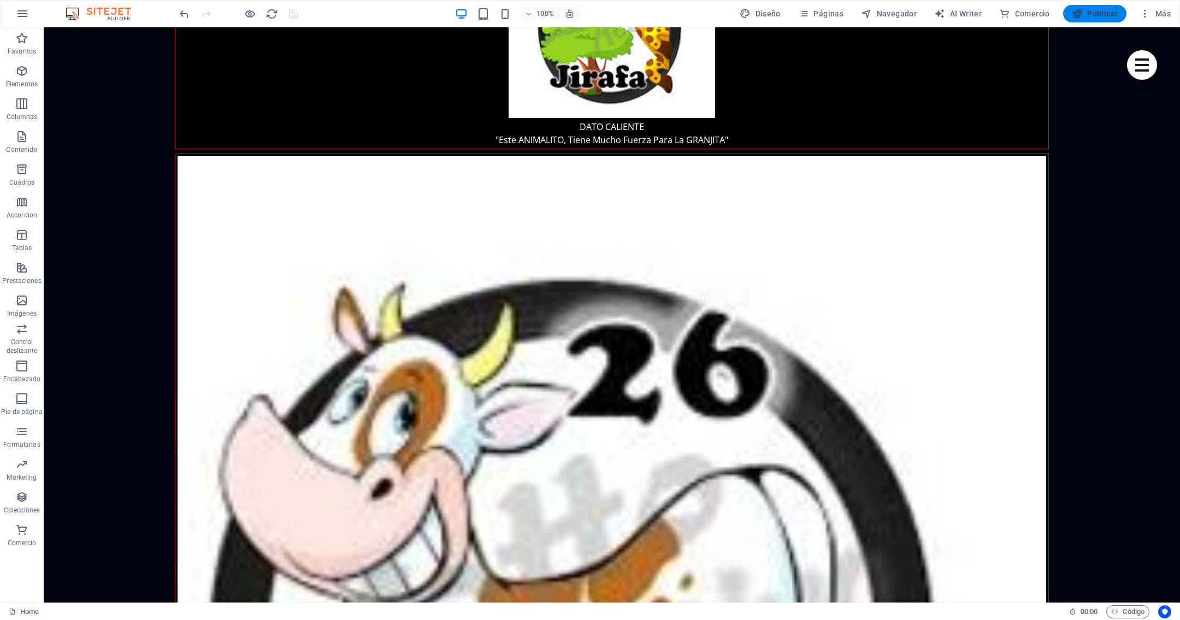
click at [786, 18] on span "Publicar" at bounding box center [1095, 13] width 46 height 11
